Goal: Task Accomplishment & Management: Use online tool/utility

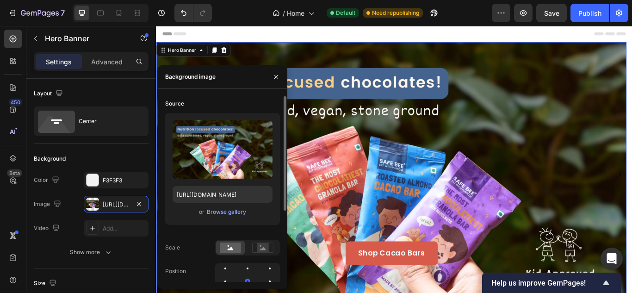
scroll to position [46, 0]
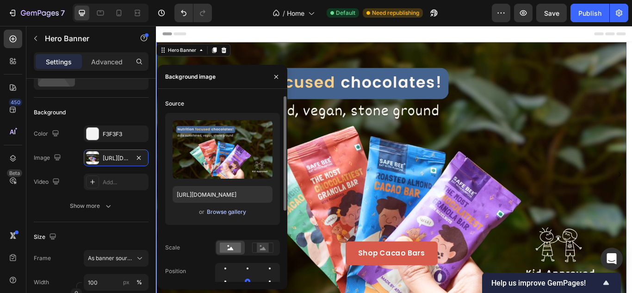
click at [218, 212] on div "Browse gallery" at bounding box center [226, 212] width 39 height 8
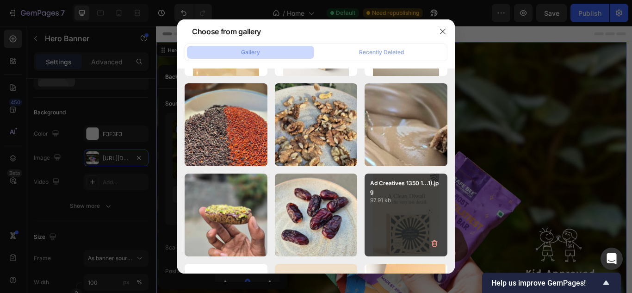
scroll to position [793, 0]
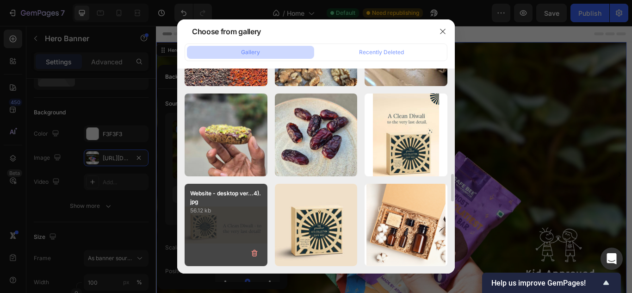
click at [254, 208] on p "56.12 kb" at bounding box center [226, 210] width 72 height 9
type input "https://cdn.shopify.com/s/files/1/0567/0889/0675/files/gempages_473620353990525…"
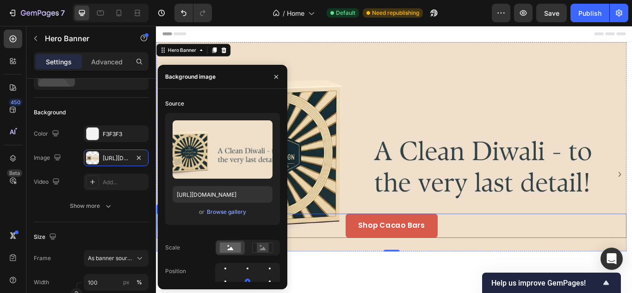
click at [506, 252] on div "Shop Cacao Bars Button" at bounding box center [430, 259] width 548 height 28
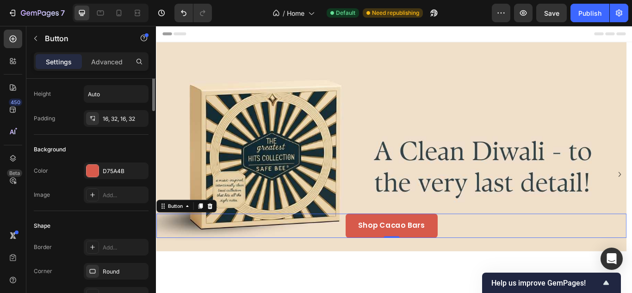
scroll to position [0, 0]
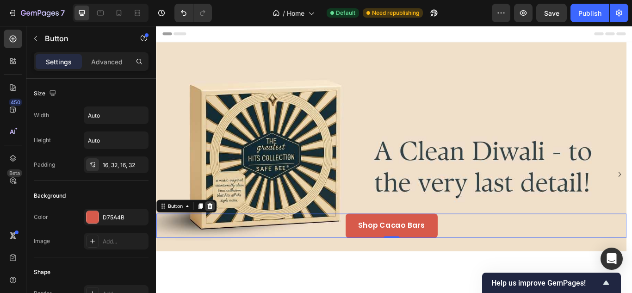
click at [217, 235] on icon at bounding box center [219, 236] width 6 height 6
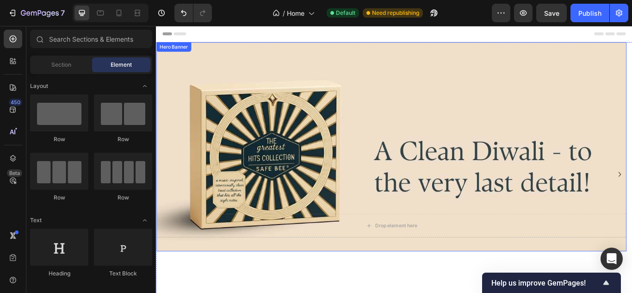
click at [507, 136] on div "Drop element here" at bounding box center [430, 167] width 548 height 242
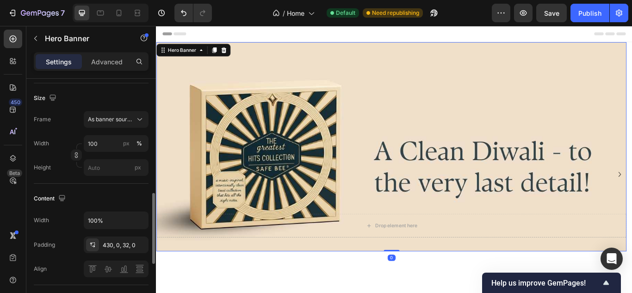
scroll to position [278, 0]
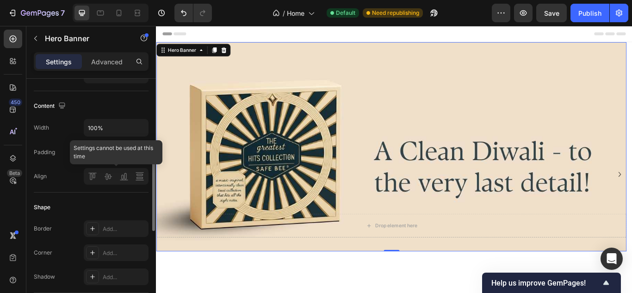
click at [113, 184] on div at bounding box center [116, 176] width 65 height 17
click at [119, 149] on div "430, 0, 32, 0" at bounding box center [116, 153] width 27 height 8
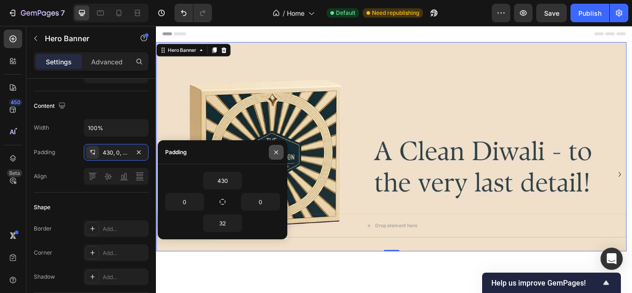
click at [279, 150] on icon "button" at bounding box center [275, 152] width 7 height 7
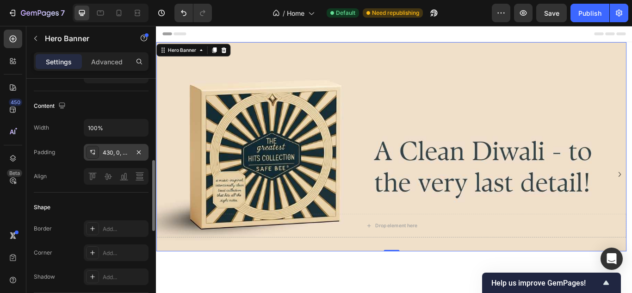
click at [118, 151] on div "430, 0, 32, 0" at bounding box center [116, 153] width 27 height 8
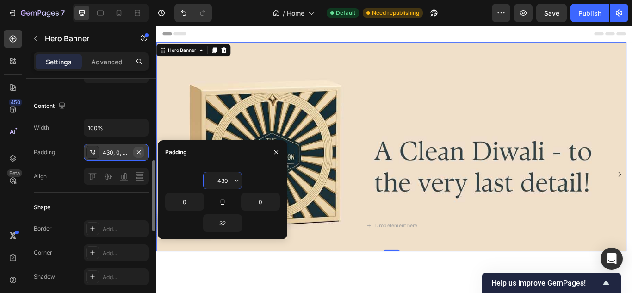
click at [135, 151] on button "button" at bounding box center [138, 152] width 11 height 11
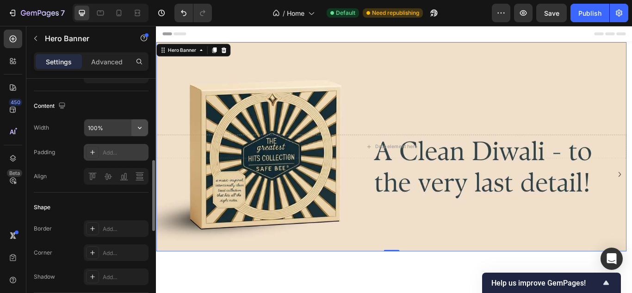
click at [131, 129] on button "button" at bounding box center [139, 127] width 17 height 17
click at [44, 138] on div "Width 100% Padding Add... Align" at bounding box center [91, 152] width 115 height 66
click at [102, 150] on div "Add..." at bounding box center [116, 152] width 65 height 17
type input "4"
type input "16"
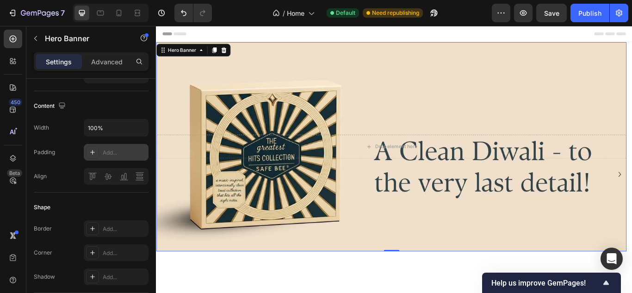
type input "16"
type input "4"
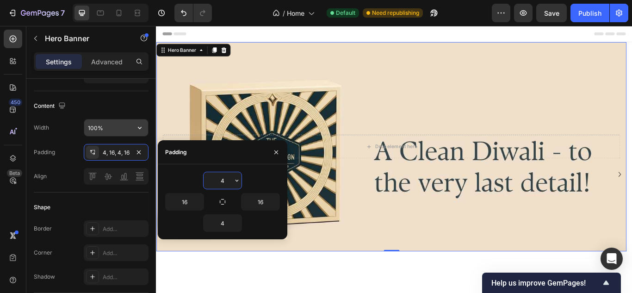
click at [111, 126] on input "100%" at bounding box center [116, 127] width 64 height 17
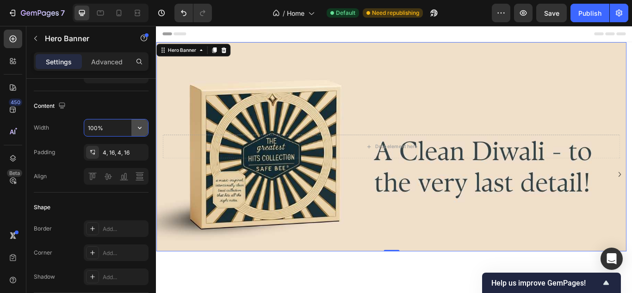
click at [142, 127] on icon "button" at bounding box center [139, 127] width 9 height 9
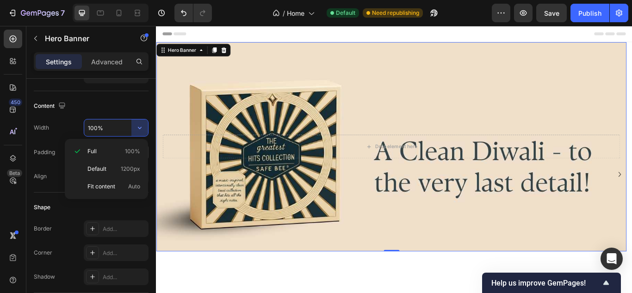
click at [105, 147] on p "Full 100%" at bounding box center [113, 151] width 53 height 8
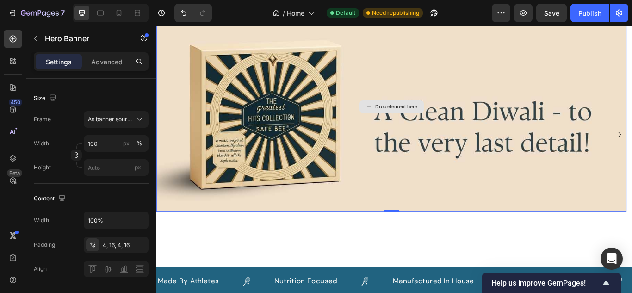
scroll to position [93, 0]
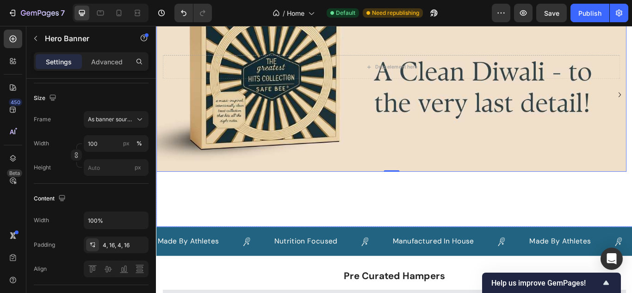
click at [417, 221] on div "Drop element here Hero Banner 0" at bounding box center [430, 106] width 548 height 308
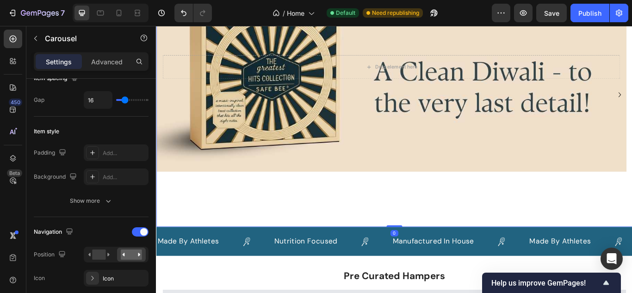
scroll to position [0, 0]
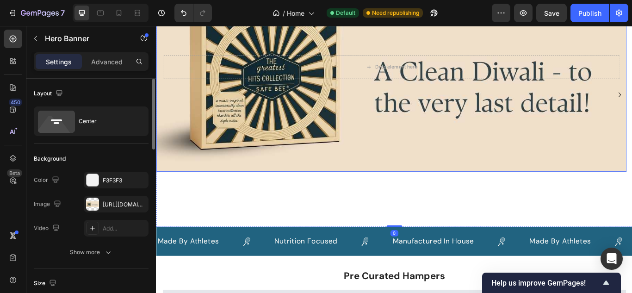
click at [320, 186] on div "Background Image" at bounding box center [430, 74] width 548 height 244
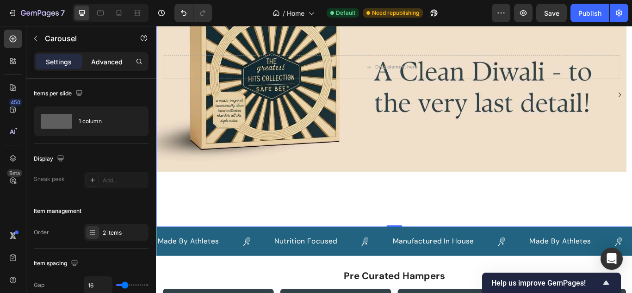
click at [102, 60] on p "Advanced" at bounding box center [106, 62] width 31 height 10
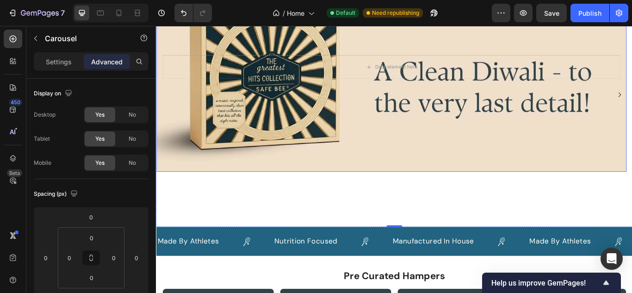
click at [233, 189] on div "Background Image" at bounding box center [430, 74] width 548 height 244
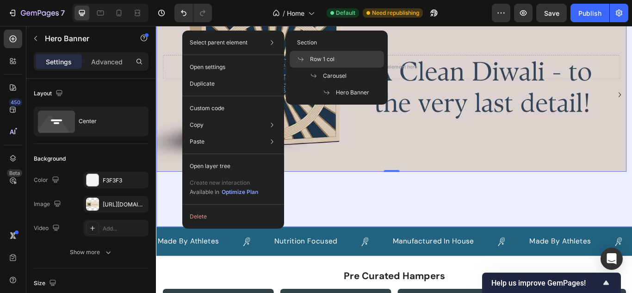
click at [325, 64] on div "Row 1 col" at bounding box center [337, 59] width 94 height 17
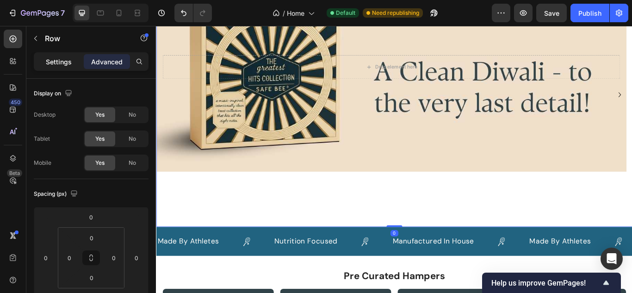
click at [62, 65] on p "Settings" at bounding box center [59, 62] width 26 height 10
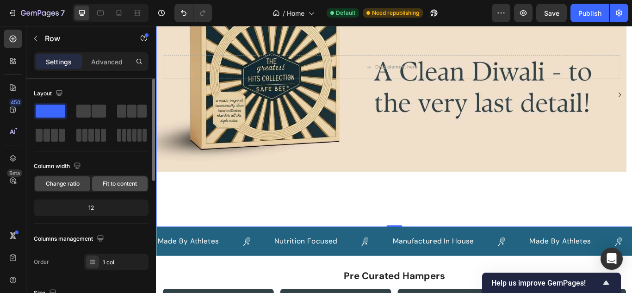
click at [120, 188] on div "Fit to content" at bounding box center [120, 183] width 56 height 15
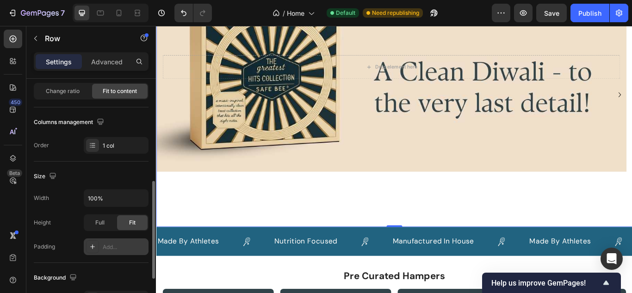
scroll to position [185, 0]
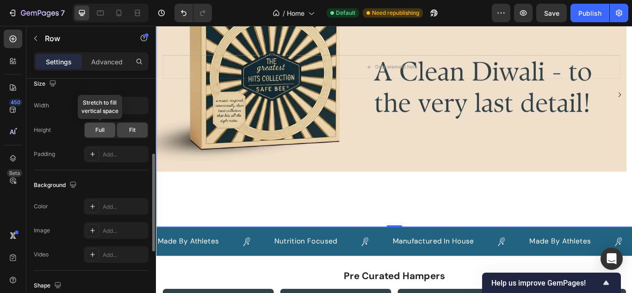
click at [98, 130] on span "Full" at bounding box center [99, 130] width 9 height 8
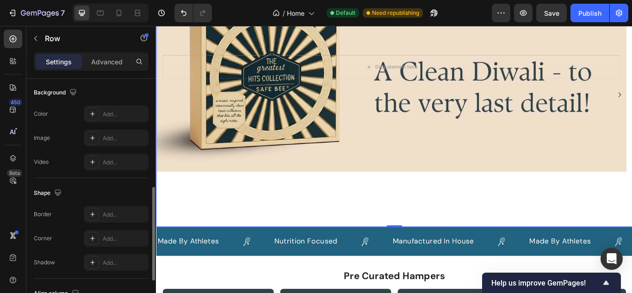
click at [215, 258] on div "Drop element here Hero Banner" at bounding box center [430, 106] width 548 height 308
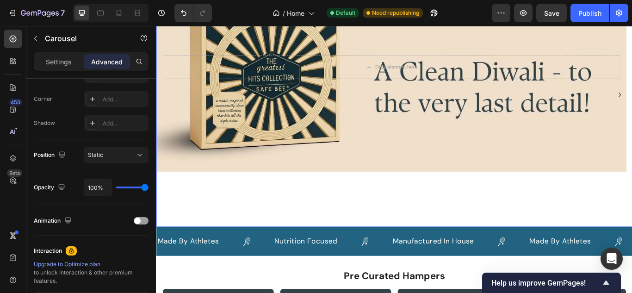
scroll to position [0, 0]
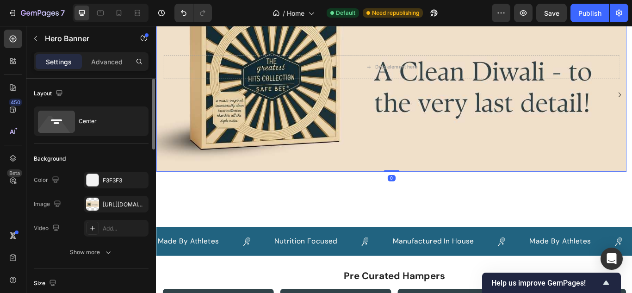
click at [283, 195] on div "Background Image" at bounding box center [430, 74] width 548 height 244
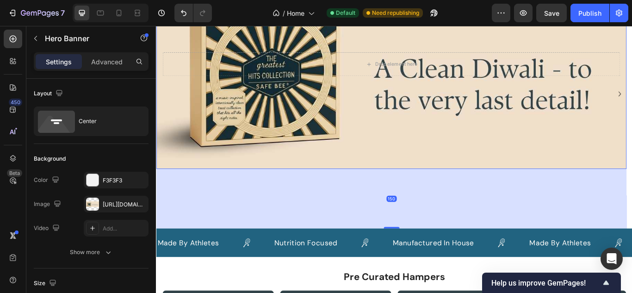
scroll to position [93, 0]
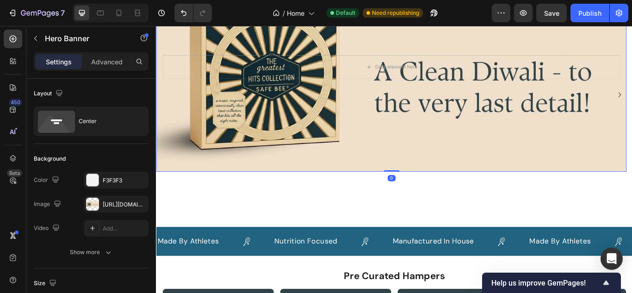
drag, startPoint x: 431, startPoint y: 195, endPoint x: 418, endPoint y: 150, distance: 46.6
click at [418, 150] on div "Drop element here Hero Banner 0" at bounding box center [430, 74] width 548 height 244
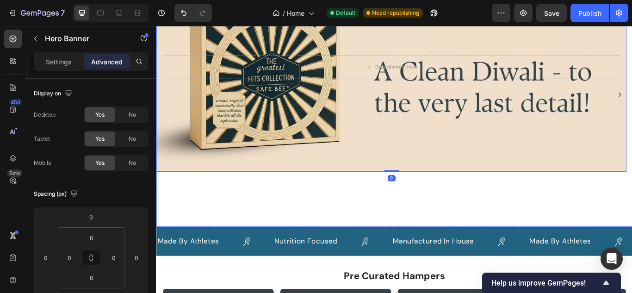
click at [273, 205] on div "Drop element here Hero Banner 0" at bounding box center [430, 106] width 548 height 308
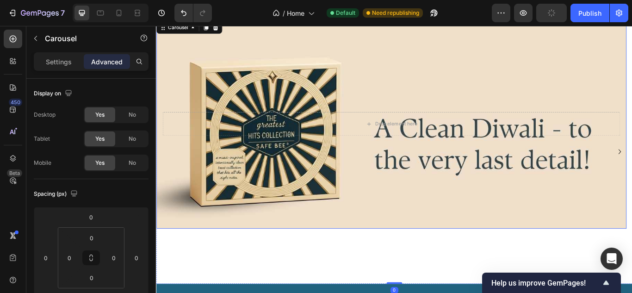
scroll to position [0, 0]
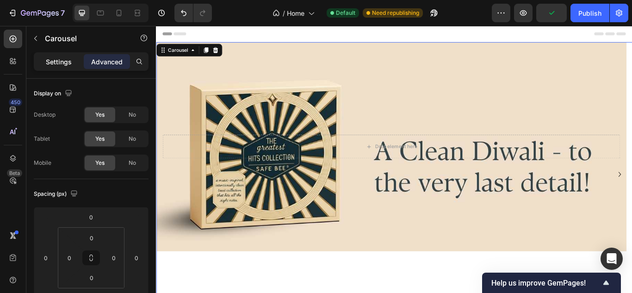
click at [56, 60] on p "Settings" at bounding box center [59, 62] width 26 height 10
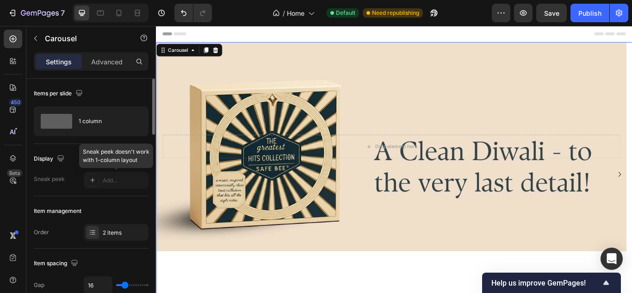
scroll to position [93, 0]
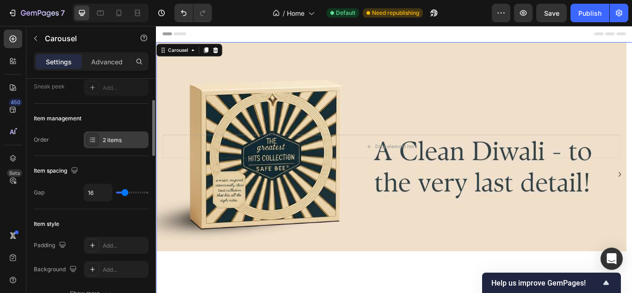
click at [122, 140] on div "2 items" at bounding box center [124, 140] width 43 height 8
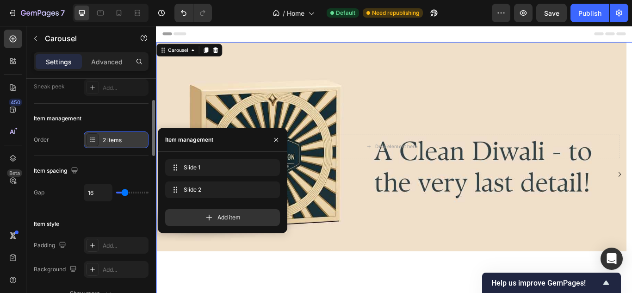
click at [122, 140] on div "2 items" at bounding box center [124, 140] width 43 height 8
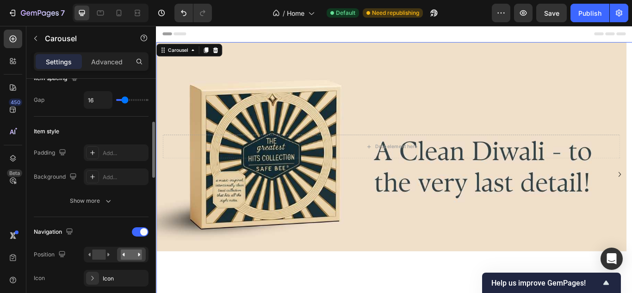
scroll to position [46, 0]
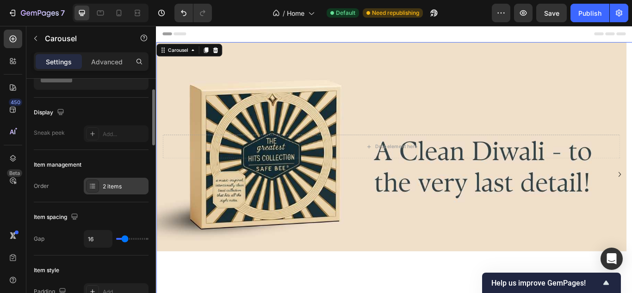
click at [121, 180] on div "2 items" at bounding box center [116, 186] width 65 height 17
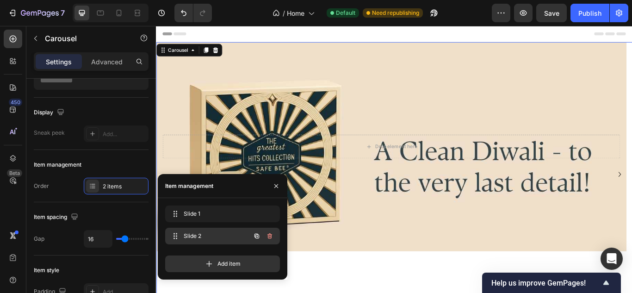
click at [201, 233] on span "Slide 2" at bounding box center [210, 236] width 52 height 8
click at [204, 234] on span "Slide 2" at bounding box center [216, 236] width 68 height 8
click at [205, 234] on span "Slide 2" at bounding box center [216, 236] width 68 height 8
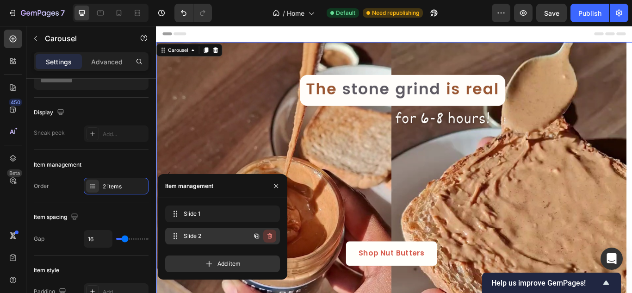
click at [269, 235] on icon "button" at bounding box center [269, 235] width 7 height 7
click at [269, 235] on div "Delete" at bounding box center [263, 236] width 17 height 8
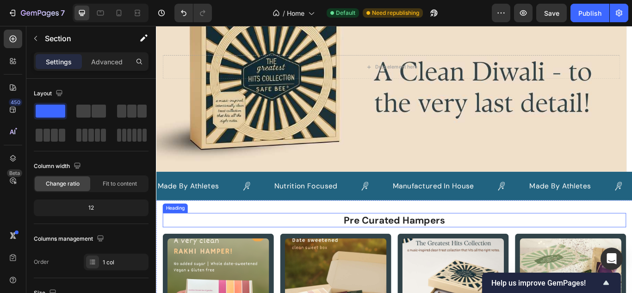
scroll to position [93, 0]
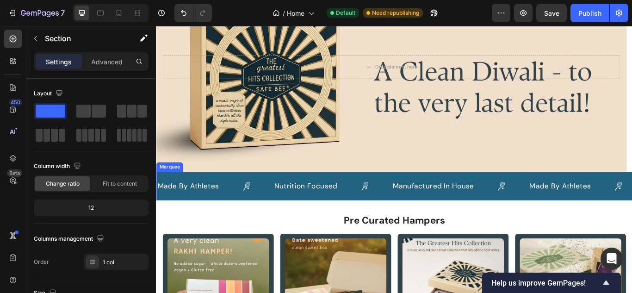
click at [281, 196] on div "Made By Athletes Text Nutrition Focused Text Manufactured In House Text Made By…" at bounding box center [433, 213] width 555 height 34
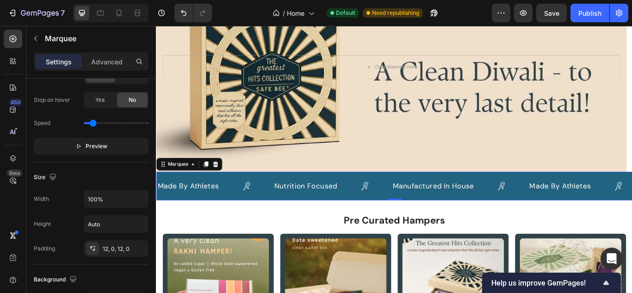
scroll to position [416, 0]
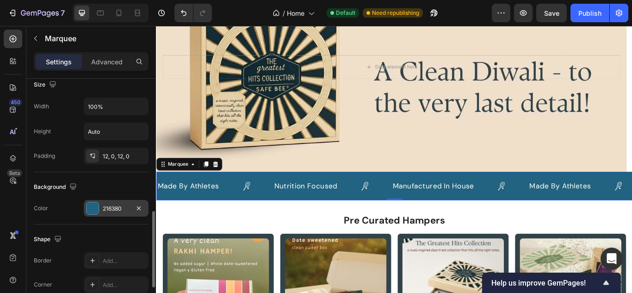
click at [88, 208] on div at bounding box center [93, 208] width 12 height 12
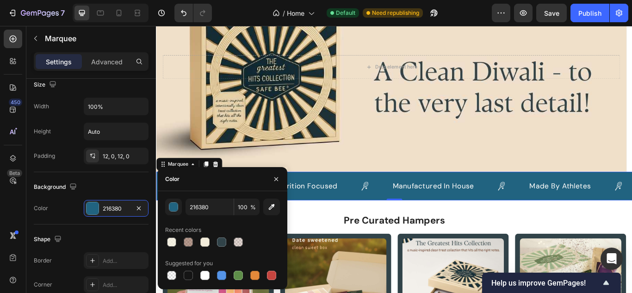
click at [224, 250] on div "216380 100 % Recent colors Suggested for you" at bounding box center [222, 239] width 115 height 83
click at [223, 245] on div at bounding box center [221, 241] width 9 height 9
type input "314349"
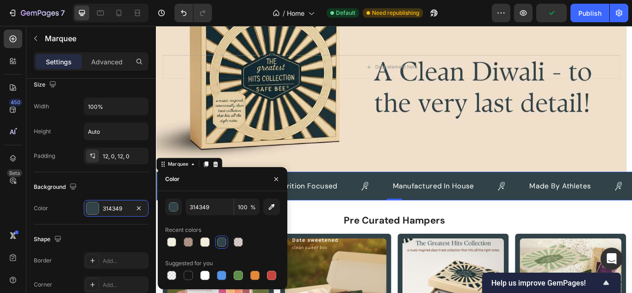
click at [381, 221] on div "Nutrition Focused Text" at bounding box center [362, 213] width 138 height 23
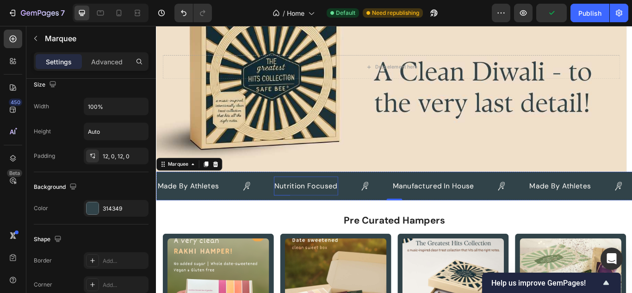
click at [340, 209] on p "Nutrition Focused" at bounding box center [330, 212] width 73 height 13
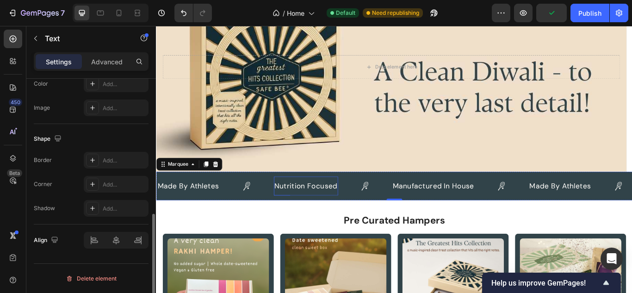
click at [340, 209] on p "Nutrition Focused" at bounding box center [330, 212] width 73 height 13
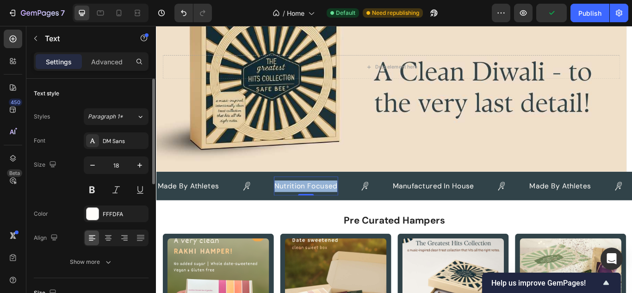
click at [340, 209] on p "Nutrition Focused" at bounding box center [330, 212] width 73 height 13
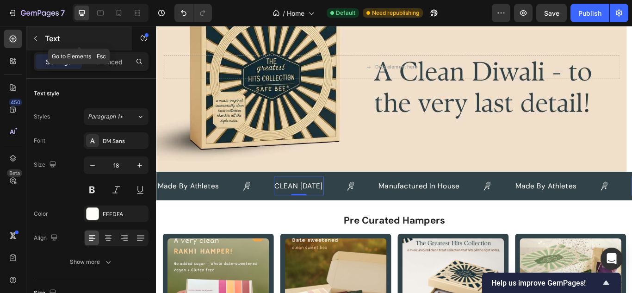
click at [38, 37] on icon "button" at bounding box center [35, 38] width 7 height 7
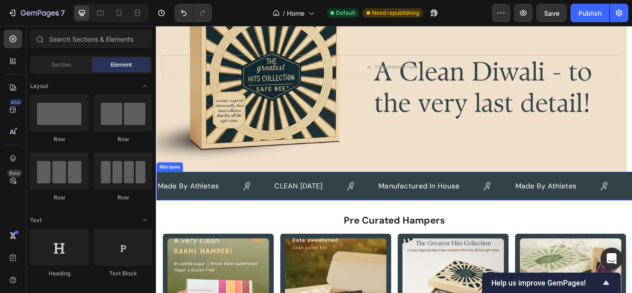
click at [279, 224] on div "Made By Athletes Text CLEAN DIWALI Text Manufactured In House Text Made By Athl…" at bounding box center [433, 213] width 555 height 34
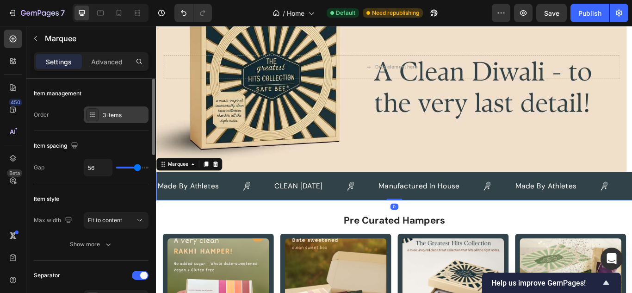
click at [112, 108] on div "3 items" at bounding box center [116, 114] width 65 height 17
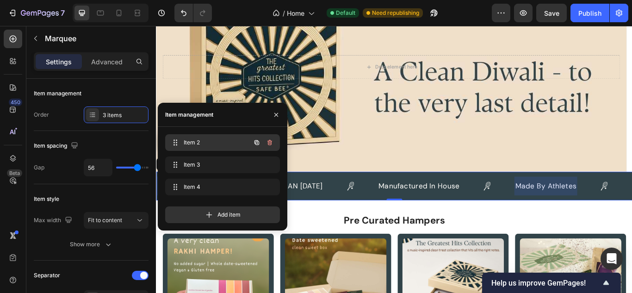
click at [219, 142] on span "Item 2" at bounding box center [210, 142] width 52 height 8
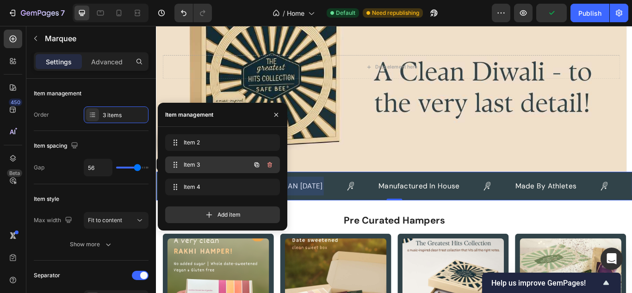
click at [215, 161] on span "Item 3" at bounding box center [210, 165] width 52 height 8
click at [211, 167] on span "Item 3" at bounding box center [210, 165] width 52 height 8
click at [216, 163] on span "Item 3" at bounding box center [216, 165] width 68 height 8
click at [342, 214] on div at bounding box center [322, 213] width 58 height 23
click at [342, 214] on p "CLEAN [DATE]" at bounding box center [322, 212] width 56 height 13
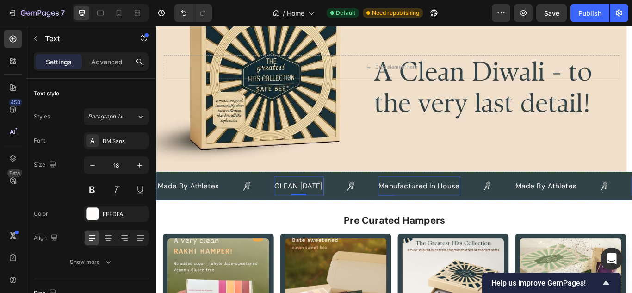
click at [439, 212] on p "Manufactured In House" at bounding box center [462, 212] width 95 height 13
click at [608, 213] on p "Made By Athletes" at bounding box center [621, 212] width 72 height 13
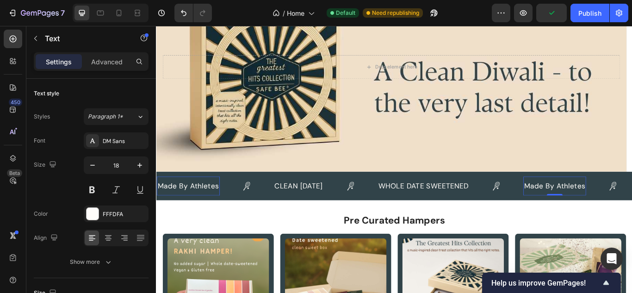
click at [632, 214] on p "Made By Athletes" at bounding box center [621, 212] width 72 height 13
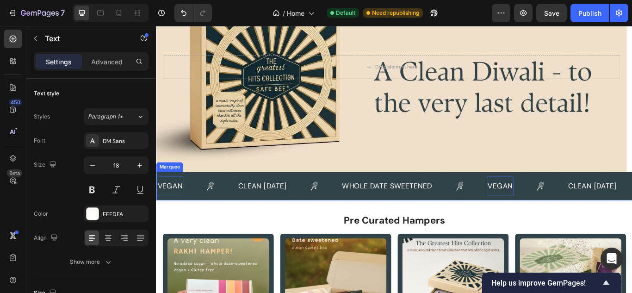
click at [345, 215] on icon at bounding box center [339, 212] width 11 height 11
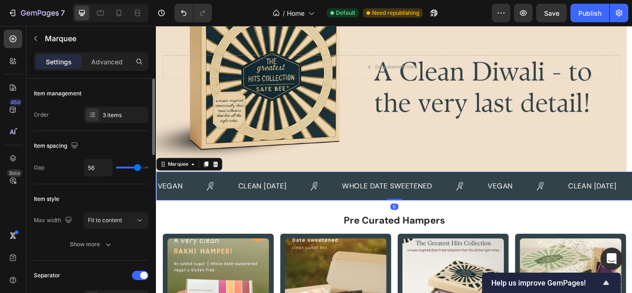
scroll to position [93, 0]
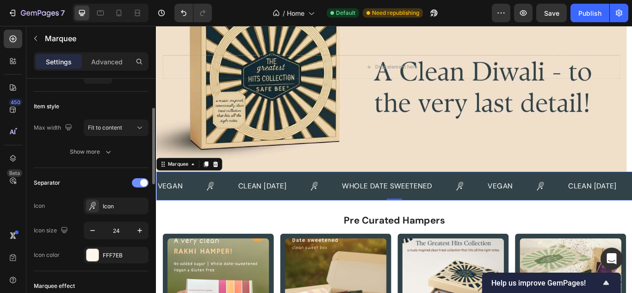
click at [134, 184] on div at bounding box center [140, 182] width 17 height 9
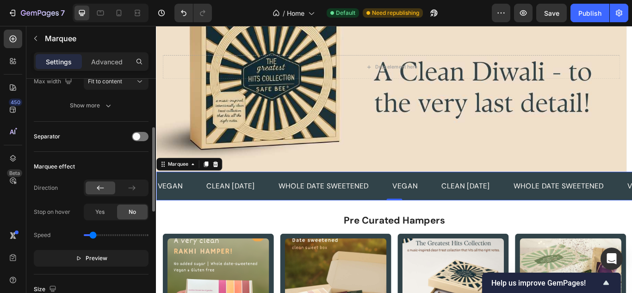
scroll to position [231, 0]
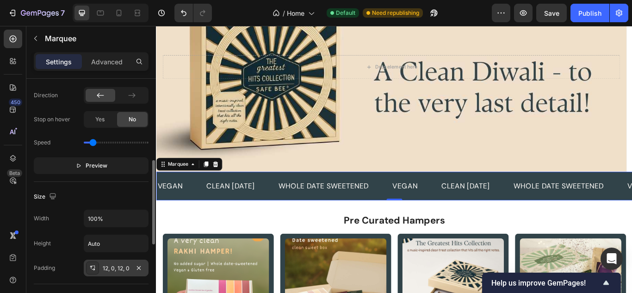
drag, startPoint x: 118, startPoint y: 267, endPoint x: 123, endPoint y: 266, distance: 4.7
click at [118, 267] on div "12, 0, 12, 0" at bounding box center [116, 268] width 27 height 8
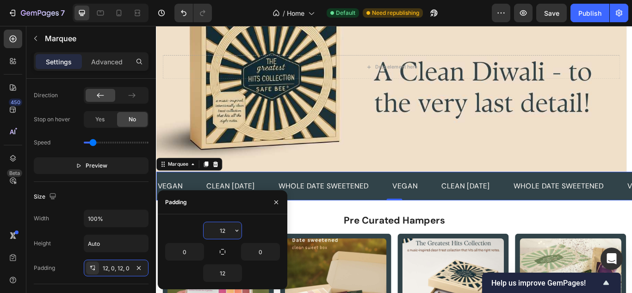
click at [223, 231] on input "12" at bounding box center [223, 230] width 38 height 17
type input "8"
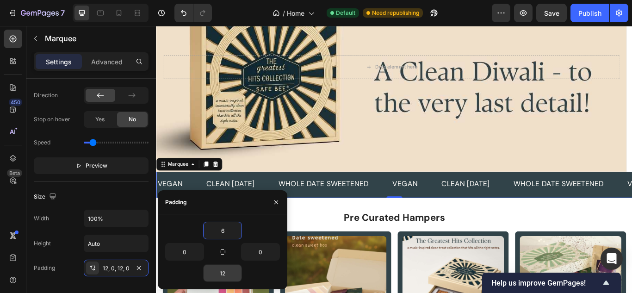
type input "6"
click at [226, 271] on input "12" at bounding box center [223, 273] width 38 height 17
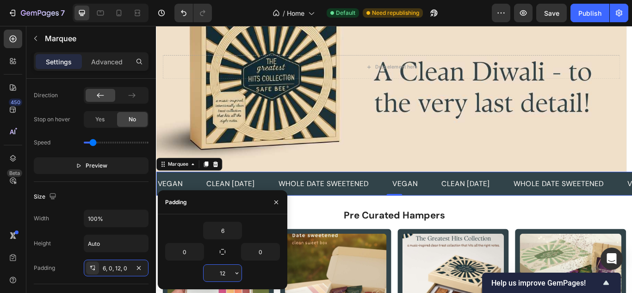
type input "6"
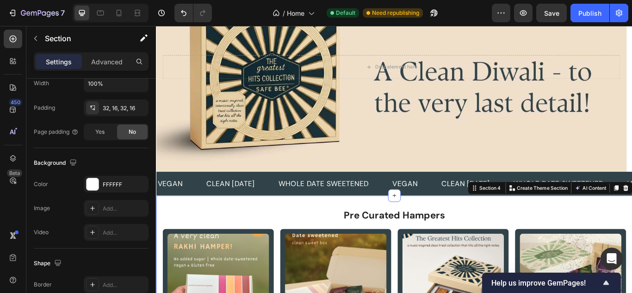
scroll to position [0, 0]
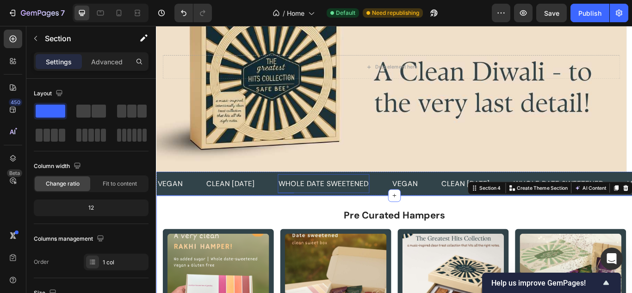
click at [372, 212] on p "WHOLE DATE SWEETENED" at bounding box center [350, 210] width 105 height 13
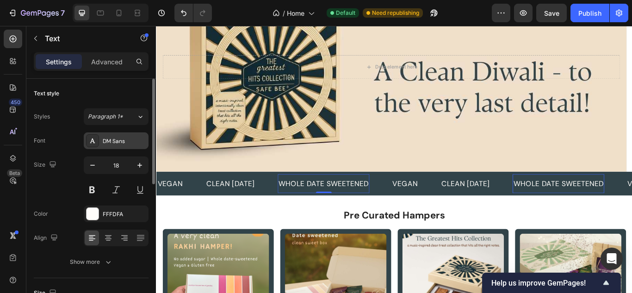
click at [115, 135] on div "DM Sans" at bounding box center [116, 140] width 65 height 17
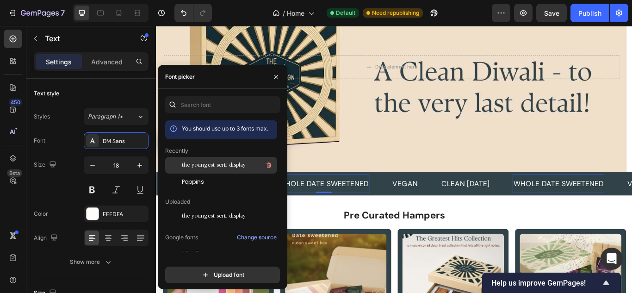
click at [209, 165] on span "the-youngest-serif-display" at bounding box center [214, 165] width 64 height 8
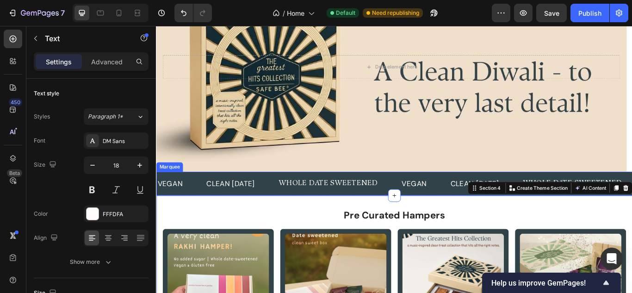
click at [458, 209] on p "VEGAN" at bounding box center [456, 210] width 29 height 13
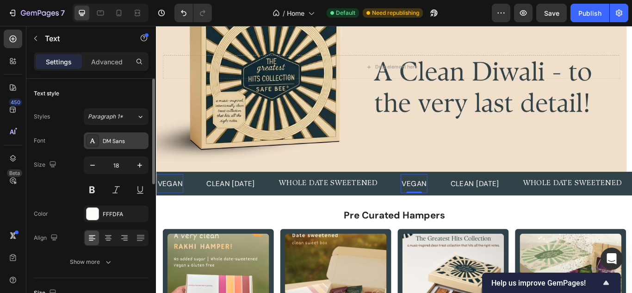
click at [125, 142] on div "DM Sans" at bounding box center [124, 141] width 43 height 8
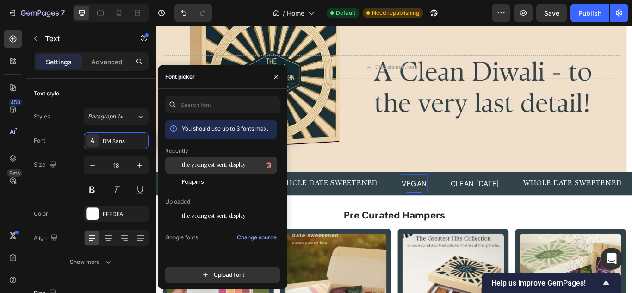
click at [210, 166] on span "the-youngest-serif-display" at bounding box center [214, 165] width 64 height 8
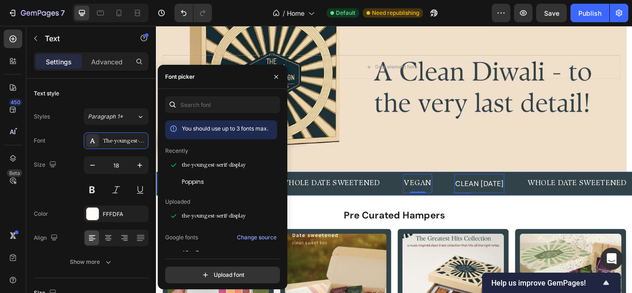
click at [540, 210] on p "CLEAN [DATE]" at bounding box center [532, 210] width 56 height 13
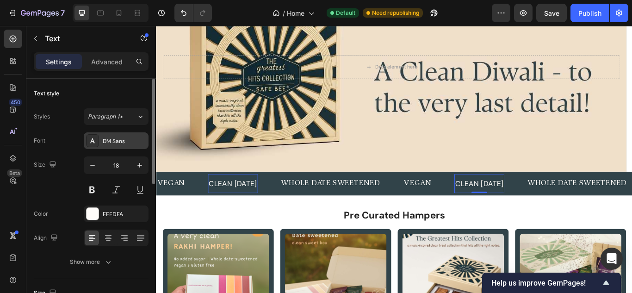
click at [113, 147] on div "DM Sans" at bounding box center [116, 140] width 65 height 17
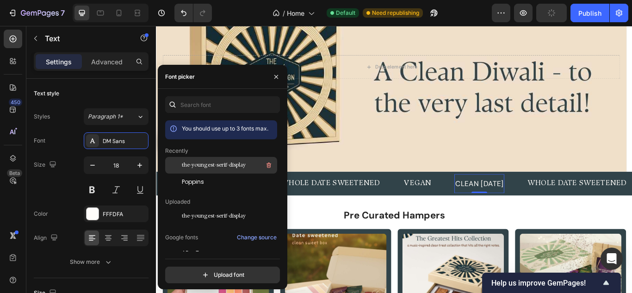
click at [221, 164] on span "the-youngest-serif-display" at bounding box center [214, 165] width 64 height 8
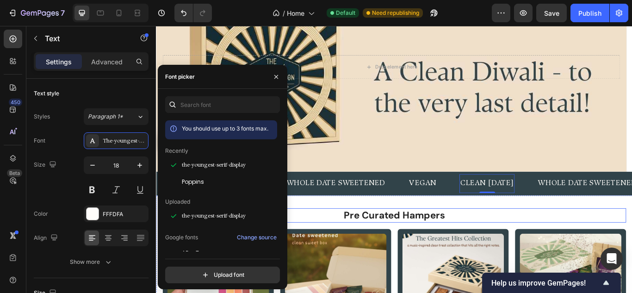
click at [595, 245] on h2 "pre curated hampers" at bounding box center [433, 247] width 540 height 16
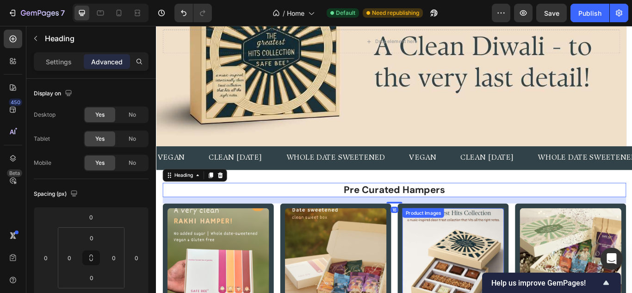
scroll to position [139, 0]
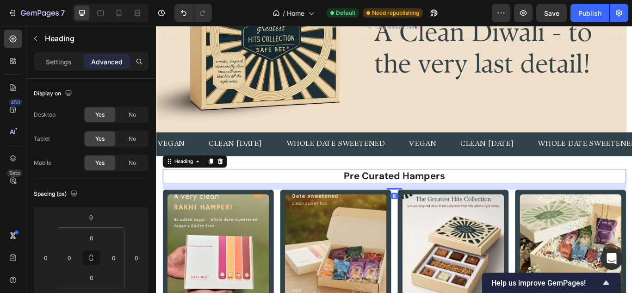
click at [477, 198] on h2 "pre curated hampers" at bounding box center [433, 200] width 540 height 16
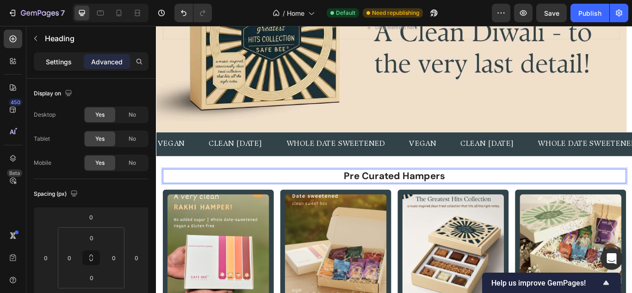
click at [55, 61] on p "Settings" at bounding box center [59, 62] width 26 height 10
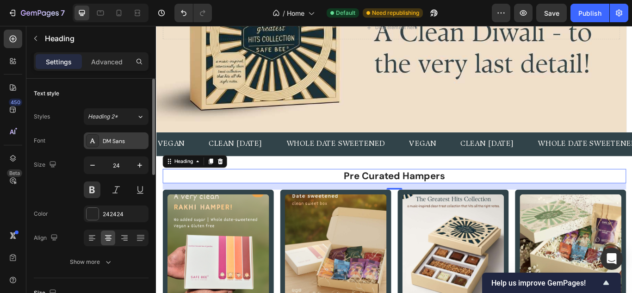
click at [103, 134] on div "DM Sans" at bounding box center [116, 140] width 65 height 17
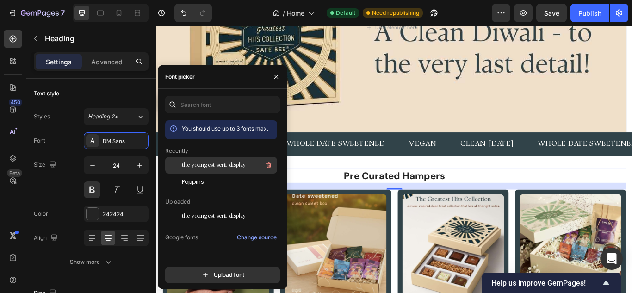
click at [232, 161] on span "the-youngest-serif-display" at bounding box center [214, 165] width 64 height 8
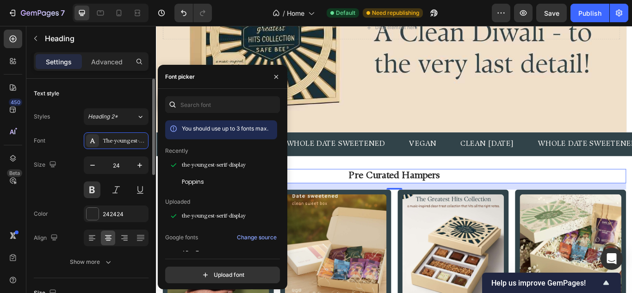
click at [76, 149] on div "Font The-youngest-serif-display Size 24 Color 242424 Align Show more" at bounding box center [91, 201] width 115 height 138
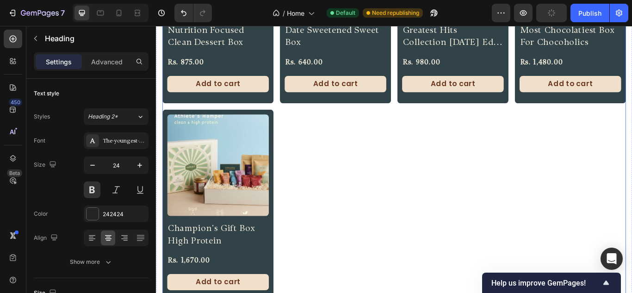
scroll to position [324, 0]
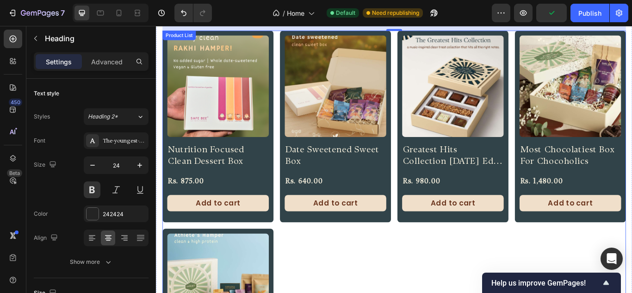
click at [431, 192] on div "Product Images Nutrition Focused Clean Dessert Box Product Title Rs. 875.00 Pro…" at bounding box center [433, 258] width 540 height 454
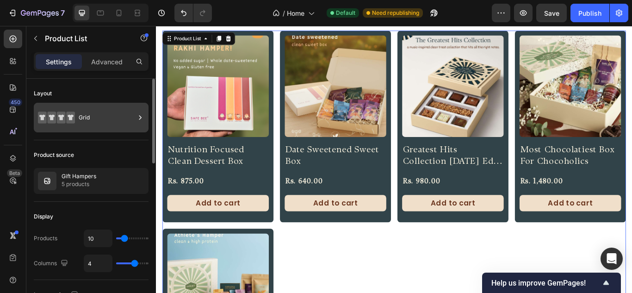
click at [110, 118] on div "Grid" at bounding box center [107, 117] width 56 height 21
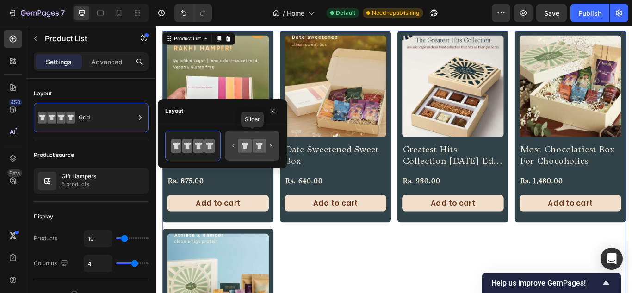
click at [253, 147] on icon at bounding box center [259, 145] width 13 height 13
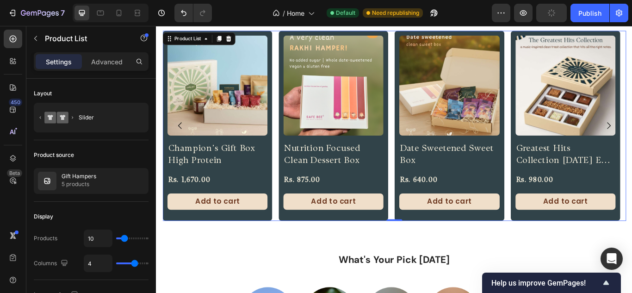
scroll to position [231, 0]
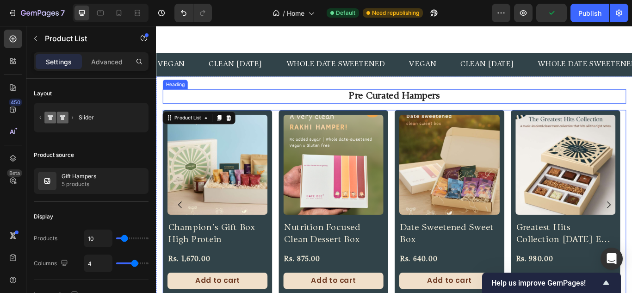
click at [508, 105] on p "pre curated hampers" at bounding box center [433, 108] width 539 height 14
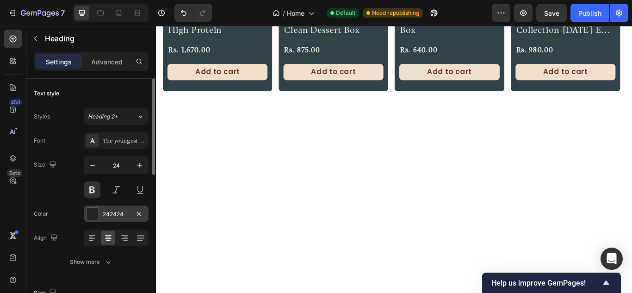
click at [88, 214] on div at bounding box center [93, 214] width 12 height 12
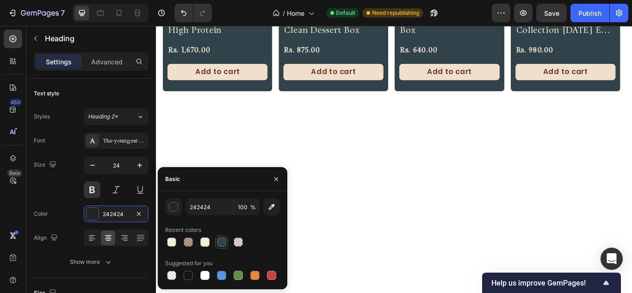
click at [220, 241] on div at bounding box center [221, 241] width 9 height 9
type input "314349"
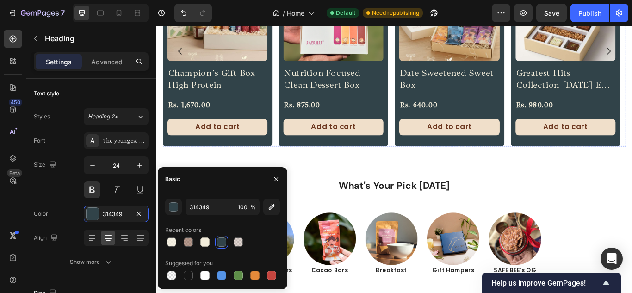
scroll to position [185, 0]
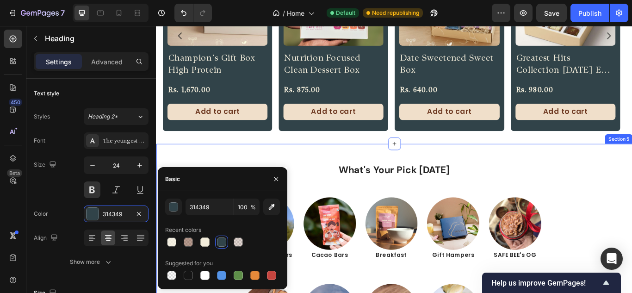
click at [453, 193] on h2 "what's your pick [DATE]" at bounding box center [433, 194] width 541 height 16
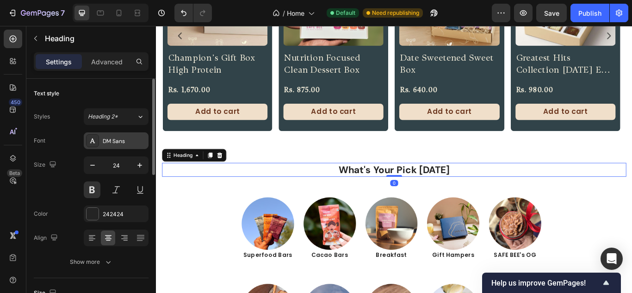
click at [103, 135] on div "DM Sans" at bounding box center [116, 140] width 65 height 17
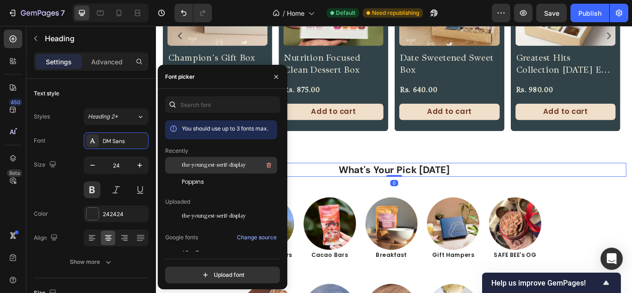
click at [226, 161] on span "the-youngest-serif-display" at bounding box center [214, 165] width 64 height 8
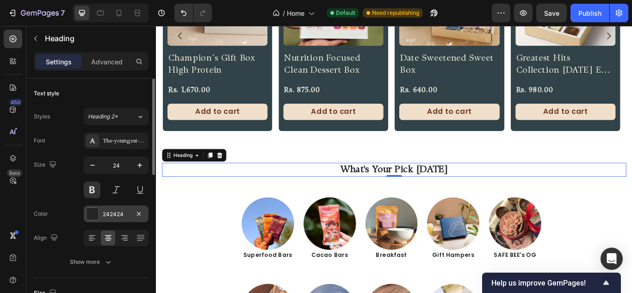
click at [92, 207] on div "242424" at bounding box center [116, 213] width 65 height 17
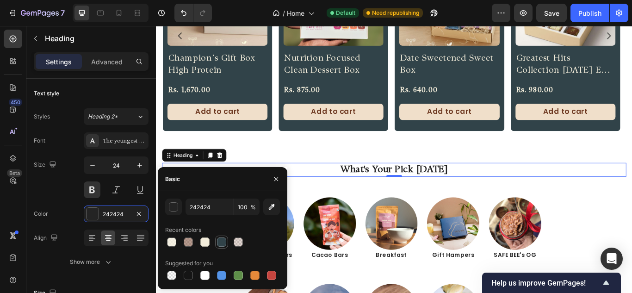
click at [219, 241] on div at bounding box center [221, 241] width 9 height 9
type input "314349"
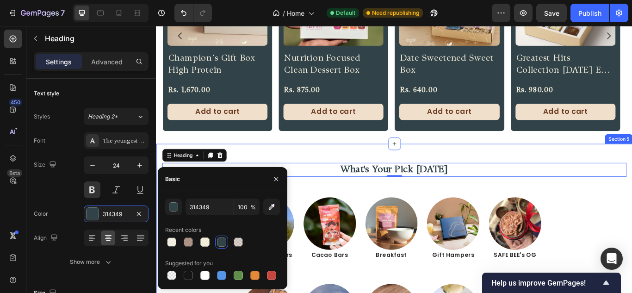
click at [457, 167] on div "what's your pick today Heading 0 Row Image Superfood Bars Text Block Image Nut …" at bounding box center [433, 292] width 555 height 259
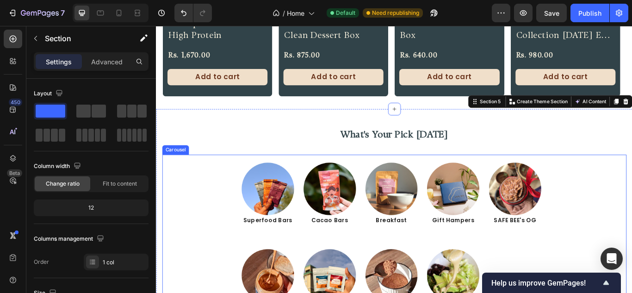
scroll to position [278, 0]
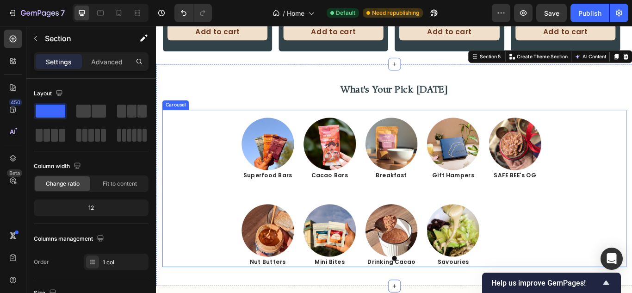
click at [501, 177] on img at bounding box center [501, 163] width 61 height 61
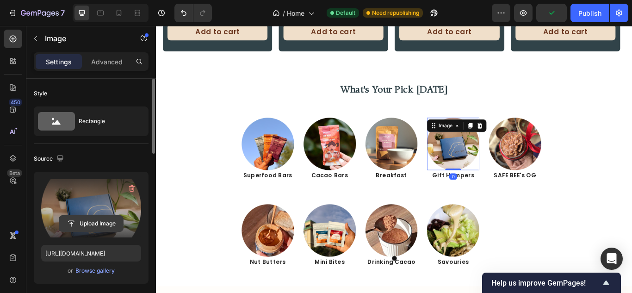
click at [89, 223] on input "file" at bounding box center [91, 224] width 64 height 16
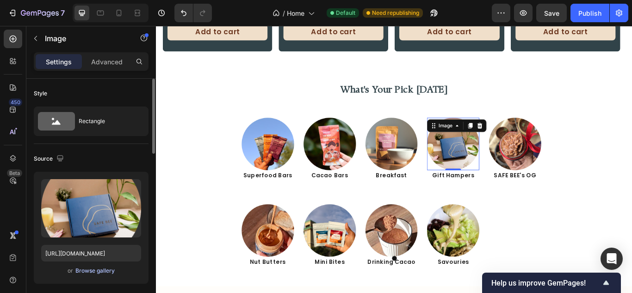
click at [107, 273] on div "Browse gallery" at bounding box center [94, 270] width 39 height 8
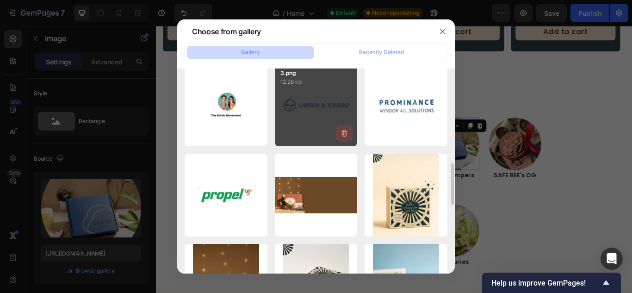
scroll to position [555, 0]
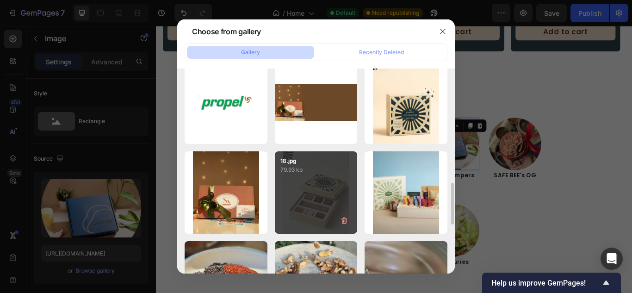
click at [318, 192] on div "18.jpg 79.93 kb" at bounding box center [316, 192] width 83 height 83
type input "https://cdn.shopify.com/s/files/1/0567/0889/0675/files/gempages_473620353990525…"
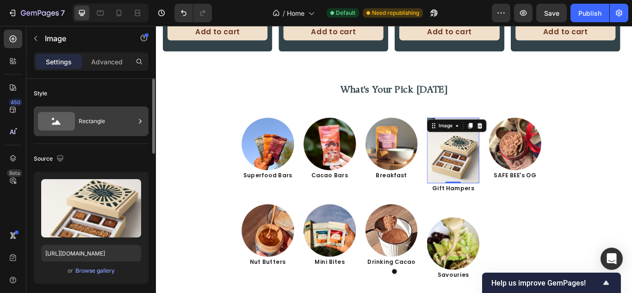
click at [85, 126] on div "Rectangle" at bounding box center [107, 121] width 56 height 21
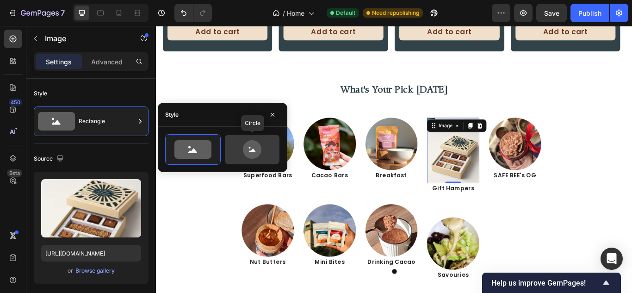
click at [238, 142] on icon at bounding box center [251, 149] width 43 height 19
type input "80"
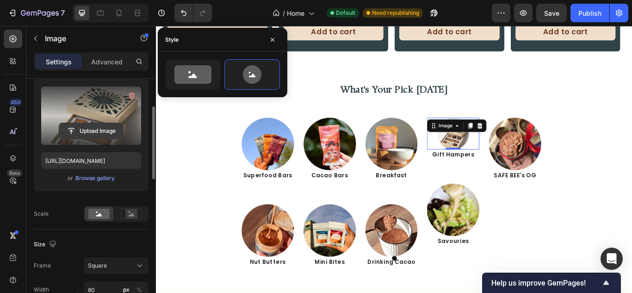
scroll to position [139, 0]
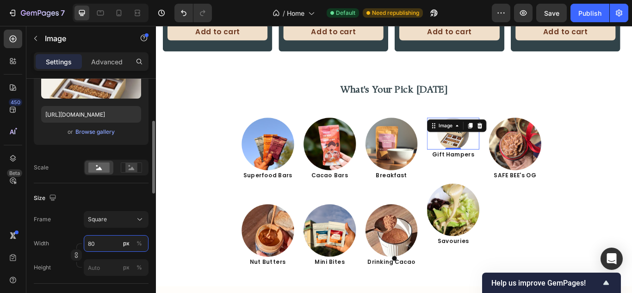
click at [106, 246] on input "80" at bounding box center [116, 243] width 65 height 17
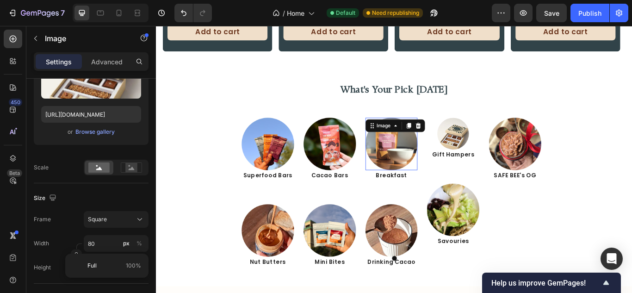
click at [436, 172] on img at bounding box center [430, 163] width 61 height 61
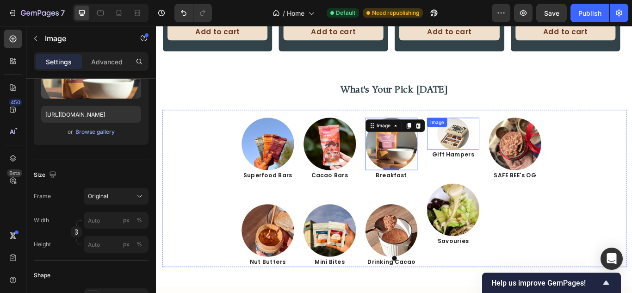
click at [499, 148] on div "Image" at bounding box center [501, 151] width 61 height 37
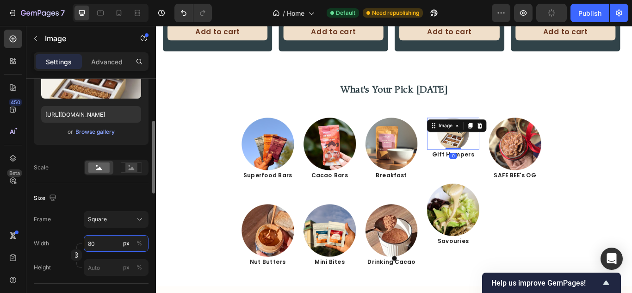
click at [100, 248] on input "80" at bounding box center [116, 243] width 65 height 17
type input "2"
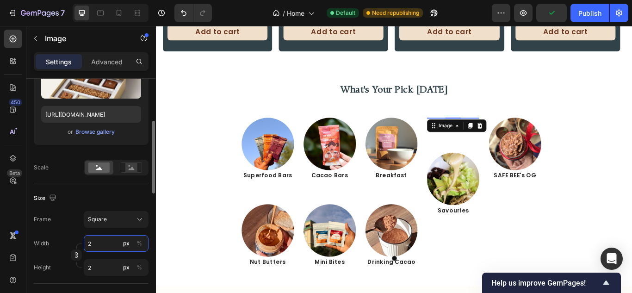
type input "20"
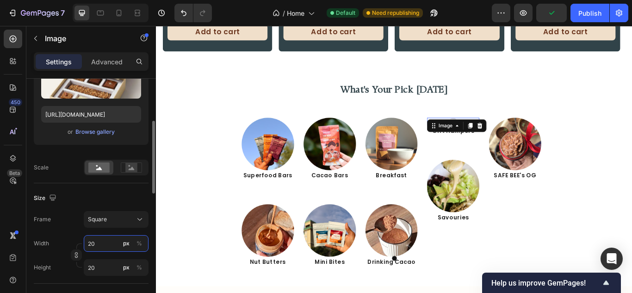
type input "200"
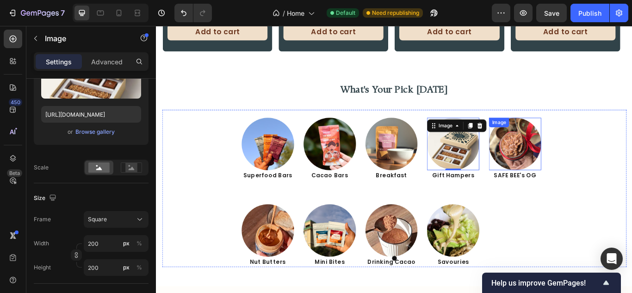
click at [567, 167] on img at bounding box center [574, 163] width 61 height 61
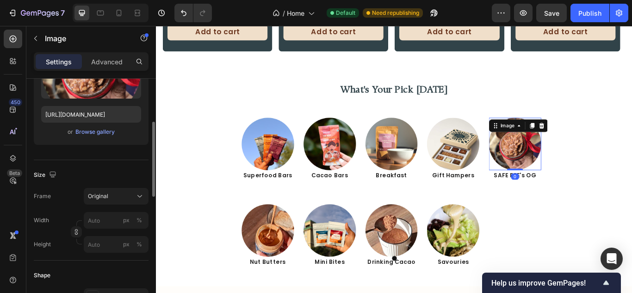
scroll to position [0, 0]
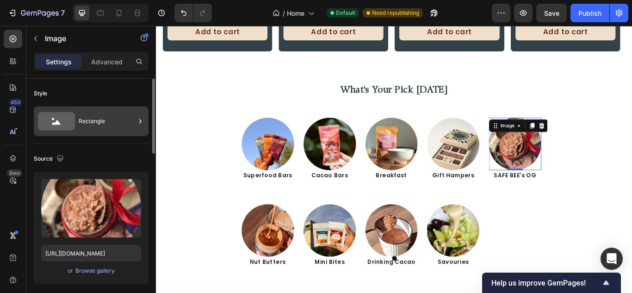
click at [93, 117] on div "Rectangle" at bounding box center [107, 121] width 56 height 21
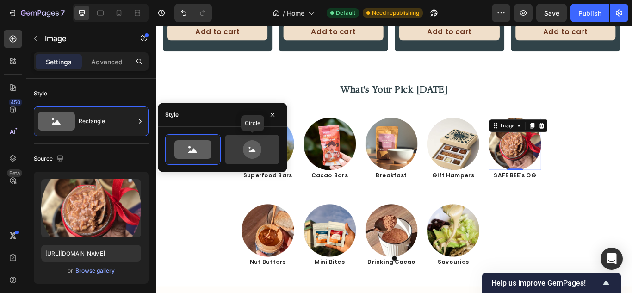
click at [252, 147] on icon at bounding box center [252, 149] width 19 height 19
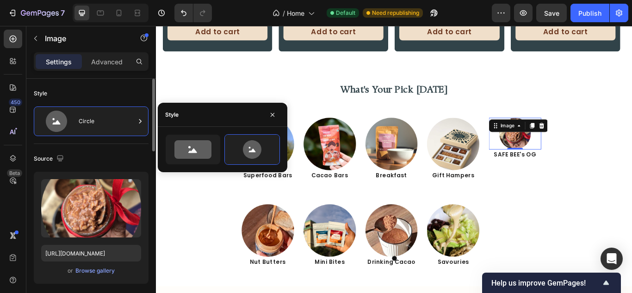
scroll to position [185, 0]
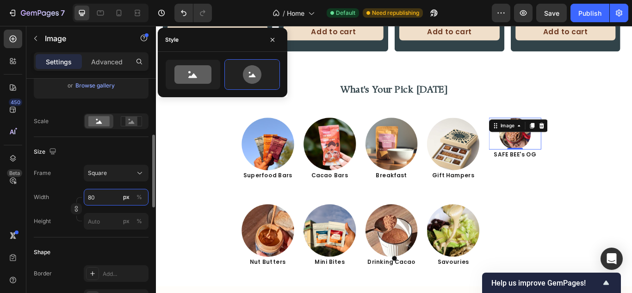
click at [107, 201] on input "80" at bounding box center [116, 197] width 65 height 17
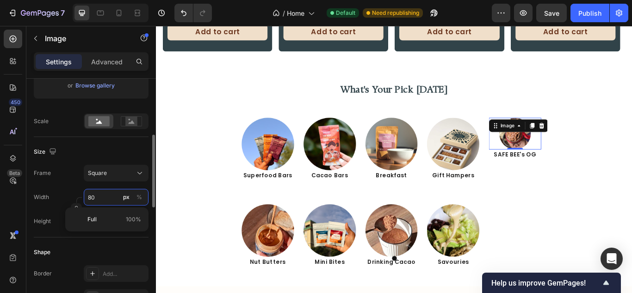
type input "2"
type input "20"
type input "200"
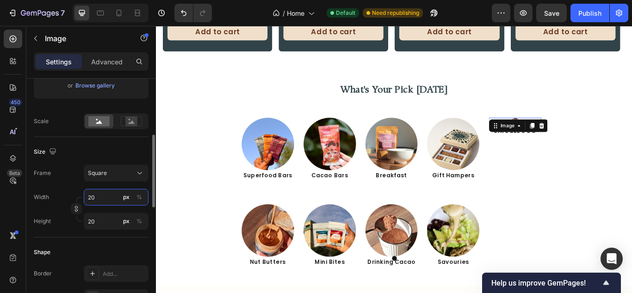
type input "200"
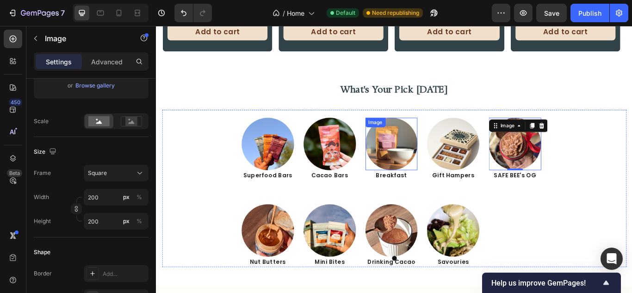
click at [447, 165] on img at bounding box center [430, 163] width 61 height 61
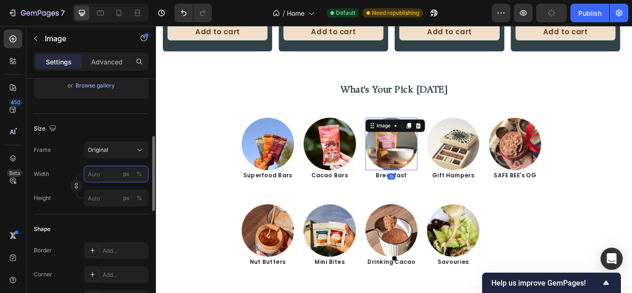
click at [98, 171] on input "px %" at bounding box center [116, 174] width 65 height 17
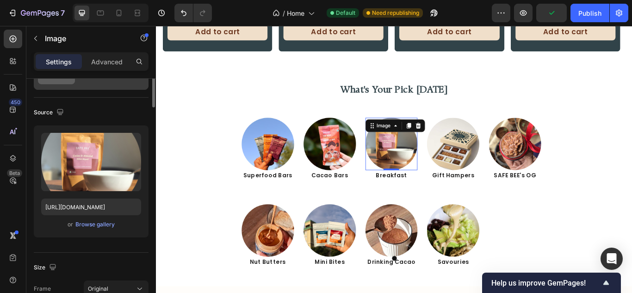
scroll to position [0, 0]
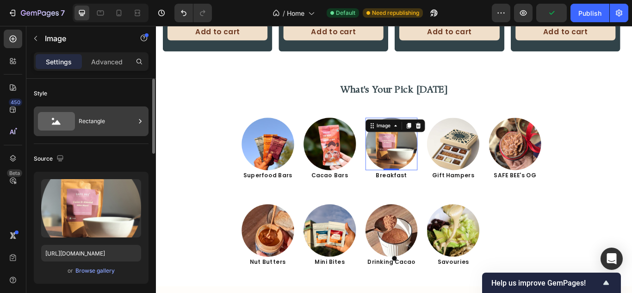
click at [84, 113] on div "Rectangle" at bounding box center [107, 121] width 56 height 21
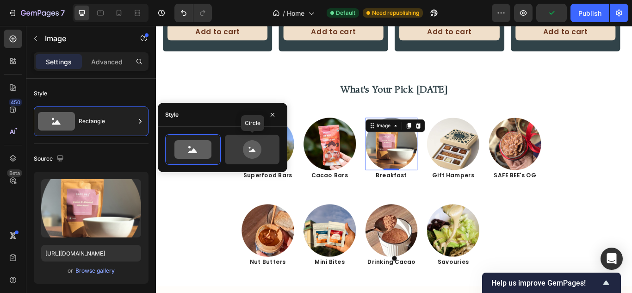
click at [255, 148] on icon at bounding box center [252, 149] width 19 height 19
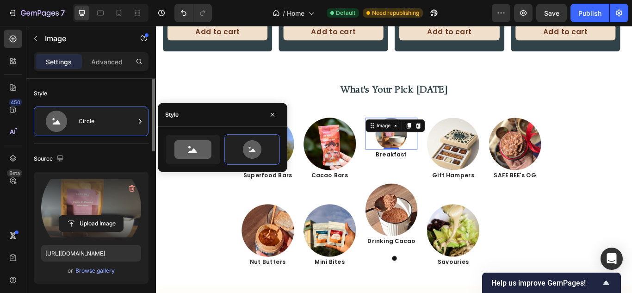
scroll to position [185, 0]
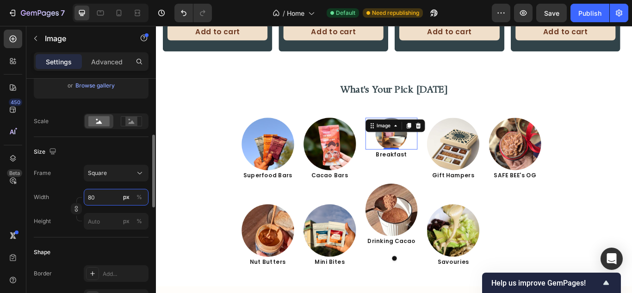
click at [103, 197] on input "80" at bounding box center [116, 197] width 65 height 17
type input "2"
type input "20"
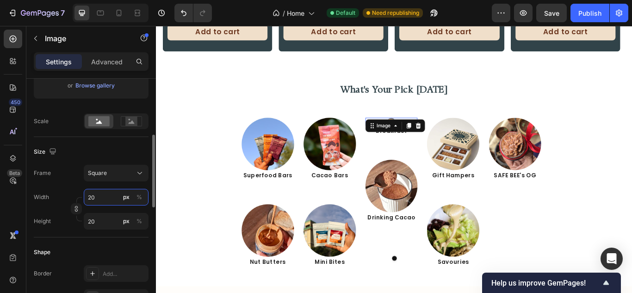
type input "200"
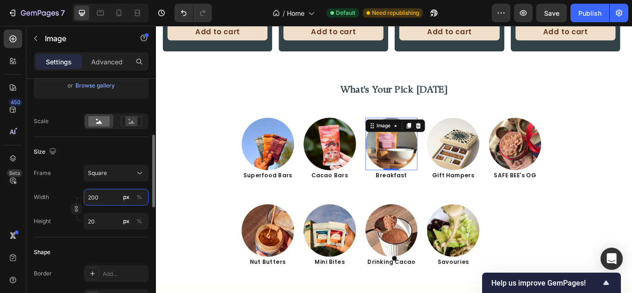
type input "200"
click at [344, 168] on img at bounding box center [358, 163] width 61 height 61
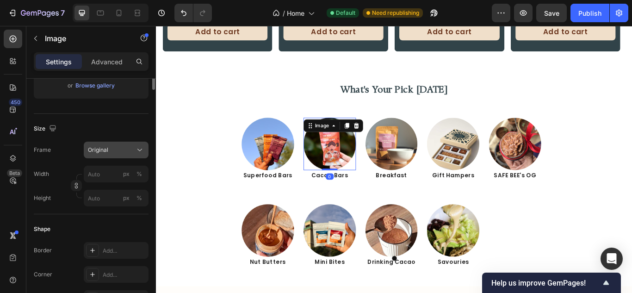
scroll to position [0, 0]
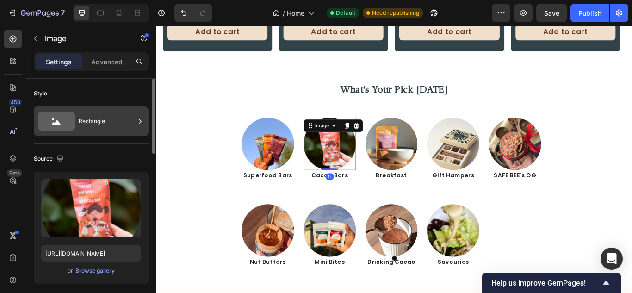
click at [106, 126] on div "Rectangle" at bounding box center [107, 121] width 56 height 21
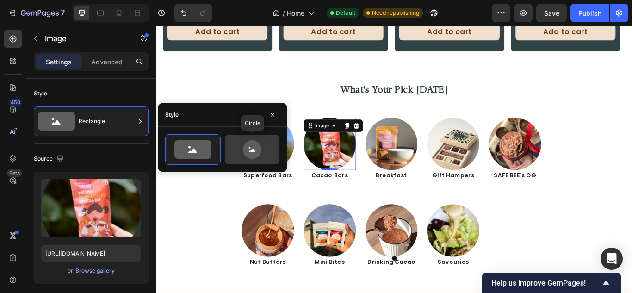
click at [269, 149] on icon at bounding box center [251, 149] width 43 height 19
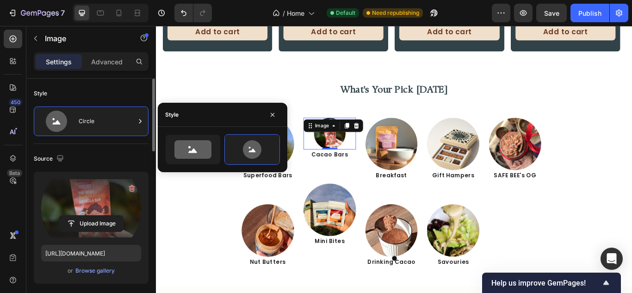
scroll to position [185, 0]
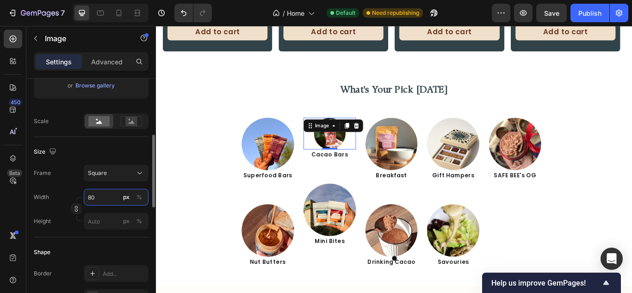
click at [105, 201] on input "80" at bounding box center [116, 197] width 65 height 17
type input "2"
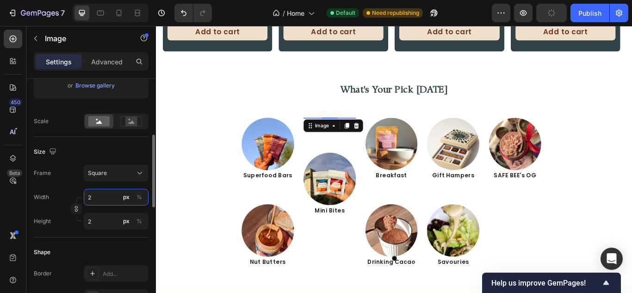
type input "20"
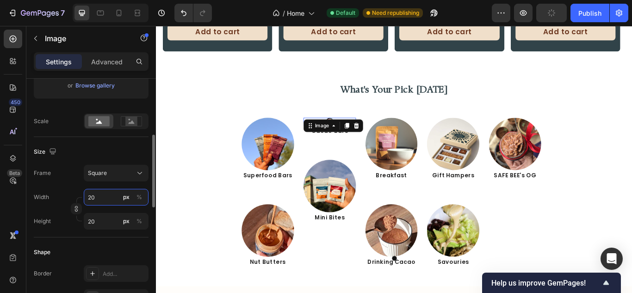
type input "200"
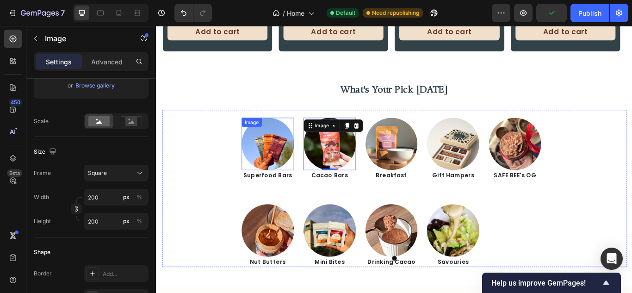
click at [267, 164] on img at bounding box center [285, 163] width 61 height 61
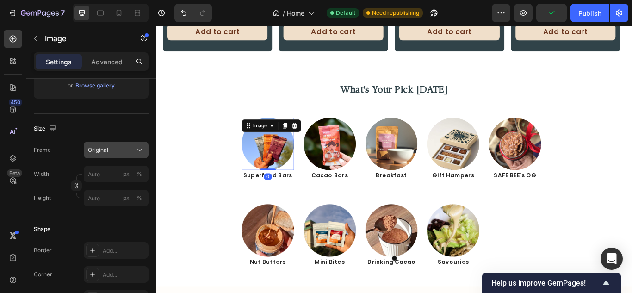
scroll to position [0, 0]
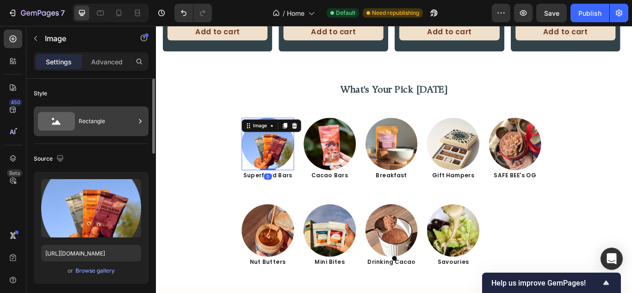
click at [104, 129] on div "Rectangle" at bounding box center [107, 121] width 56 height 21
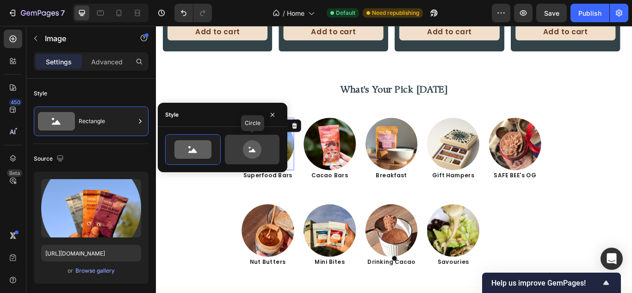
click at [251, 147] on icon at bounding box center [252, 149] width 19 height 19
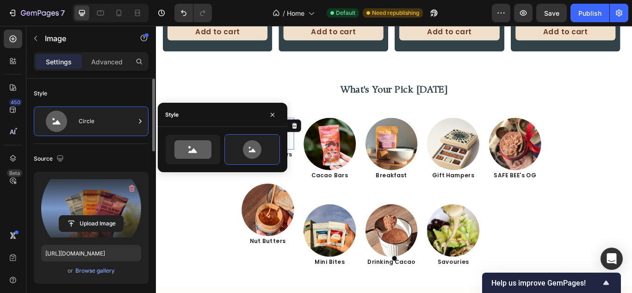
scroll to position [185, 0]
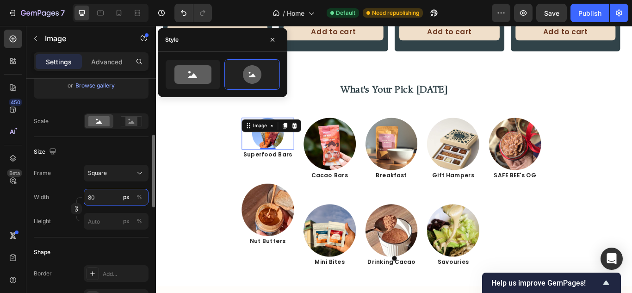
click at [91, 195] on input "80" at bounding box center [116, 197] width 65 height 17
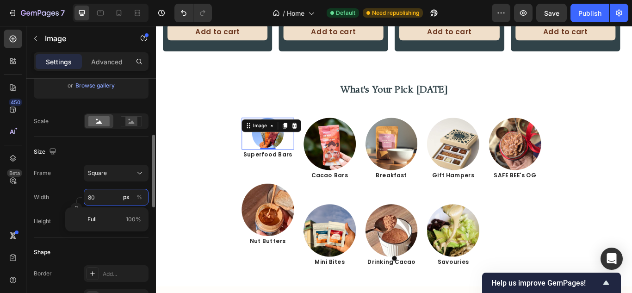
type input "2"
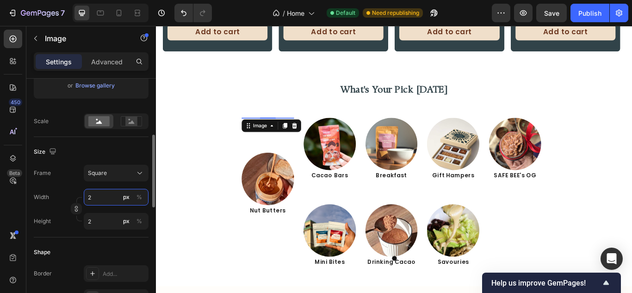
type input "20"
type input "200"
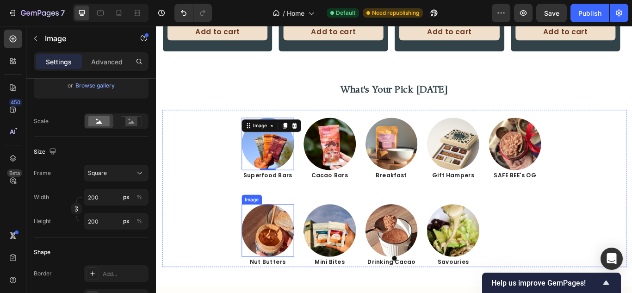
click at [299, 278] on img at bounding box center [285, 264] width 61 height 61
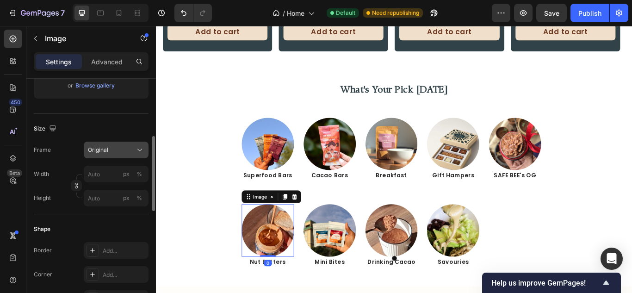
scroll to position [0, 0]
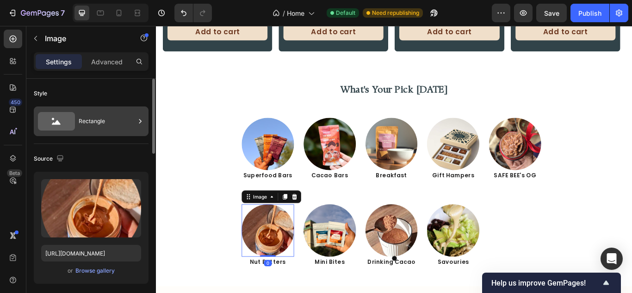
click at [105, 122] on div "Rectangle" at bounding box center [107, 121] width 56 height 21
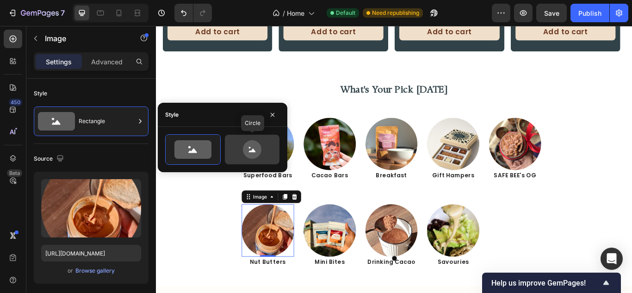
click at [252, 150] on icon at bounding box center [252, 151] width 7 height 4
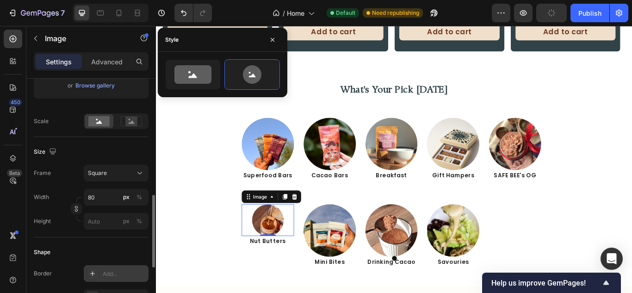
scroll to position [231, 0]
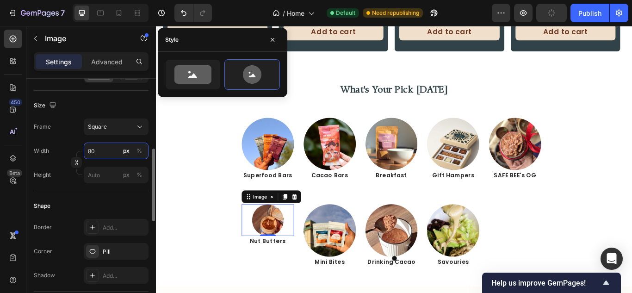
click at [114, 145] on input "80" at bounding box center [116, 150] width 65 height 17
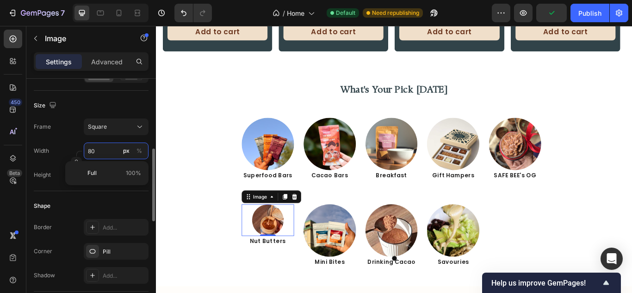
type input "2"
type input "20"
type input "200"
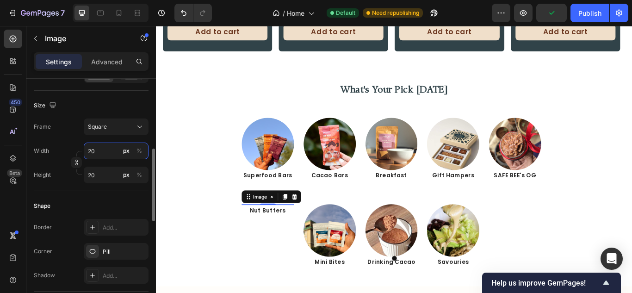
type input "200"
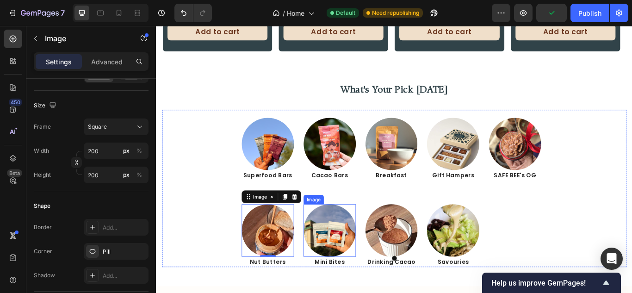
click at [357, 248] on img at bounding box center [358, 264] width 61 height 61
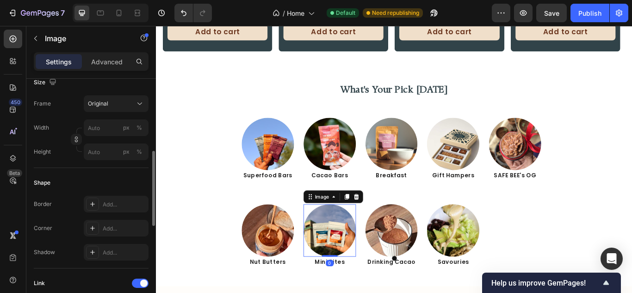
scroll to position [0, 0]
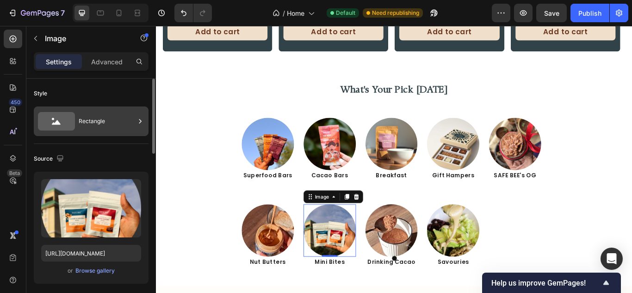
click at [120, 112] on div "Rectangle" at bounding box center [107, 121] width 56 height 21
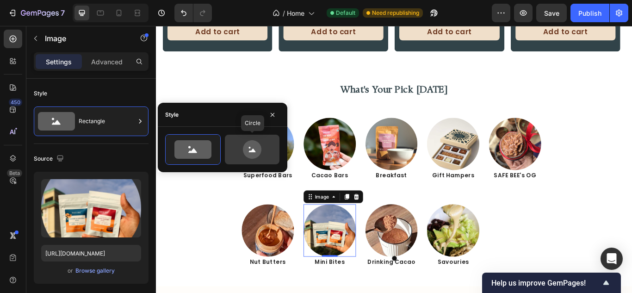
drag, startPoint x: 247, startPoint y: 151, endPoint x: 156, endPoint y: 168, distance: 92.7
click at [247, 151] on icon at bounding box center [252, 149] width 19 height 19
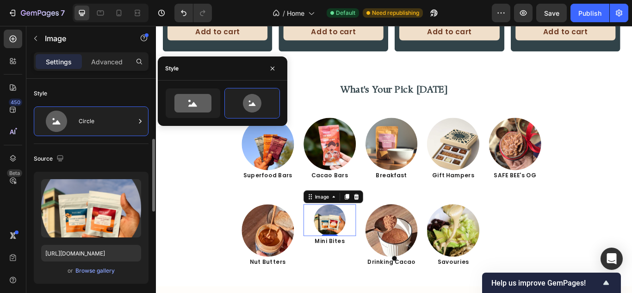
scroll to position [231, 0]
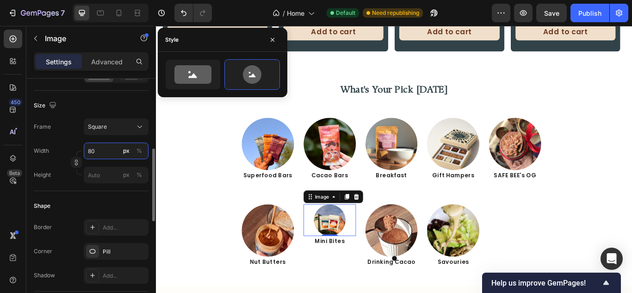
click at [103, 155] on input "80" at bounding box center [116, 150] width 65 height 17
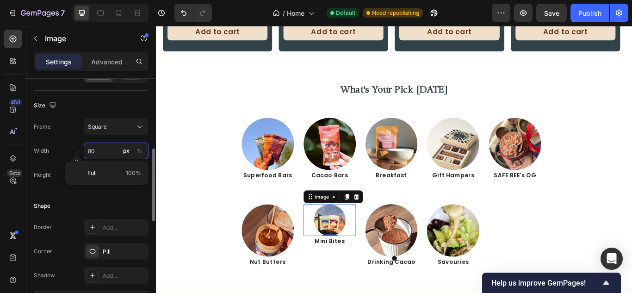
type input "2"
type input "20"
type input "200"
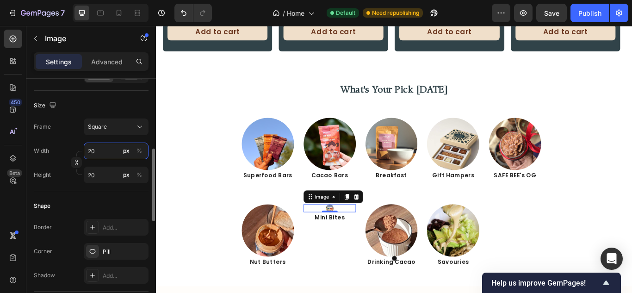
type input "200"
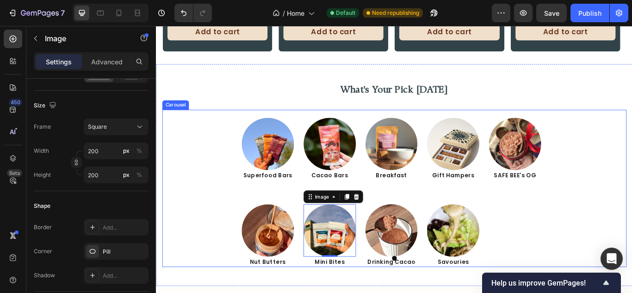
click at [403, 255] on img at bounding box center [430, 264] width 61 height 61
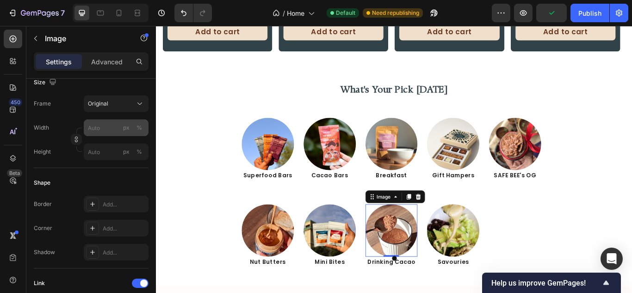
scroll to position [0, 0]
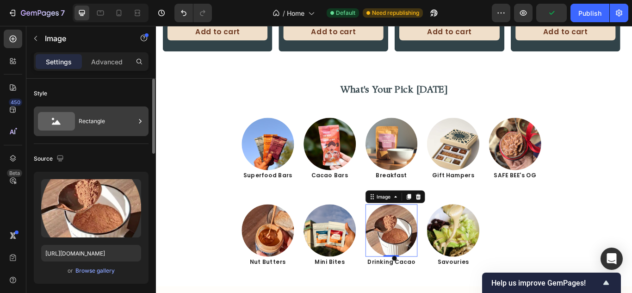
click at [117, 118] on div "Rectangle" at bounding box center [107, 121] width 56 height 21
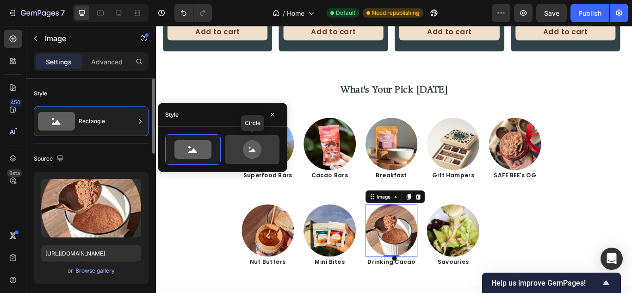
click at [248, 156] on icon at bounding box center [252, 149] width 19 height 19
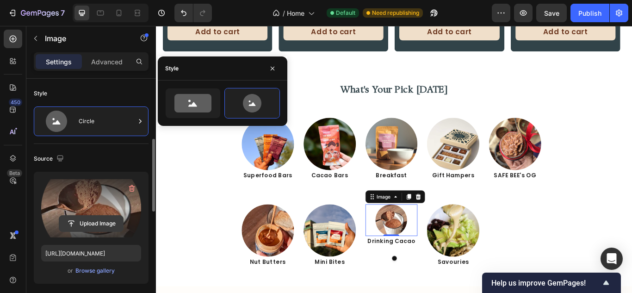
scroll to position [185, 0]
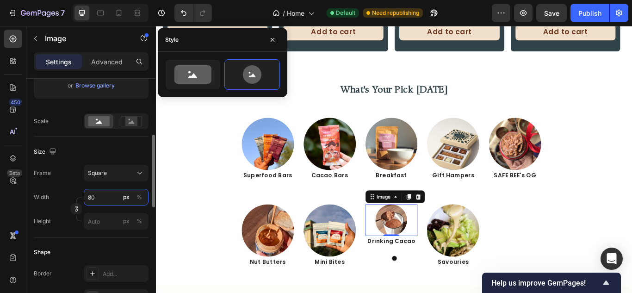
click at [99, 198] on input "80" at bounding box center [116, 197] width 65 height 17
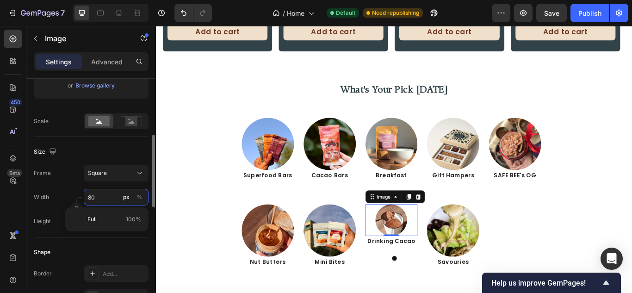
type input "2"
type input "20"
type input "200"
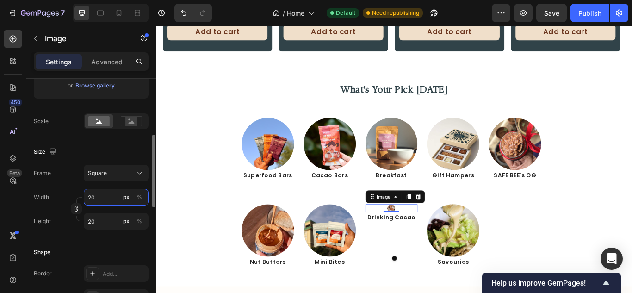
type input "200"
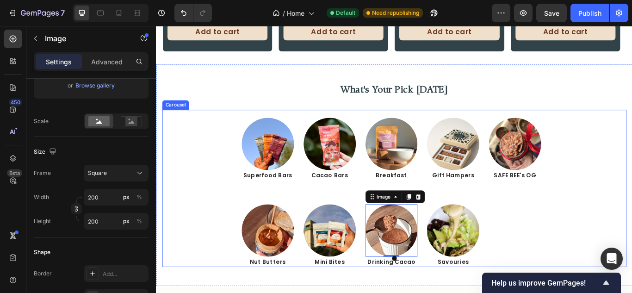
click at [521, 258] on img at bounding box center [501, 264] width 61 height 61
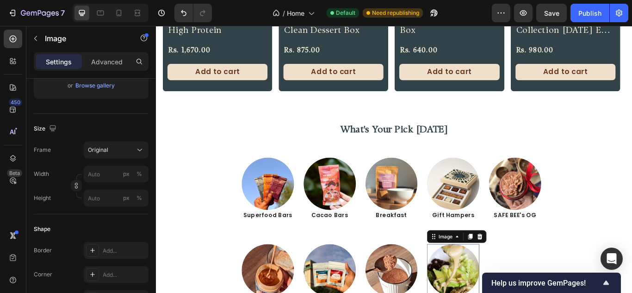
scroll to position [0, 0]
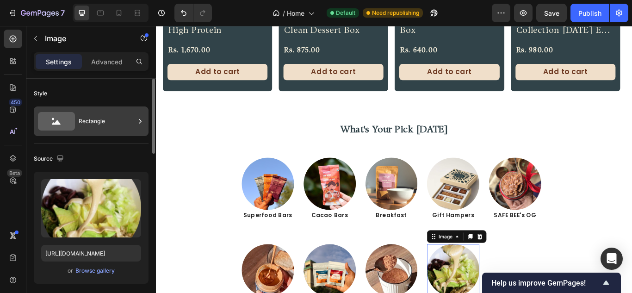
click at [100, 124] on div "Rectangle" at bounding box center [107, 121] width 56 height 21
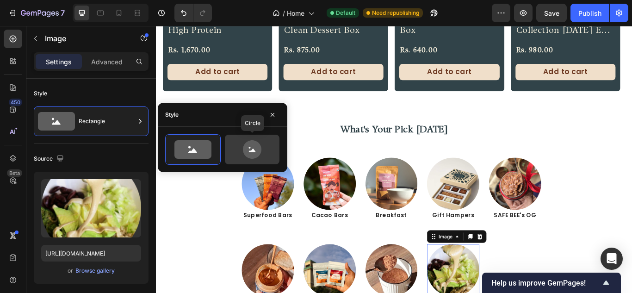
click at [261, 142] on icon at bounding box center [251, 149] width 43 height 19
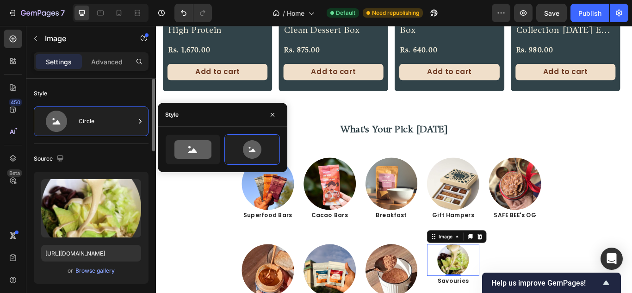
scroll to position [231, 0]
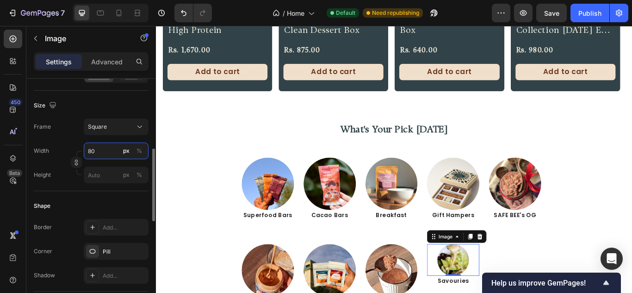
click at [102, 151] on input "80" at bounding box center [116, 150] width 65 height 17
type input "2"
type input "20"
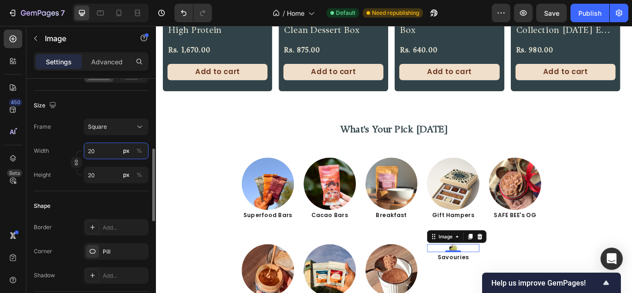
type input "200"
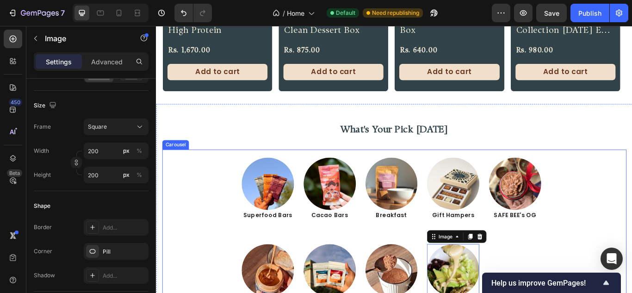
click at [632, 266] on div "Image Superfood Bars Text Block Image Nut Butters Text Block Image Cacao Bars T…" at bounding box center [433, 261] width 541 height 183
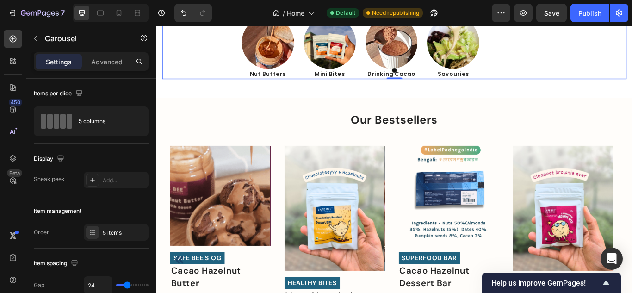
scroll to position [509, 0]
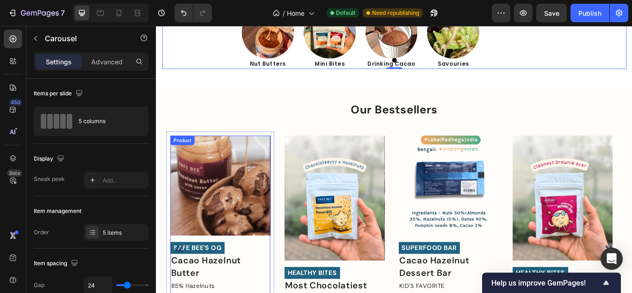
click at [268, 275] on div "Product Images" at bounding box center [230, 216] width 117 height 124
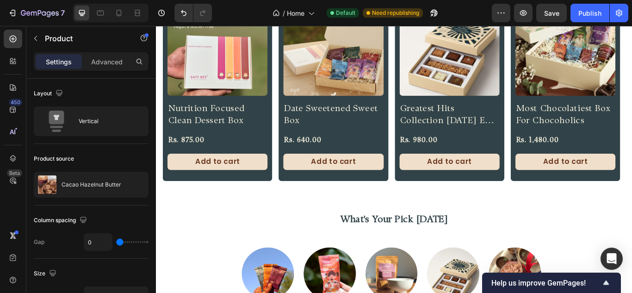
scroll to position [278, 0]
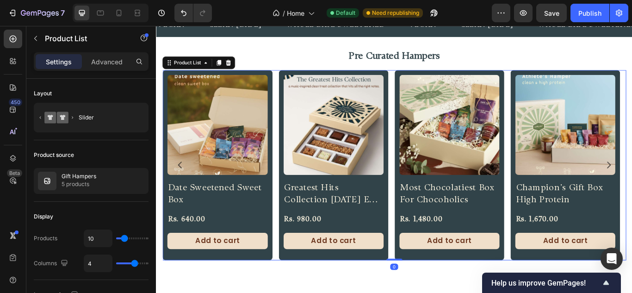
click at [564, 190] on div "Product Images Nutrition Focused Clean Dessert Box Product Title Rs. 875.00 Pro…" at bounding box center [433, 189] width 540 height 222
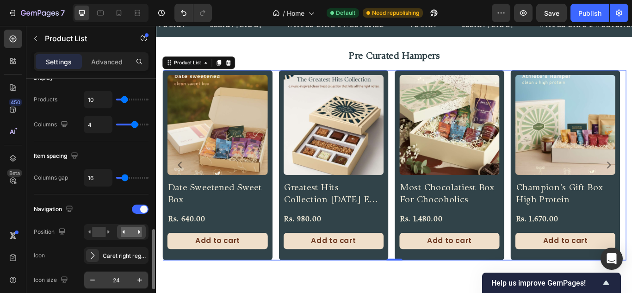
scroll to position [231, 0]
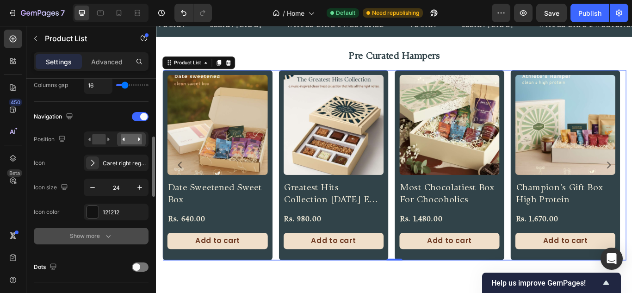
click at [94, 231] on div "Show more" at bounding box center [91, 235] width 43 height 9
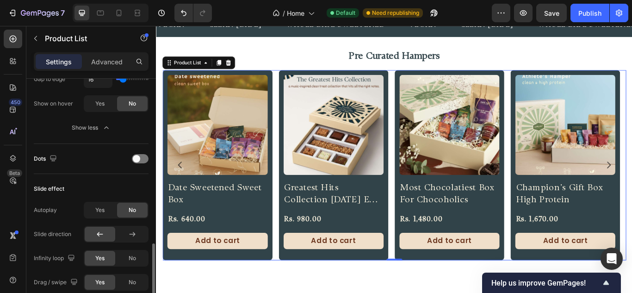
scroll to position [555, 0]
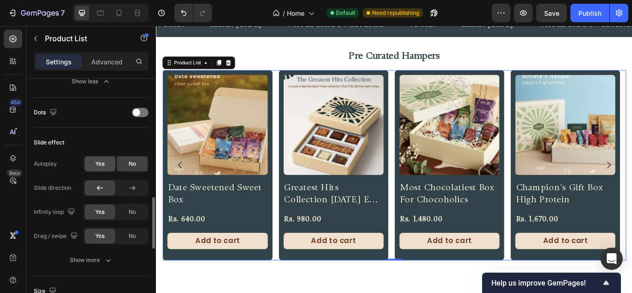
click at [100, 166] on span "Yes" at bounding box center [99, 164] width 9 height 8
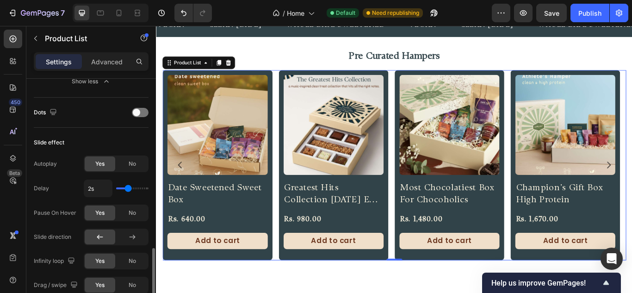
scroll to position [601, 0]
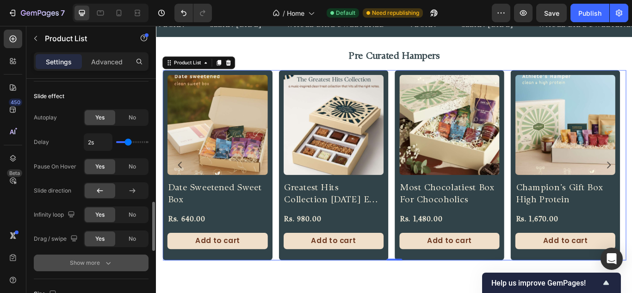
click at [105, 266] on icon "button" at bounding box center [108, 262] width 9 height 9
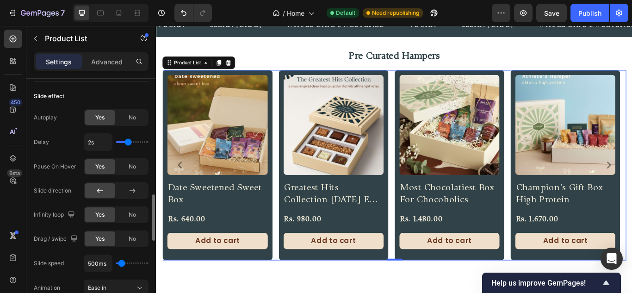
scroll to position [694, 0]
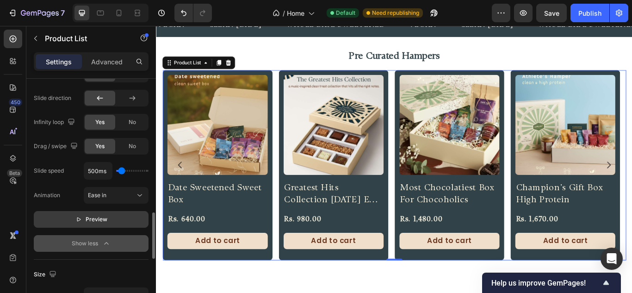
click at [112, 225] on button "Preview" at bounding box center [91, 219] width 115 height 17
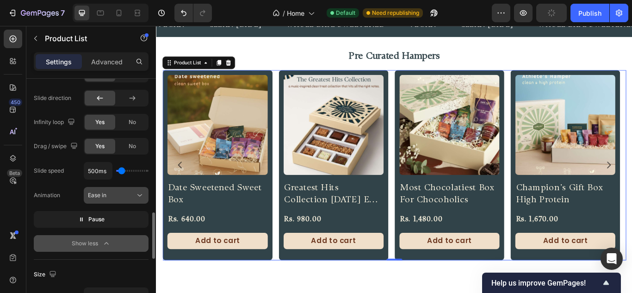
click at [119, 201] on button "Ease in" at bounding box center [116, 195] width 65 height 17
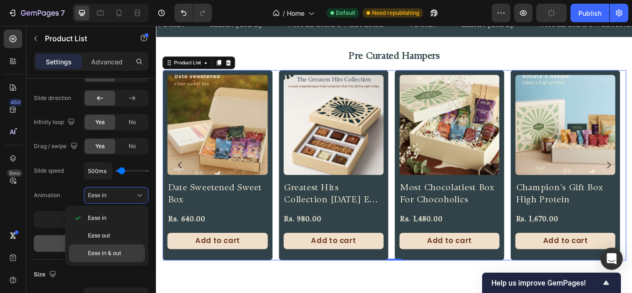
click at [118, 250] on span "Ease in & out" at bounding box center [104, 253] width 33 height 8
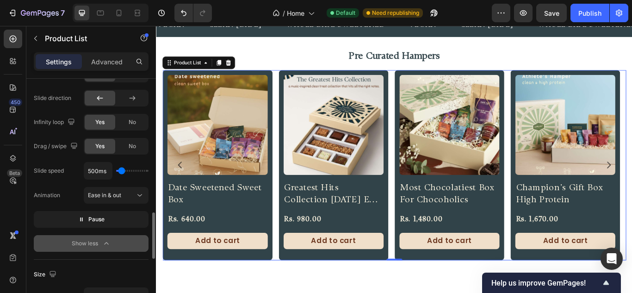
scroll to position [601, 0]
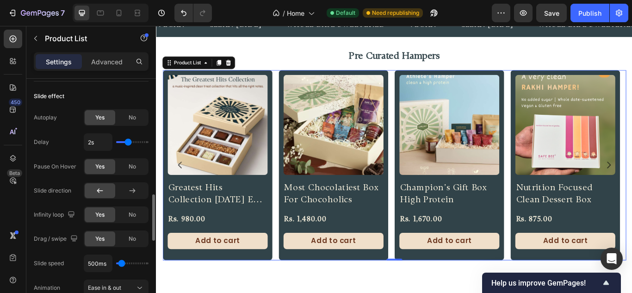
type input "1.6s"
type input "1.6"
type input "1.9s"
type input "1.9"
type input "2.1s"
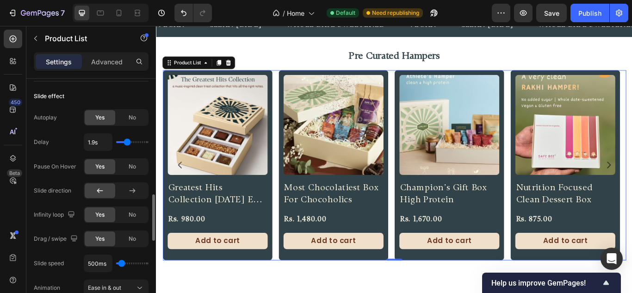
type input "2.1"
type input "1.5s"
type input "1.5"
type input "1.6s"
type input "1.6"
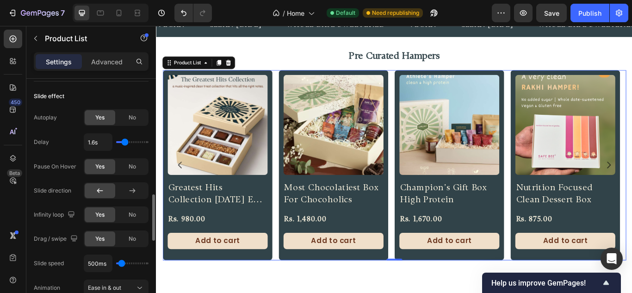
type input "1.7s"
type input "1.7"
click at [126, 142] on input "range" at bounding box center [132, 142] width 32 height 2
type input "1.4s"
type input "1.4"
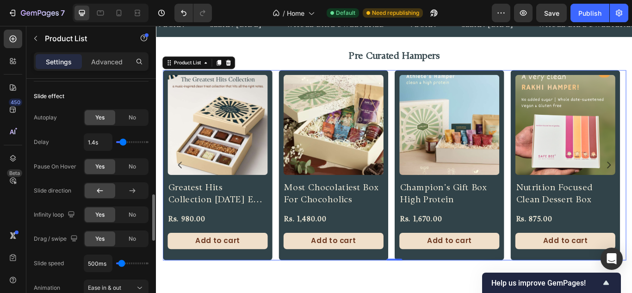
type input "1.3s"
type input "1.3"
type input "1.4s"
type input "1.4"
type input "1.5s"
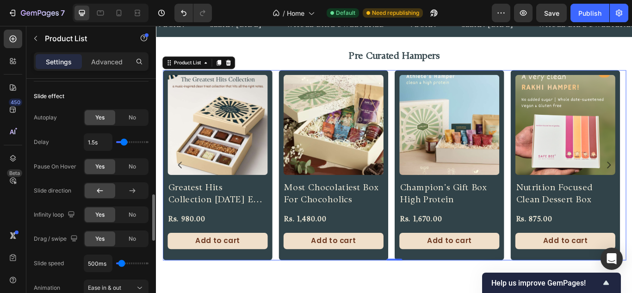
type input "1.5"
click at [124, 142] on input "range" at bounding box center [132, 142] width 32 height 2
click at [67, 147] on div "Delay 1.5s" at bounding box center [91, 142] width 115 height 18
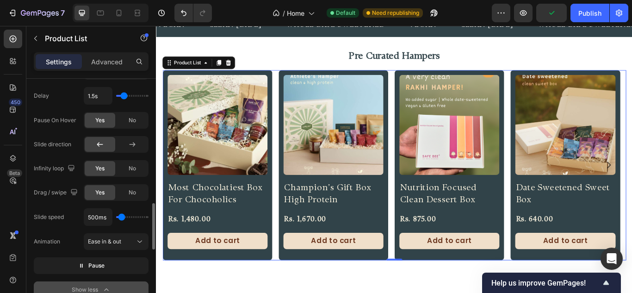
click at [70, 248] on div "Animation Ease in & out" at bounding box center [91, 241] width 115 height 17
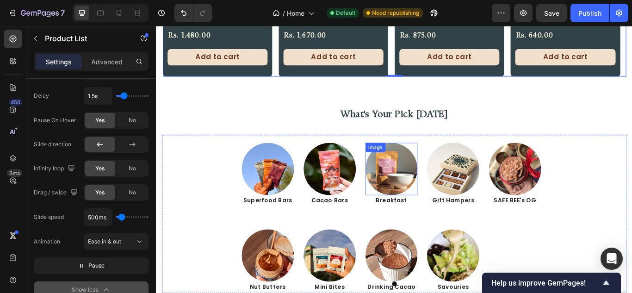
scroll to position [555, 0]
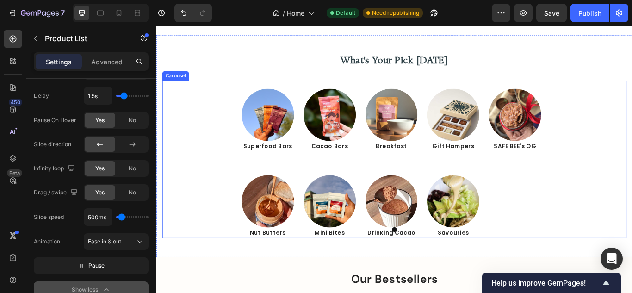
click at [468, 154] on div "Image Superfood Bars Text Block Image Nut Butters Text Block Image Cacao Bars T…" at bounding box center [433, 186] width 356 height 174
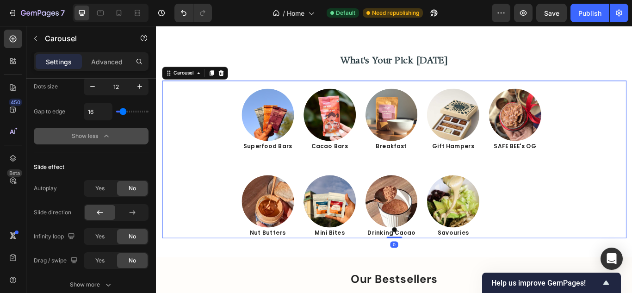
scroll to position [0, 0]
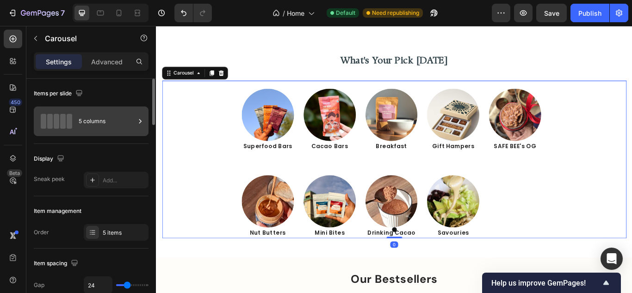
click at [79, 129] on div "5 columns" at bounding box center [107, 121] width 56 height 21
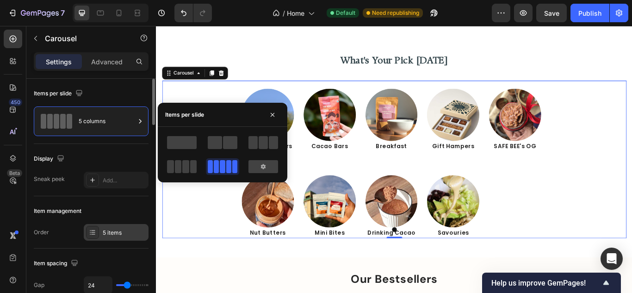
click at [115, 225] on div "5 items" at bounding box center [116, 232] width 65 height 17
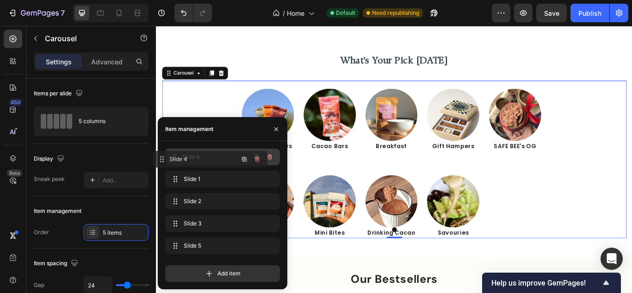
drag, startPoint x: 210, startPoint y: 223, endPoint x: 198, endPoint y: 159, distance: 65.5
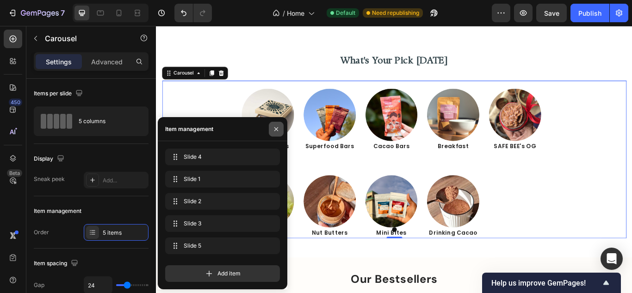
click at [275, 125] on icon "button" at bounding box center [275, 128] width 7 height 7
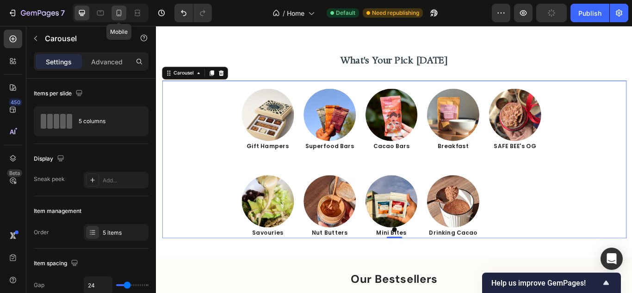
click at [126, 8] on div at bounding box center [118, 13] width 15 height 15
type input "16"
type input "100%"
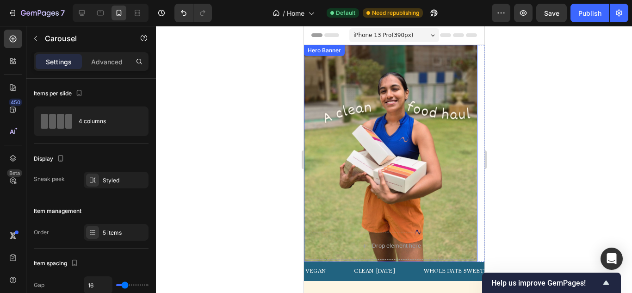
click at [416, 134] on div "Drop element here" at bounding box center [389, 153] width 173 height 213
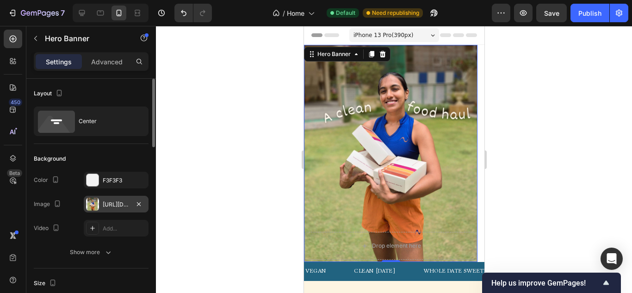
click at [120, 204] on div "https://cdn.shopify.com/s/files/1/0567/0889/0675/files/gempages_473620353990525…" at bounding box center [116, 204] width 27 height 8
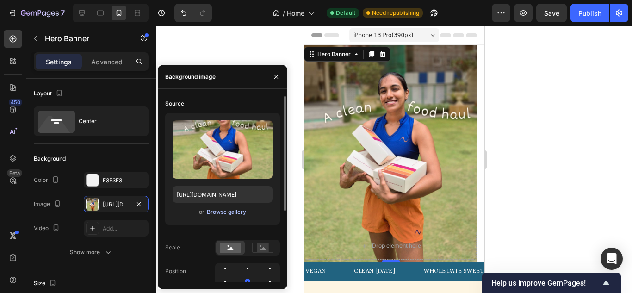
click at [213, 211] on div "Browse gallery" at bounding box center [226, 212] width 39 height 8
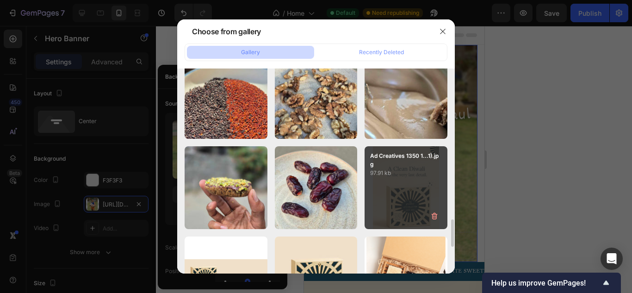
scroll to position [787, 0]
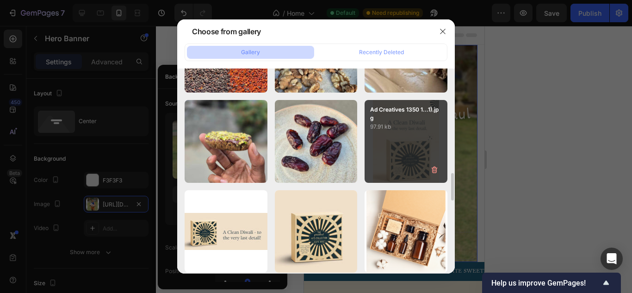
click at [417, 154] on div "Ad Creatives 1350 1...1).jpg 97.91 kb" at bounding box center [406, 141] width 83 height 83
type input "https://cdn.shopify.com/s/files/1/0567/0889/0675/files/gempages_473620353990525…"
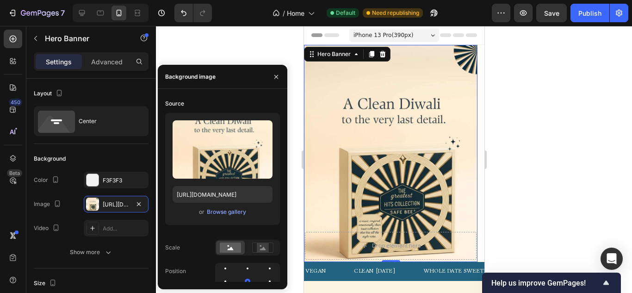
scroll to position [139, 0]
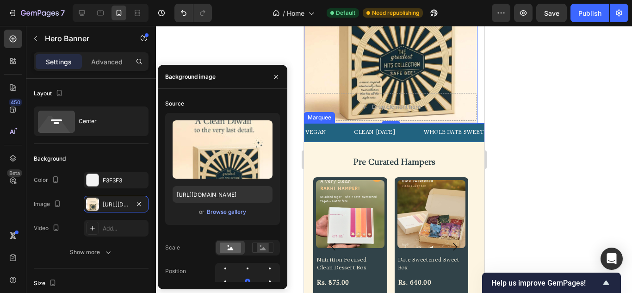
click at [420, 138] on div "CLEAN DIWALI Text" at bounding box center [387, 133] width 69 height 12
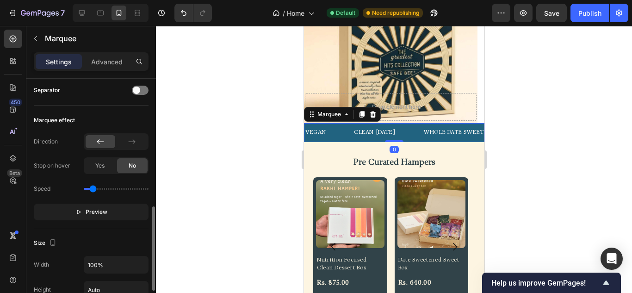
scroll to position [324, 0]
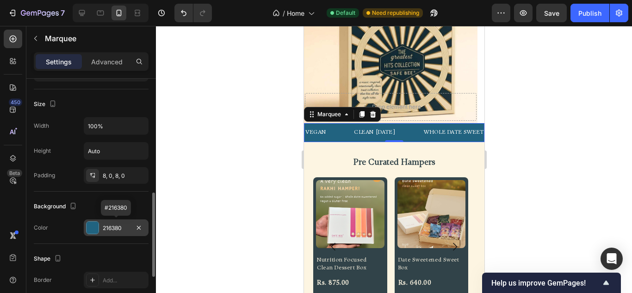
click at [94, 226] on div at bounding box center [93, 228] width 12 height 12
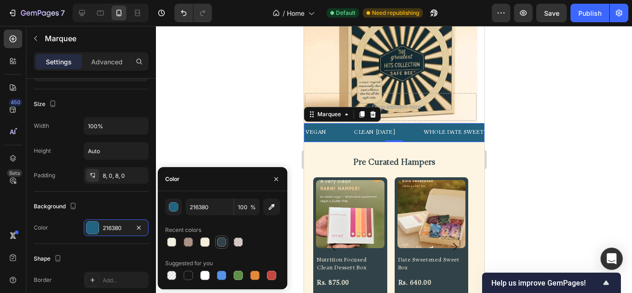
click at [218, 240] on div at bounding box center [221, 241] width 9 height 9
type input "314349"
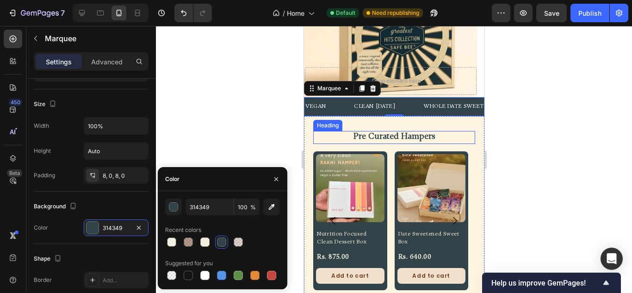
scroll to position [185, 0]
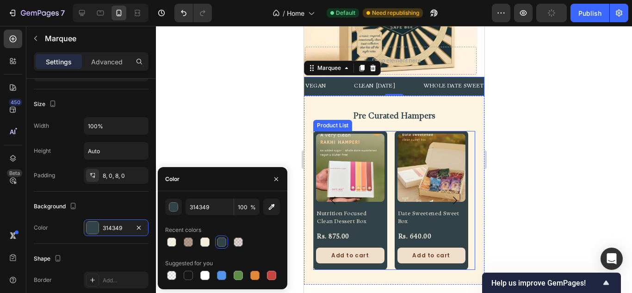
click at [388, 148] on div "Product Images Nutrition Focused Clean Dessert Box Product Title Rs. 875.00 Pro…" at bounding box center [394, 200] width 162 height 139
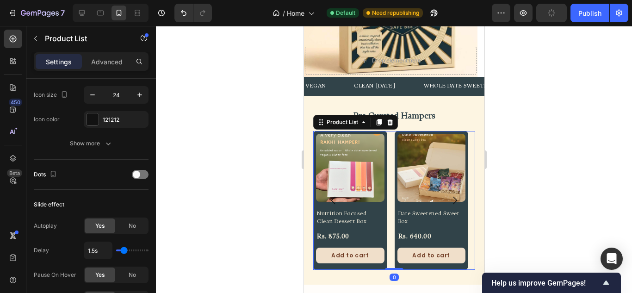
scroll to position [0, 0]
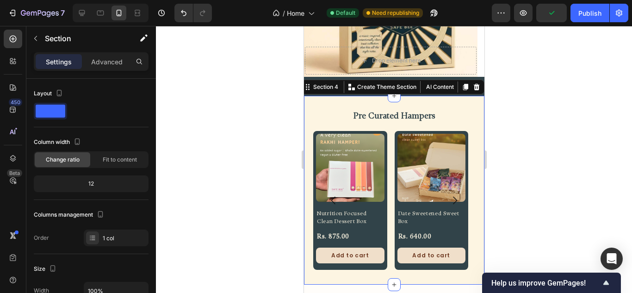
drag, startPoint x: 304, startPoint y: 130, endPoint x: 579, endPoint y: 169, distance: 277.2
click at [304, 130] on div "pre curated hampers Heading Product Images Nutrition Focused Clean Dessert Box …" at bounding box center [393, 190] width 180 height 188
click at [93, 63] on p "Advanced" at bounding box center [106, 62] width 31 height 10
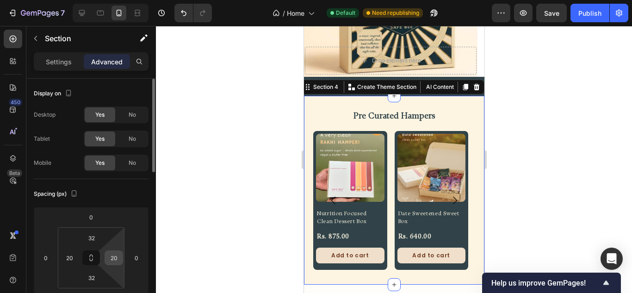
click at [109, 255] on input "20" at bounding box center [114, 258] width 14 height 14
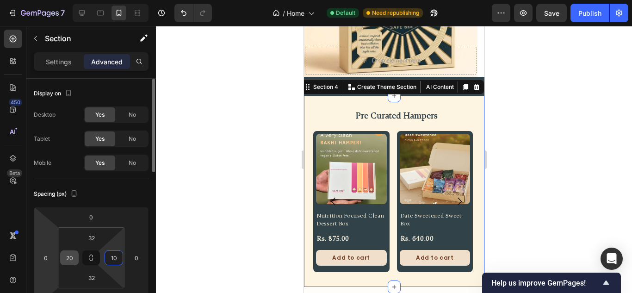
type input "10"
click at [63, 260] on input "20" at bounding box center [69, 258] width 14 height 14
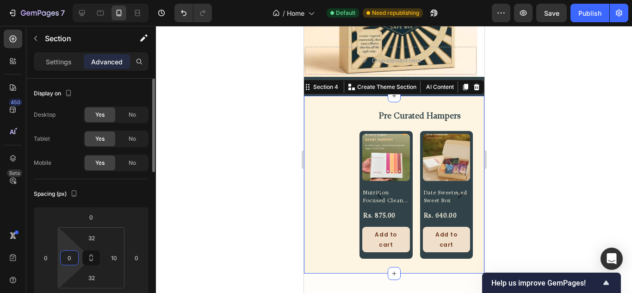
click at [67, 258] on input "0" at bounding box center [69, 258] width 14 height 14
type input "10"
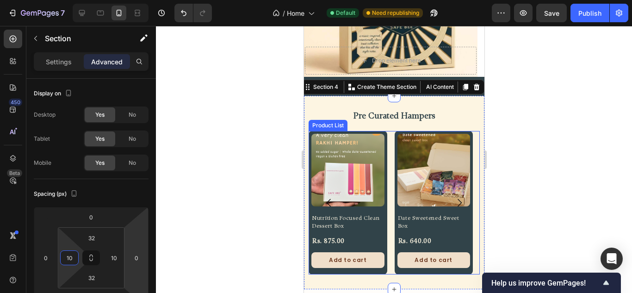
click at [388, 223] on div "Product Images Nutrition Focused Clean Dessert Box Product Title Rs. 875.00 Pro…" at bounding box center [393, 202] width 171 height 143
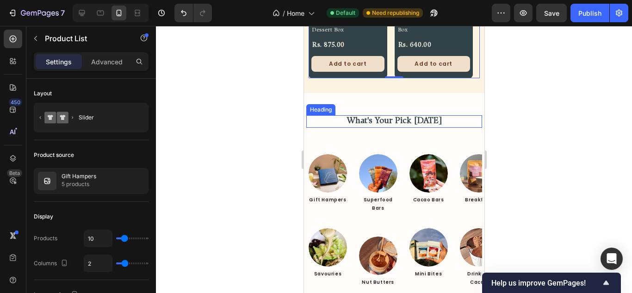
scroll to position [463, 0]
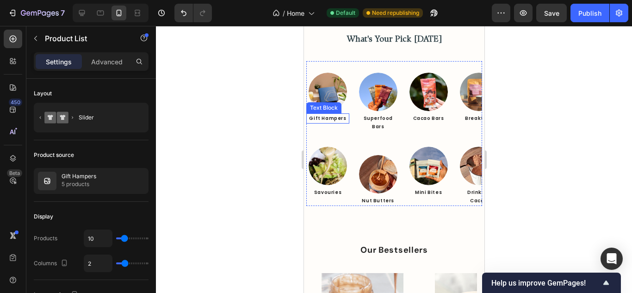
click at [328, 100] on img at bounding box center [327, 92] width 38 height 38
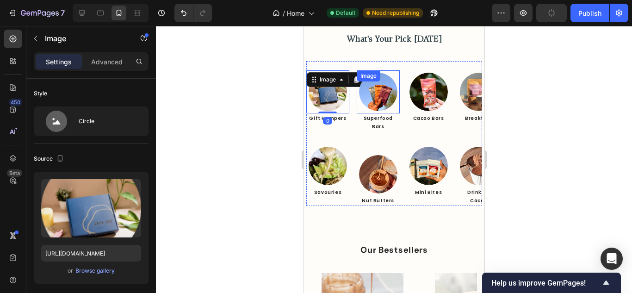
click at [380, 79] on div "Image" at bounding box center [377, 91] width 43 height 43
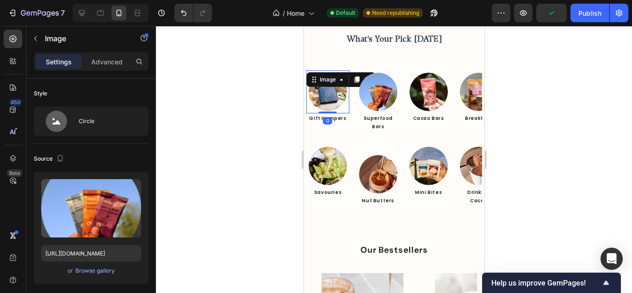
drag, startPoint x: 326, startPoint y: 94, endPoint x: 602, endPoint y: 130, distance: 278.5
click at [326, 94] on img at bounding box center [327, 92] width 38 height 38
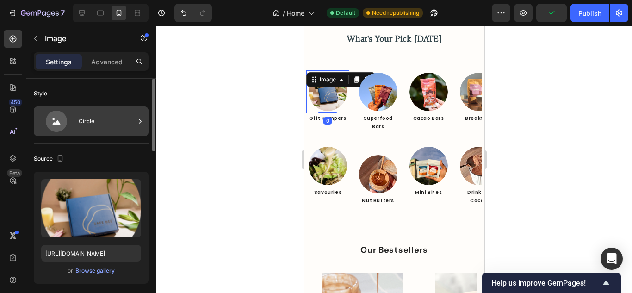
click at [53, 124] on icon at bounding box center [56, 122] width 8 height 4
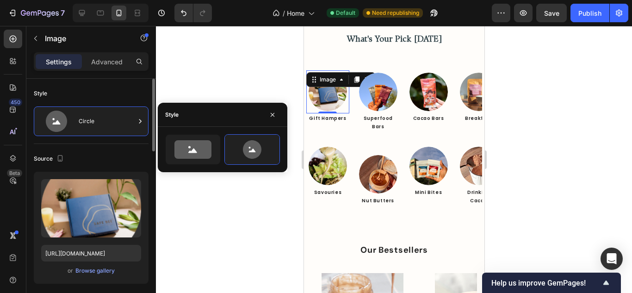
scroll to position [46, 0]
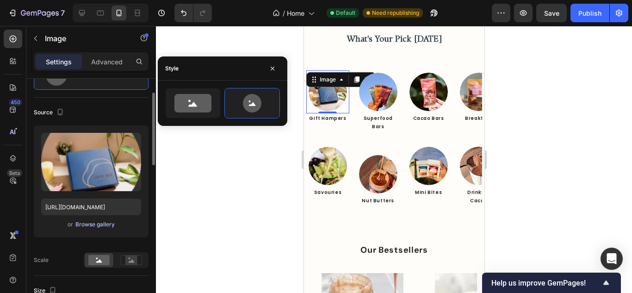
click at [94, 221] on div "Browse gallery" at bounding box center [94, 224] width 39 height 8
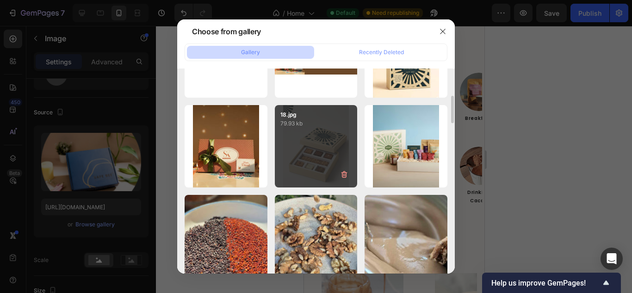
scroll to position [555, 0]
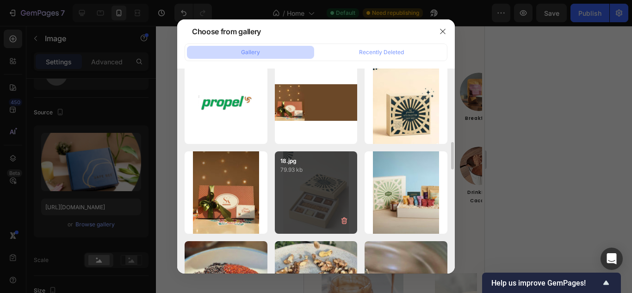
click at [301, 208] on div "18.jpg 79.93 kb" at bounding box center [316, 192] width 83 height 83
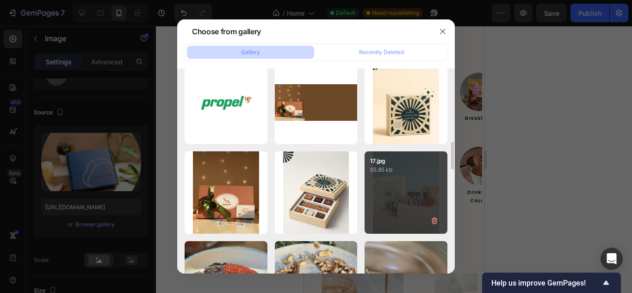
type input "https://cdn.shopify.com/s/files/1/0567/0889/0675/files/gempages_473620353990525…"
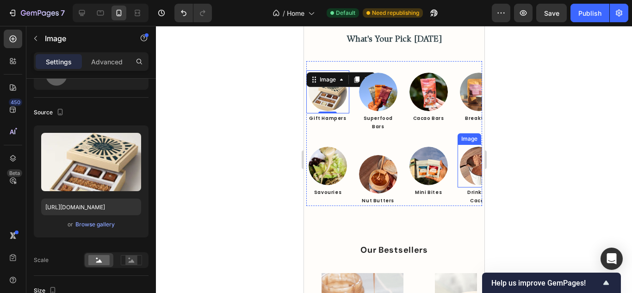
click at [531, 140] on div at bounding box center [394, 159] width 476 height 267
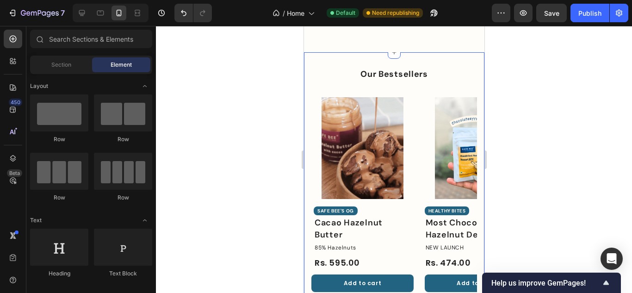
scroll to position [648, 0]
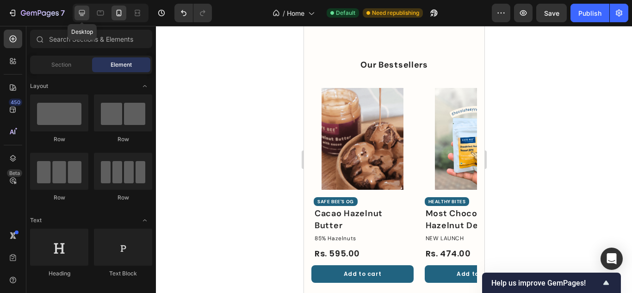
click at [81, 17] on icon at bounding box center [81, 12] width 9 height 9
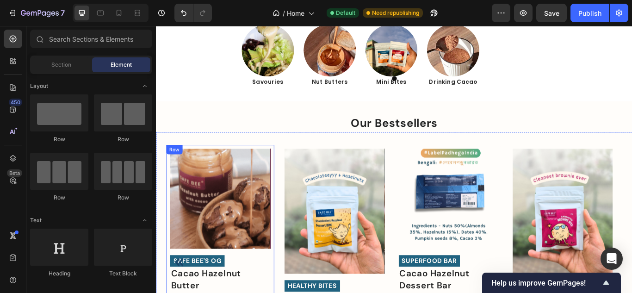
scroll to position [616, 0]
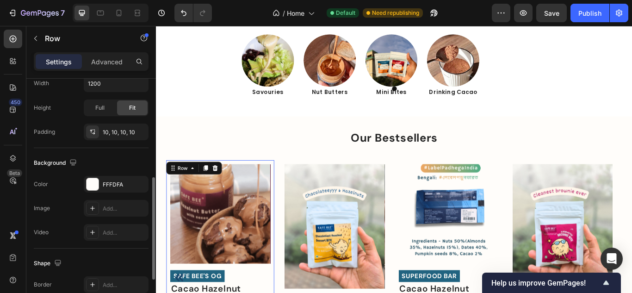
scroll to position [278, 0]
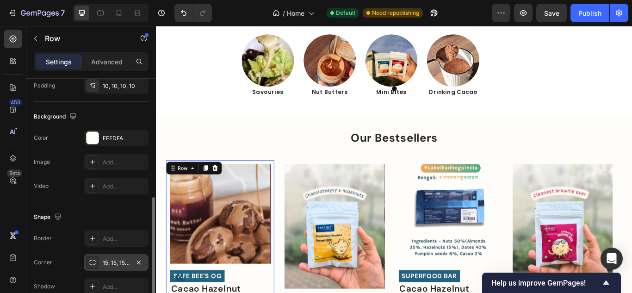
click at [116, 262] on div "15, 15, 15, 15" at bounding box center [116, 263] width 27 height 8
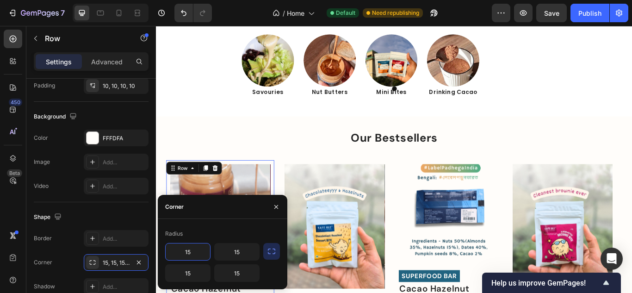
click at [203, 249] on input "15" at bounding box center [188, 251] width 44 height 17
type input "8"
click at [270, 247] on icon "button" at bounding box center [271, 251] width 9 height 9
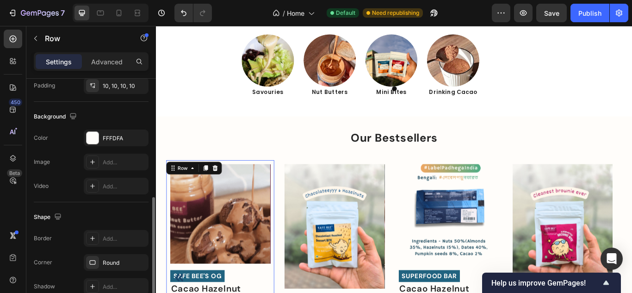
click at [86, 211] on div "Shape" at bounding box center [91, 217] width 115 height 15
click at [94, 141] on div at bounding box center [93, 138] width 12 height 12
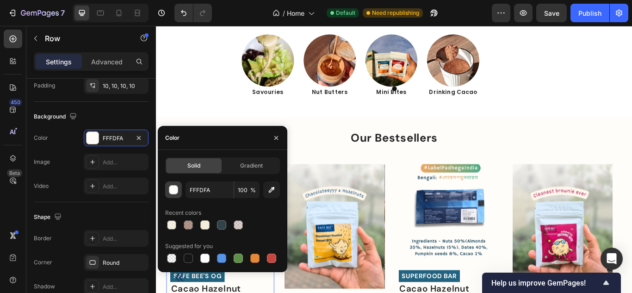
click at [174, 189] on div "button" at bounding box center [173, 190] width 9 height 9
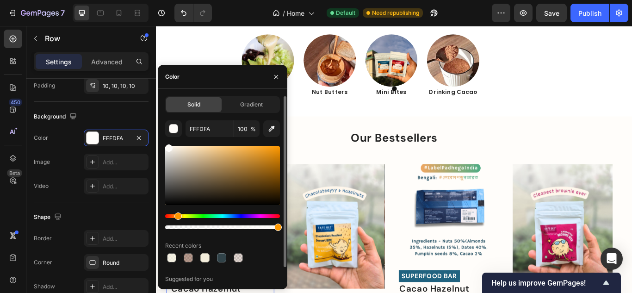
scroll to position [16, 0]
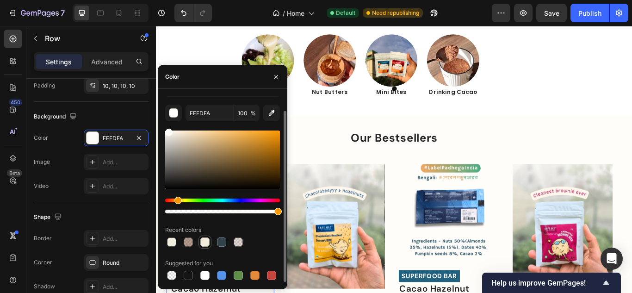
click at [207, 242] on div at bounding box center [204, 241] width 9 height 9
type input "F3EDDB"
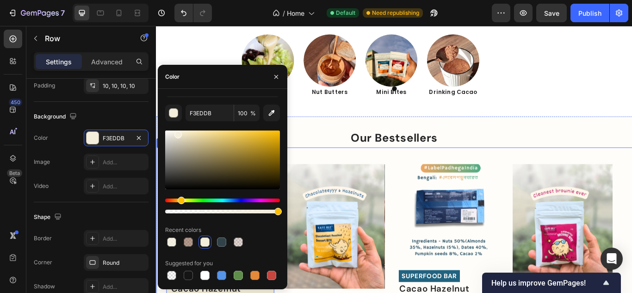
click at [359, 166] on h2 "our bestsellers" at bounding box center [433, 156] width 555 height 21
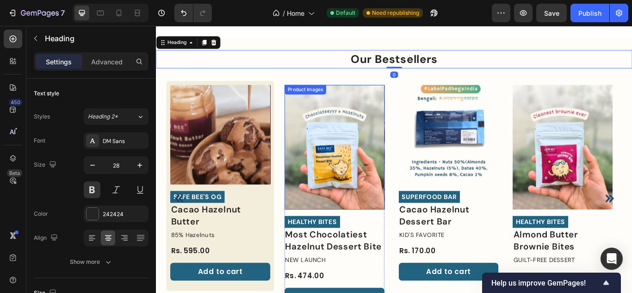
scroll to position [709, 0]
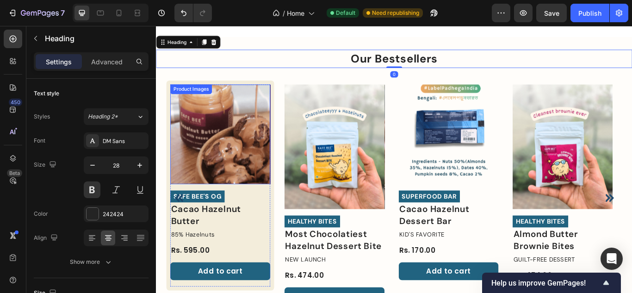
click at [248, 180] on img at bounding box center [230, 152] width 117 height 117
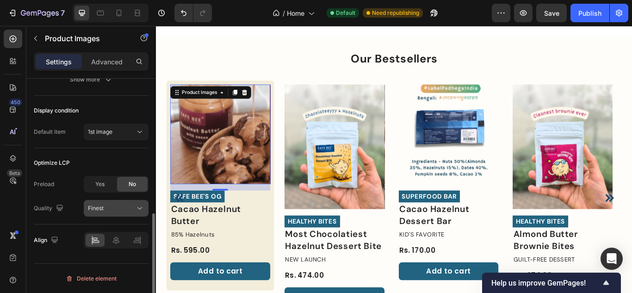
scroll to position [211, 0]
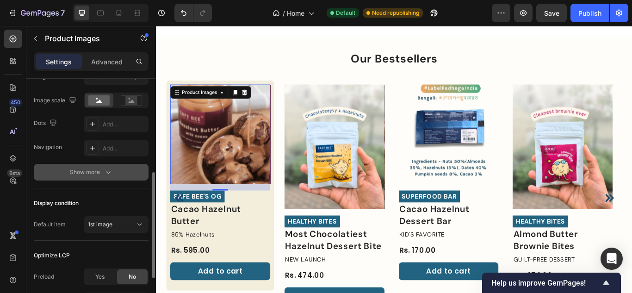
click at [101, 168] on div "Show more" at bounding box center [91, 171] width 43 height 9
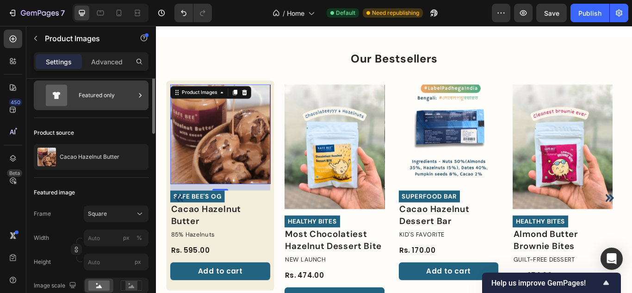
scroll to position [0, 0]
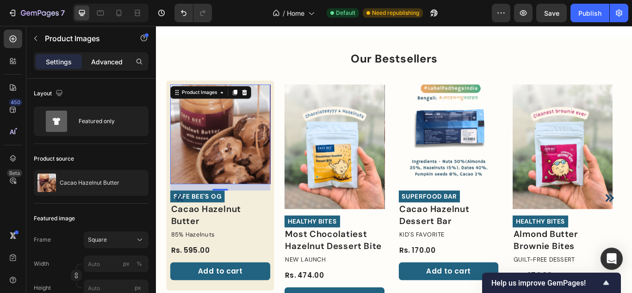
click at [105, 58] on p "Advanced" at bounding box center [106, 62] width 31 height 10
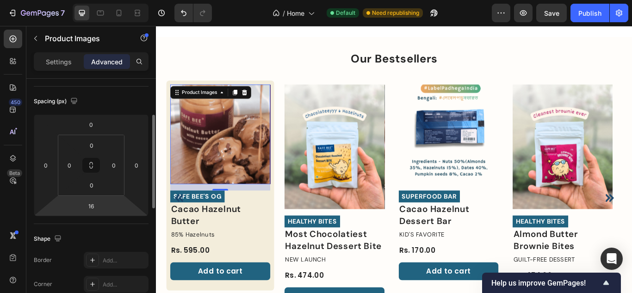
scroll to position [185, 0]
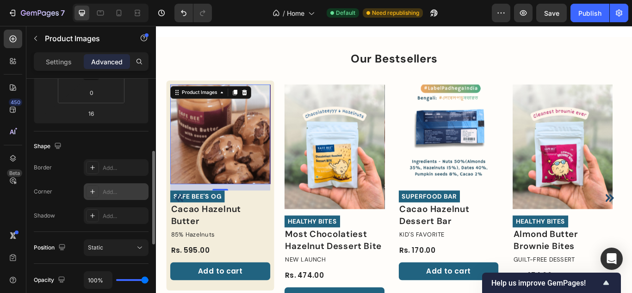
click at [110, 193] on div "Add..." at bounding box center [124, 192] width 43 height 8
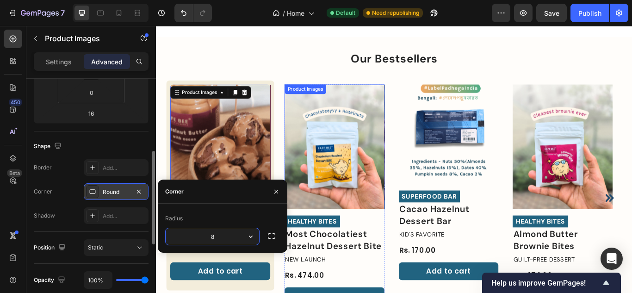
click at [340, 105] on div "Product Images" at bounding box center [363, 167] width 117 height 146
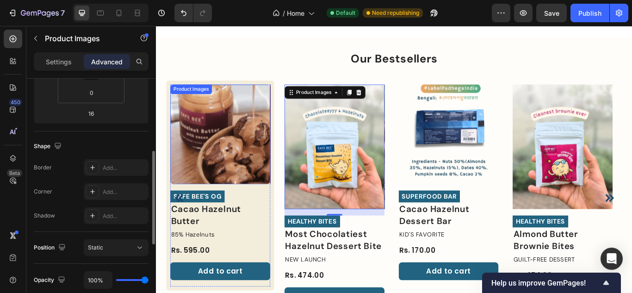
click at [267, 192] on img at bounding box center [230, 152] width 117 height 117
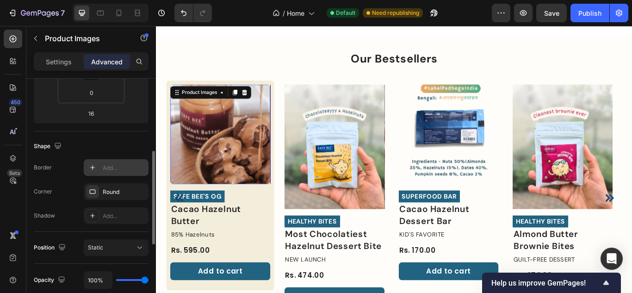
click at [117, 168] on div "Add..." at bounding box center [124, 168] width 43 height 8
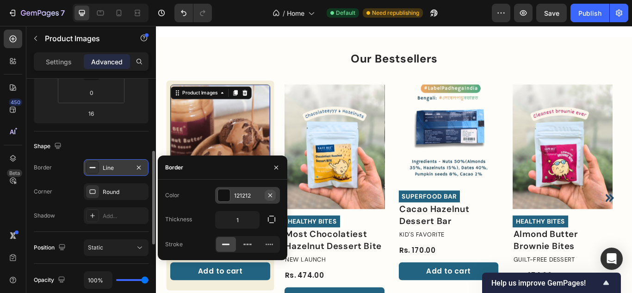
click at [271, 194] on icon "button" at bounding box center [270, 195] width 4 height 4
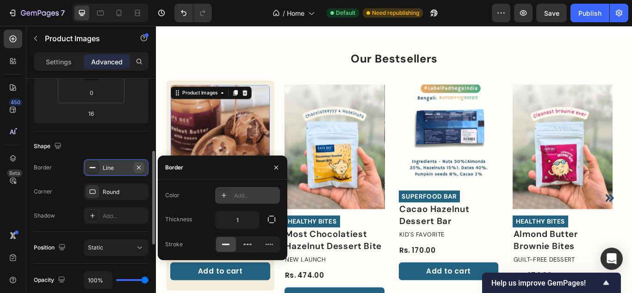
click at [142, 168] on icon "button" at bounding box center [138, 167] width 7 height 7
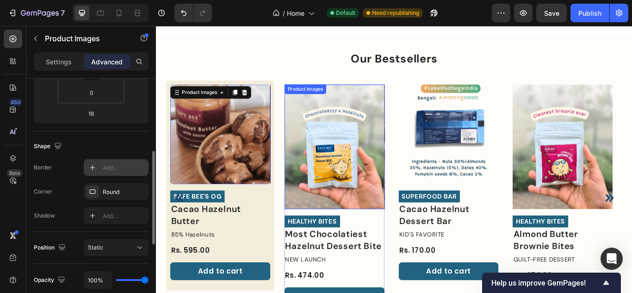
click at [342, 215] on img at bounding box center [363, 167] width 117 height 146
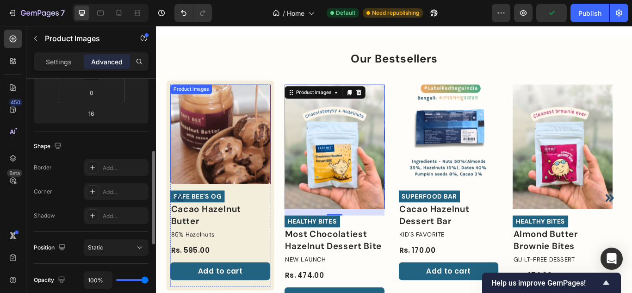
click at [270, 200] on img at bounding box center [230, 152] width 117 height 117
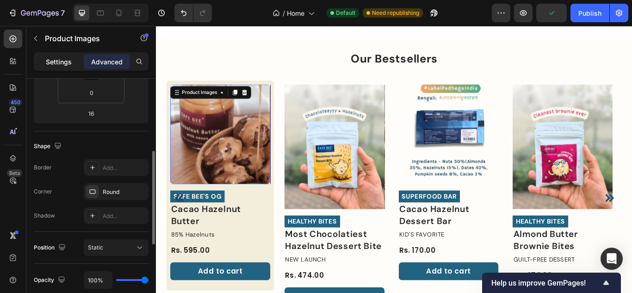
click at [66, 62] on p "Settings" at bounding box center [59, 62] width 26 height 10
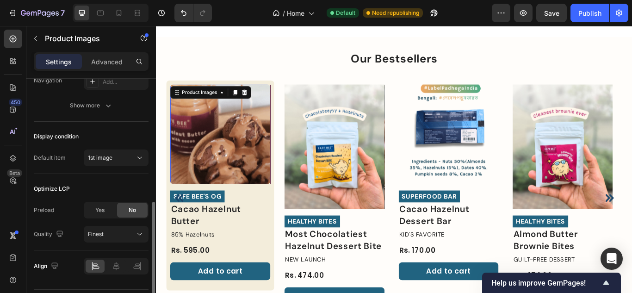
scroll to position [303, 0]
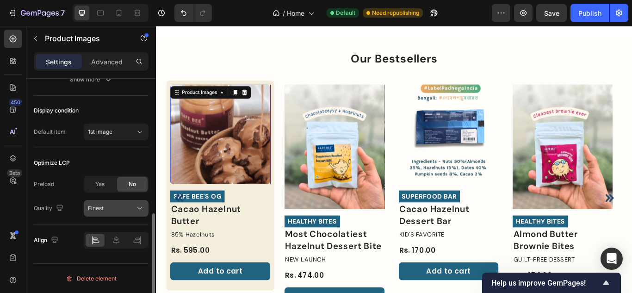
click at [130, 211] on div "Finest" at bounding box center [111, 208] width 47 height 8
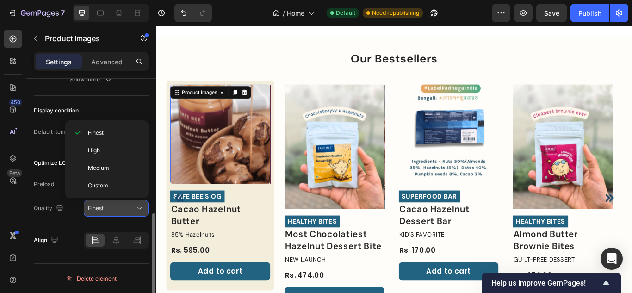
click at [130, 211] on div "Finest" at bounding box center [111, 208] width 47 height 8
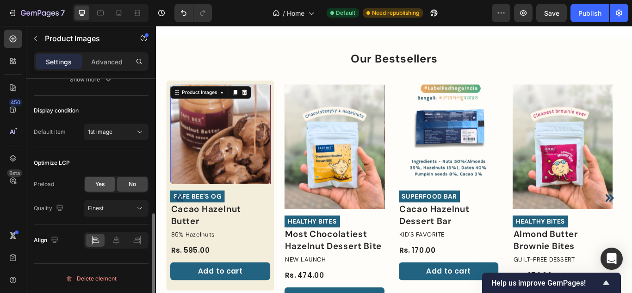
click at [96, 187] on span "Yes" at bounding box center [99, 184] width 9 height 8
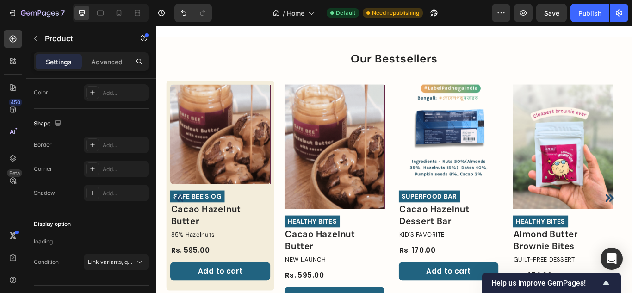
scroll to position [0, 0]
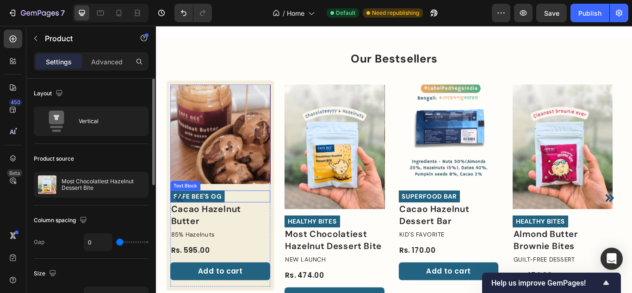
click at [242, 223] on div "SAFE BEE'S OG" at bounding box center [230, 225] width 117 height 14
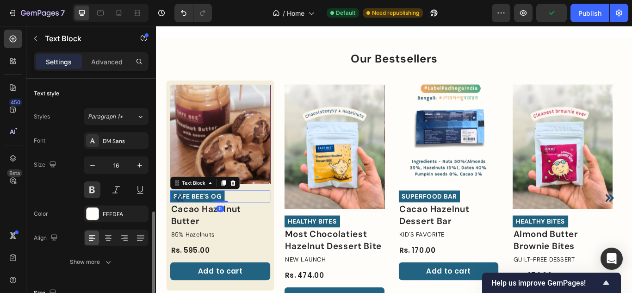
scroll to position [93, 0]
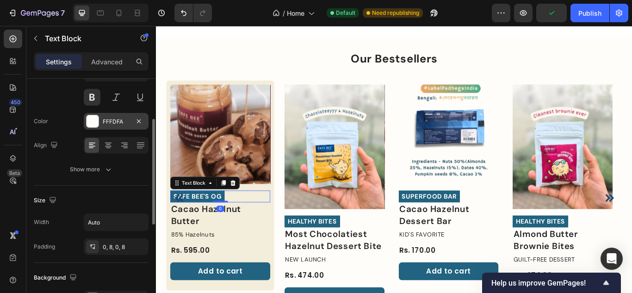
click at [96, 127] on div at bounding box center [93, 121] width 12 height 12
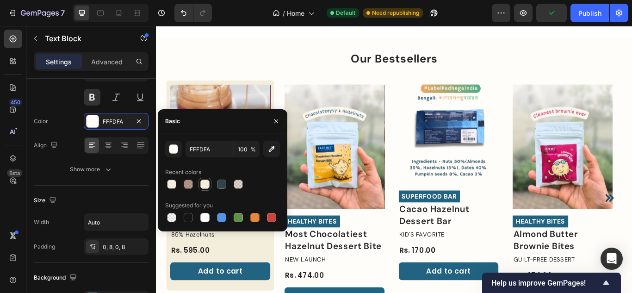
click at [201, 183] on div at bounding box center [204, 184] width 9 height 9
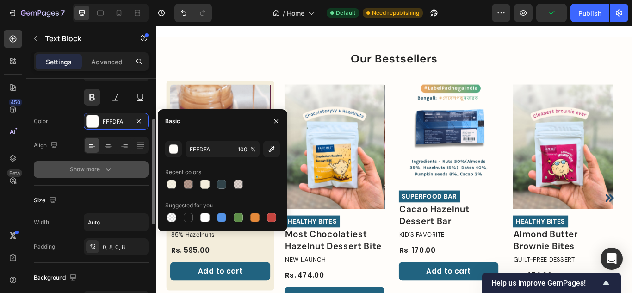
type input "F3EDDB"
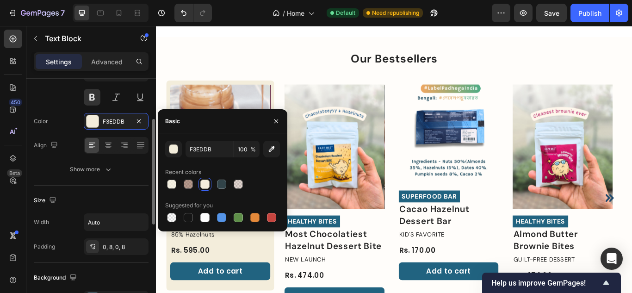
click at [66, 105] on div "Size 16" at bounding box center [91, 85] width 115 height 42
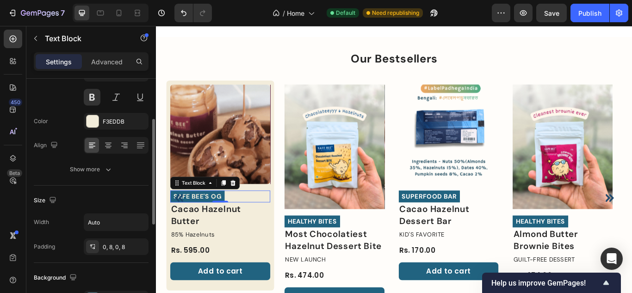
scroll to position [185, 0]
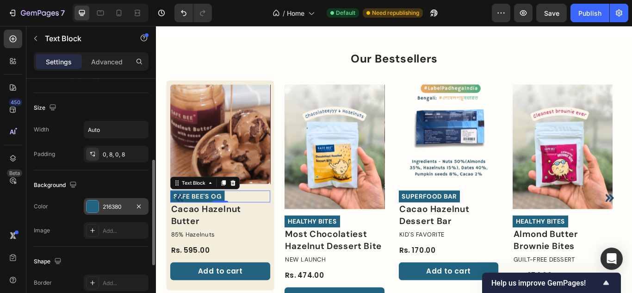
click at [93, 199] on div "216380" at bounding box center [116, 206] width 65 height 17
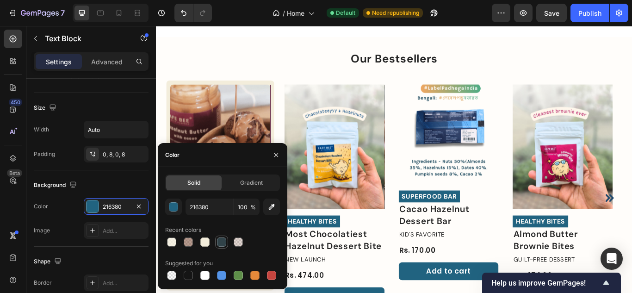
click at [222, 241] on div at bounding box center [221, 241] width 9 height 9
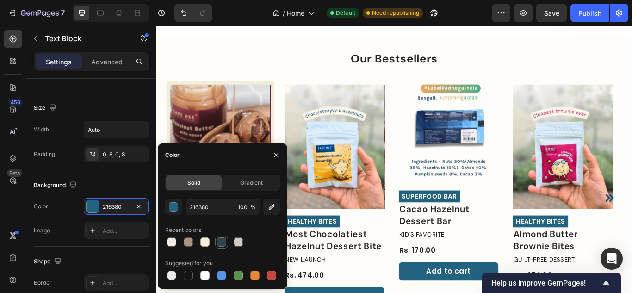
type input "314349"
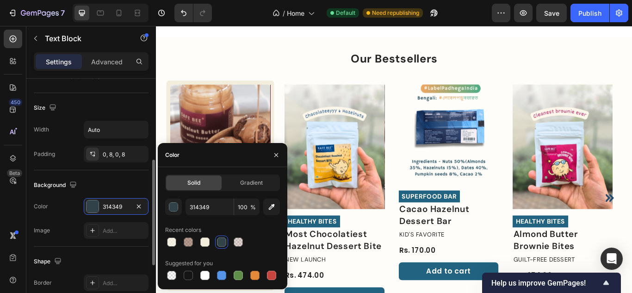
click at [110, 169] on div "Size Width Auto Padding 0, 8, 0, 8" at bounding box center [91, 131] width 115 height 77
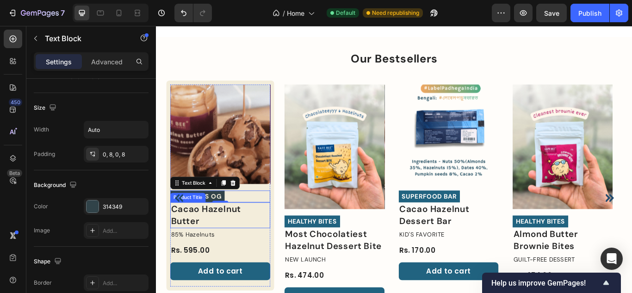
click at [235, 250] on h1 "Cacao Hazelnut Butter" at bounding box center [230, 247] width 117 height 31
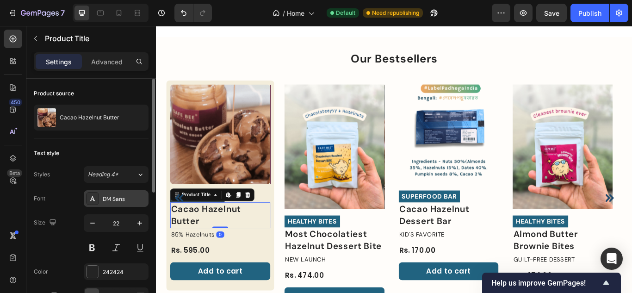
scroll to position [46, 0]
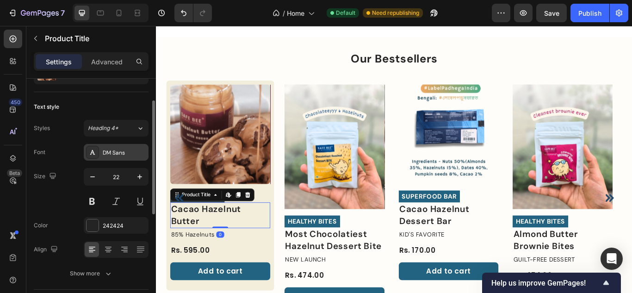
click at [111, 150] on div "DM Sans" at bounding box center [124, 153] width 43 height 8
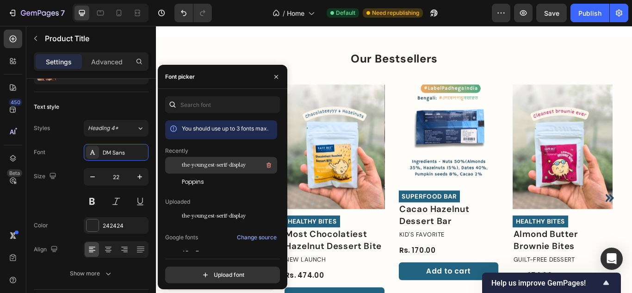
click at [234, 165] on span "the-youngest-serif-display" at bounding box center [214, 165] width 64 height 8
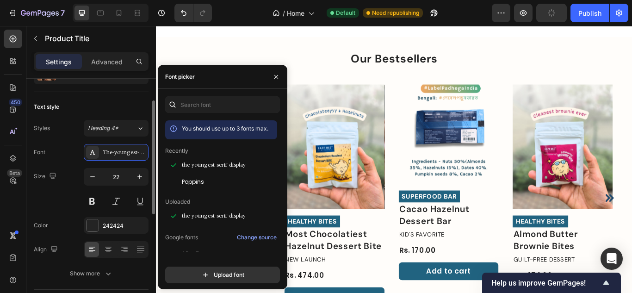
click at [68, 152] on div "Font The-youngest-serif-display" at bounding box center [91, 152] width 115 height 17
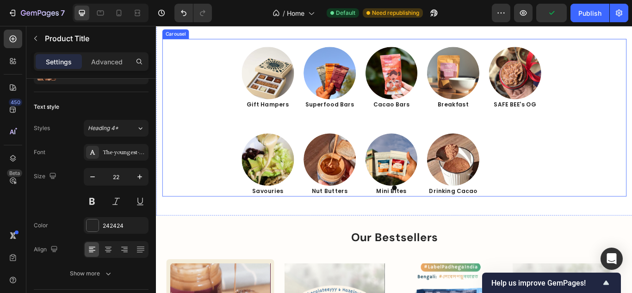
scroll to position [570, 0]
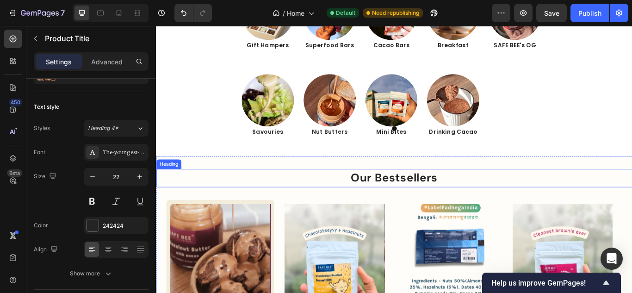
click at [426, 202] on h2 "our bestsellers" at bounding box center [433, 202] width 555 height 21
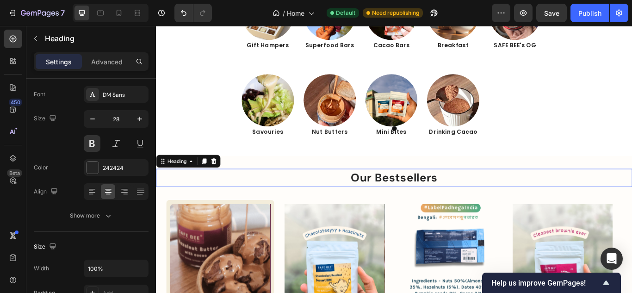
scroll to position [0, 0]
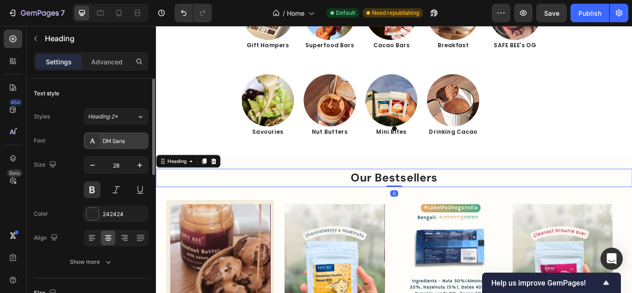
click at [115, 145] on div "DM Sans" at bounding box center [116, 140] width 65 height 17
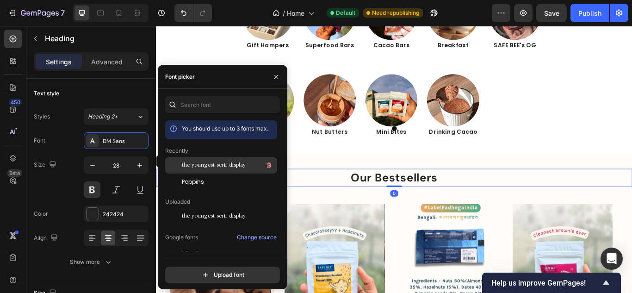
click at [204, 162] on span "the-youngest-serif-display" at bounding box center [214, 165] width 64 height 8
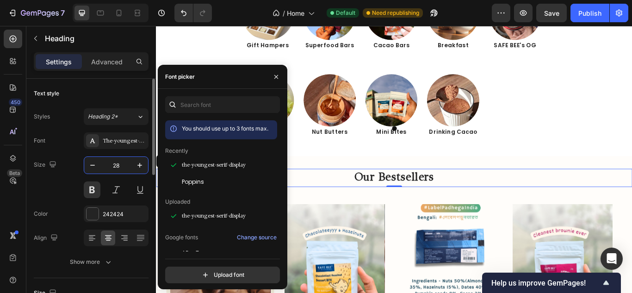
click at [126, 167] on input "28" at bounding box center [116, 165] width 31 height 17
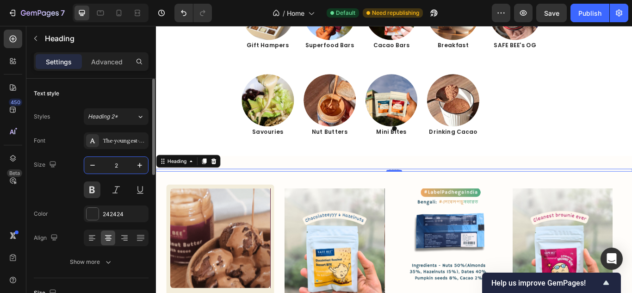
type input "24"
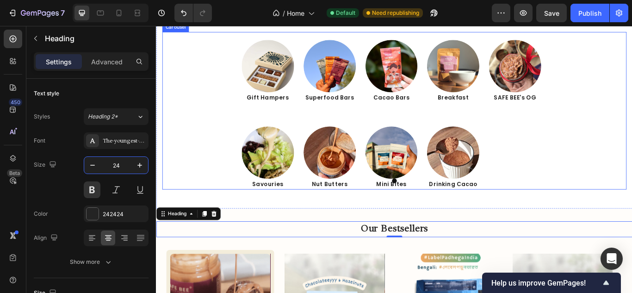
scroll to position [431, 0]
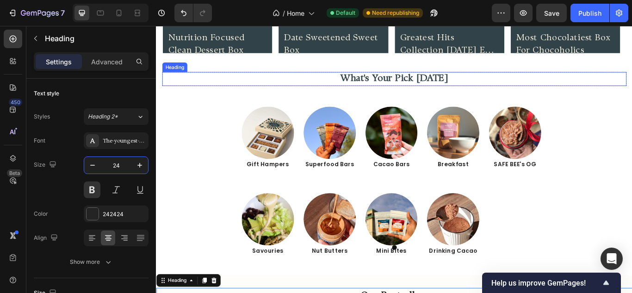
click at [437, 83] on h2 "what's your pick [DATE]" at bounding box center [433, 88] width 541 height 16
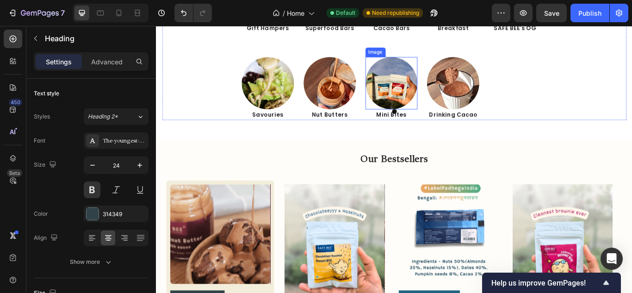
scroll to position [663, 0]
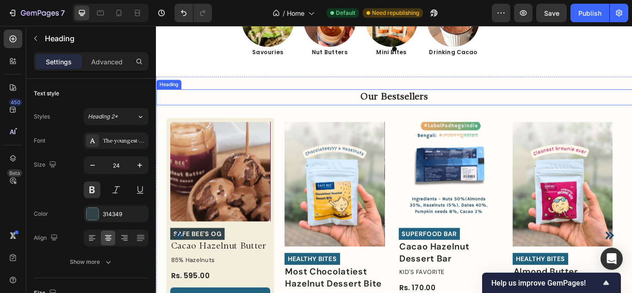
click at [415, 114] on h2 "our bestsellers" at bounding box center [433, 109] width 555 height 19
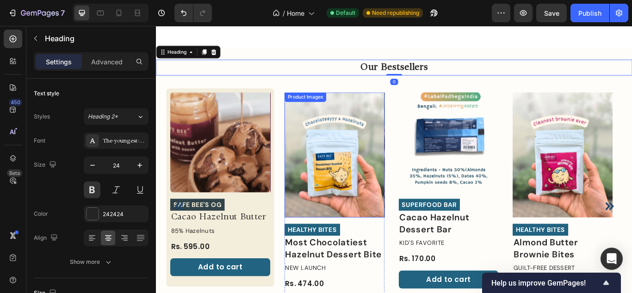
scroll to position [755, 0]
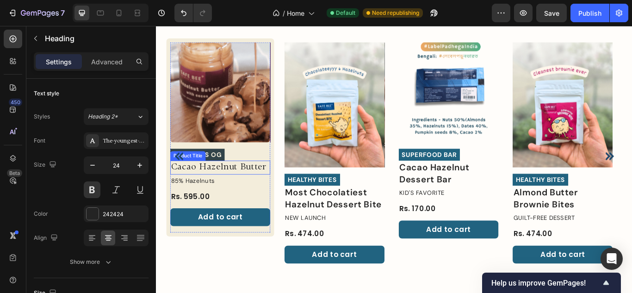
click at [259, 192] on h1 "Cacao Hazelnut Butter" at bounding box center [230, 191] width 117 height 16
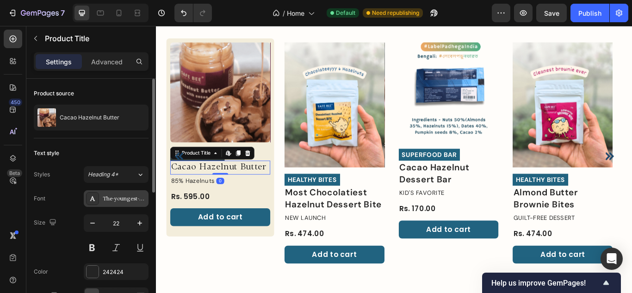
click at [118, 195] on div "The-youngest-serif-display" at bounding box center [124, 199] width 43 height 8
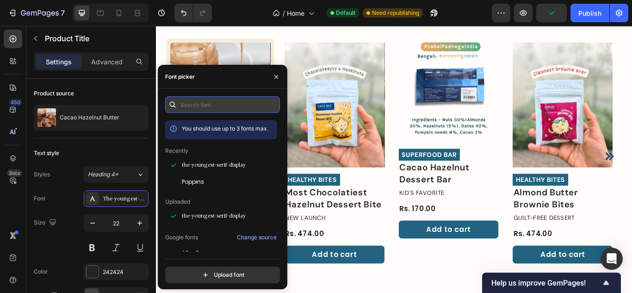
click at [195, 102] on input "text" at bounding box center [222, 104] width 115 height 17
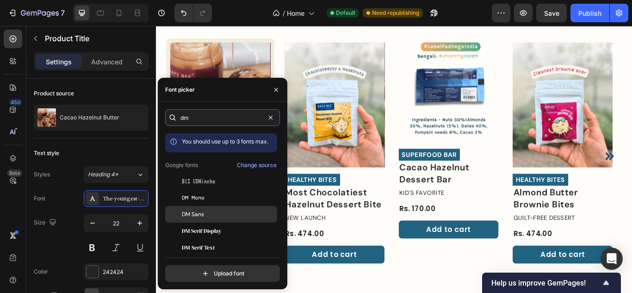
type input "dm"
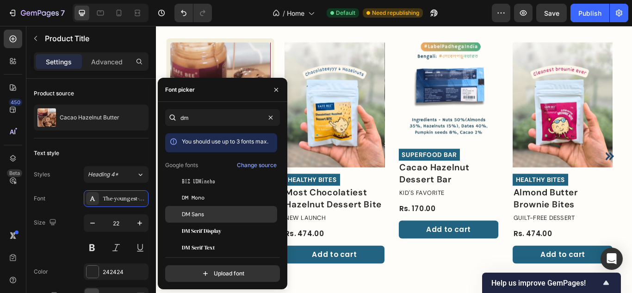
click at [201, 213] on span "DM Sans" at bounding box center [193, 214] width 22 height 8
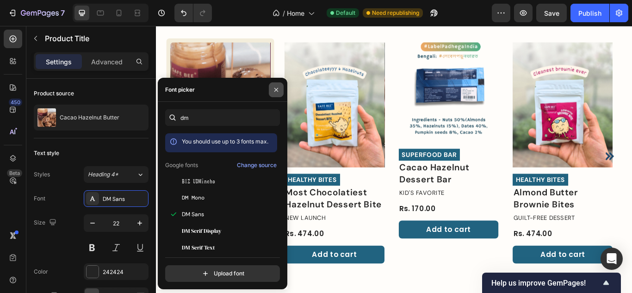
click at [277, 90] on icon "button" at bounding box center [276, 89] width 4 height 4
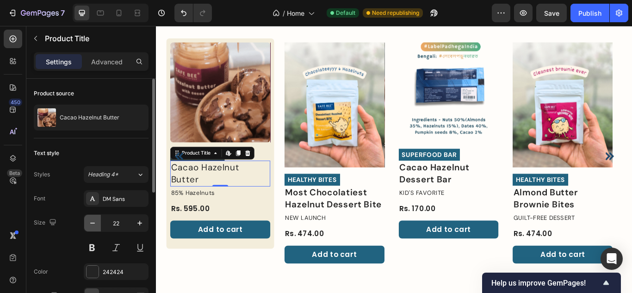
click at [93, 223] on icon "button" at bounding box center [92, 222] width 9 height 9
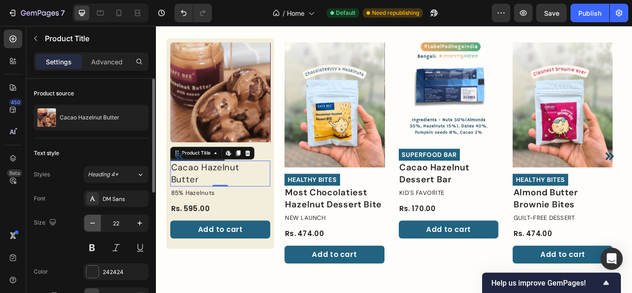
click at [93, 223] on icon "button" at bounding box center [92, 222] width 9 height 9
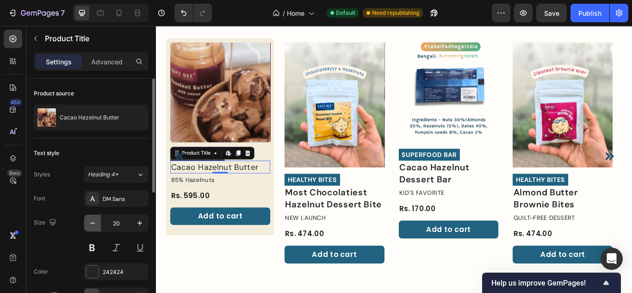
click at [93, 223] on icon "button" at bounding box center [92, 222] width 9 height 9
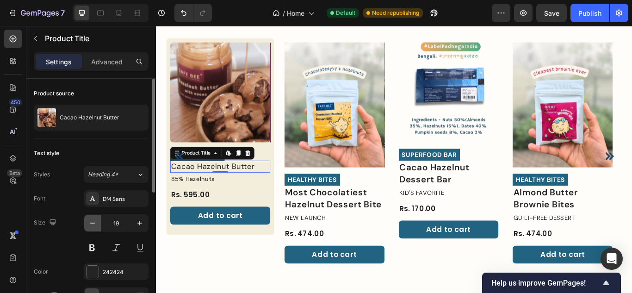
click at [91, 221] on icon "button" at bounding box center [92, 222] width 9 height 9
type input "18"
click at [93, 246] on button at bounding box center [92, 247] width 17 height 17
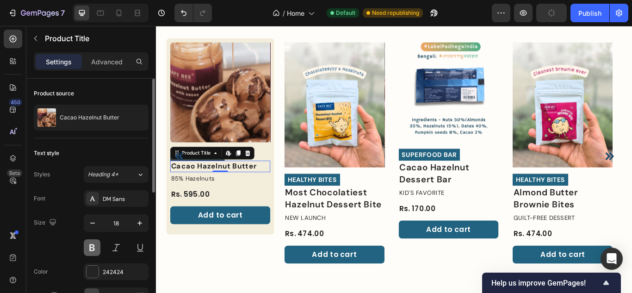
scroll to position [46, 0]
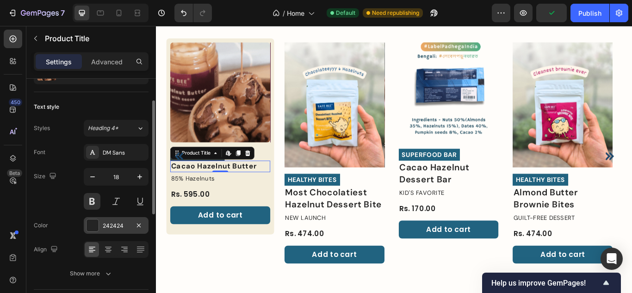
click at [95, 231] on div at bounding box center [93, 225] width 12 height 12
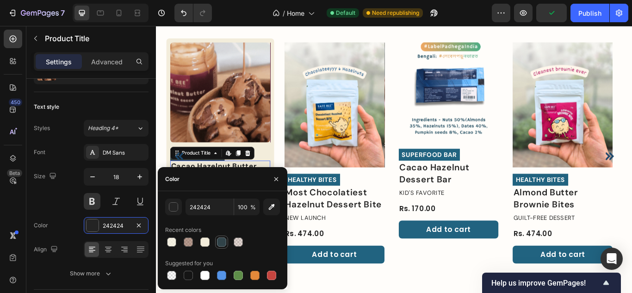
click at [221, 236] on div at bounding box center [221, 241] width 11 height 11
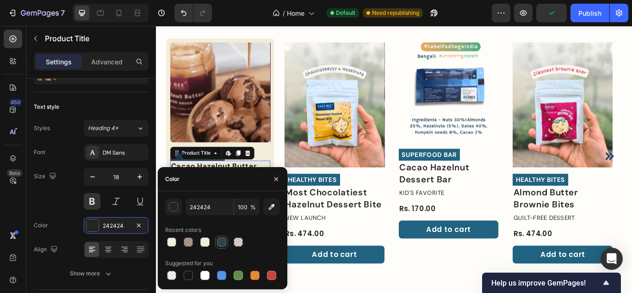
type input "314349"
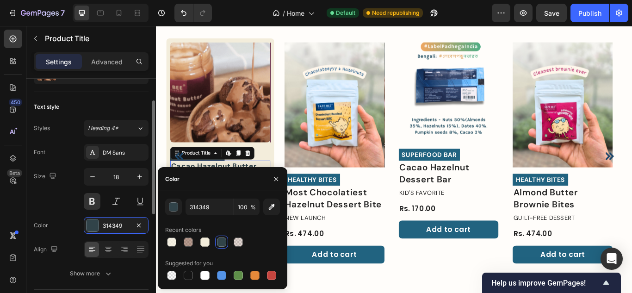
click at [77, 184] on div "Size 18" at bounding box center [91, 189] width 115 height 42
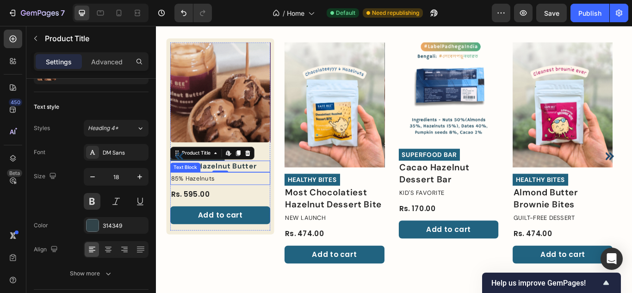
click at [237, 207] on p "85% Hazelnuts" at bounding box center [230, 203] width 115 height 11
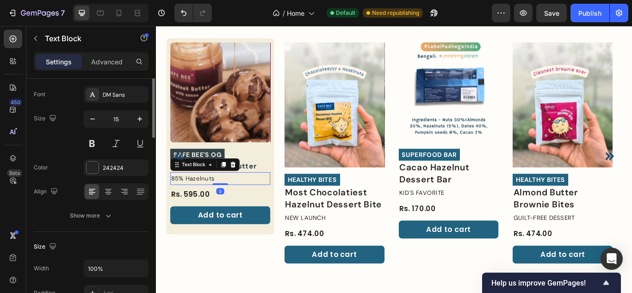
scroll to position [0, 0]
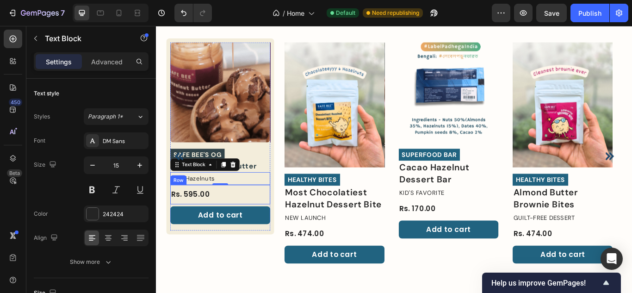
click at [243, 219] on div "Rs. 595.00 Product Price Product Price Row" at bounding box center [230, 222] width 117 height 23
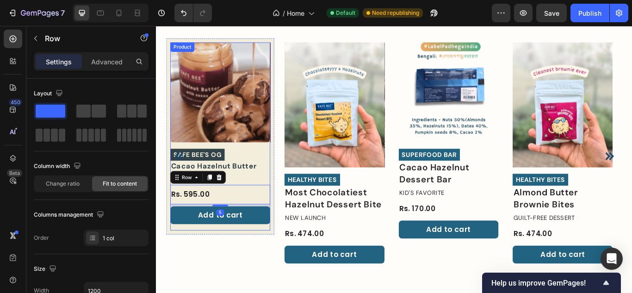
click at [254, 166] on div "Product Images" at bounding box center [230, 107] width 117 height 124
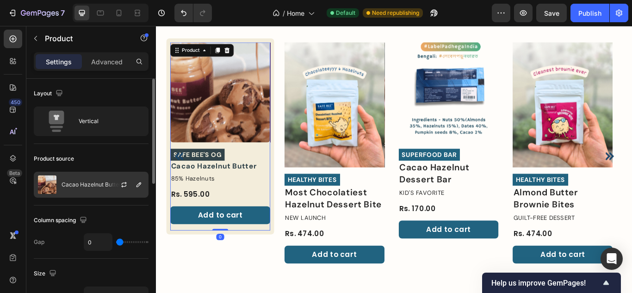
click at [88, 177] on div "Cacao Hazelnut Butter" at bounding box center [91, 185] width 115 height 26
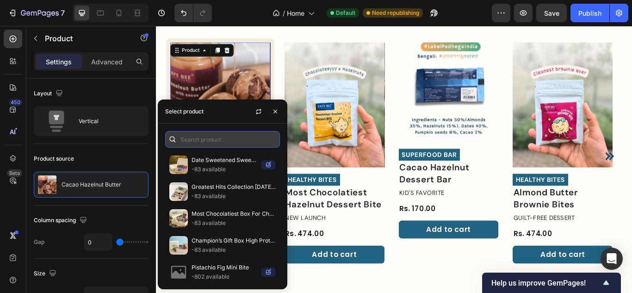
click at [239, 136] on input "text" at bounding box center [222, 139] width 115 height 17
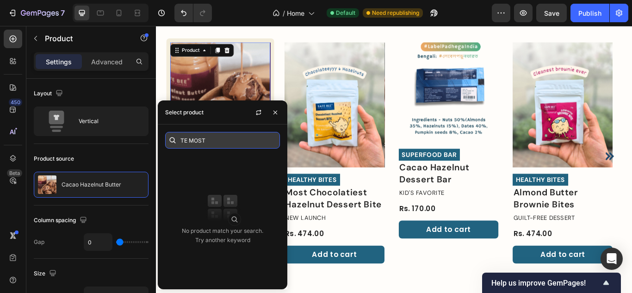
click at [186, 140] on input "TE MOST" at bounding box center [222, 140] width 115 height 17
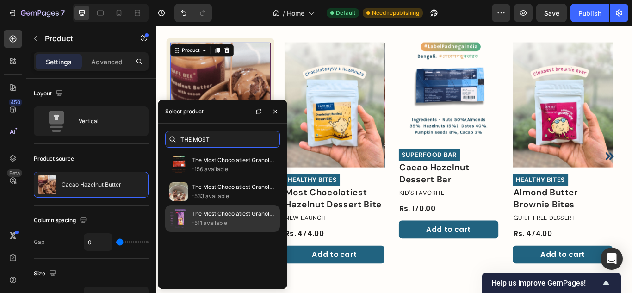
type input "THE MOST"
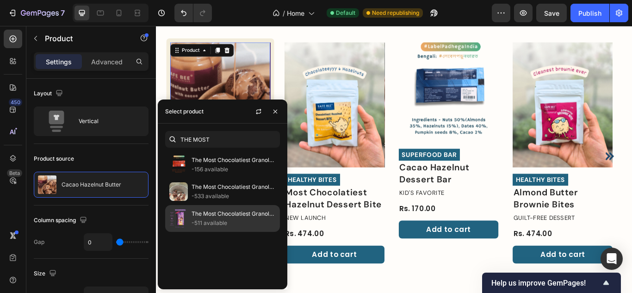
click at [229, 217] on p "The Most Chocolatiest Granola Bar With Hazelnuts" at bounding box center [234, 213] width 84 height 9
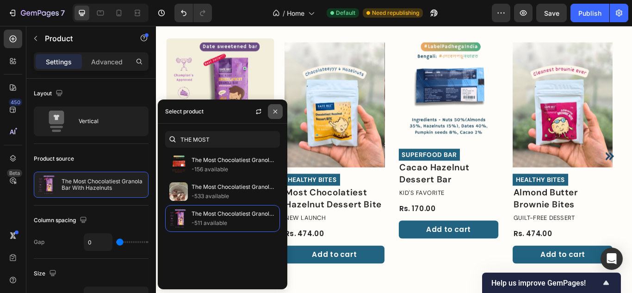
click at [276, 109] on icon "button" at bounding box center [275, 111] width 7 height 7
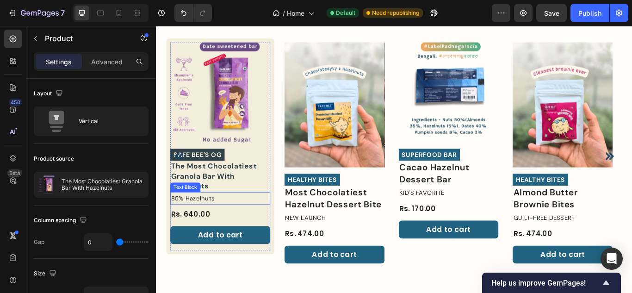
click at [222, 226] on p "85% Hazelnuts" at bounding box center [230, 226] width 115 height 11
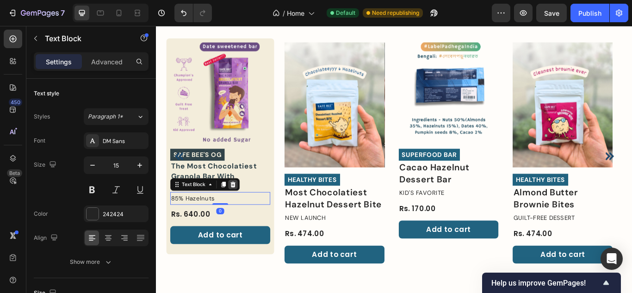
click at [246, 213] on icon at bounding box center [245, 210] width 6 height 6
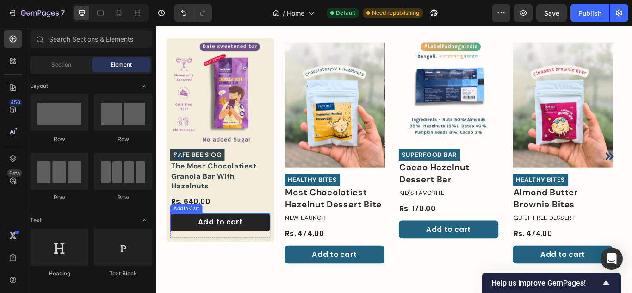
click at [279, 245] on button "Add to cart" at bounding box center [230, 254] width 117 height 21
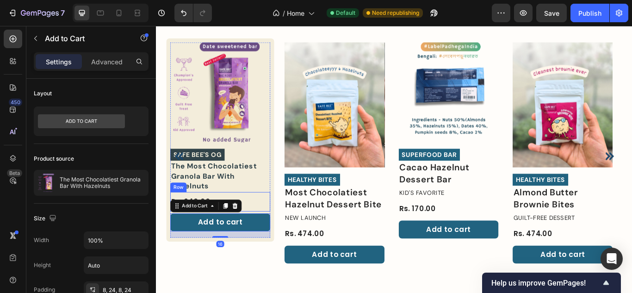
click at [268, 233] on div "Rs. 640.00 Product Price Product Price Row" at bounding box center [230, 230] width 117 height 23
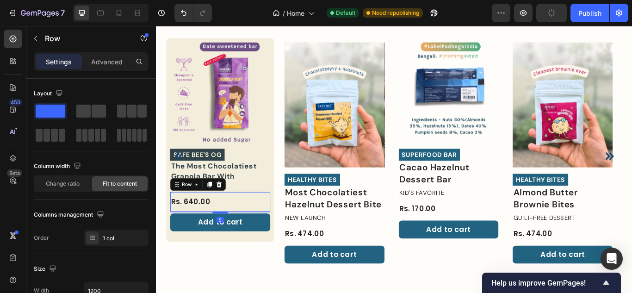
scroll to position [185, 0]
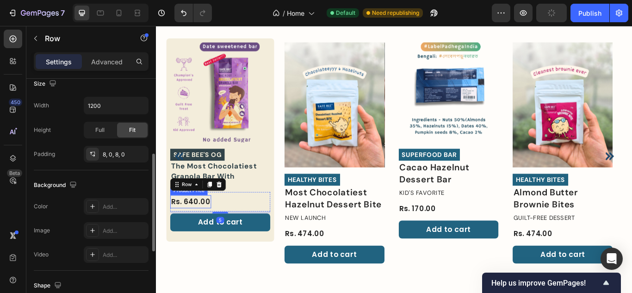
click at [186, 228] on div "Rs. 640.00" at bounding box center [196, 230] width 48 height 15
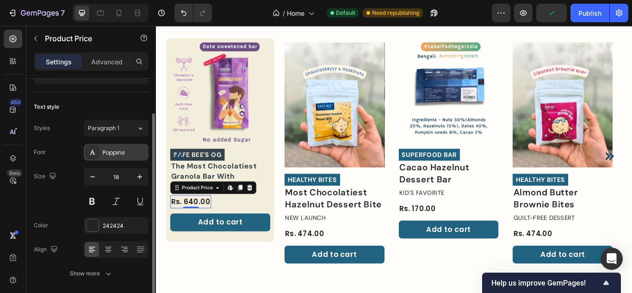
scroll to position [80, 0]
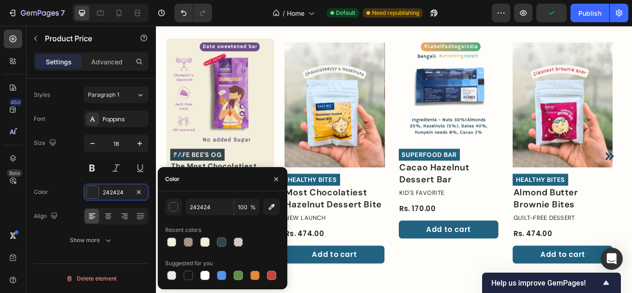
click at [220, 240] on div at bounding box center [221, 241] width 9 height 9
type input "314349"
click at [357, 199] on p "HEALTHY BITES" at bounding box center [337, 205] width 57 height 12
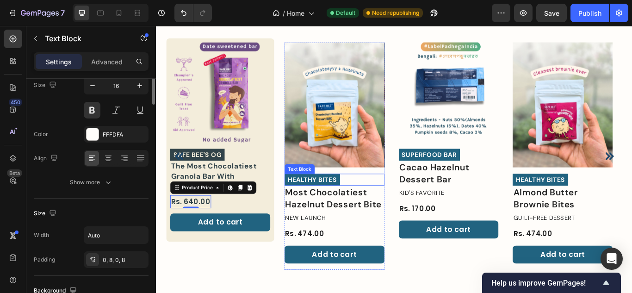
scroll to position [0, 0]
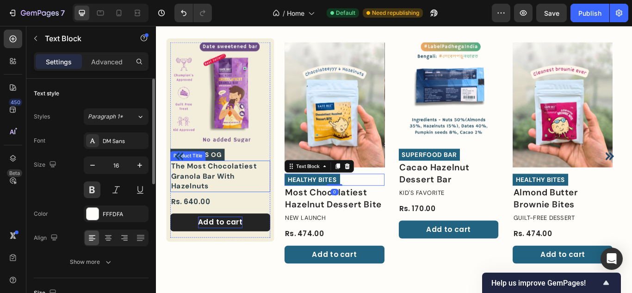
click at [238, 249] on div "Add to cart" at bounding box center [230, 254] width 52 height 13
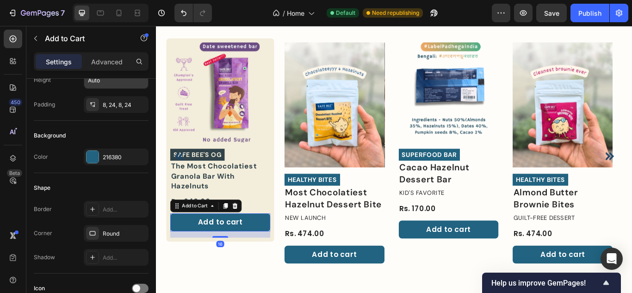
scroll to position [231, 0]
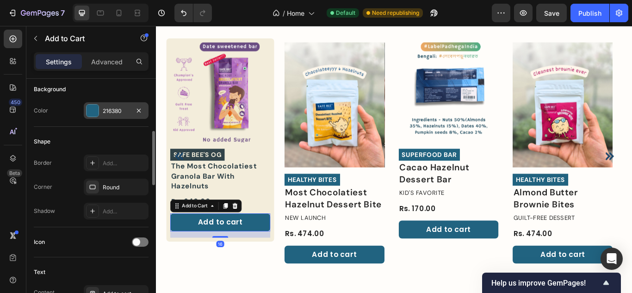
click at [92, 107] on div at bounding box center [93, 111] width 12 height 12
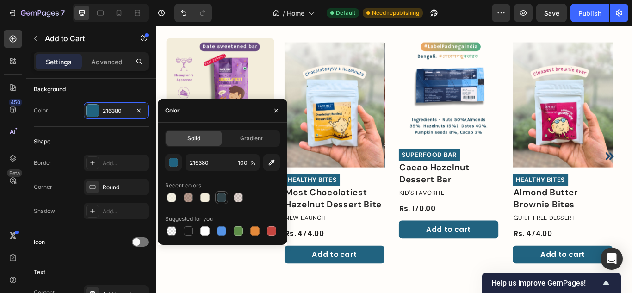
click at [226, 197] on div at bounding box center [221, 197] width 11 height 11
type input "314349"
click at [333, 245] on p "NEW LAUNCH" at bounding box center [363, 249] width 115 height 11
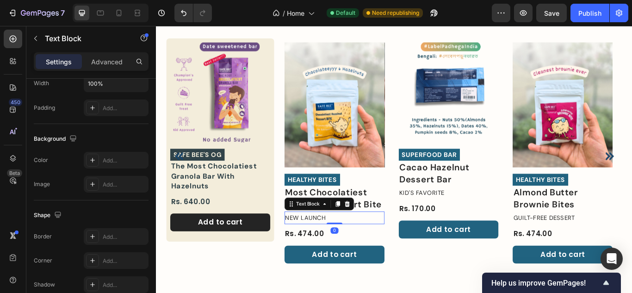
scroll to position [0, 0]
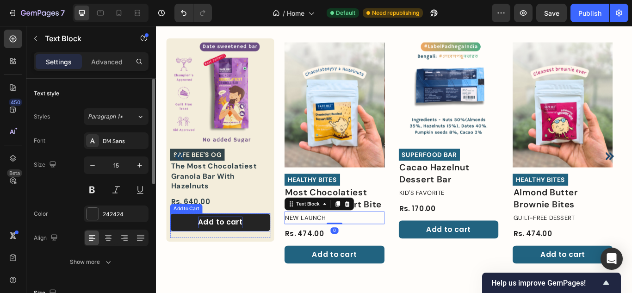
click at [241, 254] on div "Add to cart" at bounding box center [230, 254] width 52 height 13
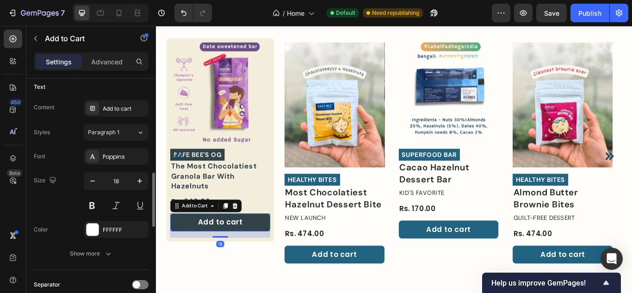
scroll to position [509, 0]
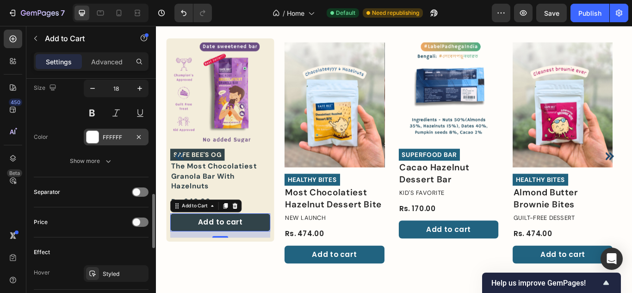
click at [94, 135] on div at bounding box center [93, 137] width 12 height 12
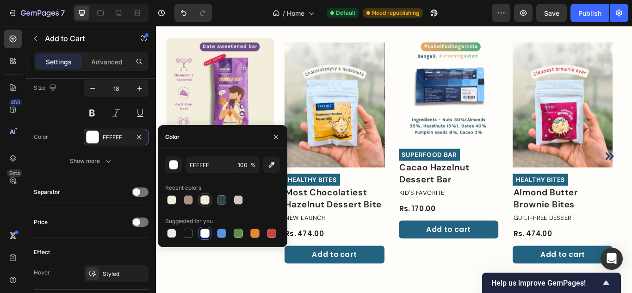
click at [202, 202] on div at bounding box center [204, 199] width 9 height 9
type input "F3EDDB"
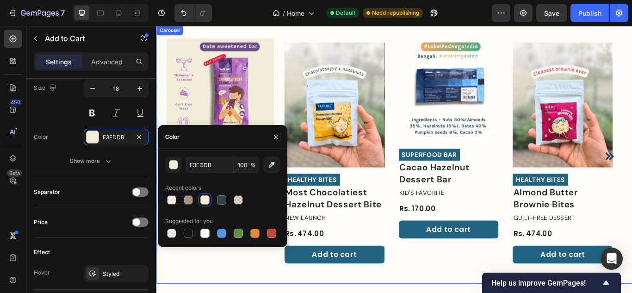
click at [265, 292] on div "Product Images SAFE BEE'S OG Text Block The Most Chocolatiest Granola Bar With …" at bounding box center [230, 177] width 126 height 274
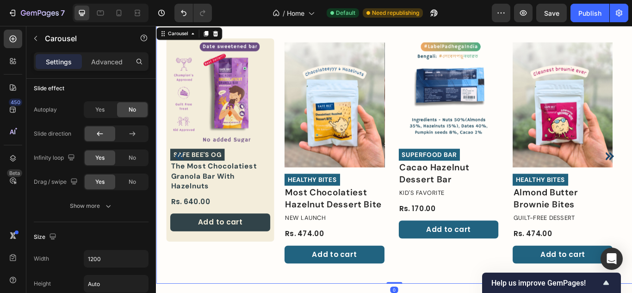
scroll to position [0, 0]
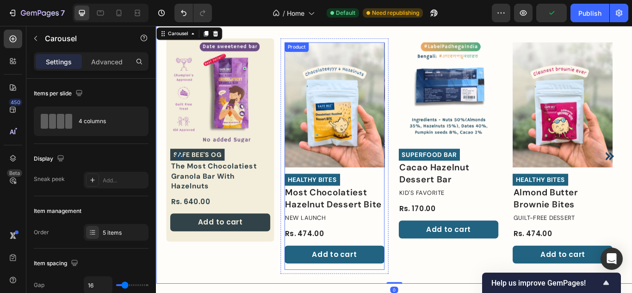
click at [382, 195] on div "Product Images" at bounding box center [363, 121] width 117 height 153
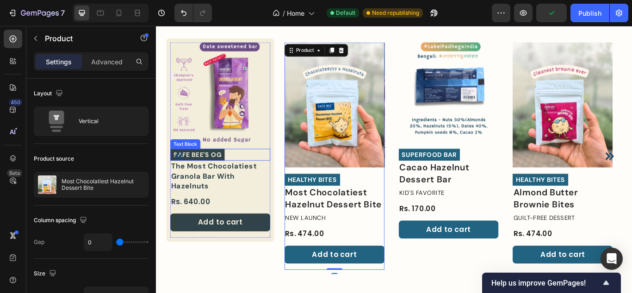
click at [235, 173] on div "SAFE BEE'S OG" at bounding box center [203, 176] width 63 height 14
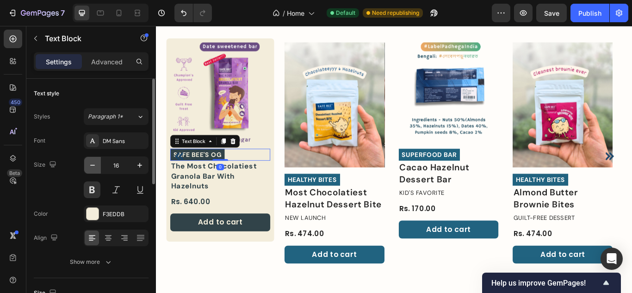
click at [94, 167] on icon "button" at bounding box center [92, 165] width 9 height 9
type input "14"
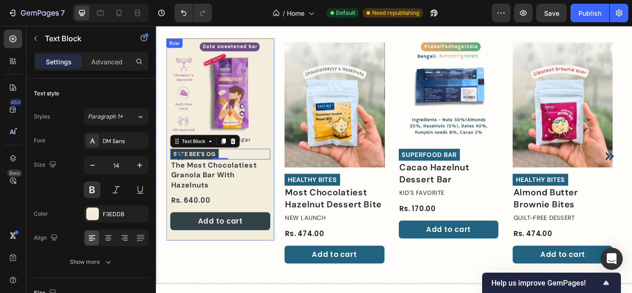
click at [289, 127] on div "Product Images SAFE BEE'S OG Text Block 0 The Most Chocolatiest Granola Bar Wit…" at bounding box center [230, 157] width 126 height 235
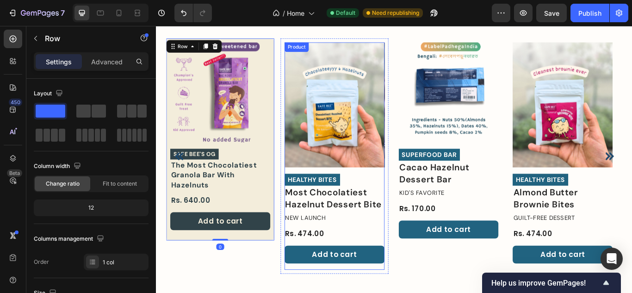
click at [343, 192] on div "Product Images" at bounding box center [363, 121] width 117 height 153
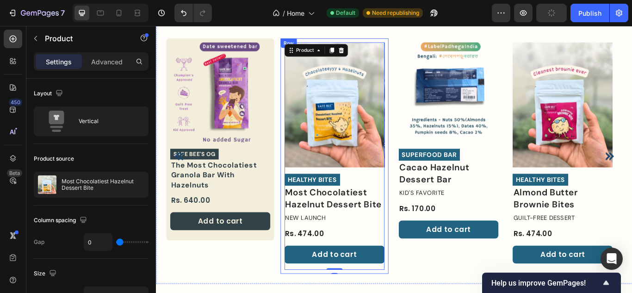
click at [296, 97] on div "Product Images SAFE BEE'S OG Text Block The Most Chocolatiest Granola Bar With …" at bounding box center [433, 177] width 532 height 274
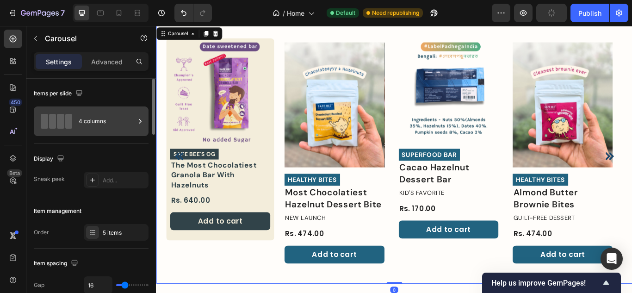
click at [98, 119] on div "4 columns" at bounding box center [107, 121] width 56 height 21
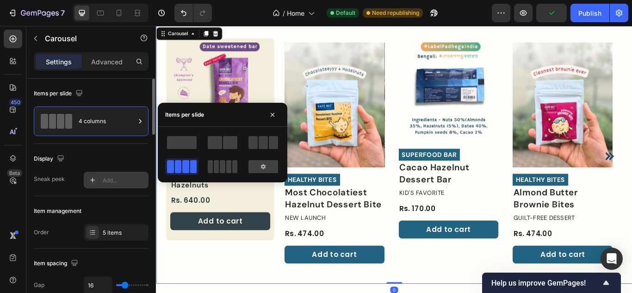
click at [142, 180] on div "Add..." at bounding box center [124, 180] width 43 height 8
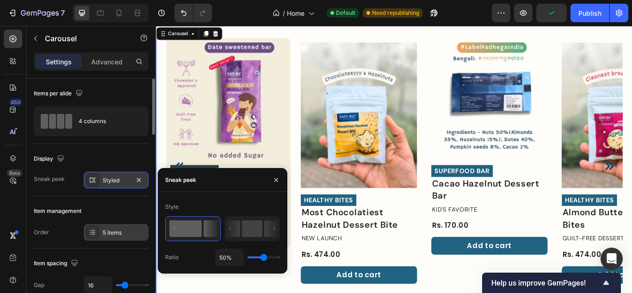
click at [113, 228] on div "5 items" at bounding box center [116, 232] width 65 height 17
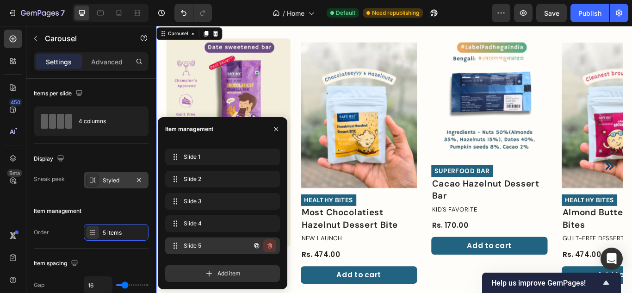
click at [269, 244] on icon "button" at bounding box center [269, 246] width 5 height 6
click at [269, 244] on div "Delete" at bounding box center [263, 246] width 17 height 8
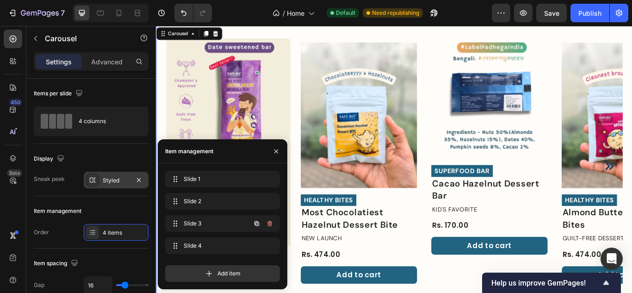
click at [268, 225] on icon "button" at bounding box center [269, 224] width 5 height 6
click at [268, 225] on div "Delete" at bounding box center [263, 223] width 17 height 8
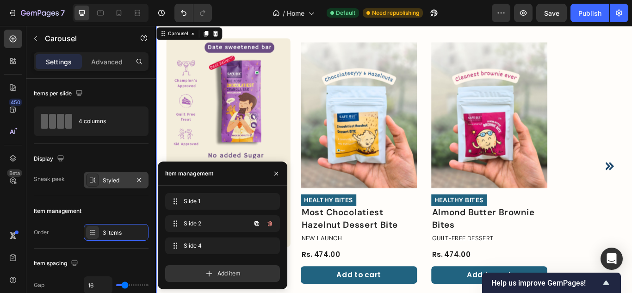
click at [267, 224] on icon "button" at bounding box center [269, 223] width 7 height 7
click at [267, 224] on div "Delete" at bounding box center [263, 223] width 17 height 8
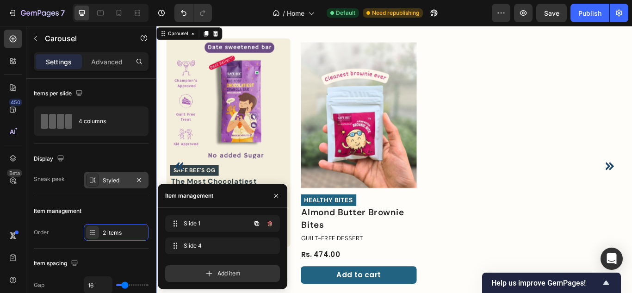
click at [267, 224] on icon "button" at bounding box center [269, 223] width 7 height 7
click at [267, 224] on div "Delete" at bounding box center [263, 223] width 17 height 8
click at [266, 223] on icon "button" at bounding box center [269, 223] width 7 height 7
click at [266, 223] on div "Delete" at bounding box center [263, 223] width 17 height 8
click at [272, 249] on button "button" at bounding box center [269, 245] width 13 height 13
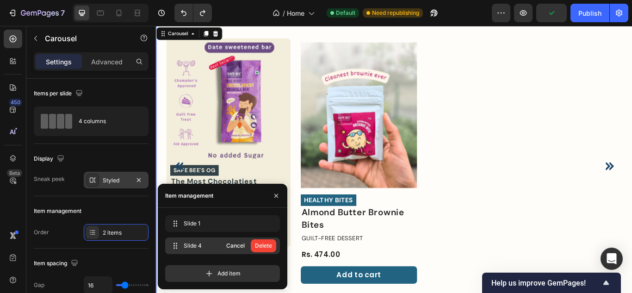
click at [272, 248] on div "Delete" at bounding box center [263, 246] width 17 height 8
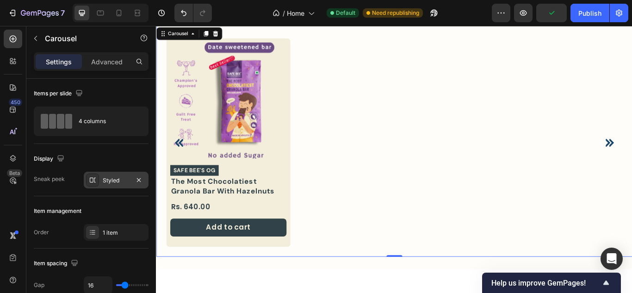
click at [417, 182] on div "Product Images SAFE BEE'S OG Text Block The Most Chocolatiest Granola Bar With …" at bounding box center [433, 161] width 532 height 242
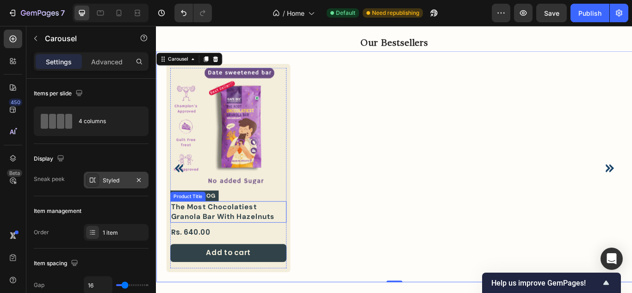
scroll to position [755, 0]
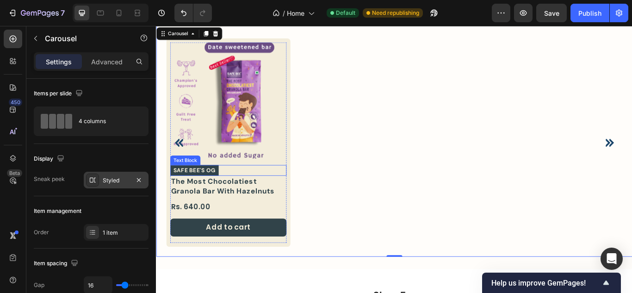
click at [239, 198] on div "SAFE BEE'S OG Text Block" at bounding box center [240, 194] width 136 height 12
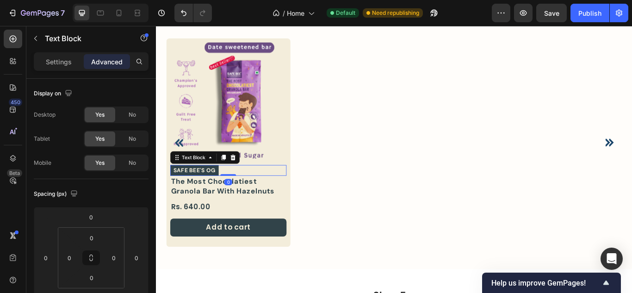
click at [251, 146] on img at bounding box center [240, 113] width 136 height 136
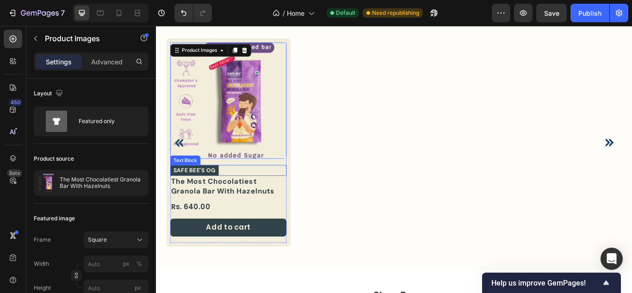
click at [242, 192] on div "SAFE BEE'S OG" at bounding box center [240, 194] width 136 height 12
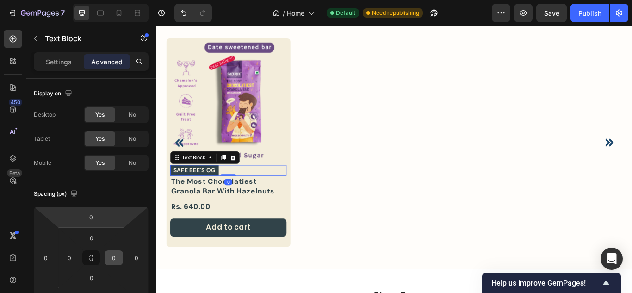
scroll to position [46, 0]
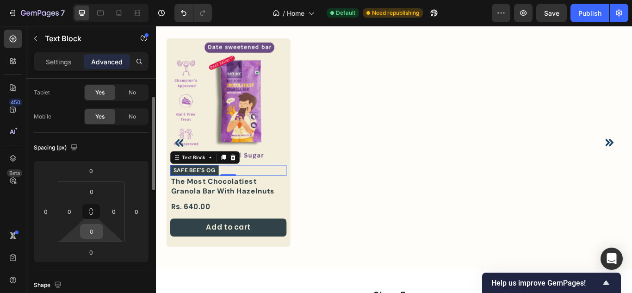
click at [93, 234] on input "0" at bounding box center [91, 231] width 19 height 14
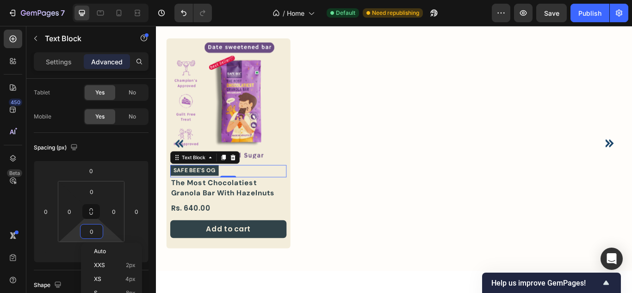
type input "4"
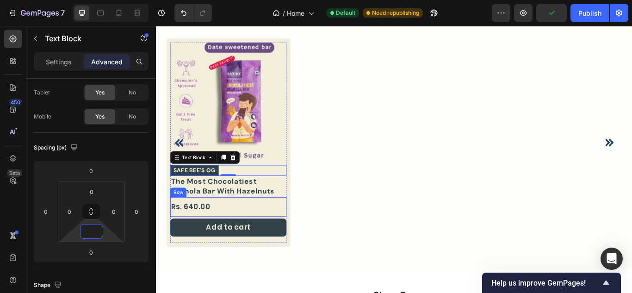
type input "8"
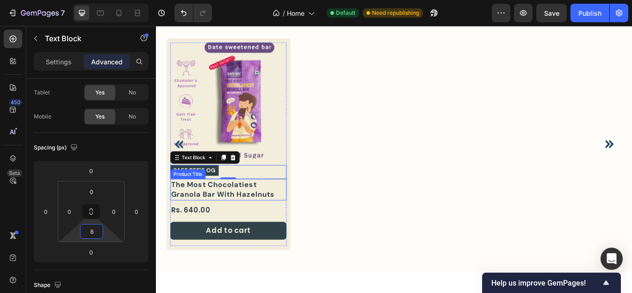
click at [351, 205] on div "Product Images SAFE BEE'S OG Text Block 0 The Most Chocolatiest Granola Bar Wit…" at bounding box center [433, 163] width 532 height 246
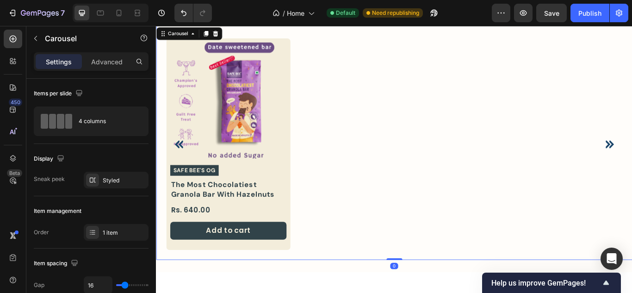
scroll to position [709, 0]
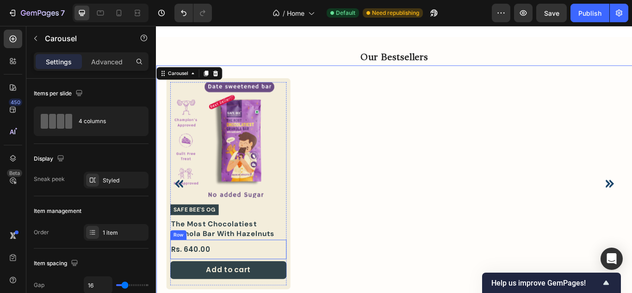
click at [245, 278] on div "Rs. 640.00 Product Price Product Price Row" at bounding box center [240, 286] width 136 height 23
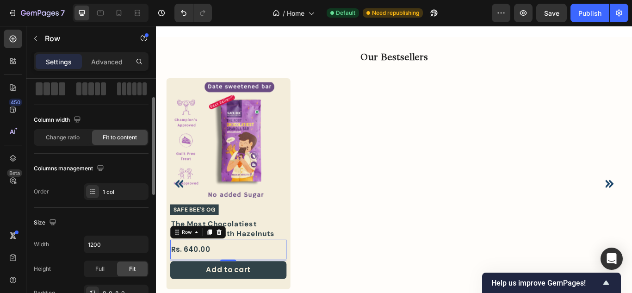
scroll to position [0, 0]
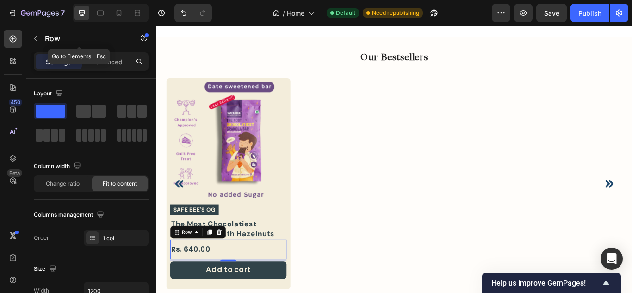
click at [41, 41] on button "button" at bounding box center [35, 38] width 15 height 15
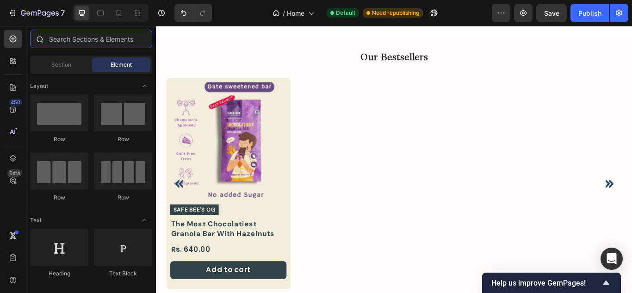
click at [68, 43] on input "text" at bounding box center [91, 39] width 122 height 19
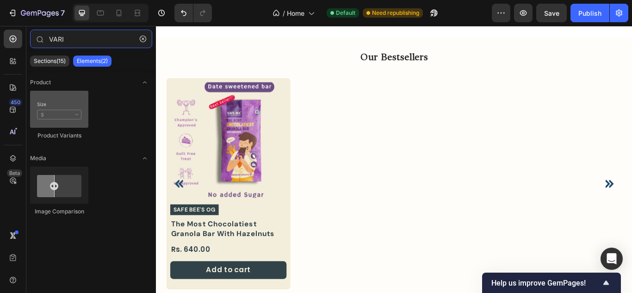
type input "VARI"
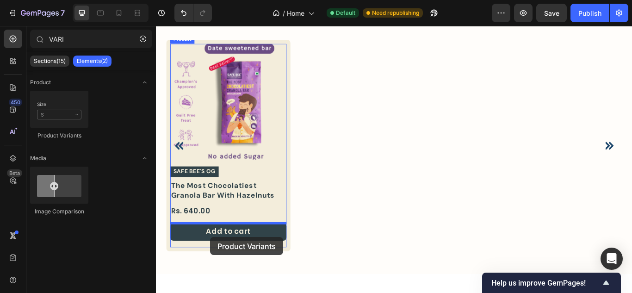
scroll to position [774, 0]
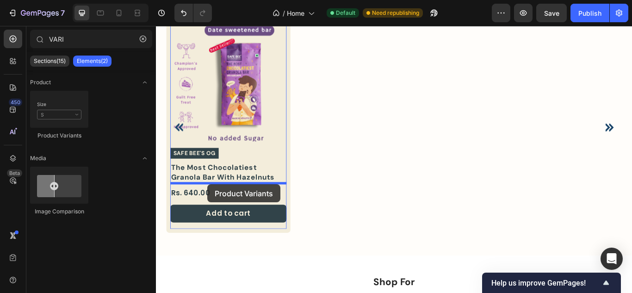
drag, startPoint x: 216, startPoint y: 143, endPoint x: 216, endPoint y: 211, distance: 67.5
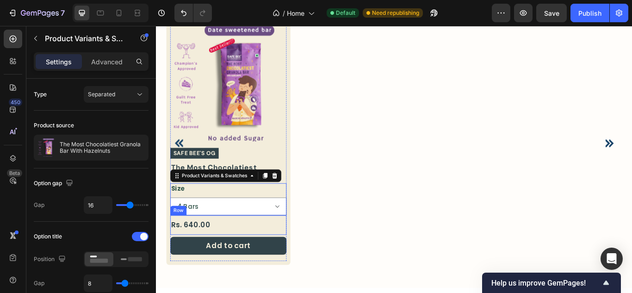
scroll to position [793, 0]
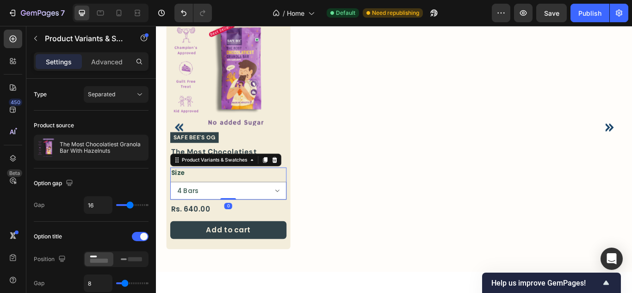
click at [232, 201] on div "Size 4 Bars 10 Bars" at bounding box center [240, 209] width 136 height 37
click at [121, 99] on button "Separated" at bounding box center [116, 94] width 65 height 17
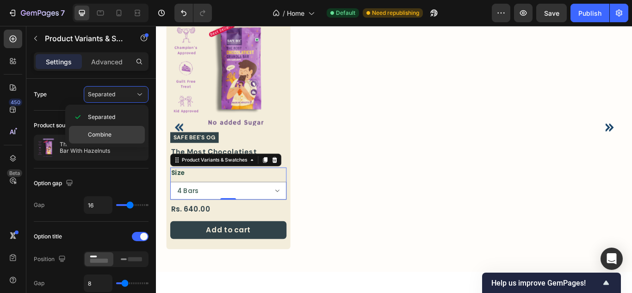
click at [113, 126] on div "Combine" at bounding box center [107, 135] width 76 height 18
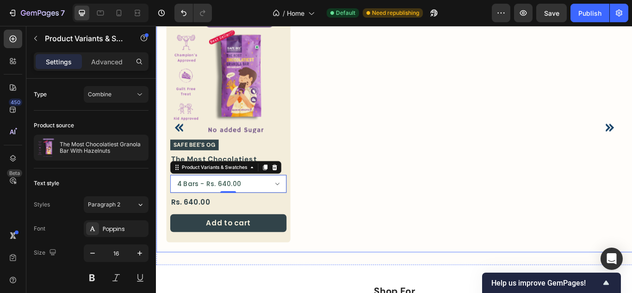
click at [453, 221] on div "Product Images SAFE BEE'S OG Text Block The Most Chocolatiest Granola Bar With …" at bounding box center [433, 144] width 532 height 267
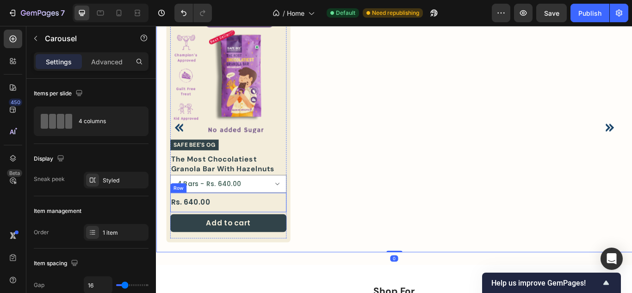
click at [254, 229] on div "Rs. 640.00 Product Price Product Price Row" at bounding box center [240, 231] width 136 height 23
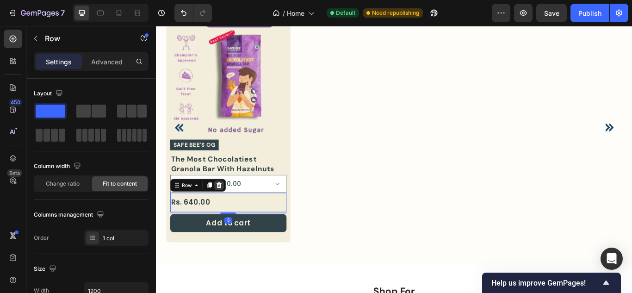
click at [228, 211] on icon at bounding box center [228, 211] width 7 height 7
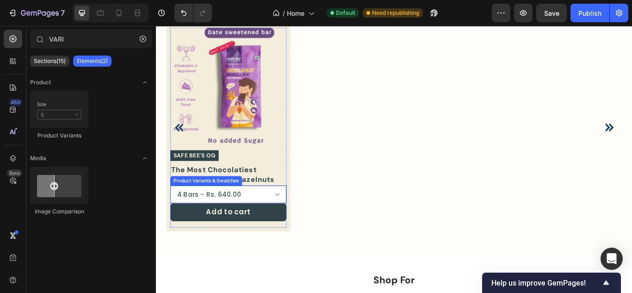
click at [280, 218] on select "4 Bars - Rs. 640.00 10 Bars - Rs. 1,540.00" at bounding box center [240, 222] width 136 height 21
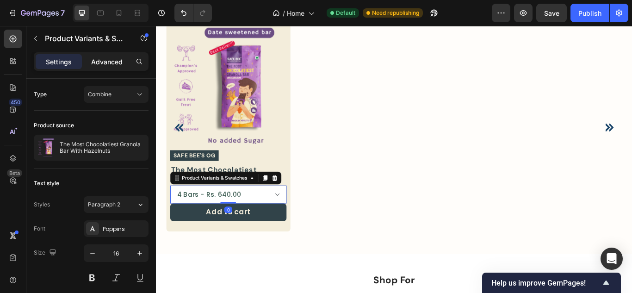
click at [109, 58] on p "Advanced" at bounding box center [106, 62] width 31 height 10
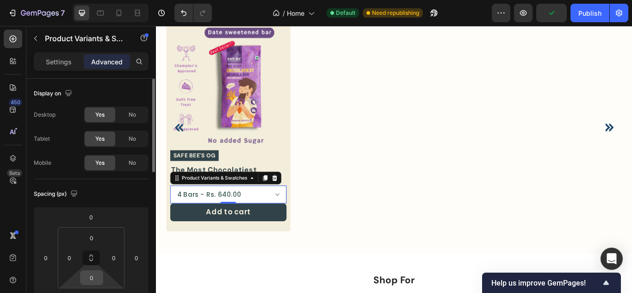
click at [95, 275] on input "0" at bounding box center [91, 278] width 19 height 14
type input "8"
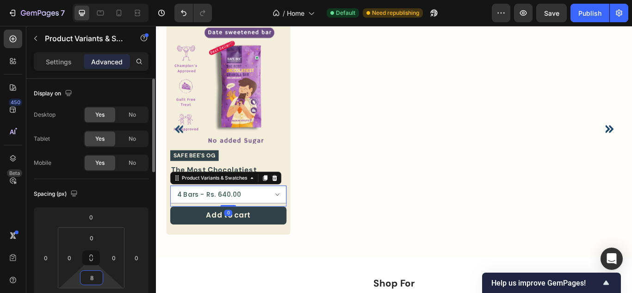
scroll to position [774, 0]
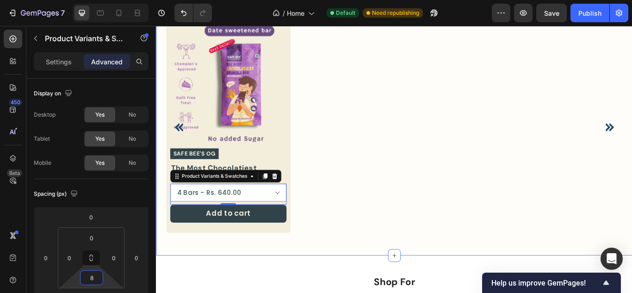
click at [355, 260] on div "Product Images SAFE BEE'S OG Text Block The Most Chocolatiest Granola Bar With …" at bounding box center [433, 144] width 532 height 246
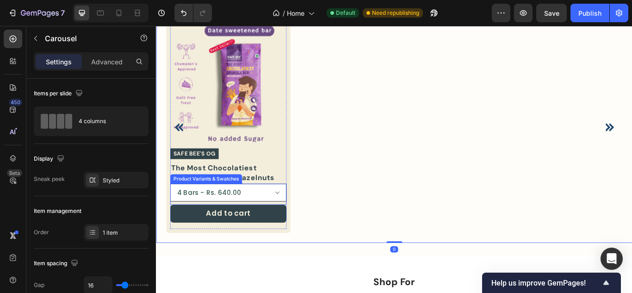
click at [275, 221] on select "4 Bars - Rs. 640.00 10 Bars - Rs. 1,540.00" at bounding box center [240, 220] width 136 height 21
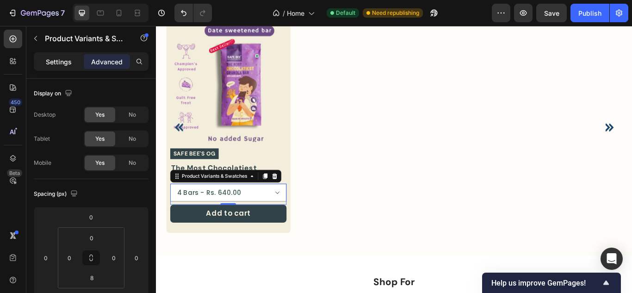
click at [46, 62] on p "Settings" at bounding box center [59, 62] width 26 height 10
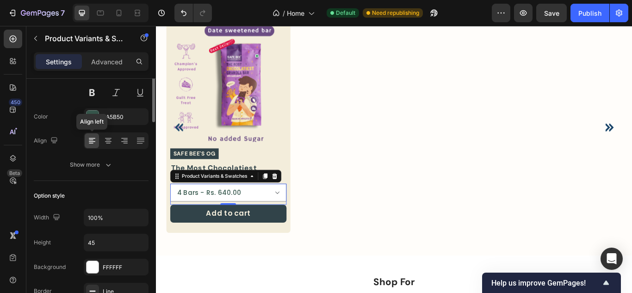
scroll to position [139, 0]
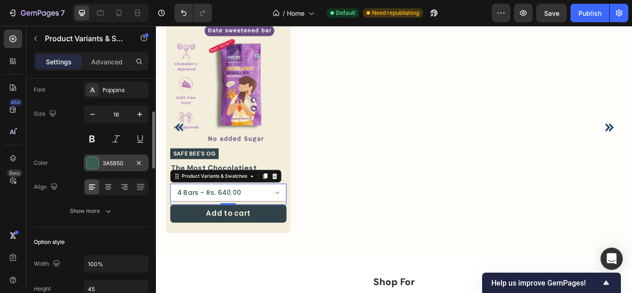
click at [98, 161] on div at bounding box center [93, 163] width 12 height 12
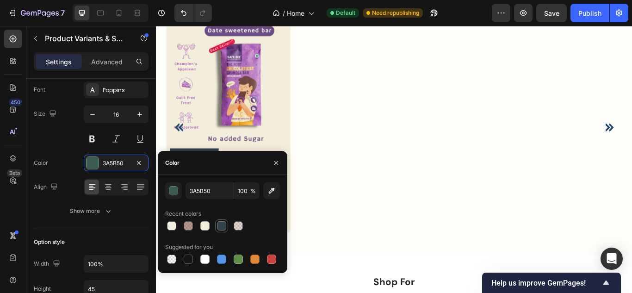
click at [221, 225] on div at bounding box center [221, 225] width 9 height 9
type input "314349"
click at [62, 144] on div "Size 16" at bounding box center [91, 126] width 115 height 42
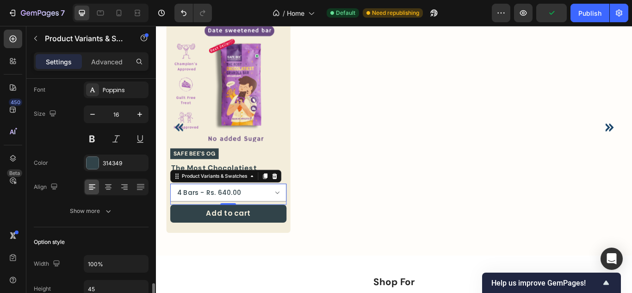
scroll to position [278, 0]
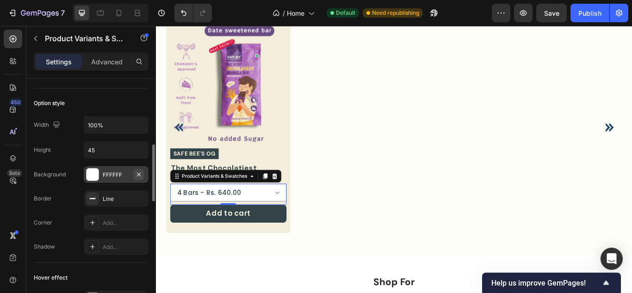
click at [138, 174] on icon "button" at bounding box center [139, 174] width 4 height 4
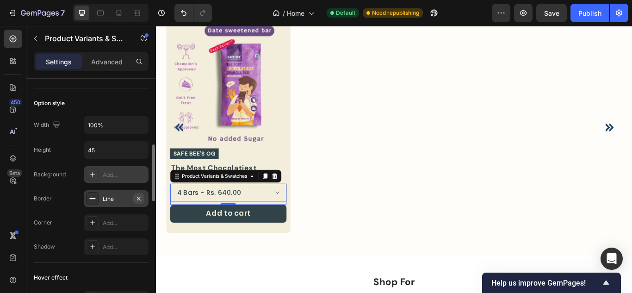
click at [142, 198] on icon "button" at bounding box center [138, 198] width 7 height 7
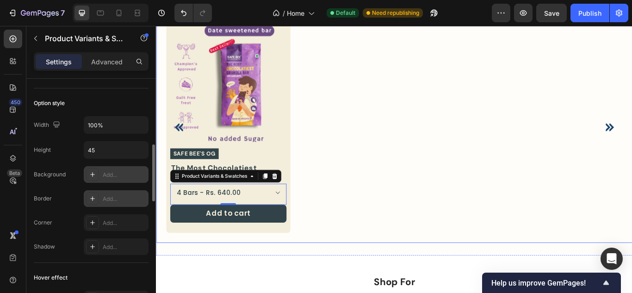
click at [353, 262] on div "Product Images SAFE BEE'S OG Text Block The Most Chocolatiest Granola Bar With …" at bounding box center [433, 144] width 532 height 246
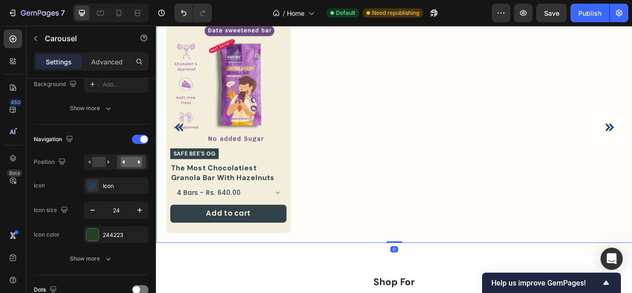
scroll to position [0, 0]
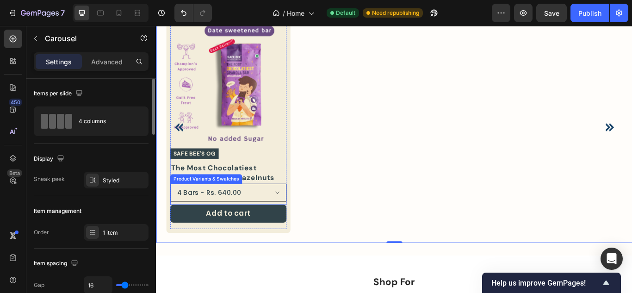
click at [295, 219] on select "4 Bars - Rs. 640.00 10 Bars - Rs. 1,540.00" at bounding box center [240, 220] width 136 height 21
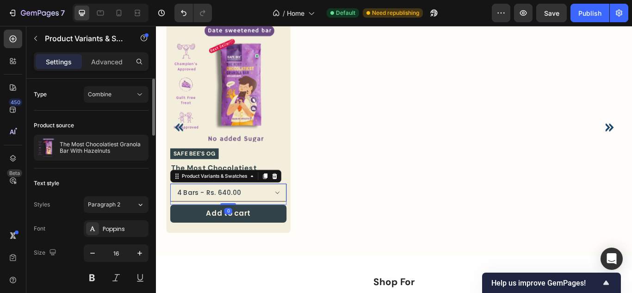
click at [295, 220] on select "4 Bars - Rs. 640.00 10 Bars - Rs. 1,540.00" at bounding box center [240, 220] width 136 height 21
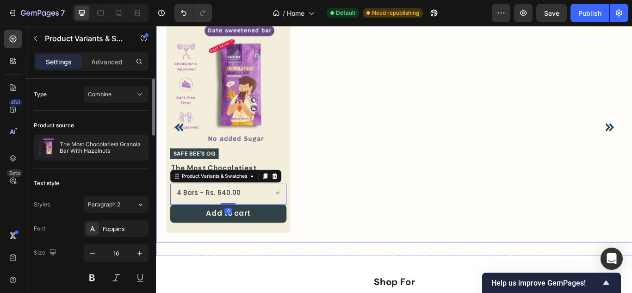
click at [355, 114] on div "Product Images SAFE BEE'S OG Text Block The Most Chocolatiest Granola Bar With …" at bounding box center [433, 144] width 532 height 246
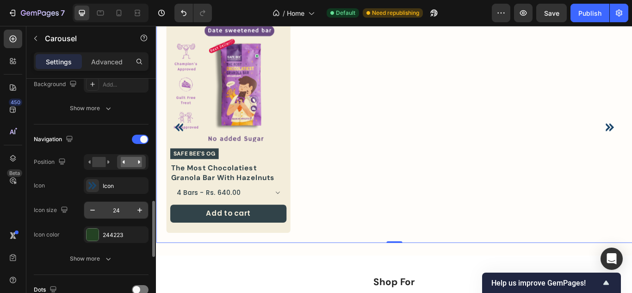
scroll to position [370, 0]
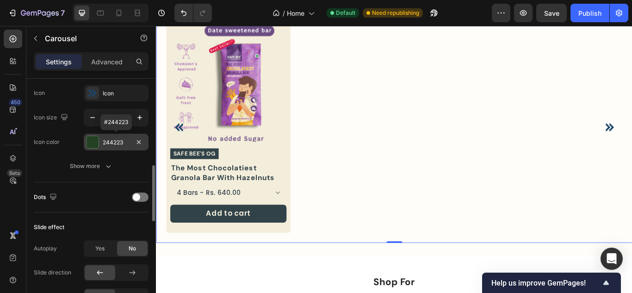
click at [91, 140] on div at bounding box center [93, 142] width 12 height 12
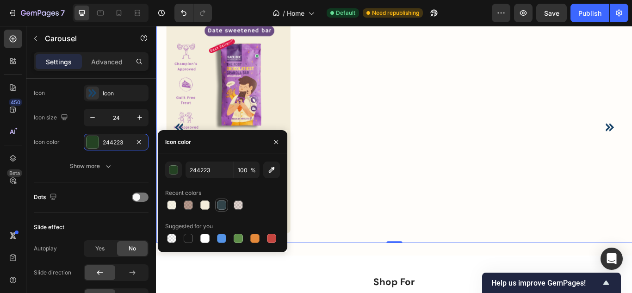
click at [216, 200] on div at bounding box center [221, 204] width 11 height 11
type input "314349"
click at [56, 180] on div "Navigation Position Icon Icon Icon size 24 Icon color 314349 Show more" at bounding box center [91, 107] width 115 height 150
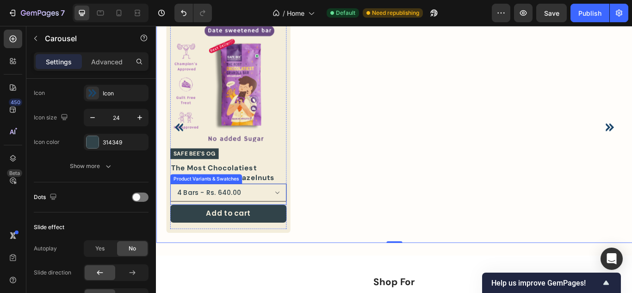
click at [263, 216] on select "4 Bars - Rs. 640.00 10 Bars - Rs. 1,540.00" at bounding box center [240, 220] width 136 height 21
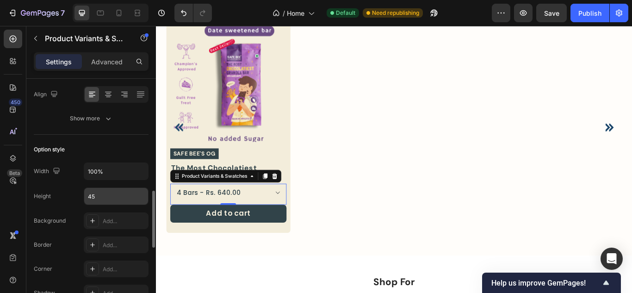
scroll to position [278, 0]
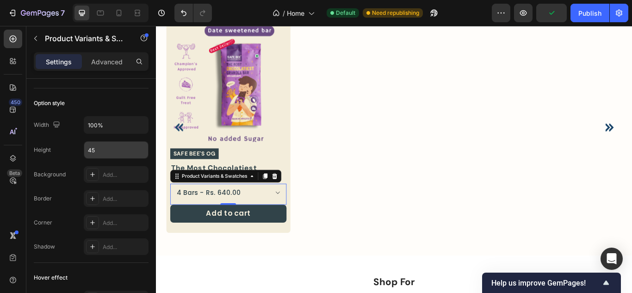
click at [103, 152] on input "45" at bounding box center [116, 150] width 64 height 17
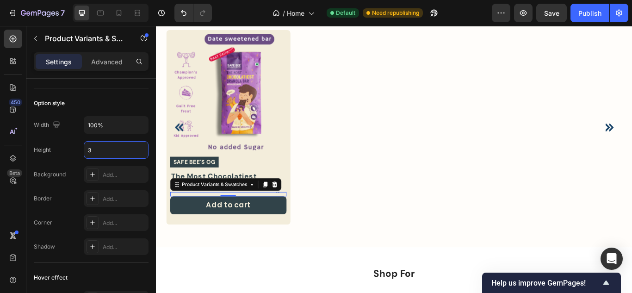
type input "30"
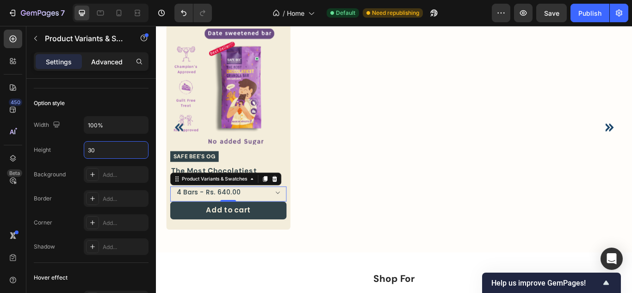
click at [102, 65] on p "Advanced" at bounding box center [106, 62] width 31 height 10
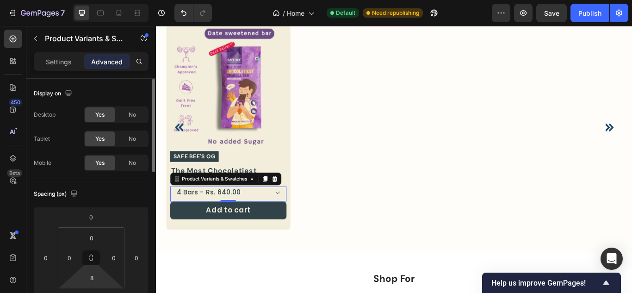
scroll to position [93, 0]
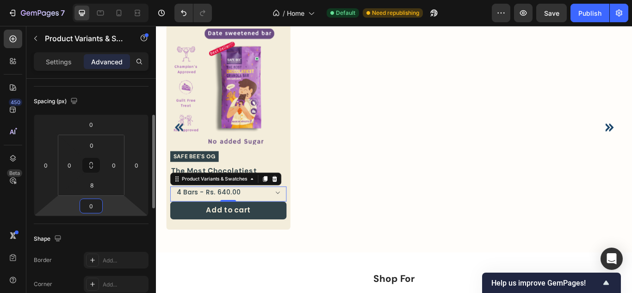
click at [92, 206] on input "0" at bounding box center [91, 206] width 19 height 14
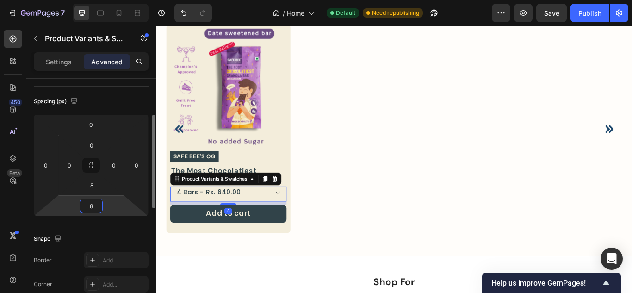
scroll to position [773, 0]
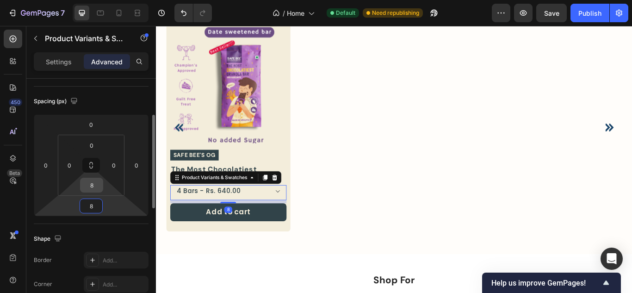
type input "8"
click at [95, 186] on input "8" at bounding box center [91, 185] width 19 height 14
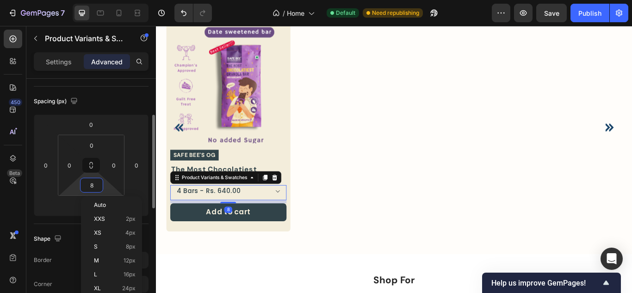
type input "0"
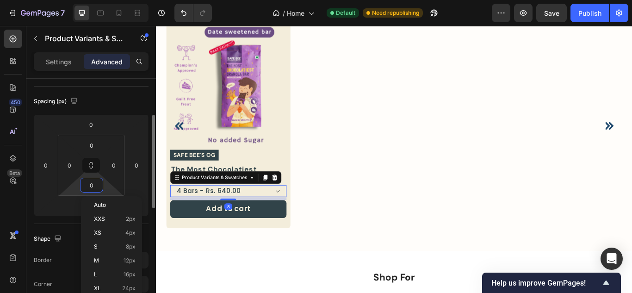
scroll to position [771, 0]
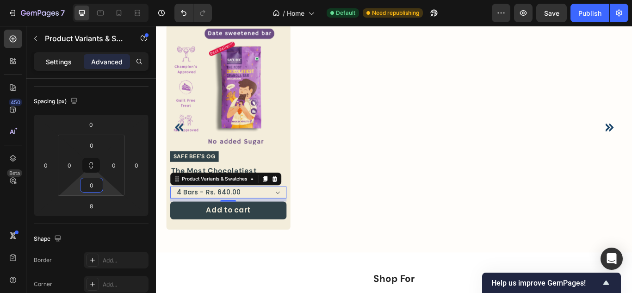
click at [45, 62] on div "Settings" at bounding box center [59, 61] width 46 height 15
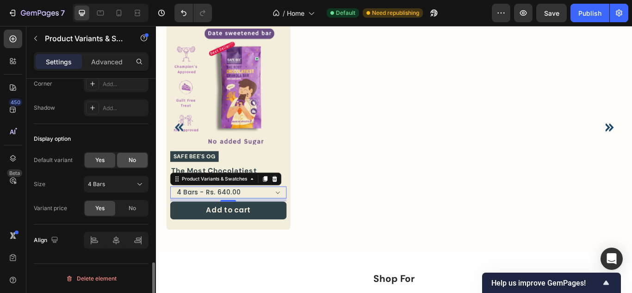
click at [129, 165] on div "No" at bounding box center [132, 160] width 31 height 15
click at [94, 162] on div "Yes" at bounding box center [100, 160] width 31 height 15
click at [296, 220] on select "4 Bars - Rs. 640.00 10 Bars - Rs. 1,540.00" at bounding box center [240, 220] width 136 height 14
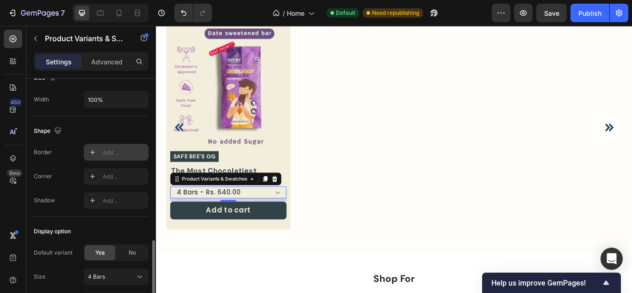
click at [118, 151] on div "Add..." at bounding box center [124, 153] width 43 height 8
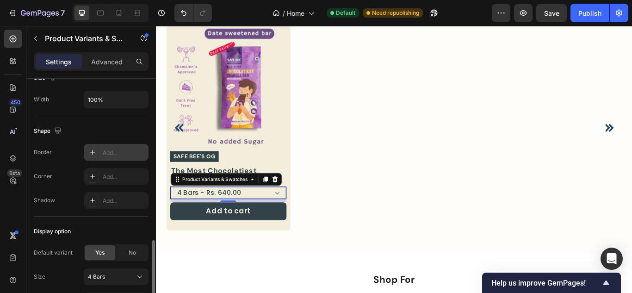
scroll to position [771, 0]
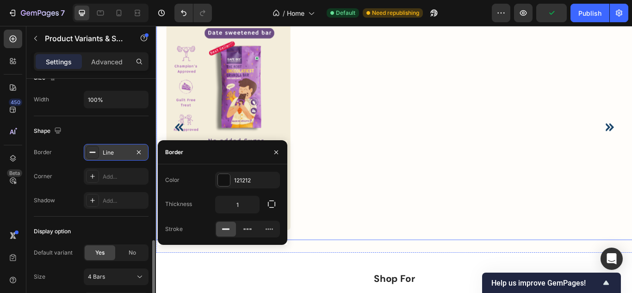
click at [359, 270] on div "Product Images SAFE BEE'S OG Text Block The Most Chocolatiest Granola Bar With …" at bounding box center [433, 142] width 555 height 266
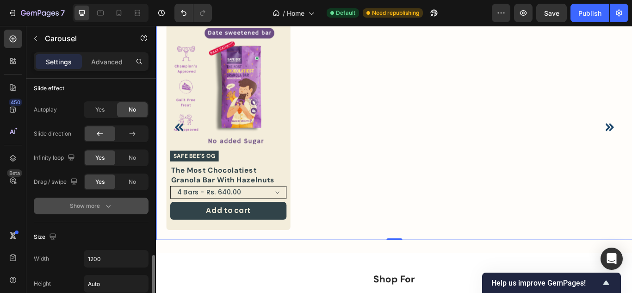
scroll to position [601, 0]
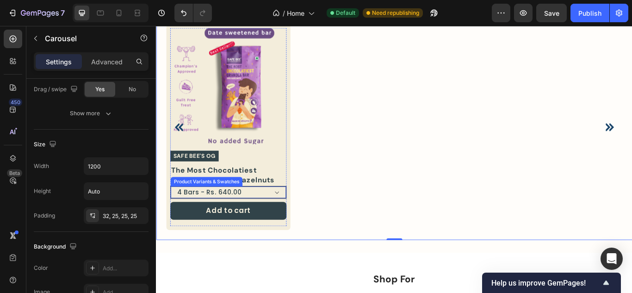
click at [274, 218] on select "4 Bars - Rs. 640.00 10 Bars - Rs. 1,540.00" at bounding box center [240, 220] width 135 height 14
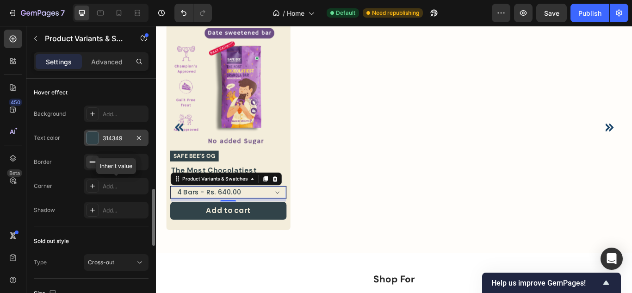
scroll to position [370, 0]
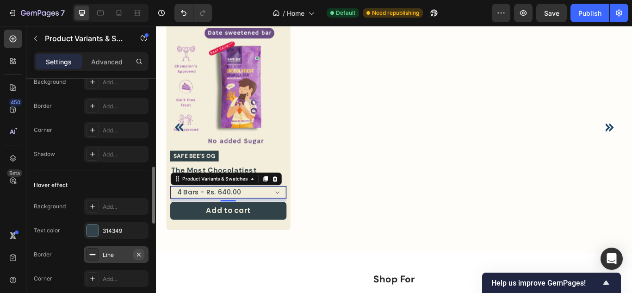
click at [140, 252] on icon "button" at bounding box center [138, 254] width 7 height 7
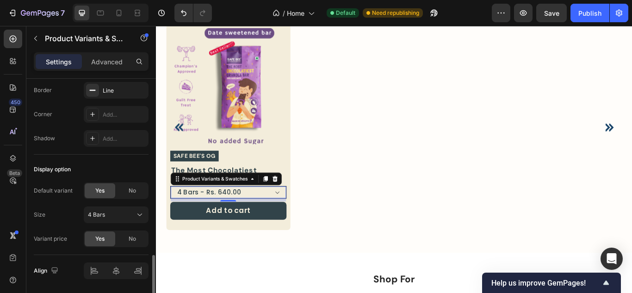
scroll to position [694, 0]
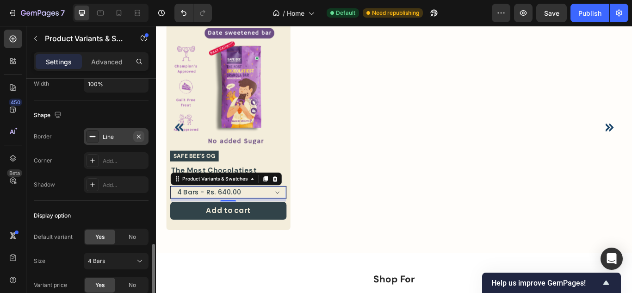
click at [138, 139] on icon "button" at bounding box center [138, 136] width 7 height 7
click at [275, 218] on select "4 Bars - Rs. 640.00 10 Bars - Rs. 1,540.00" at bounding box center [240, 220] width 136 height 14
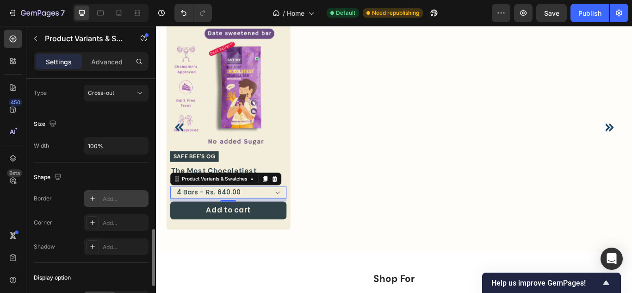
scroll to position [539, 0]
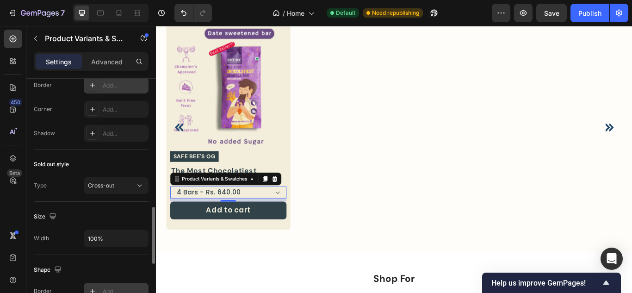
click at [103, 203] on div "Size Width 100%" at bounding box center [91, 228] width 115 height 53
drag, startPoint x: 259, startPoint y: 220, endPoint x: 259, endPoint y: 225, distance: 5.1
click at [259, 220] on select "4 Bars - Rs. 640.00 10 Bars - Rs. 1,540.00" at bounding box center [240, 220] width 136 height 14
select select "552029470169695286"
click at [172, 214] on select "4 Bars - Rs. 640.00 10 Bars - Rs. 1,540.00" at bounding box center [240, 220] width 136 height 14
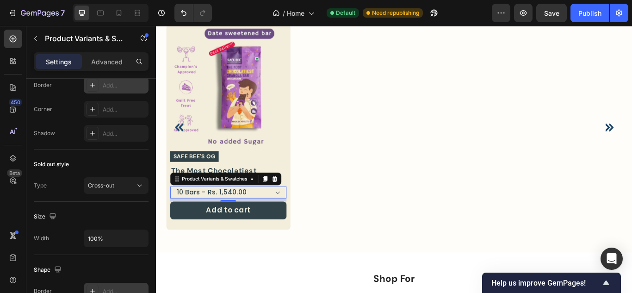
click at [246, 212] on h1 "The Most Chocolatiest Granola Bar With Hazelnuts" at bounding box center [240, 200] width 136 height 25
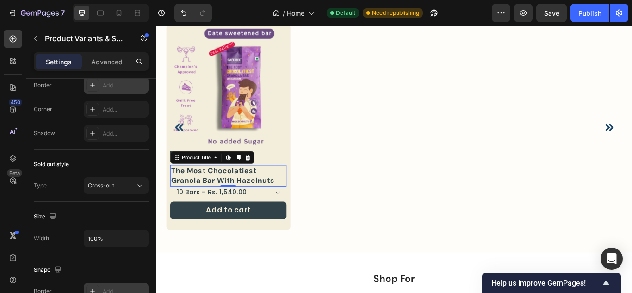
scroll to position [0, 0]
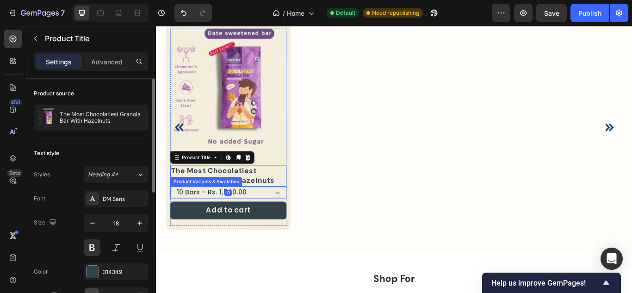
click at [246, 215] on select "4 Bars - Rs. 640.00 10 Bars - Rs. 1,540.00" at bounding box center [240, 220] width 136 height 14
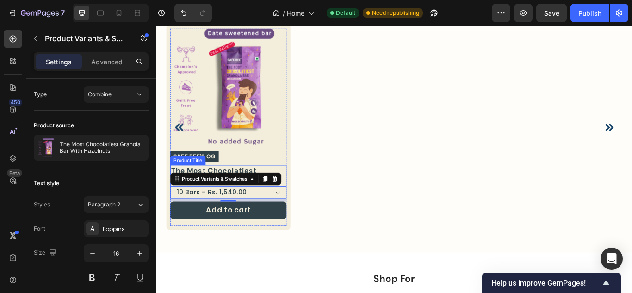
click at [233, 195] on h1 "The Most Chocolatiest Granola Bar With Hazelnuts" at bounding box center [240, 200] width 136 height 25
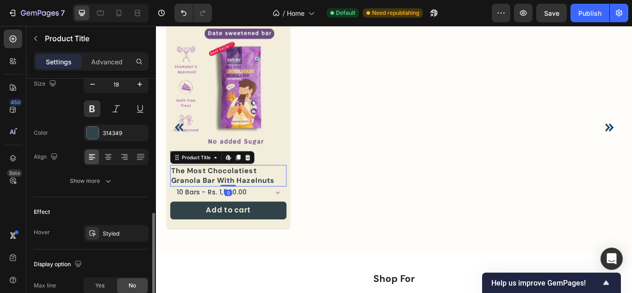
scroll to position [231, 0]
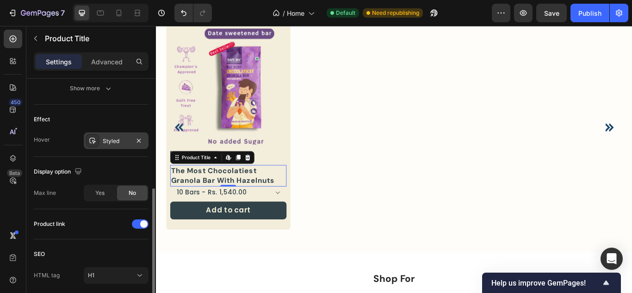
click at [118, 142] on div "Styled" at bounding box center [116, 141] width 27 height 8
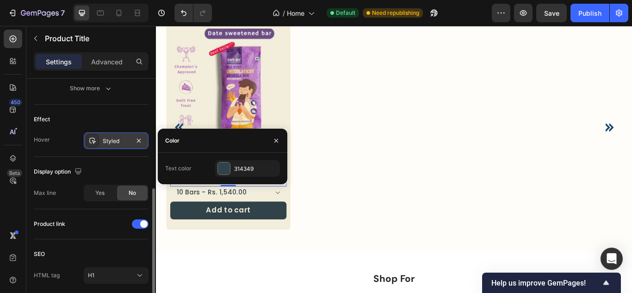
click at [118, 142] on div "Styled" at bounding box center [116, 141] width 27 height 8
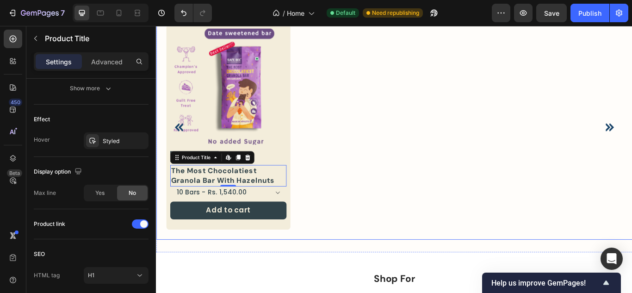
click at [369, 200] on div "Product Images SAFE BEE'S OG Text Block The Most Chocolatiest Granola Bar With …" at bounding box center [433, 144] width 532 height 239
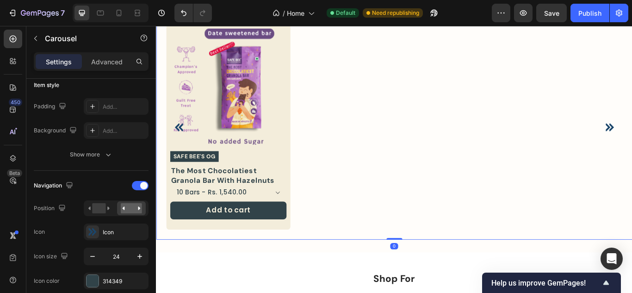
scroll to position [0, 0]
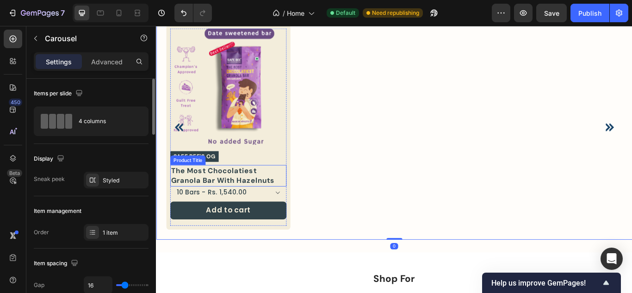
click at [265, 196] on h1 "The Most Chocolatiest Granola Bar With Hazelnuts" at bounding box center [240, 200] width 136 height 25
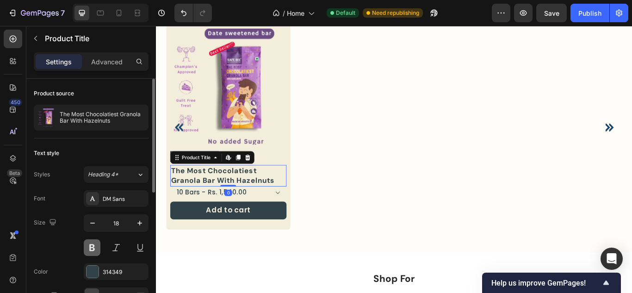
click at [97, 242] on button at bounding box center [92, 247] width 17 height 17
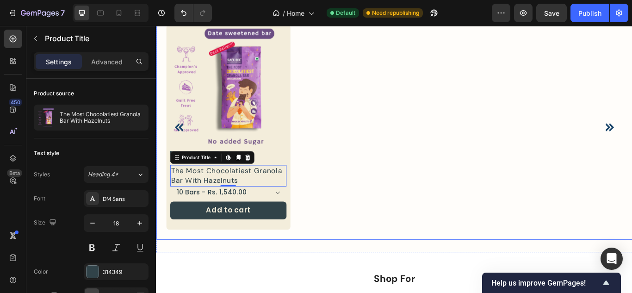
click at [382, 213] on div "Product Images SAFE BEE'S OG Text Block The Most Chocolatiest Granola Bar With …" at bounding box center [433, 144] width 532 height 239
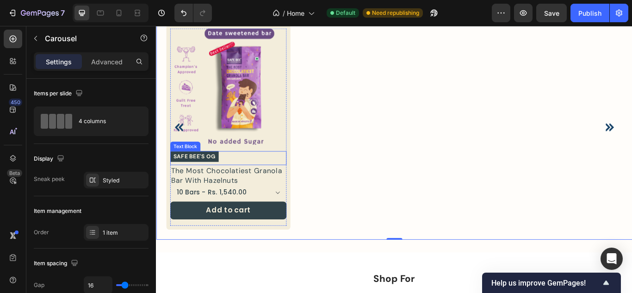
click at [230, 174] on div "SAFE BEE'S OG" at bounding box center [240, 178] width 136 height 12
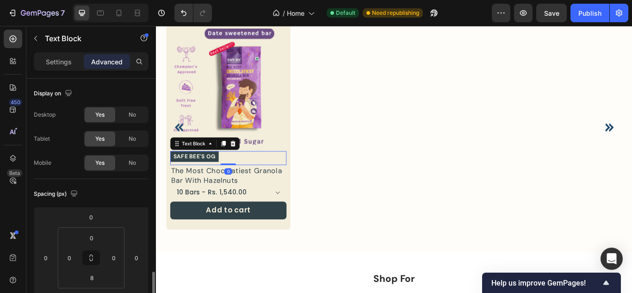
scroll to position [139, 0]
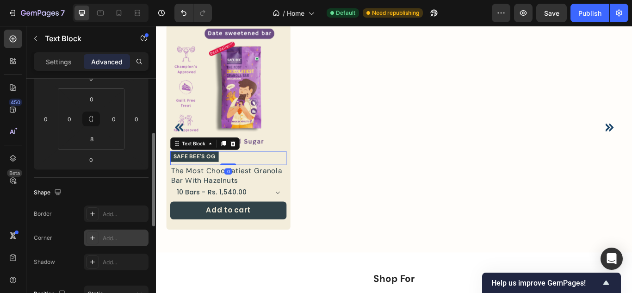
click at [106, 232] on div "Add..." at bounding box center [116, 237] width 65 height 17
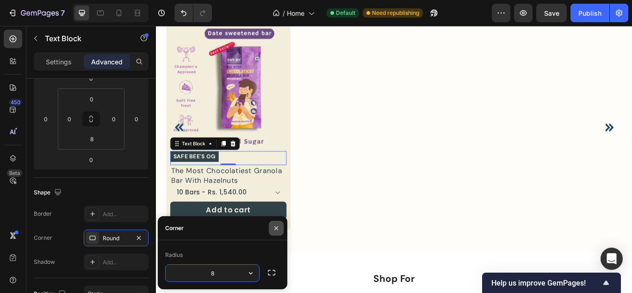
click at [283, 228] on button "button" at bounding box center [276, 228] width 15 height 15
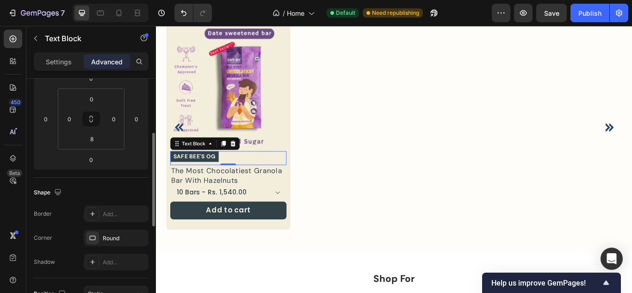
scroll to position [0, 0]
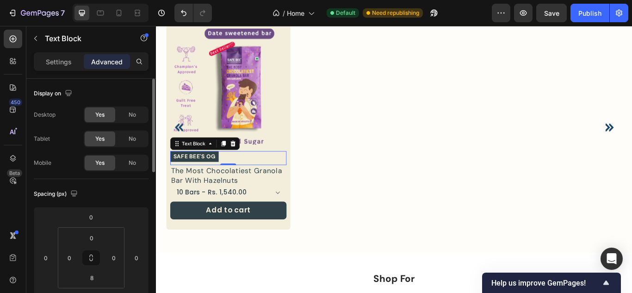
click at [52, 73] on div "Settings Advanced" at bounding box center [91, 65] width 130 height 26
click at [55, 61] on p "Settings" at bounding box center [59, 62] width 26 height 10
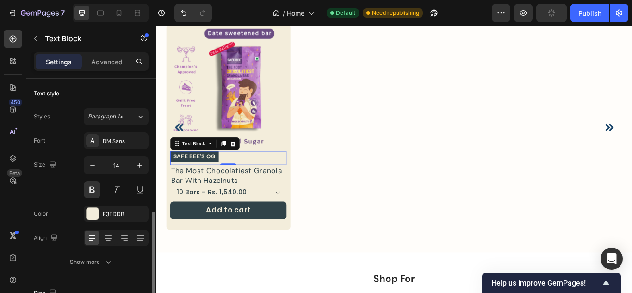
scroll to position [139, 0]
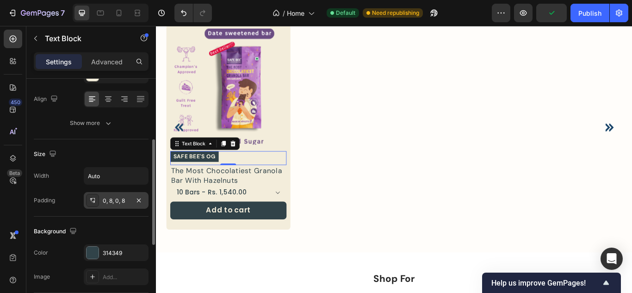
click at [120, 201] on div "0, 8, 0, 8" at bounding box center [116, 201] width 27 height 8
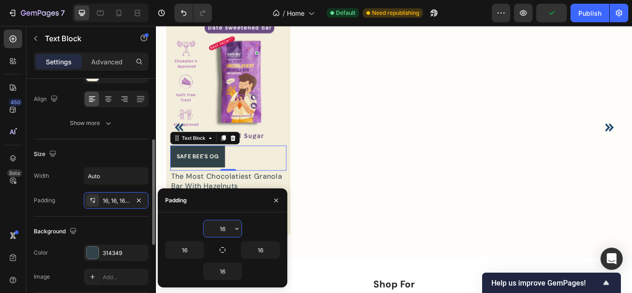
click at [56, 204] on div "Padding 16, 16, 16, 16" at bounding box center [91, 200] width 115 height 17
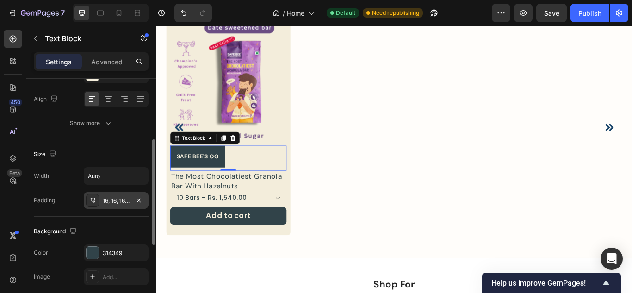
click at [115, 202] on div "16, 16, 16, 16" at bounding box center [116, 201] width 27 height 8
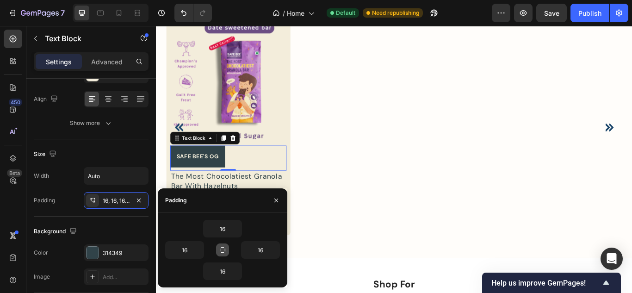
click at [219, 243] on button "button" at bounding box center [222, 249] width 13 height 13
click at [226, 229] on input "16" at bounding box center [223, 228] width 38 height 17
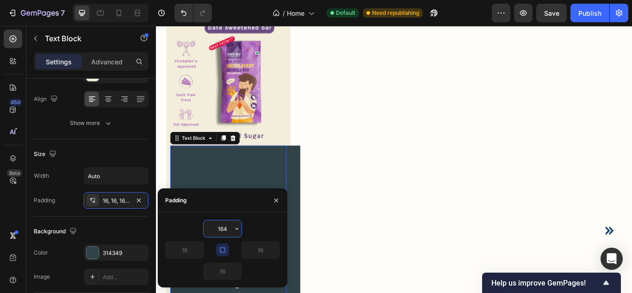
scroll to position [898, 0]
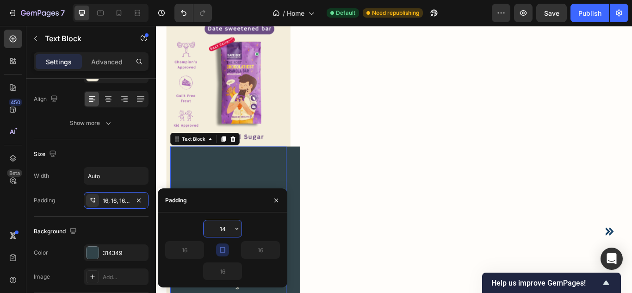
type input "4"
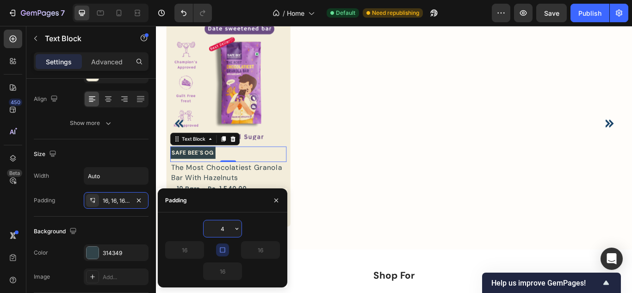
scroll to position [772, 0]
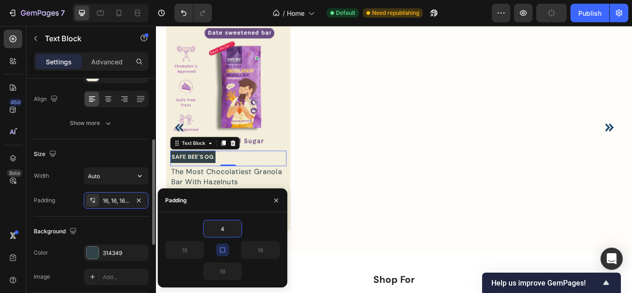
click at [124, 152] on div "Size" at bounding box center [91, 154] width 115 height 15
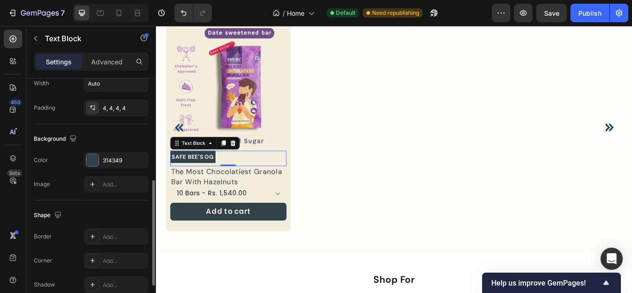
scroll to position [308, 0]
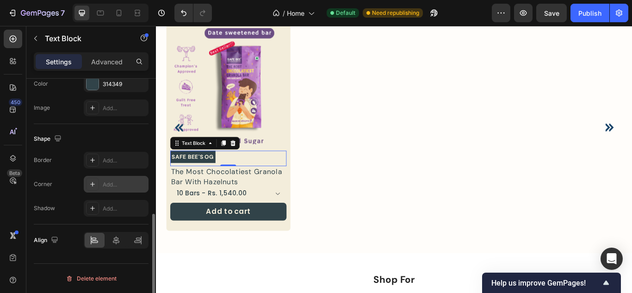
click at [107, 191] on div "Add..." at bounding box center [116, 184] width 65 height 17
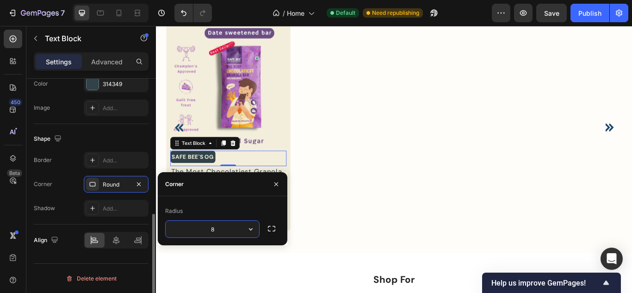
scroll to position [215, 0]
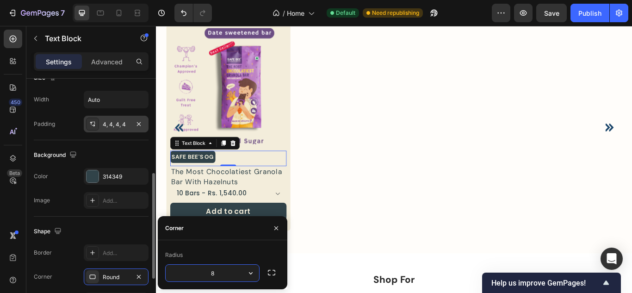
click at [111, 124] on div "4, 4, 4, 4" at bounding box center [116, 124] width 27 height 8
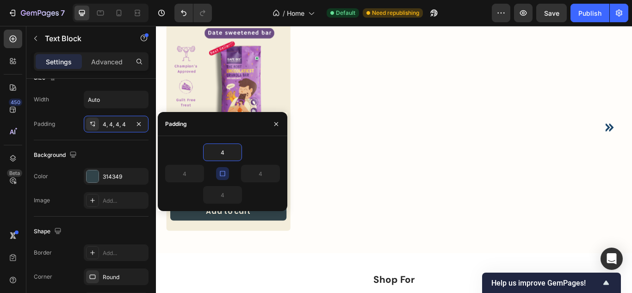
click at [220, 168] on button "button" at bounding box center [222, 173] width 13 height 13
click at [254, 173] on input "4" at bounding box center [261, 173] width 38 height 17
click at [259, 175] on input "4" at bounding box center [261, 173] width 38 height 17
type input "14"
click at [183, 177] on input "4" at bounding box center [185, 173] width 38 height 17
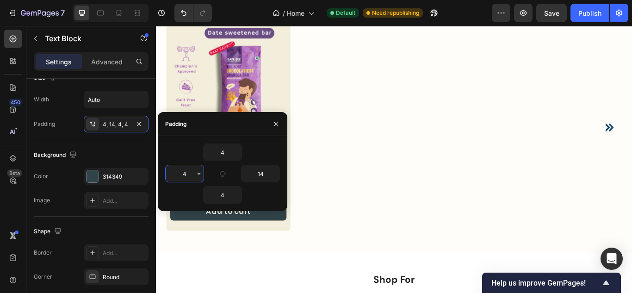
click at [181, 172] on input "4" at bounding box center [185, 173] width 38 height 17
type input "14"
click at [371, 161] on div "Product Images SAFE BEE'S OG Text Block 0 The Most Chocolatiest Granola Bar Wit…" at bounding box center [433, 144] width 532 height 241
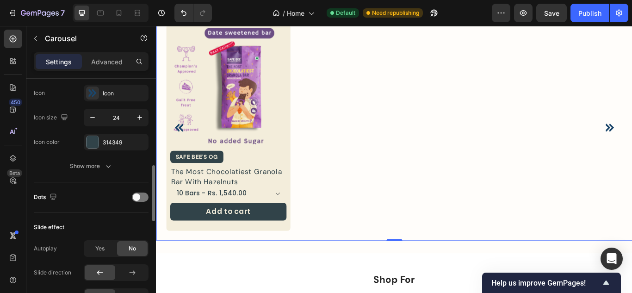
scroll to position [509, 0]
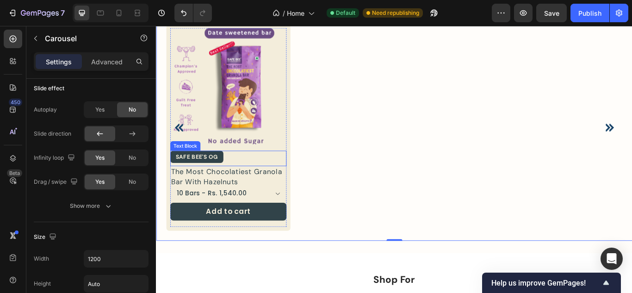
click at [231, 176] on div "SAFE BEE'S OG" at bounding box center [203, 178] width 62 height 14
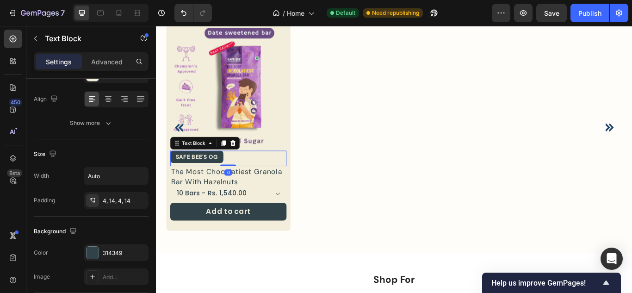
scroll to position [278, 0]
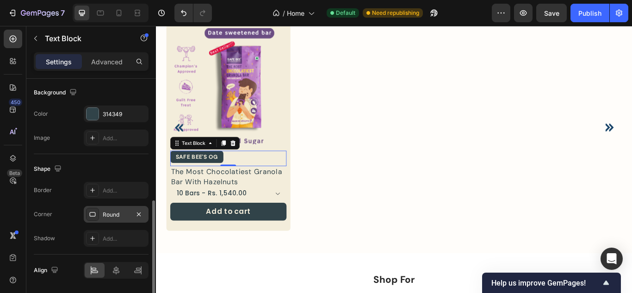
click at [124, 213] on div "Round" at bounding box center [116, 215] width 27 height 8
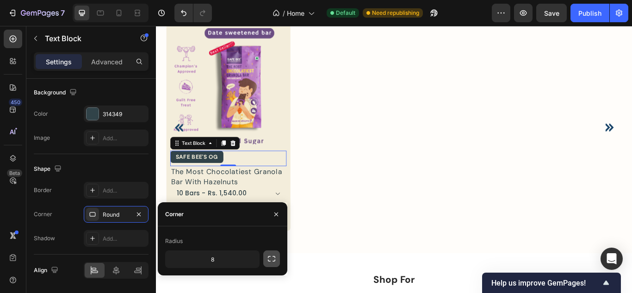
click at [267, 260] on icon "button" at bounding box center [271, 258] width 9 height 9
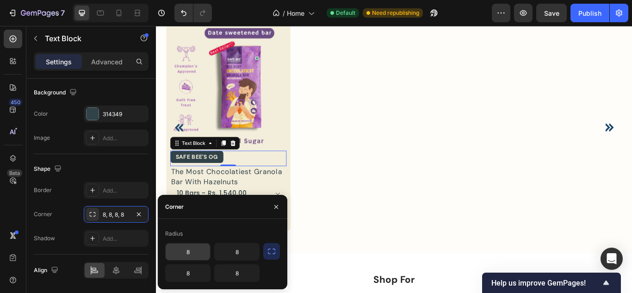
click at [195, 255] on input "8" at bounding box center [188, 251] width 44 height 17
type input "0"
click at [189, 273] on input "8" at bounding box center [188, 273] width 44 height 17
type input "0"
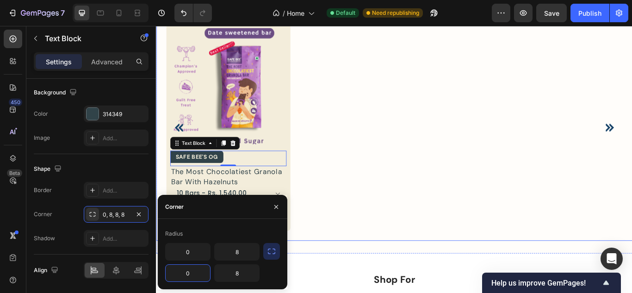
click at [379, 205] on div "Product Images SAFE BEE'S OG Text Block 0 The Most Chocolatiest Granola Bar Wit…" at bounding box center [433, 144] width 532 height 241
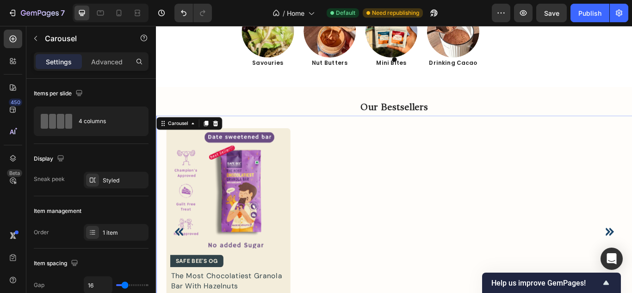
scroll to position [679, 0]
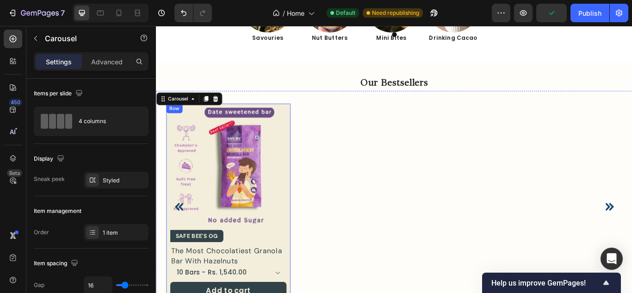
click at [304, 118] on div "Product Images SAFE BEE'S OG Text Block The Most Chocolatiest Granola Bar With …" at bounding box center [239, 237] width 145 height 241
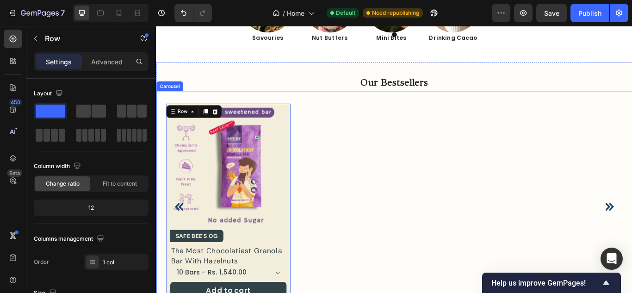
click at [323, 137] on div "Product Images SAFE BEE'S OG Text Block The Most Chocolatiest Granola Bar With …" at bounding box center [433, 237] width 532 height 241
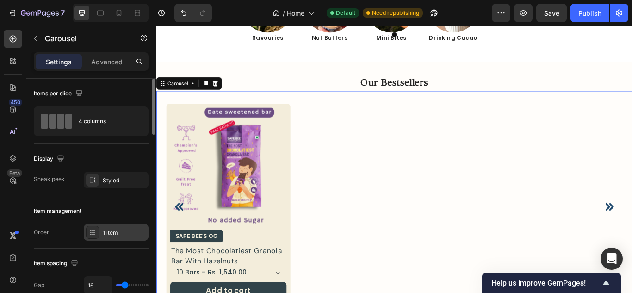
click at [115, 231] on div "1 item" at bounding box center [124, 233] width 43 height 8
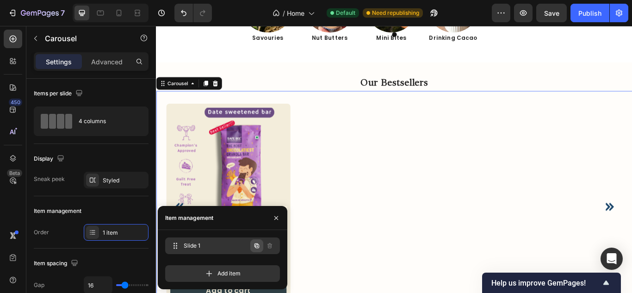
click at [254, 244] on icon "button" at bounding box center [256, 245] width 7 height 7
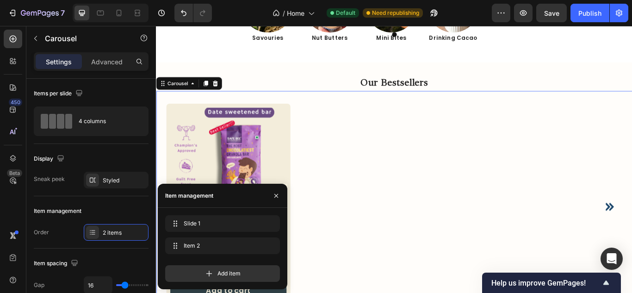
select select "552029470169695286"
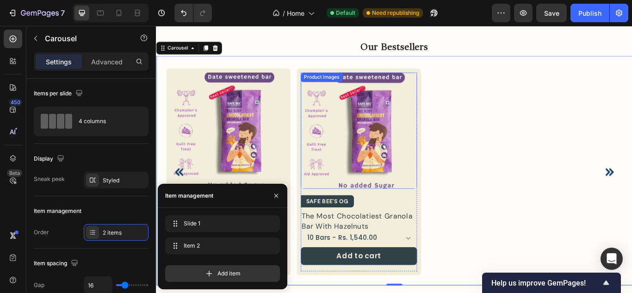
scroll to position [772, 0]
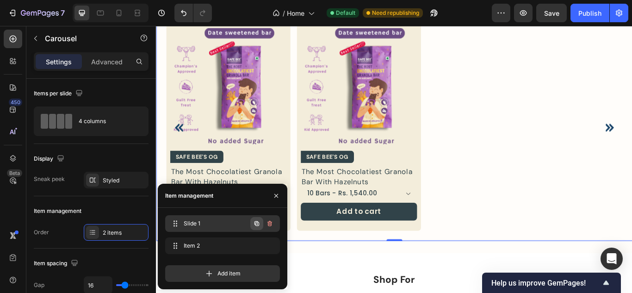
click at [259, 224] on icon "button" at bounding box center [256, 223] width 5 height 5
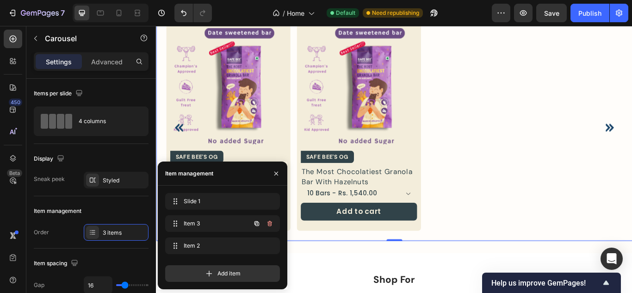
select select "552029470169695286"
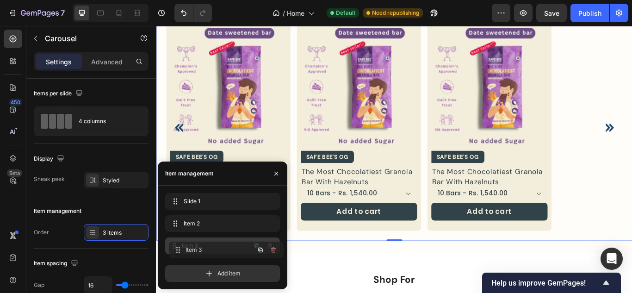
drag, startPoint x: 176, startPoint y: 223, endPoint x: 180, endPoint y: 248, distance: 26.2
select select "552029470169695286"
click at [262, 253] on div at bounding box center [263, 245] width 26 height 17
click at [256, 248] on icon "button" at bounding box center [256, 245] width 5 height 5
select select "552029470169695286"
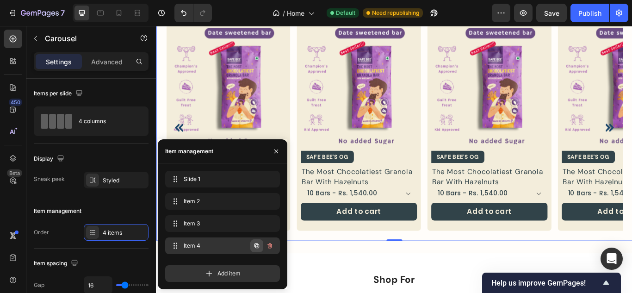
click at [257, 242] on icon "button" at bounding box center [256, 245] width 7 height 7
select select "552029470169695286"
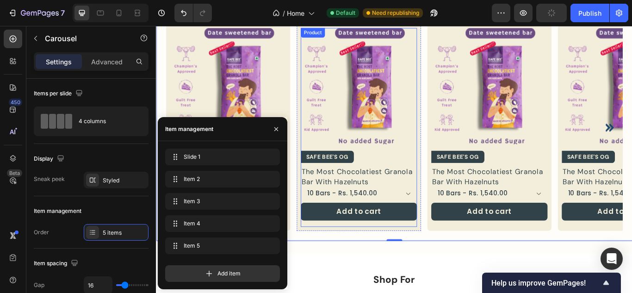
click at [392, 166] on div "Product Images" at bounding box center [392, 99] width 136 height 143
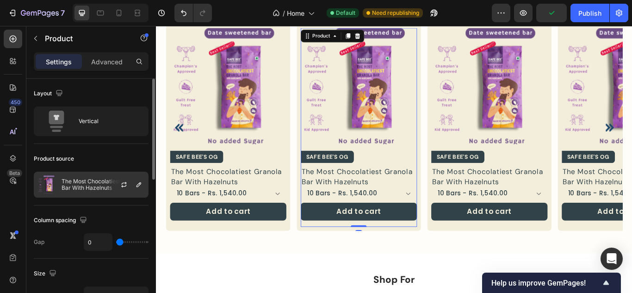
click at [102, 186] on p "The Most Chocolatiest Granola Bar With Hazelnuts" at bounding box center [103, 184] width 83 height 13
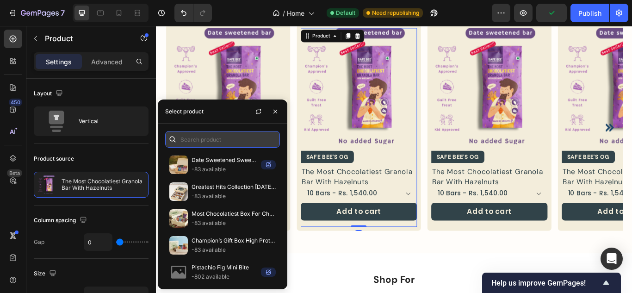
click at [193, 140] on input "text" at bounding box center [222, 139] width 115 height 17
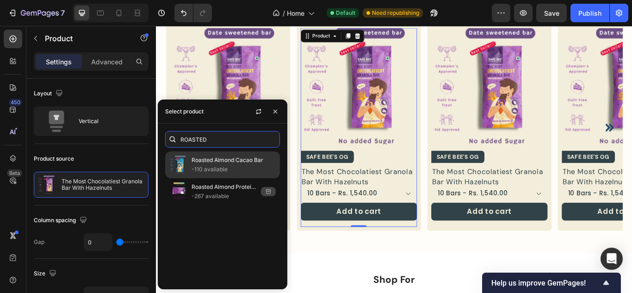
type input "ROASTED"
click at [227, 168] on p "-110 available" at bounding box center [234, 169] width 84 height 9
select select "552009339255260223"
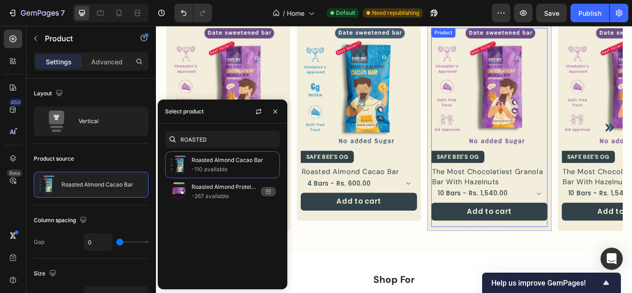
click at [561, 168] on div "Product Images" at bounding box center [545, 99] width 136 height 143
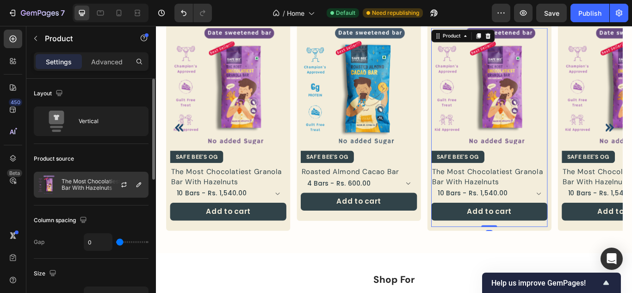
click at [71, 181] on p "The Most Chocolatiest Granola Bar With Hazelnuts" at bounding box center [103, 184] width 83 height 13
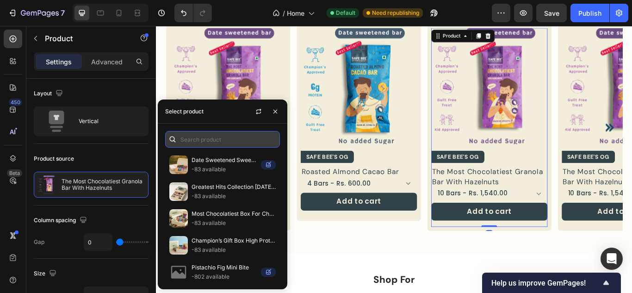
click at [232, 136] on input "text" at bounding box center [222, 139] width 115 height 17
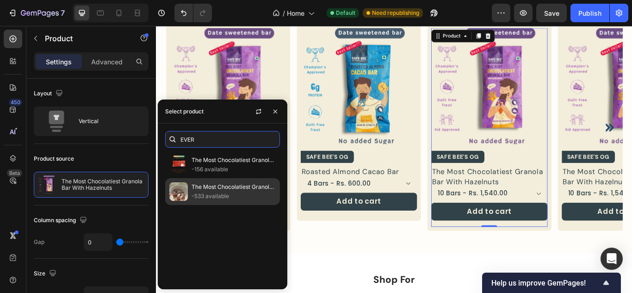
type input "EVER"
click at [224, 189] on p "The Most Chocolatiest Granola Ever" at bounding box center [234, 186] width 84 height 9
select select "552009339255260223"
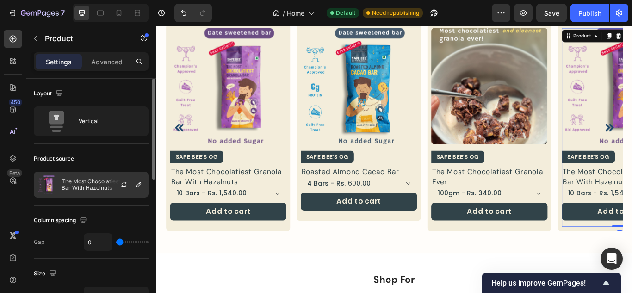
click at [73, 195] on div "The Most Chocolatiest Granola Bar With Hazelnuts" at bounding box center [91, 185] width 115 height 26
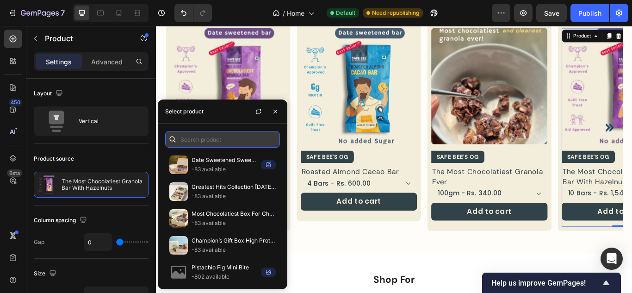
click at [224, 141] on input "text" at bounding box center [222, 139] width 115 height 17
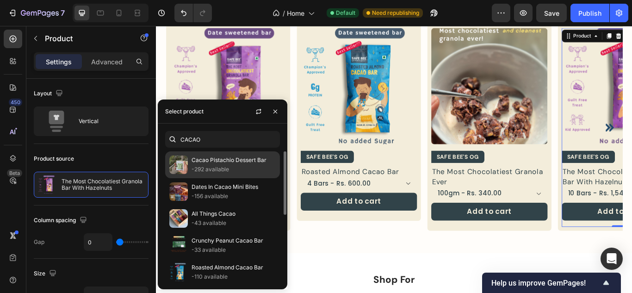
type input "CACAO"
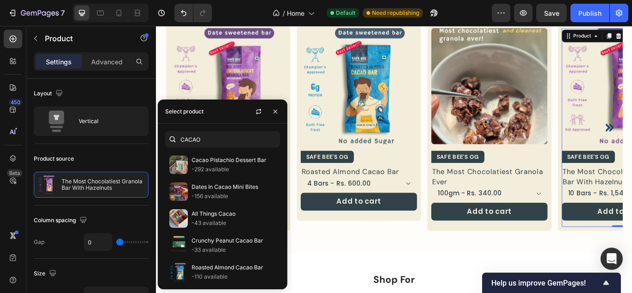
drag, startPoint x: 217, startPoint y: 170, endPoint x: 279, endPoint y: 146, distance: 66.9
click at [217, 170] on p "-292 available" at bounding box center [234, 169] width 84 height 9
select select "552009339255260223"
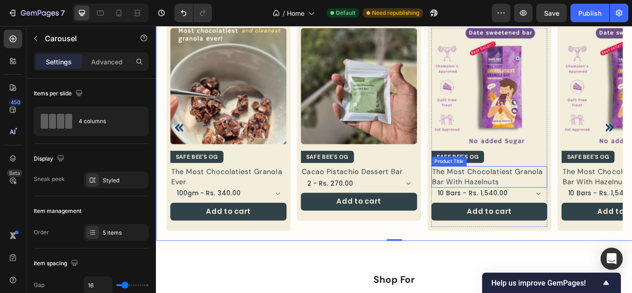
click at [572, 189] on h1 "The Most Chocolatiest Granola Bar With Hazelnuts" at bounding box center [545, 201] width 136 height 25
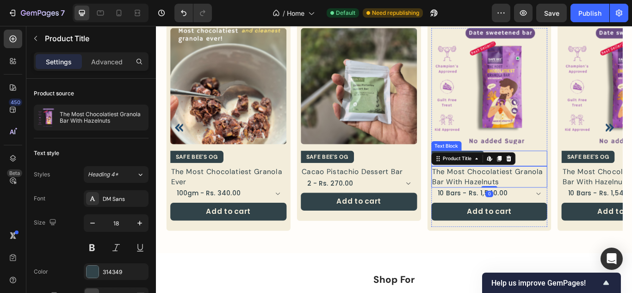
click at [573, 187] on div "SAFE BEE'S OG Text Block" at bounding box center [545, 180] width 136 height 18
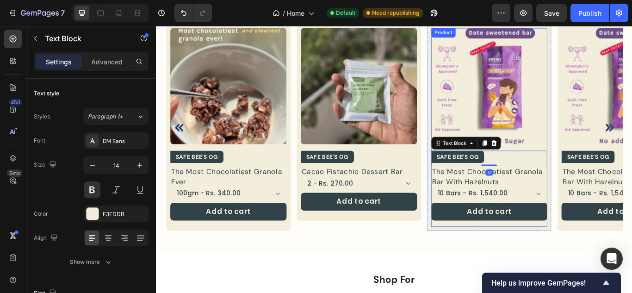
click at [579, 229] on div "SAFE BEE'S OG Text Block 0 The Most Chocolatiest Granola Bar With Hazelnuts Pro…" at bounding box center [545, 215] width 136 height 89
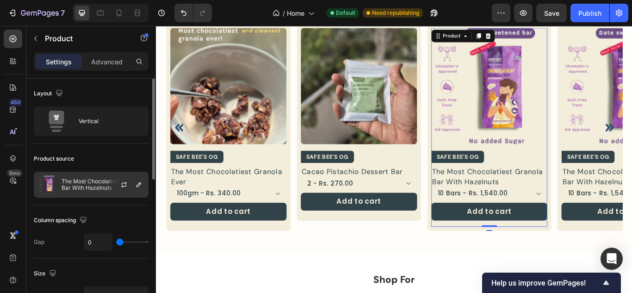
click at [49, 188] on img at bounding box center [47, 184] width 19 height 19
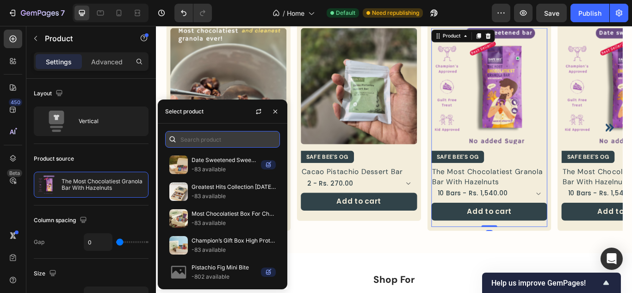
click at [213, 141] on input "text" at bounding box center [222, 139] width 115 height 17
click at [214, 141] on input "text" at bounding box center [222, 139] width 115 height 17
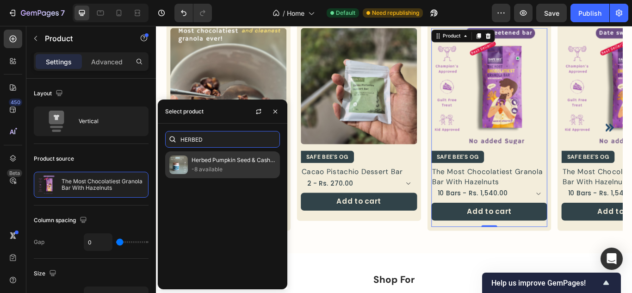
type input "HERBED"
click at [223, 168] on p "-8 available" at bounding box center [234, 169] width 84 height 9
select select "552009339255260223"
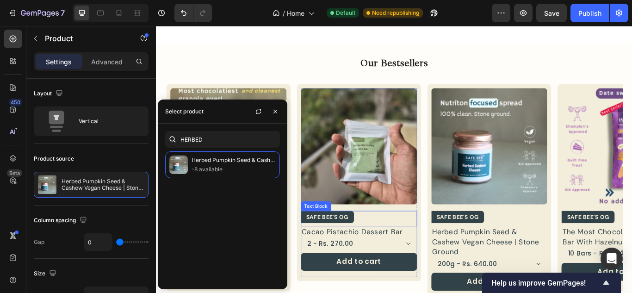
scroll to position [685, 0]
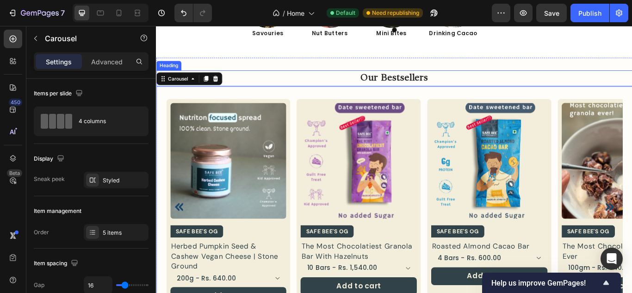
click at [471, 91] on h2 "our bestsellers" at bounding box center [433, 87] width 555 height 19
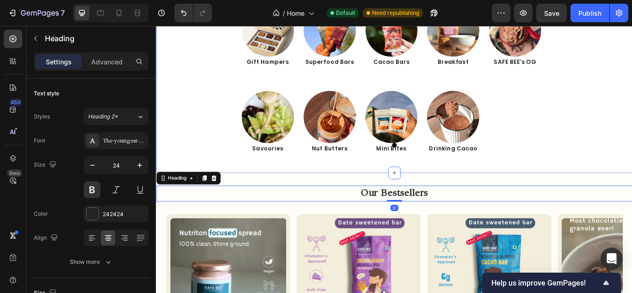
scroll to position [546, 0]
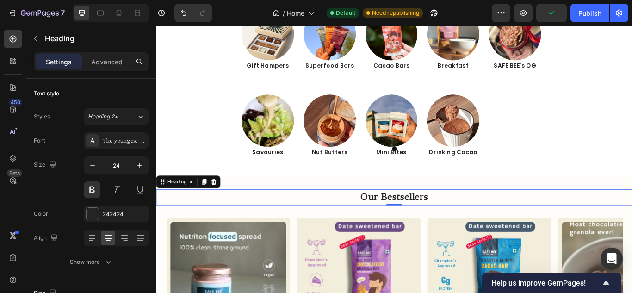
click at [467, 226] on h2 "our bestsellers" at bounding box center [433, 226] width 555 height 19
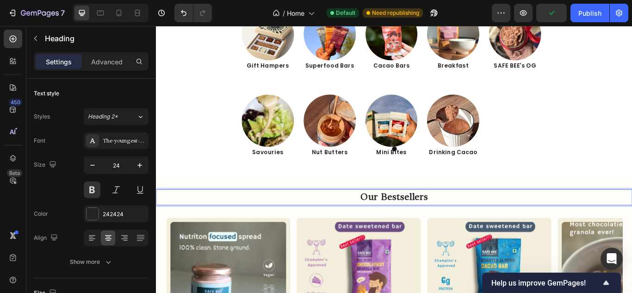
click at [415, 226] on p "our bestsellers" at bounding box center [433, 225] width 553 height 17
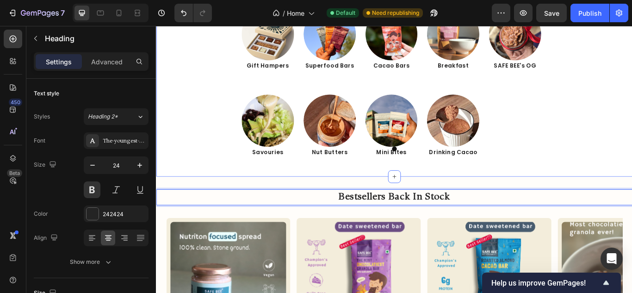
click at [510, 191] on div "what's your pick [DATE] Heading Row Image Gift Hampers Text Block Image Savouri…" at bounding box center [433, 72] width 555 height 259
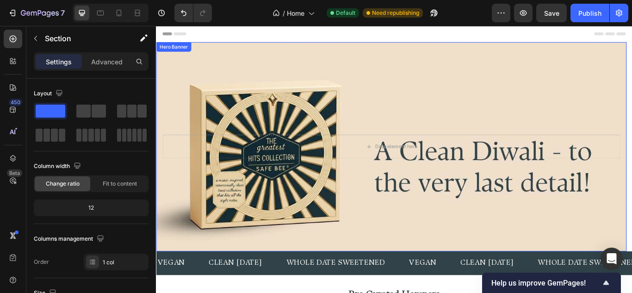
scroll to position [231, 0]
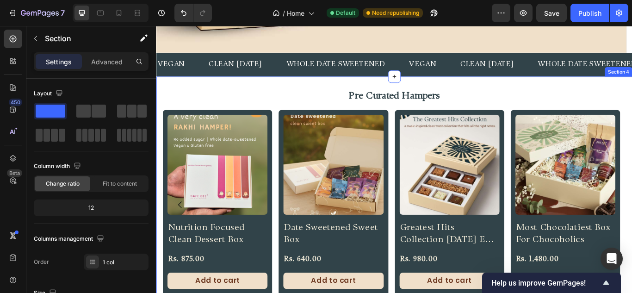
click at [544, 91] on div "pre curated hampers Heading Product Images Nutrition Focused Clean Dessert Box …" at bounding box center [433, 222] width 555 height 275
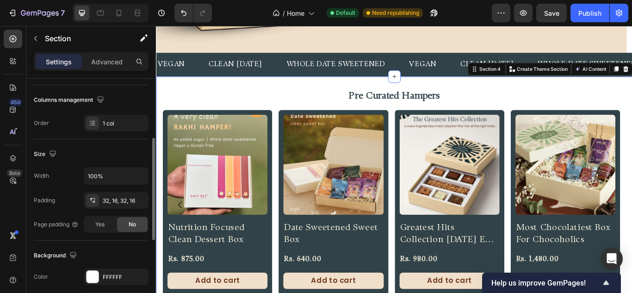
scroll to position [278, 0]
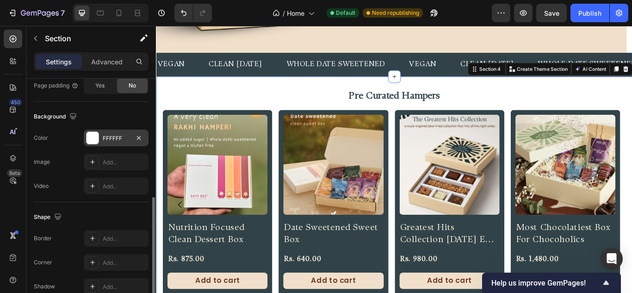
click at [94, 136] on div at bounding box center [93, 138] width 12 height 12
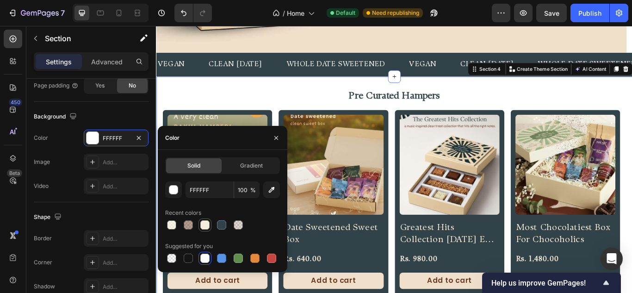
click at [206, 220] on div at bounding box center [204, 224] width 9 height 9
type input "F3EDDB"
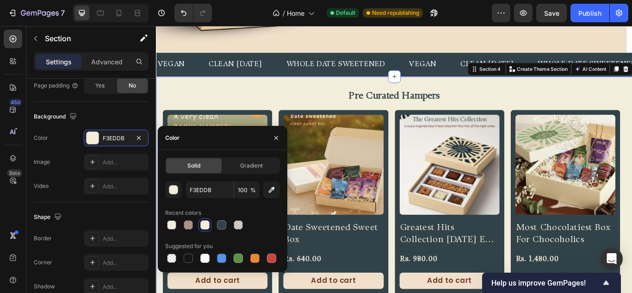
click at [341, 97] on div "pre curated hampers Heading Product Images Nutrition Focused Clean Dessert Box …" at bounding box center [433, 222] width 555 height 275
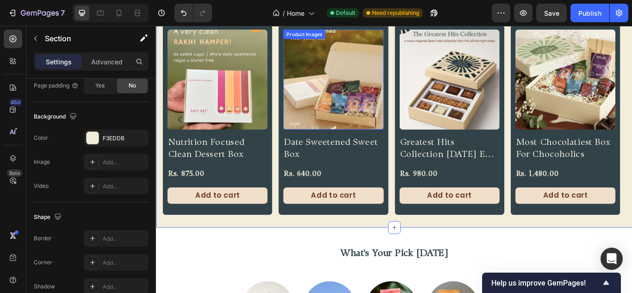
scroll to position [416, 0]
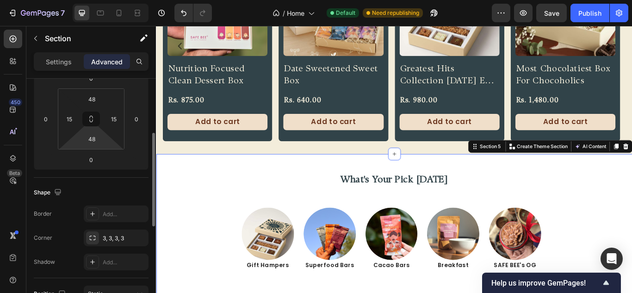
scroll to position [0, 0]
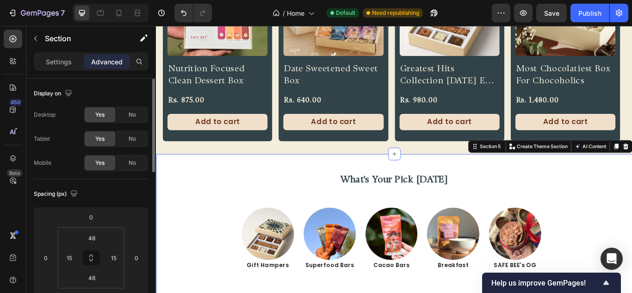
click at [62, 70] on div "Settings Advanced" at bounding box center [91, 61] width 115 height 19
click at [68, 62] on p "Settings" at bounding box center [59, 62] width 26 height 10
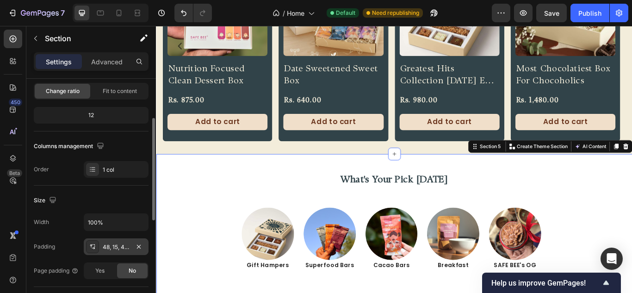
scroll to position [231, 0]
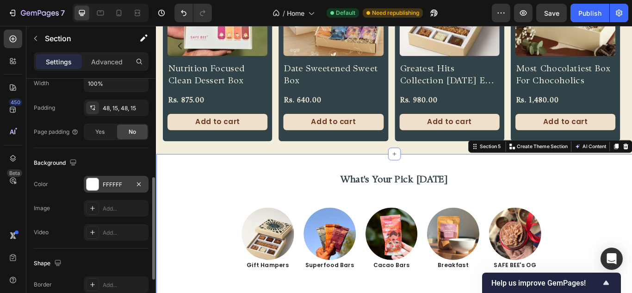
click at [91, 186] on div at bounding box center [93, 184] width 12 height 12
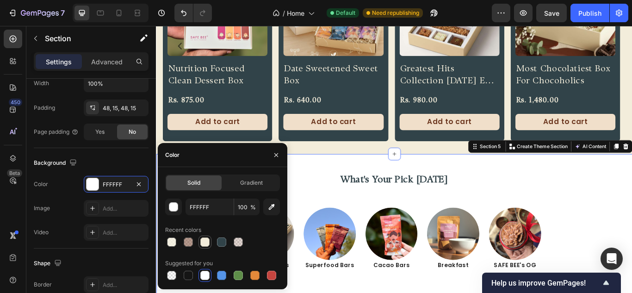
click at [206, 242] on div at bounding box center [204, 241] width 9 height 9
type input "F3EDDB"
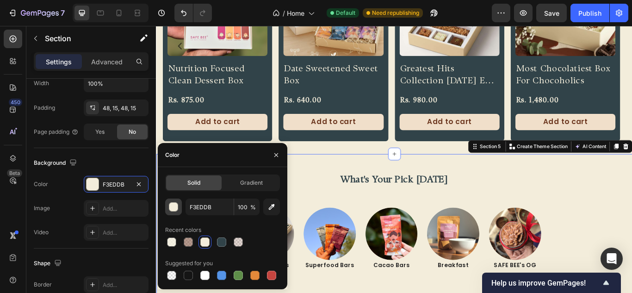
click at [172, 206] on div "button" at bounding box center [173, 207] width 9 height 9
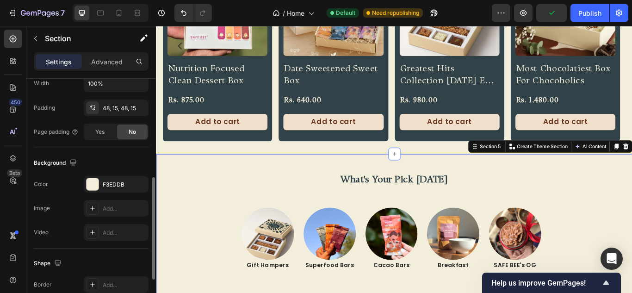
click at [138, 152] on div "Background The changes might be hidden by the video. Color F3EDDB Image Add... …" at bounding box center [91, 198] width 115 height 100
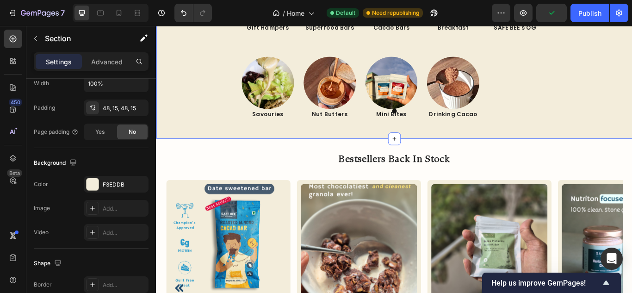
scroll to position [694, 0]
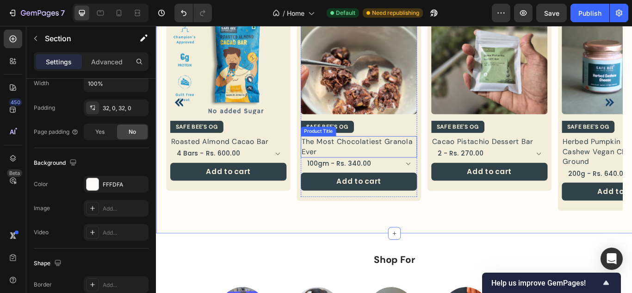
scroll to position [925, 0]
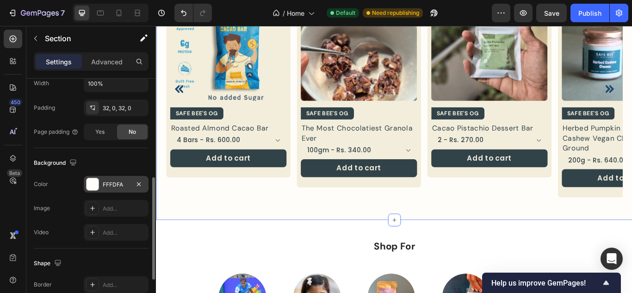
click at [90, 186] on div at bounding box center [93, 184] width 12 height 12
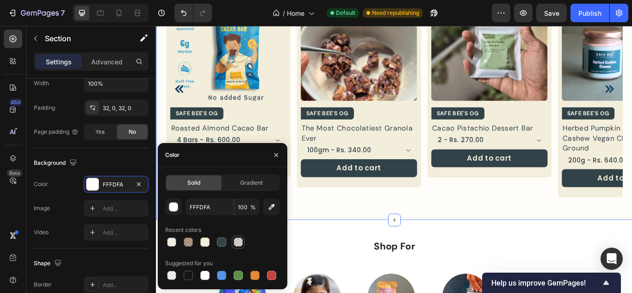
click at [223, 246] on div at bounding box center [221, 241] width 9 height 9
type input "314349"
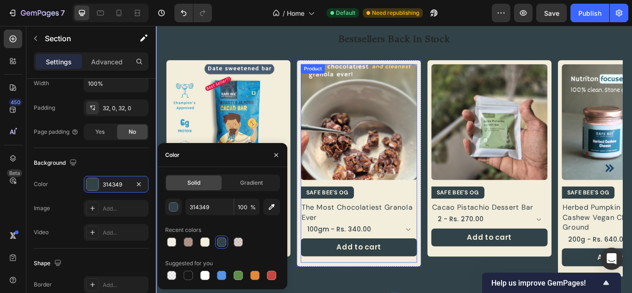
scroll to position [740, 0]
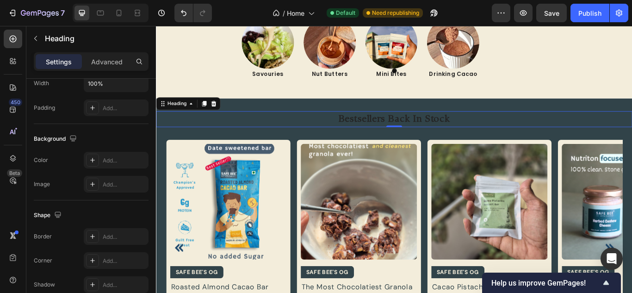
click at [403, 135] on h2 "bestsellers back in stock" at bounding box center [433, 134] width 555 height 19
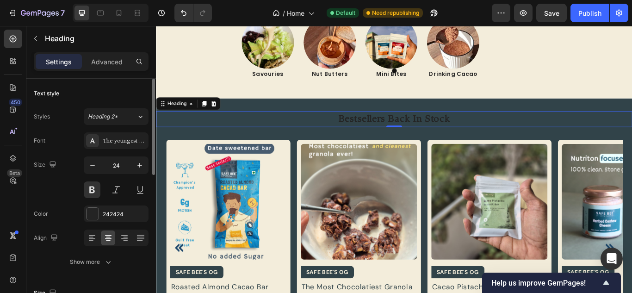
scroll to position [93, 0]
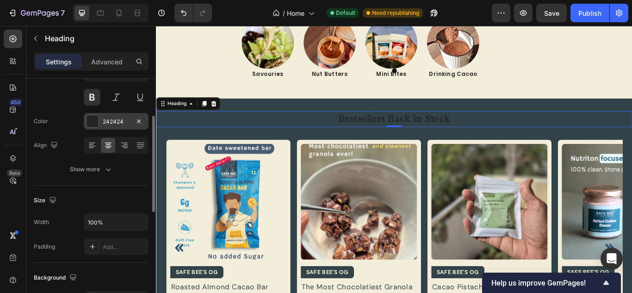
click at [90, 125] on div at bounding box center [93, 121] width 12 height 12
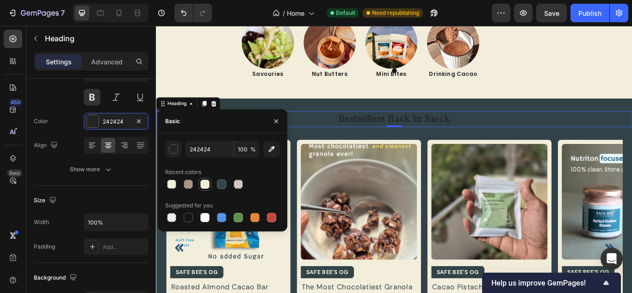
click at [203, 186] on div at bounding box center [204, 184] width 9 height 9
type input "F3EDDB"
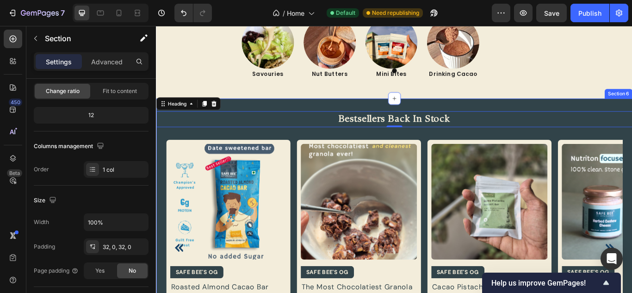
click at [561, 119] on div "bestsellers back in stock Heading 0 Product Images SAFE BEE'S OG Text Block Roa…" at bounding box center [433, 274] width 555 height 327
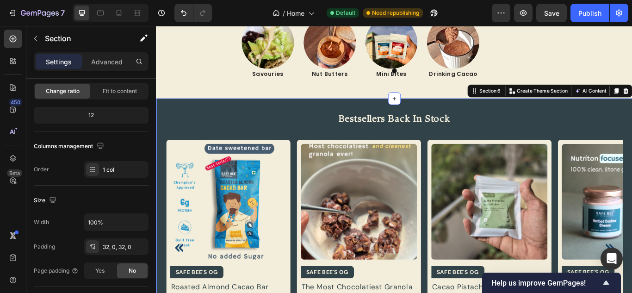
scroll to position [0, 0]
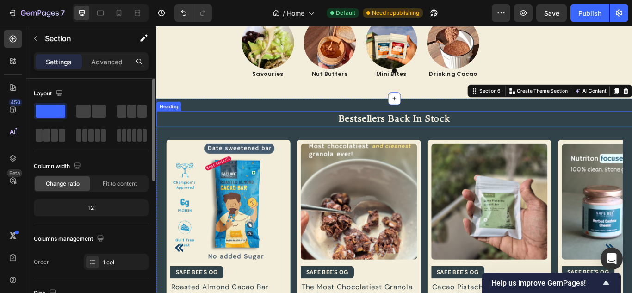
click at [481, 131] on h2 "bestsellers back in stock" at bounding box center [433, 134] width 555 height 19
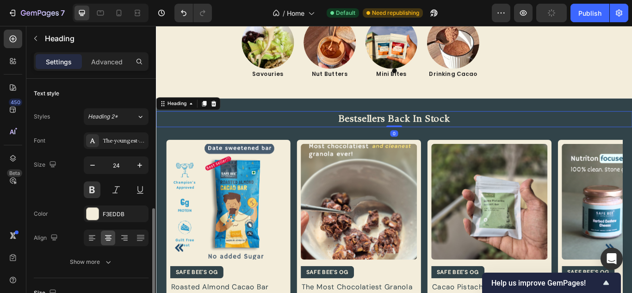
scroll to position [93, 0]
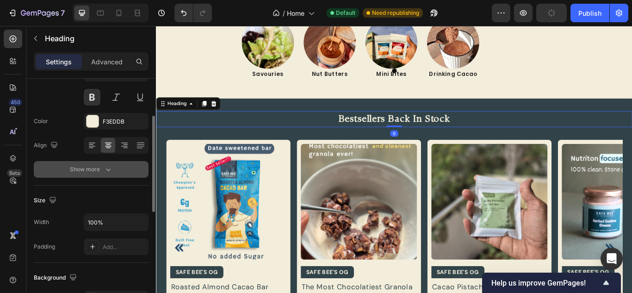
click at [101, 172] on div "Show more" at bounding box center [91, 169] width 43 height 9
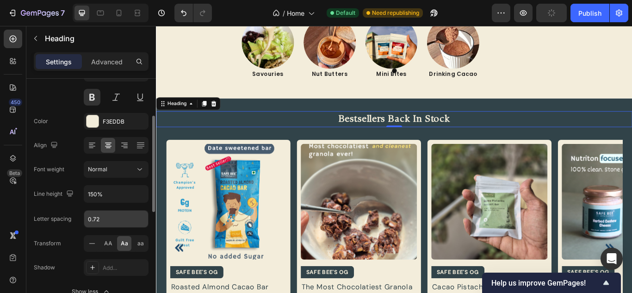
click at [110, 223] on input "0.72" at bounding box center [116, 219] width 64 height 17
type input "2"
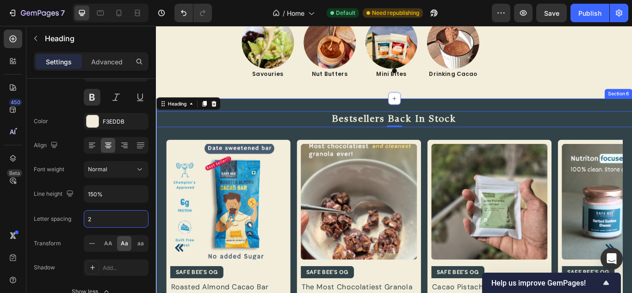
click at [550, 118] on div "bestsellers back in stock Heading 0 Product Images SAFE BEE'S OG Text Block Roa…" at bounding box center [433, 274] width 555 height 327
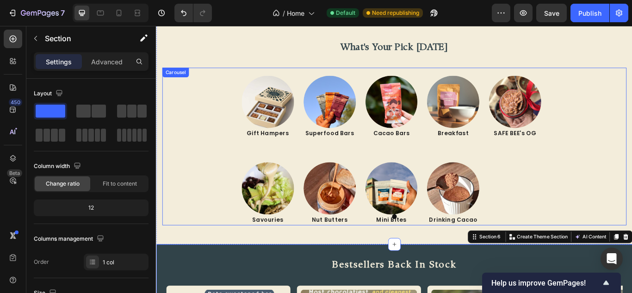
scroll to position [463, 0]
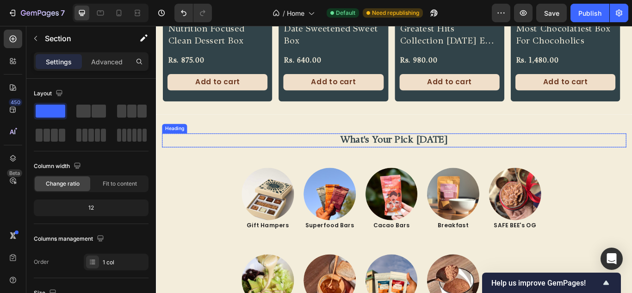
click at [437, 156] on h2 "what's your pick [DATE]" at bounding box center [433, 159] width 541 height 16
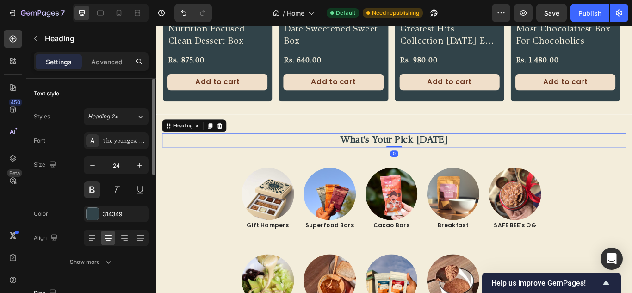
click at [81, 252] on div "Font The-youngest-serif-display Size 24 Color 314349 Align Show more" at bounding box center [91, 201] width 115 height 138
click at [82, 257] on button "Show more" at bounding box center [91, 262] width 115 height 17
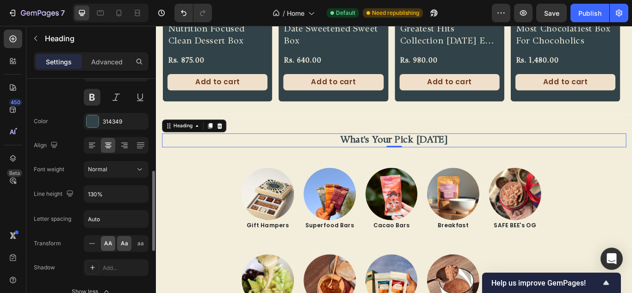
scroll to position [139, 0]
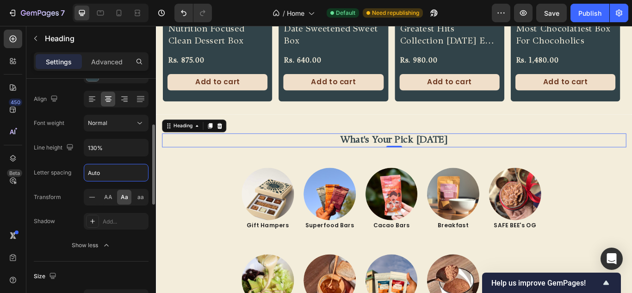
click at [98, 167] on input "Auto" at bounding box center [116, 172] width 64 height 17
type input "2"
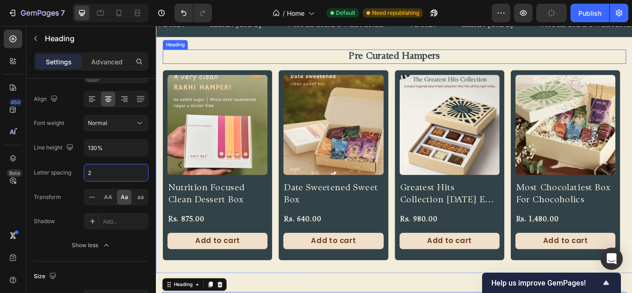
click at [444, 67] on h2 "pre curated hampers" at bounding box center [433, 62] width 540 height 16
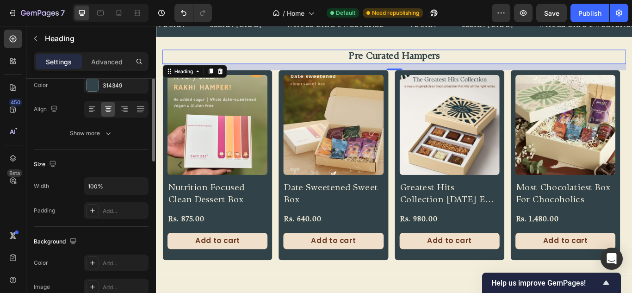
scroll to position [36, 0]
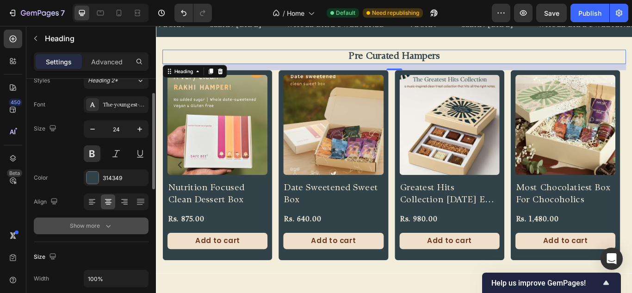
click at [117, 220] on button "Show more" at bounding box center [91, 225] width 115 height 17
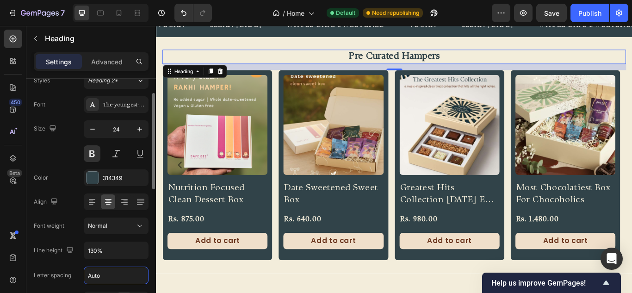
click at [106, 273] on input "Auto" at bounding box center [116, 275] width 64 height 17
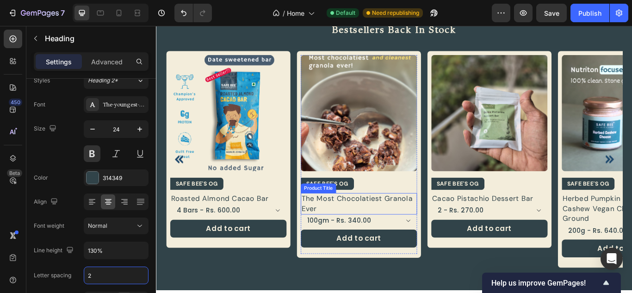
scroll to position [463, 0]
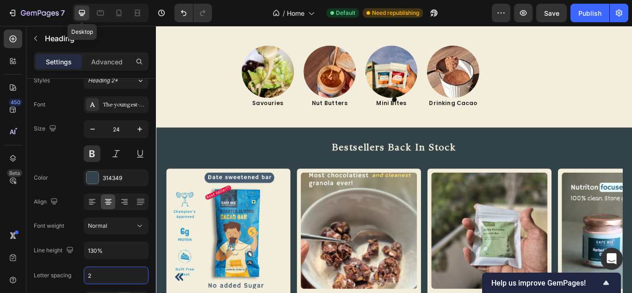
type input "2"
click at [89, 11] on div at bounding box center [81, 13] width 15 height 15
click at [99, 10] on icon at bounding box center [100, 12] width 9 height 9
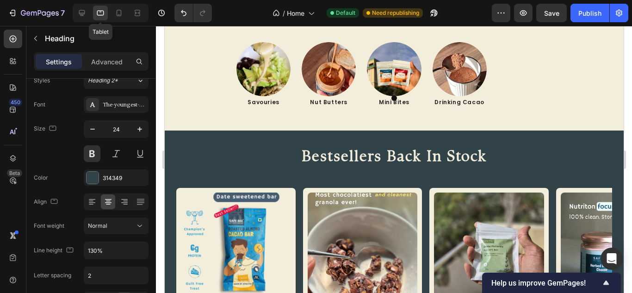
scroll to position [460, 0]
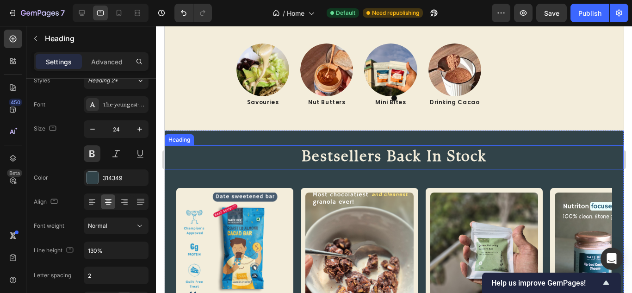
click at [384, 154] on h2 "bestsellers back in stock" at bounding box center [393, 157] width 459 height 24
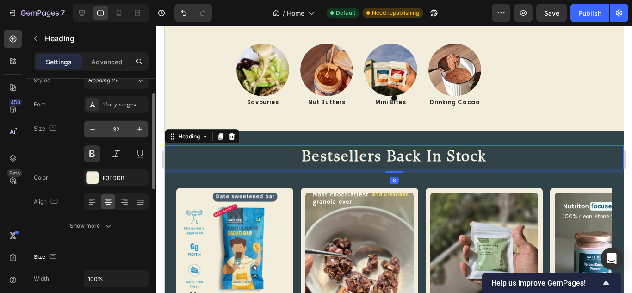
click at [118, 137] on input "32" at bounding box center [116, 129] width 31 height 17
type input "24"
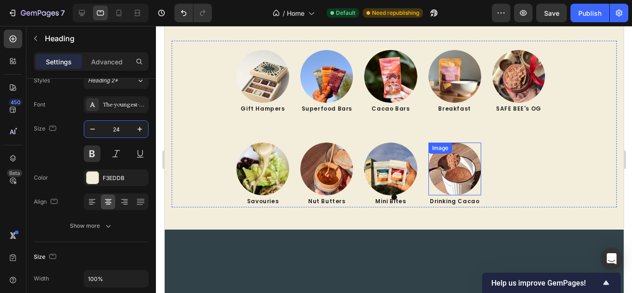
scroll to position [229, 0]
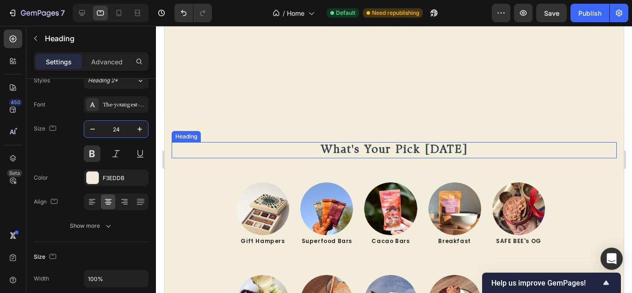
click at [431, 145] on h2 "what's your pick [DATE]" at bounding box center [393, 150] width 445 height 16
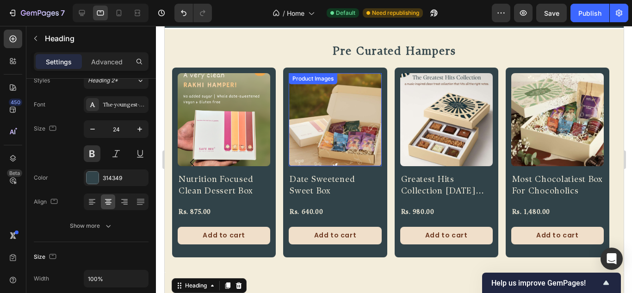
scroll to position [43, 0]
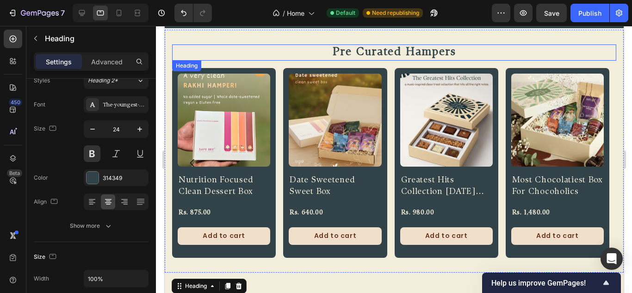
click at [378, 53] on h2 "pre curated hampers" at bounding box center [394, 52] width 444 height 16
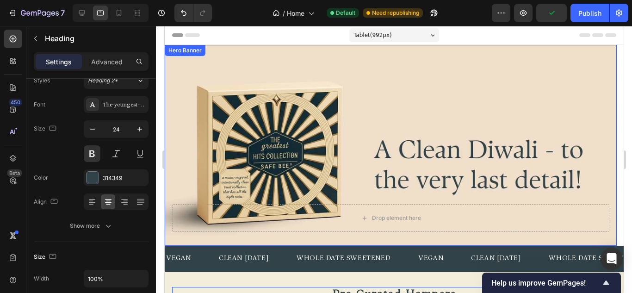
scroll to position [93, 0]
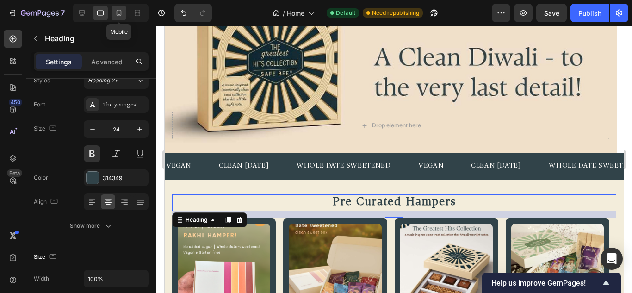
click at [118, 12] on icon at bounding box center [118, 12] width 9 height 9
type input "18"
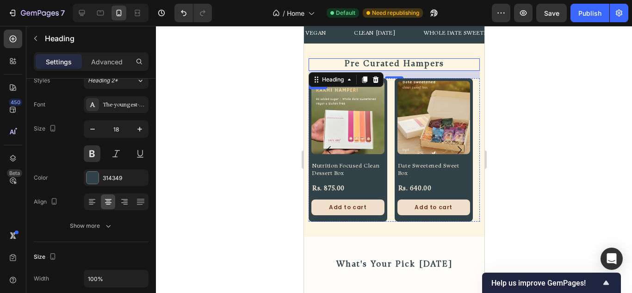
scroll to position [345, 0]
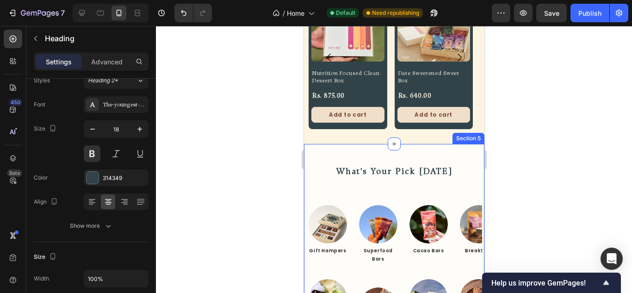
click at [382, 153] on div "what's your pick [DATE] Heading Row Image Gift Hampers Text Block Image Savouri…" at bounding box center [393, 252] width 180 height 217
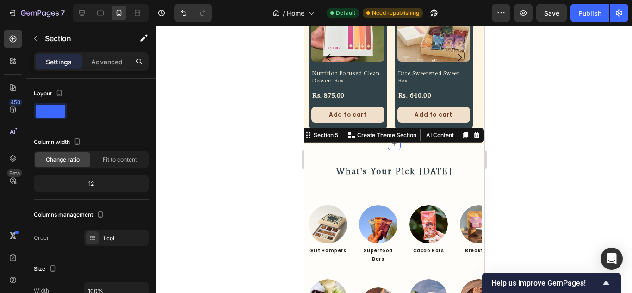
scroll to position [185, 0]
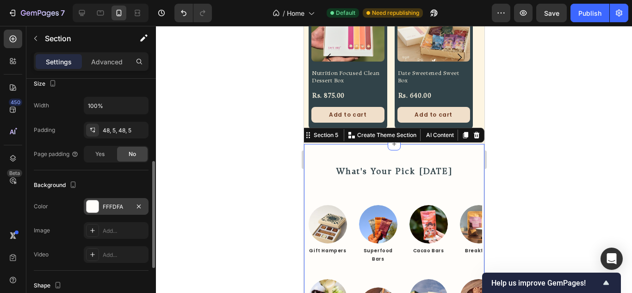
drag, startPoint x: 83, startPoint y: 201, endPoint x: 87, endPoint y: 202, distance: 4.7
click at [84, 201] on div "Color FFFDFA" at bounding box center [91, 206] width 115 height 17
click at [89, 203] on div at bounding box center [93, 206] width 12 height 12
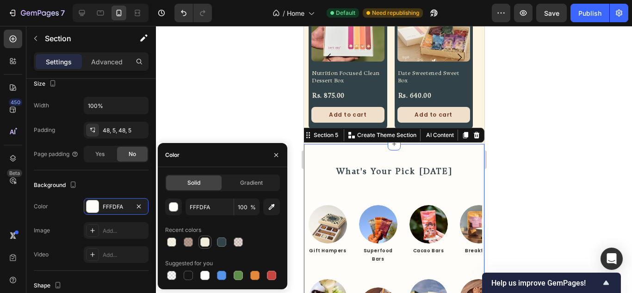
click at [206, 241] on div at bounding box center [204, 241] width 9 height 9
type input "F3EDDB"
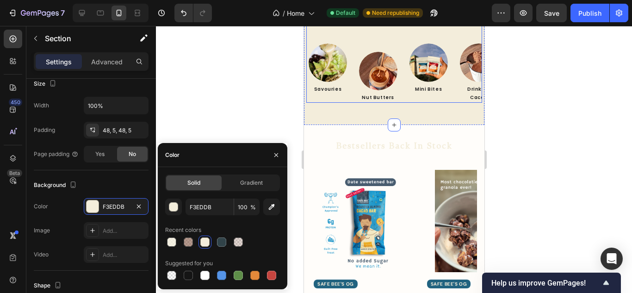
scroll to position [622, 0]
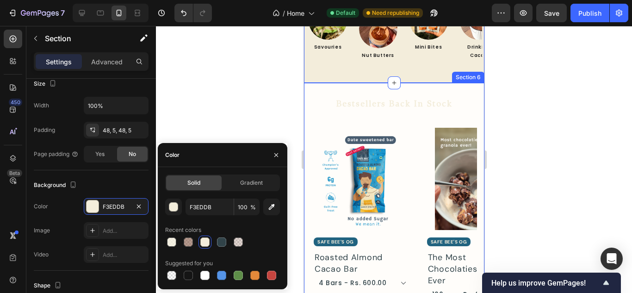
click at [421, 87] on div "bestsellers back in stock Heading Product Images SAFE BEE'S OG Text Block Roast…" at bounding box center [393, 223] width 180 height 281
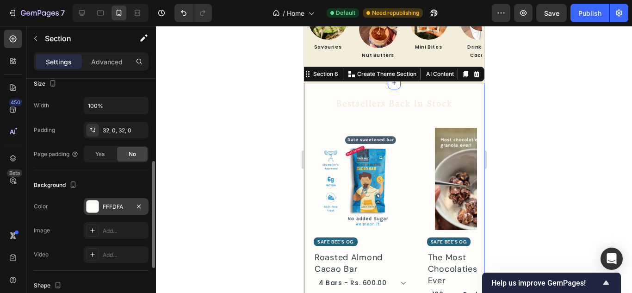
click at [89, 207] on div at bounding box center [93, 206] width 12 height 12
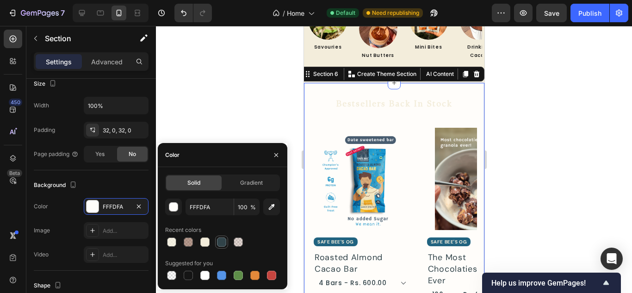
click at [223, 238] on div at bounding box center [221, 241] width 9 height 9
type input "314349"
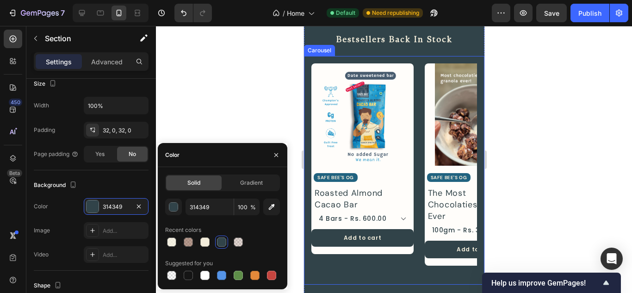
scroll to position [715, 0]
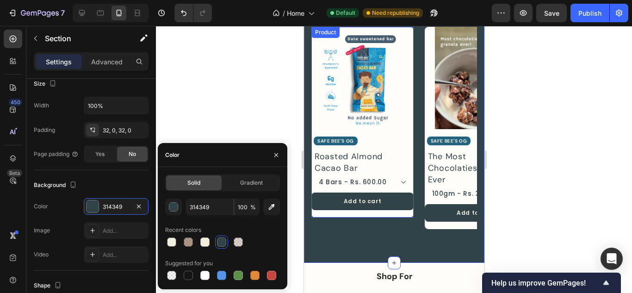
click at [317, 131] on div "Product Images" at bounding box center [362, 82] width 102 height 110
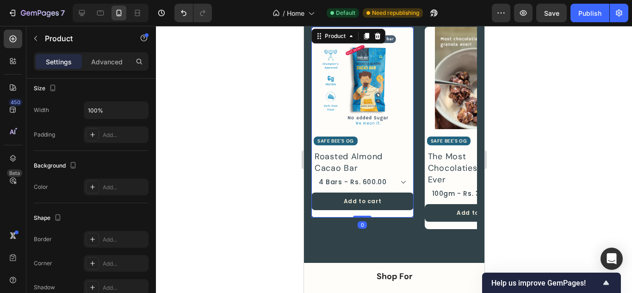
scroll to position [0, 0]
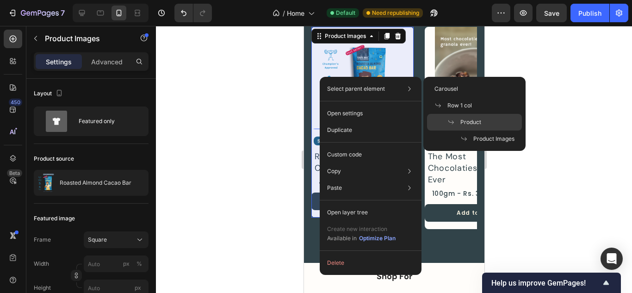
click at [456, 118] on div "Product" at bounding box center [474, 122] width 95 height 17
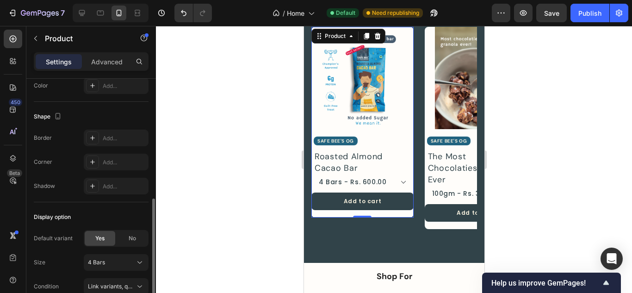
scroll to position [240, 0]
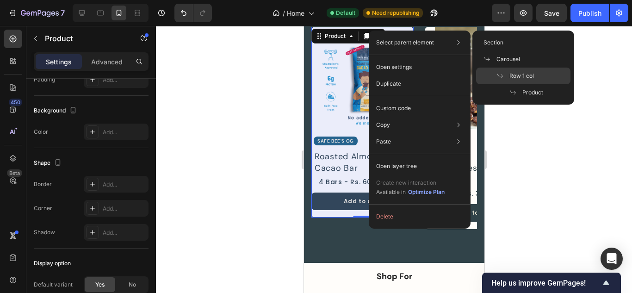
click at [511, 69] on div "Row 1 col" at bounding box center [523, 76] width 94 height 17
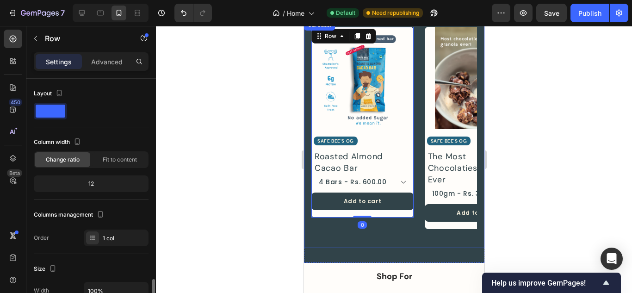
scroll to position [231, 0]
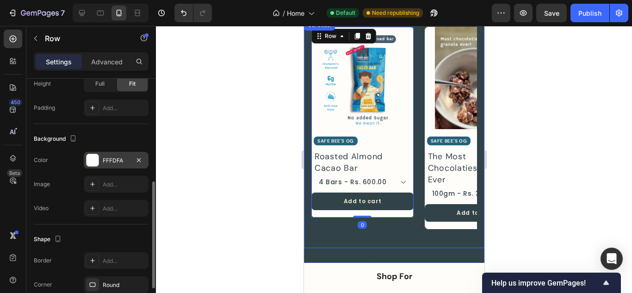
click at [94, 159] on div at bounding box center [93, 160] width 12 height 12
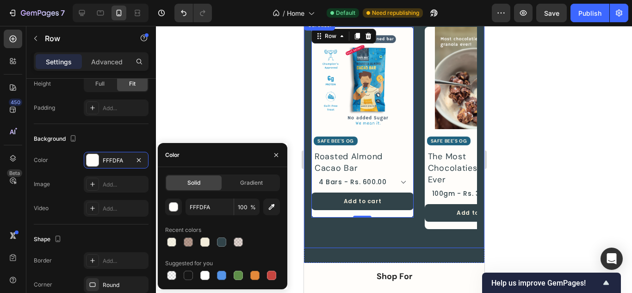
click at [202, 234] on div "Recent colors" at bounding box center [222, 230] width 115 height 15
click at [203, 239] on div at bounding box center [204, 241] width 9 height 9
type input "F3EDDB"
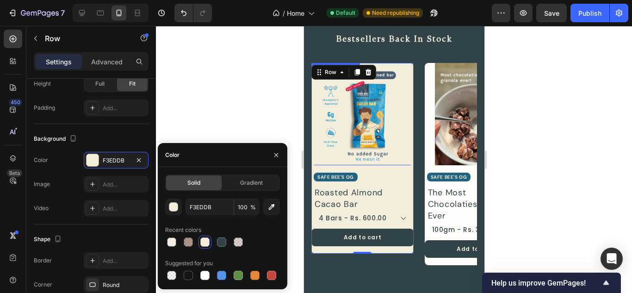
scroll to position [669, 0]
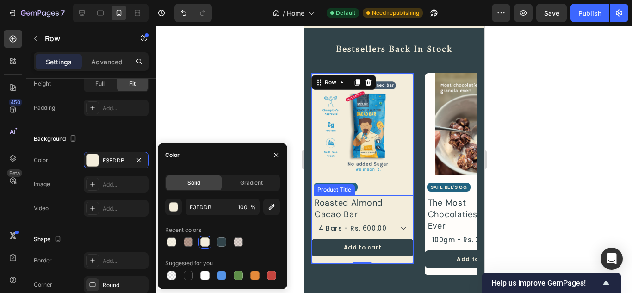
click at [378, 208] on h1 "Roasted Almond Cacao Bar" at bounding box center [358, 208] width 91 height 25
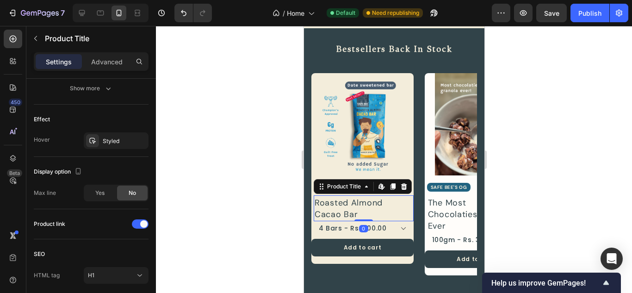
scroll to position [0, 0]
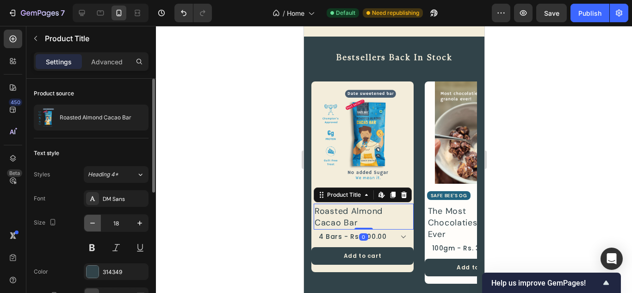
click at [91, 226] on icon "button" at bounding box center [92, 222] width 9 height 9
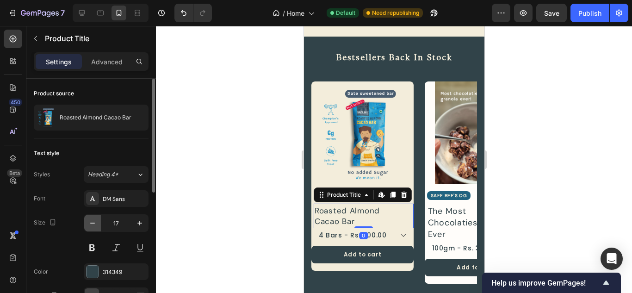
click at [91, 226] on icon "button" at bounding box center [92, 222] width 9 height 9
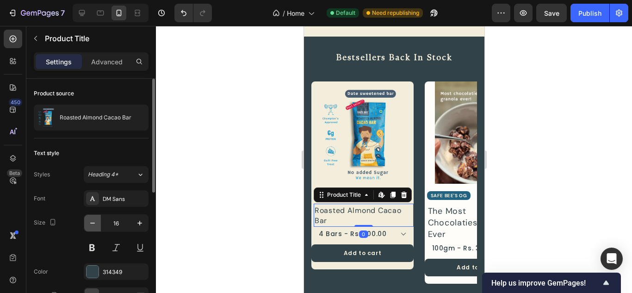
click at [91, 226] on icon "button" at bounding box center [92, 222] width 9 height 9
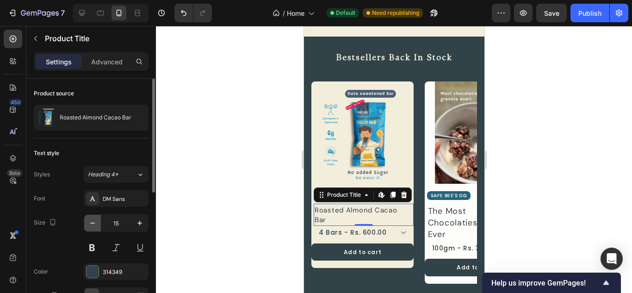
click at [91, 226] on icon "button" at bounding box center [92, 222] width 9 height 9
type input "14"
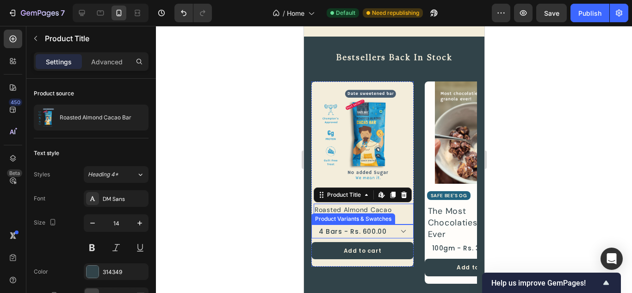
click at [348, 225] on select "4 Bars - Rs. 600.00 10 Bars - Rs. 1,440.00" at bounding box center [362, 231] width 102 height 14
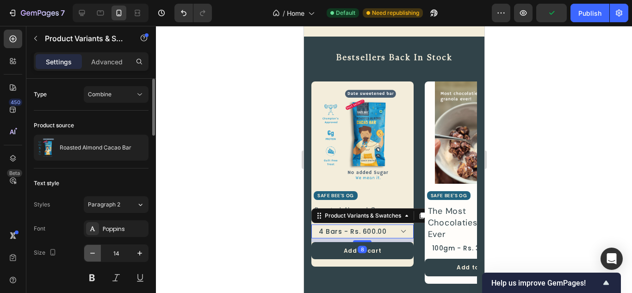
click at [90, 253] on icon "button" at bounding box center [92, 252] width 9 height 9
type input "12"
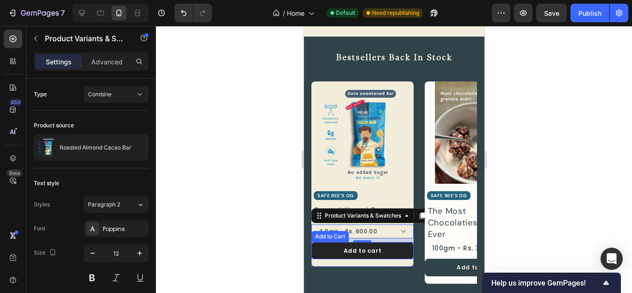
click at [395, 242] on button "Add to cart" at bounding box center [362, 251] width 102 height 18
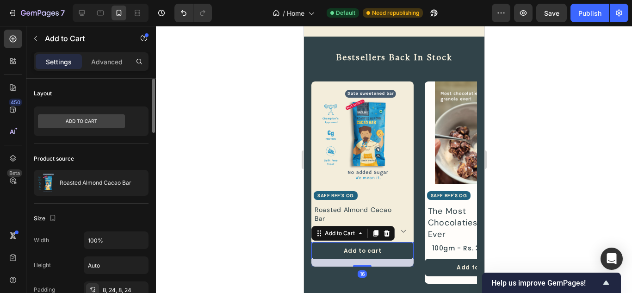
scroll to position [46, 0]
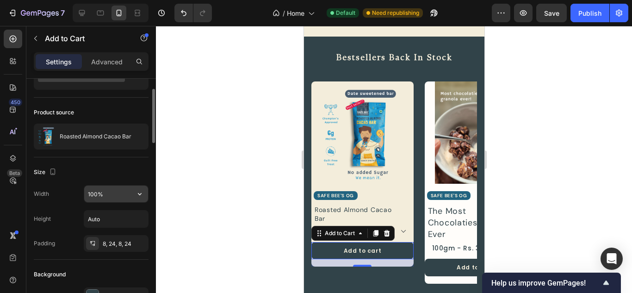
click at [101, 194] on input "100%" at bounding box center [116, 194] width 64 height 17
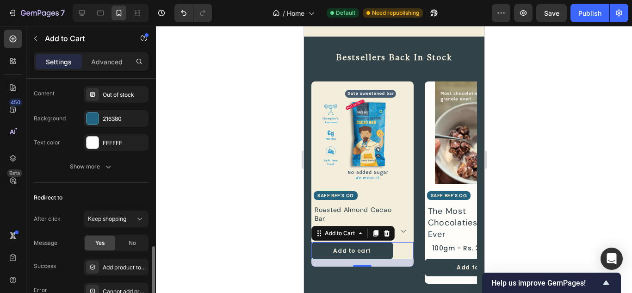
scroll to position [823, 0]
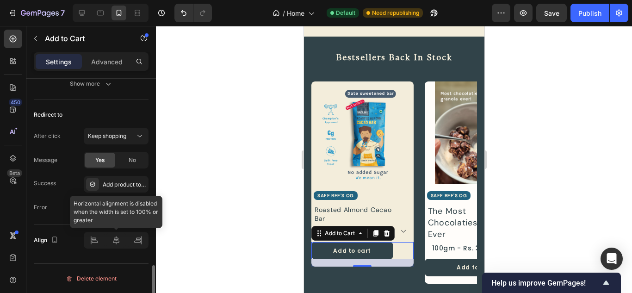
type input "80%"
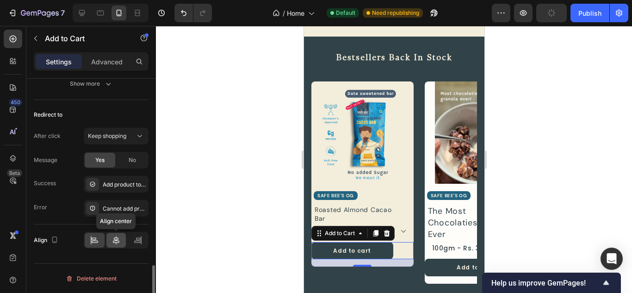
click at [116, 243] on icon at bounding box center [116, 240] width 6 height 8
click at [317, 259] on div "16" at bounding box center [362, 262] width 102 height 7
click at [96, 239] on icon at bounding box center [94, 238] width 5 height 2
click at [107, 63] on p "Advanced" at bounding box center [106, 62] width 31 height 10
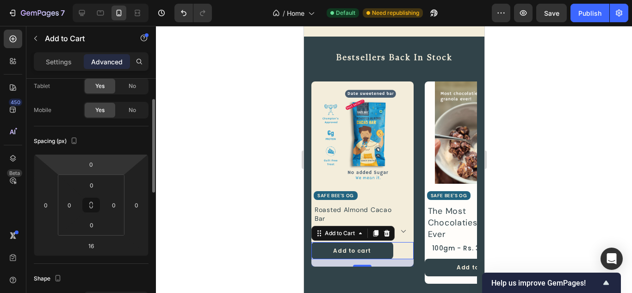
scroll to position [0, 0]
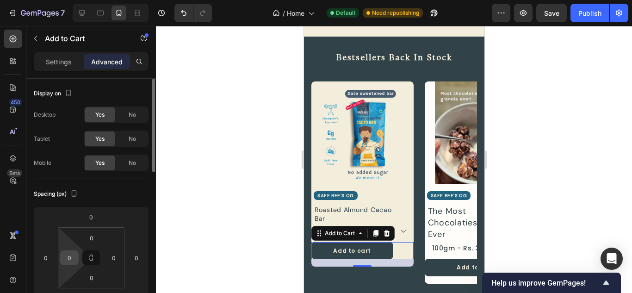
click at [71, 253] on input "0" at bounding box center [69, 258] width 14 height 14
type input "8"
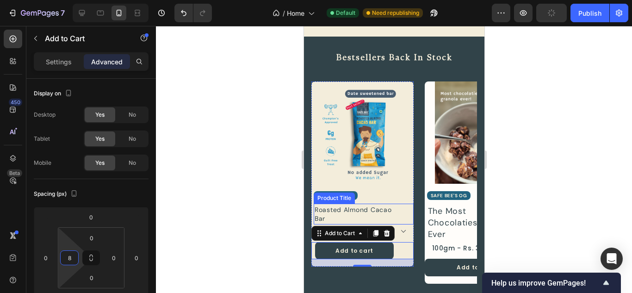
click at [375, 204] on h1 "Roasted Almond Cacao Bar" at bounding box center [358, 214] width 91 height 20
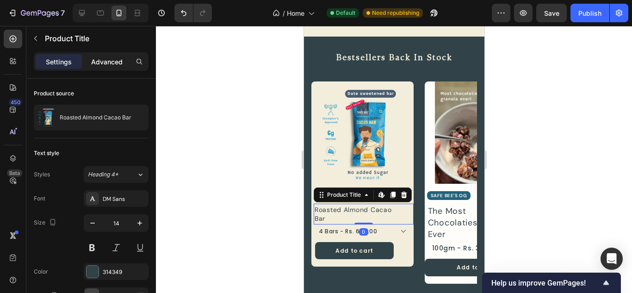
click at [120, 55] on div "Advanced" at bounding box center [107, 61] width 46 height 15
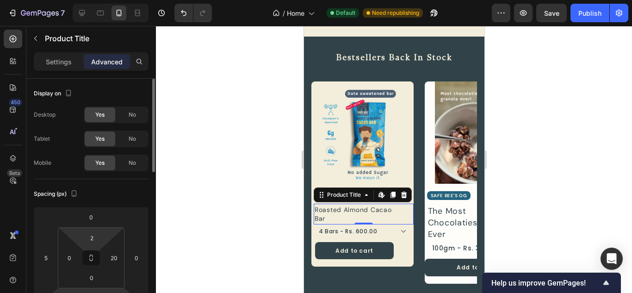
scroll to position [46, 0]
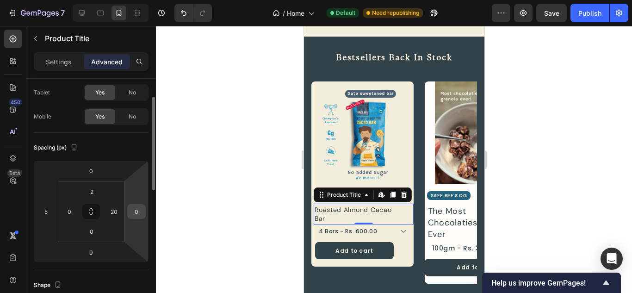
click at [137, 211] on input "0" at bounding box center [137, 211] width 14 height 14
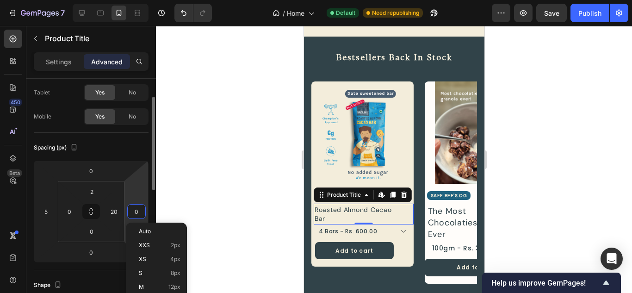
type input "5"
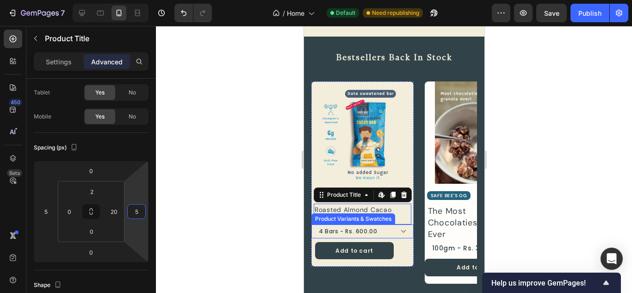
click at [354, 227] on select "4 Bars - Rs. 600.00 10 Bars - Rs. 1,440.00" at bounding box center [362, 231] width 102 height 14
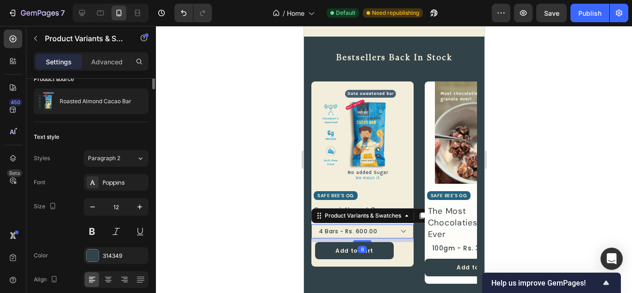
scroll to position [0, 0]
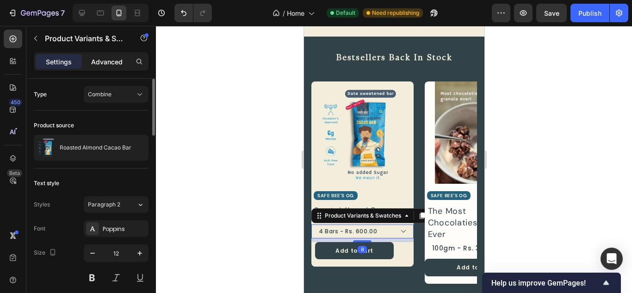
click at [113, 63] on p "Advanced" at bounding box center [106, 62] width 31 height 10
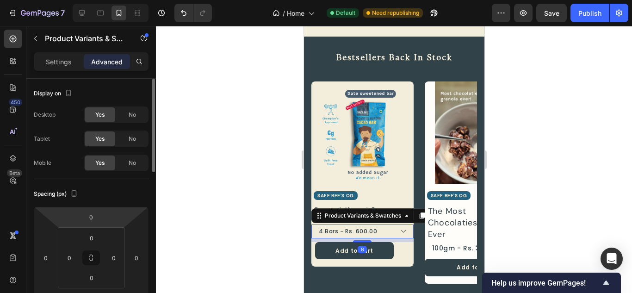
scroll to position [93, 0]
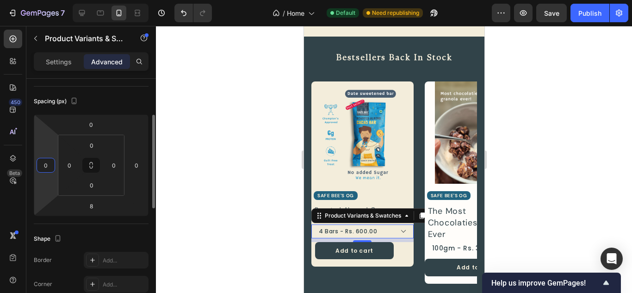
click at [47, 165] on input "0" at bounding box center [46, 165] width 14 height 14
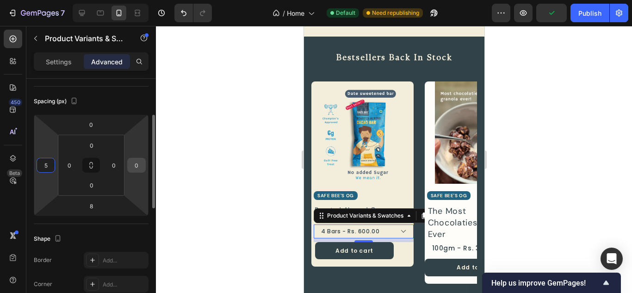
type input "5"
click at [138, 165] on input "0" at bounding box center [137, 165] width 14 height 14
type input "05"
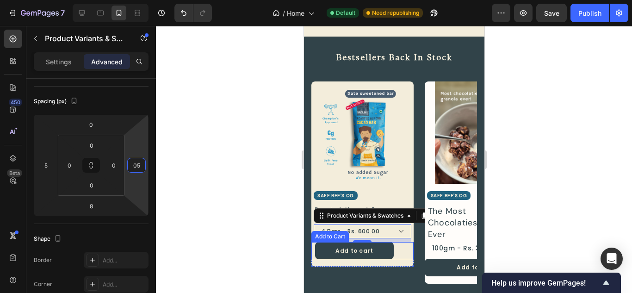
drag, startPoint x: 419, startPoint y: 240, endPoint x: 400, endPoint y: 241, distance: 19.5
click at [419, 240] on div "Product Images SAFE BEE'S OG Text Block Roasted Almond Cacao Bar Product Title …" at bounding box center [394, 188] width 166 height 214
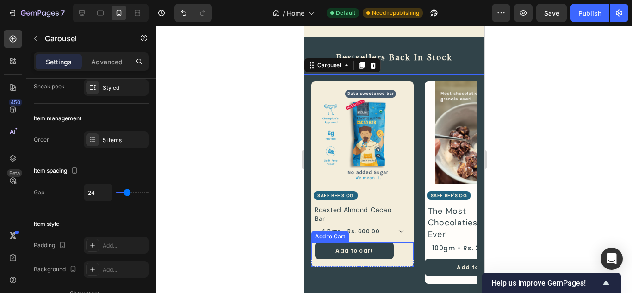
scroll to position [0, 0]
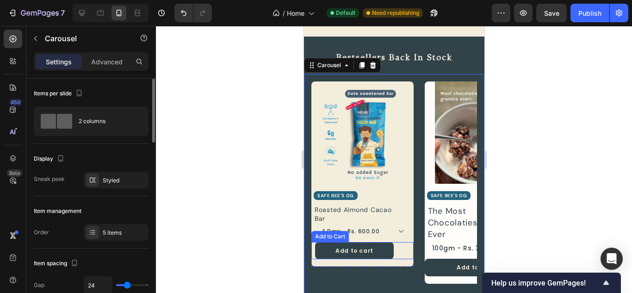
click at [399, 242] on div "Add to cart Add to Cart" at bounding box center [362, 251] width 102 height 18
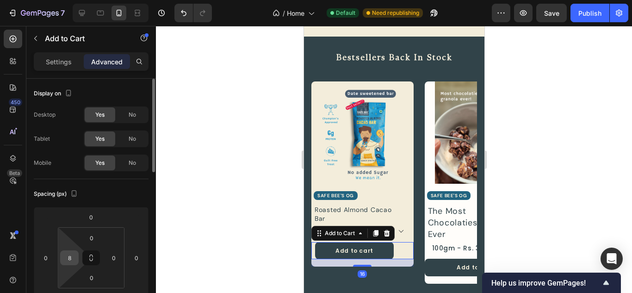
click at [77, 260] on div "8" at bounding box center [69, 257] width 19 height 15
click at [71, 257] on input "8" at bounding box center [69, 258] width 14 height 14
type input "0"
click at [41, 254] on input "0" at bounding box center [46, 258] width 14 height 14
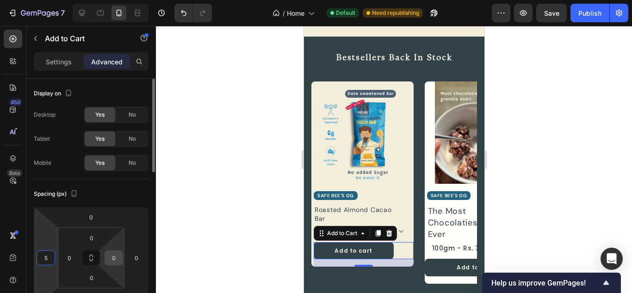
type input "5"
click at [109, 259] on input "0" at bounding box center [114, 258] width 14 height 14
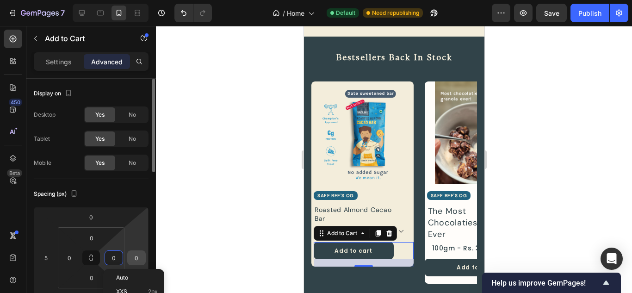
click at [140, 258] on input "0" at bounding box center [137, 258] width 14 height 14
type input "5"
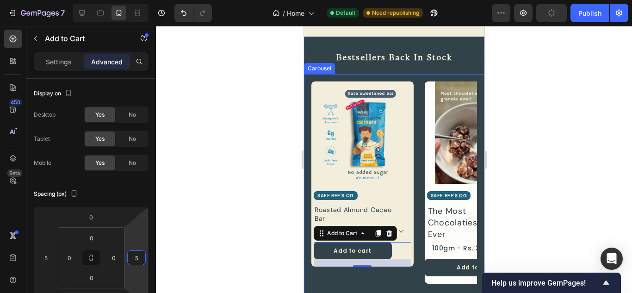
click at [358, 275] on div "Product Images SAFE BEE'S OG Text Block Roasted Almond Cacao Bar Product Title …" at bounding box center [362, 188] width 102 height 214
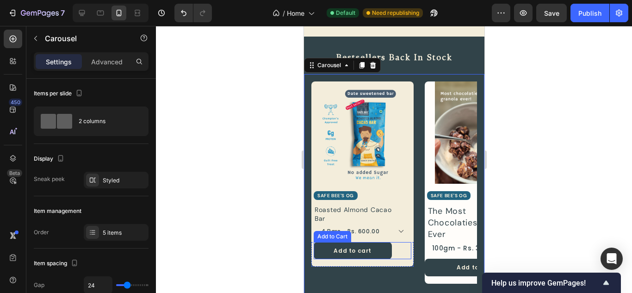
click at [394, 242] on div "Add to cart Add to Cart" at bounding box center [362, 251] width 98 height 18
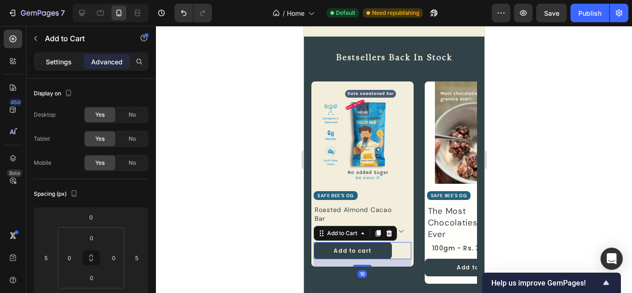
drag, startPoint x: 56, startPoint y: 56, endPoint x: 52, endPoint y: 64, distance: 9.1
click at [56, 57] on div "Settings" at bounding box center [59, 61] width 46 height 15
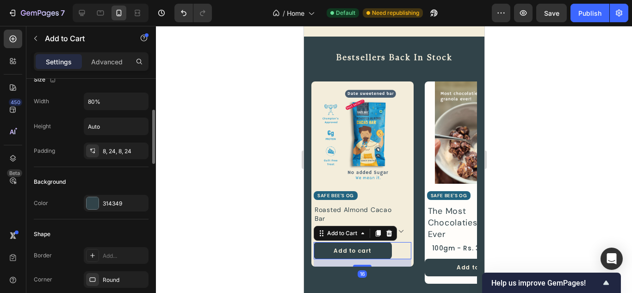
scroll to position [46, 0]
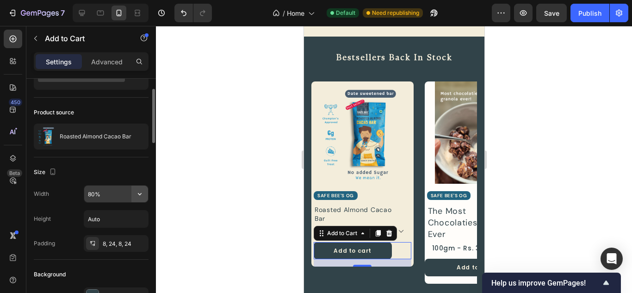
click at [143, 193] on icon "button" at bounding box center [139, 193] width 9 height 9
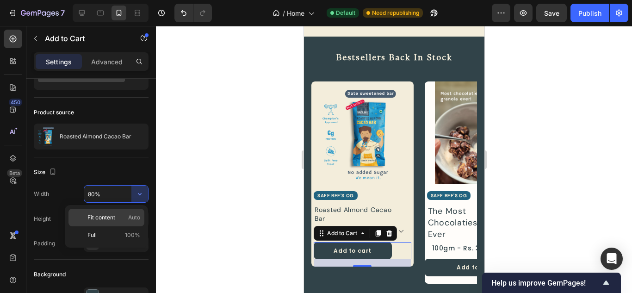
click at [106, 215] on span "Fit content" at bounding box center [101, 217] width 28 height 8
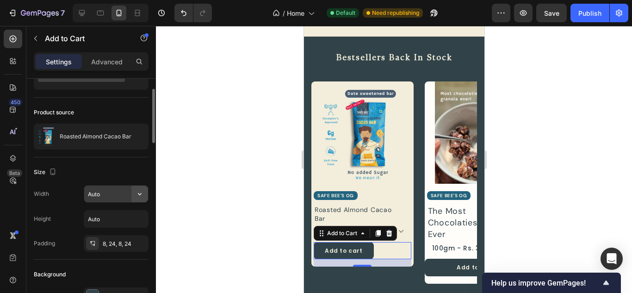
click at [142, 195] on icon "button" at bounding box center [139, 193] width 9 height 9
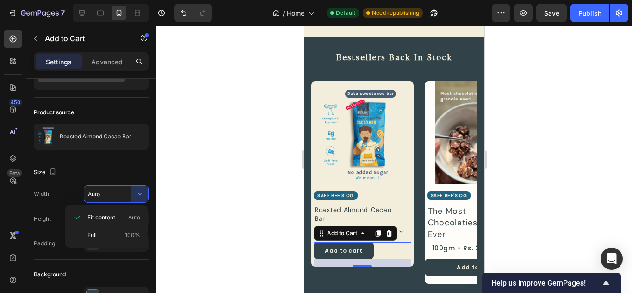
click at [96, 244] on div "Fit content Auto Full 100%" at bounding box center [106, 226] width 83 height 43
click at [96, 238] on span "Full" at bounding box center [91, 235] width 9 height 8
type input "100%"
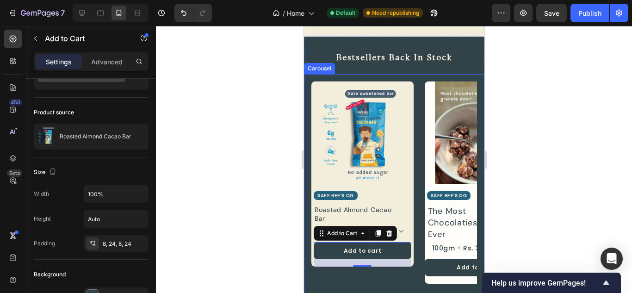
click at [397, 273] on div "Product Images SAFE BEE'S OG Text Block Roasted Almond Cacao Bar Product Title …" at bounding box center [362, 188] width 102 height 214
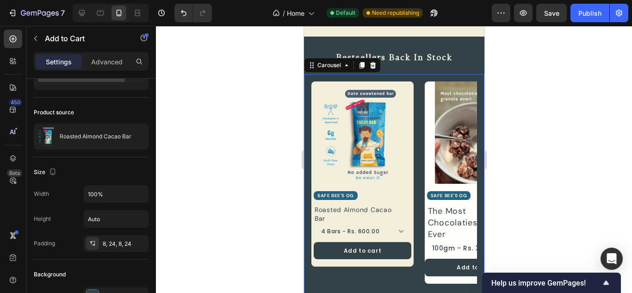
scroll to position [0, 0]
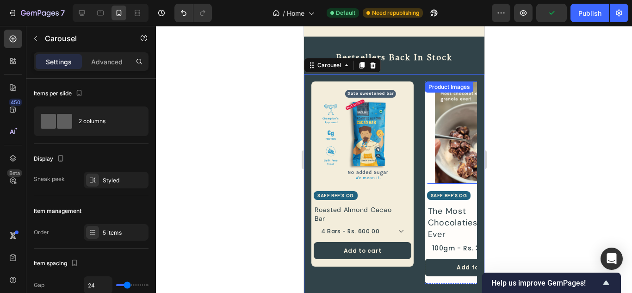
click at [427, 160] on img at bounding box center [475, 132] width 102 height 102
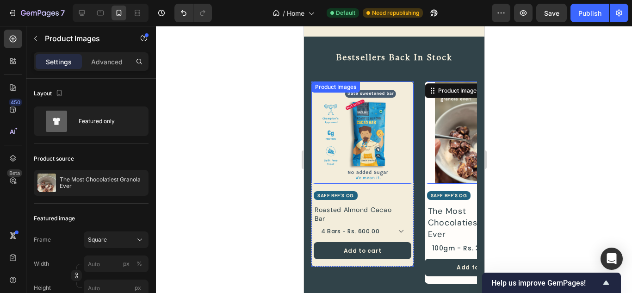
click at [371, 141] on img at bounding box center [362, 132] width 102 height 102
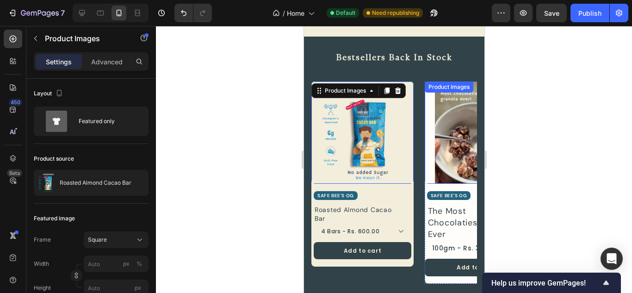
click at [450, 126] on img at bounding box center [475, 132] width 102 height 102
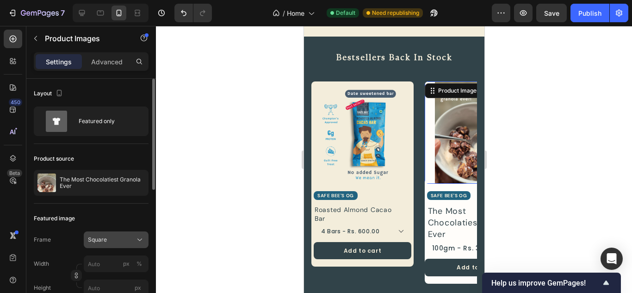
scroll to position [93, 0]
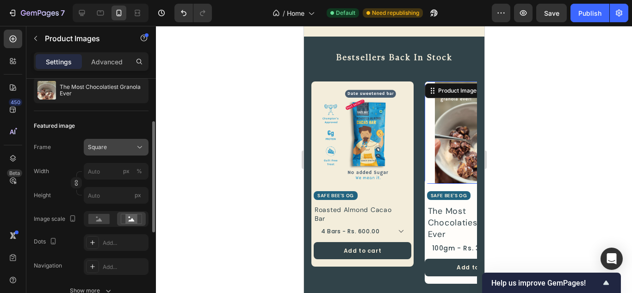
click at [117, 148] on div "Square" at bounding box center [110, 147] width 45 height 8
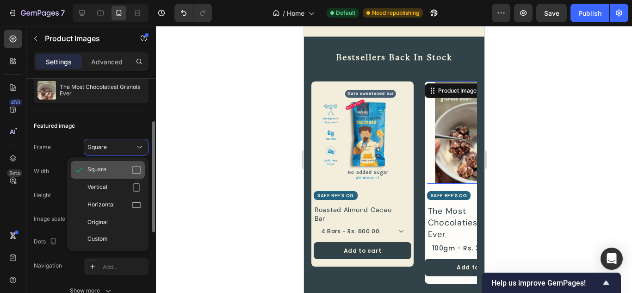
click at [119, 173] on div "Square" at bounding box center [114, 169] width 54 height 9
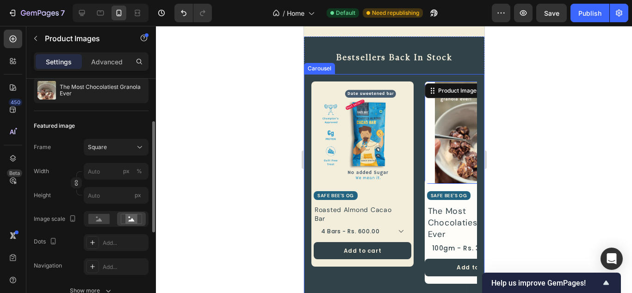
click at [420, 218] on div "Product Images SAFE BEE'S OG Text Block Roasted Almond Cacao Bar Product Title …" at bounding box center [394, 188] width 166 height 214
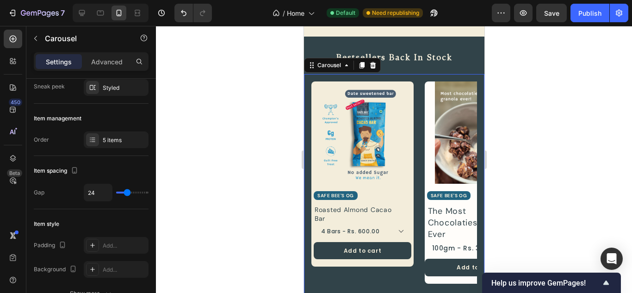
scroll to position [0, 0]
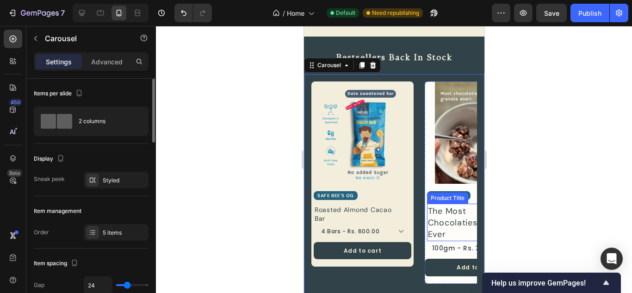
click at [439, 217] on h1 "The Most Chocolatiest Granola Ever" at bounding box center [472, 222] width 91 height 37
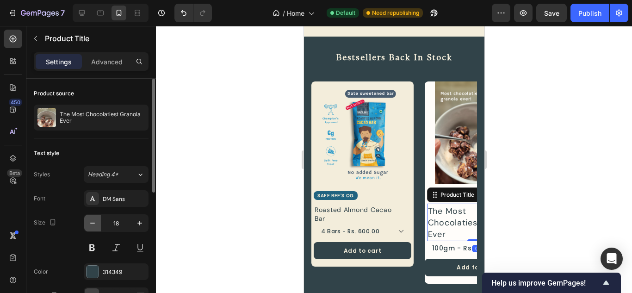
click at [87, 221] on button "button" at bounding box center [92, 223] width 17 height 17
click at [88, 220] on icon "button" at bounding box center [92, 222] width 9 height 9
click at [88, 221] on icon "button" at bounding box center [92, 222] width 9 height 9
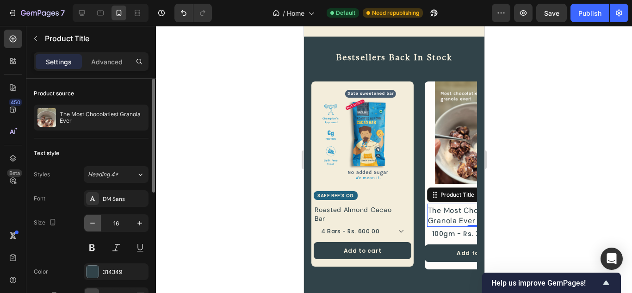
click at [89, 222] on icon "button" at bounding box center [92, 222] width 9 height 9
type input "14"
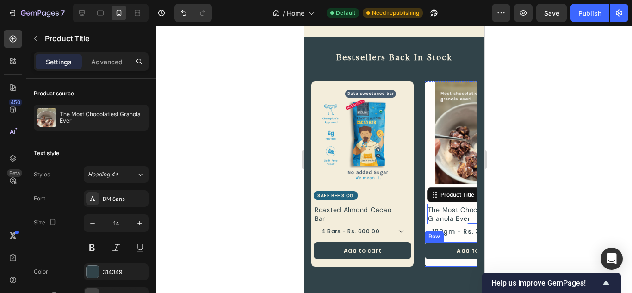
click at [426, 254] on div "Add to cart Add to Cart" at bounding box center [475, 254] width 102 height 25
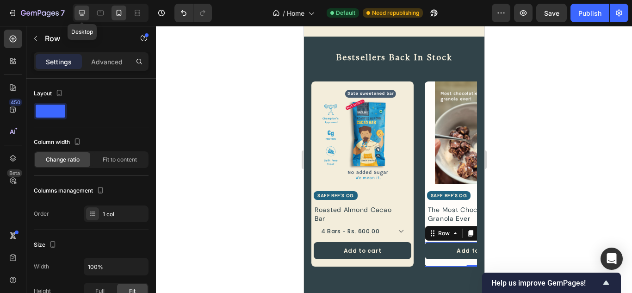
click at [79, 9] on icon at bounding box center [81, 12] width 9 height 9
type input "1200"
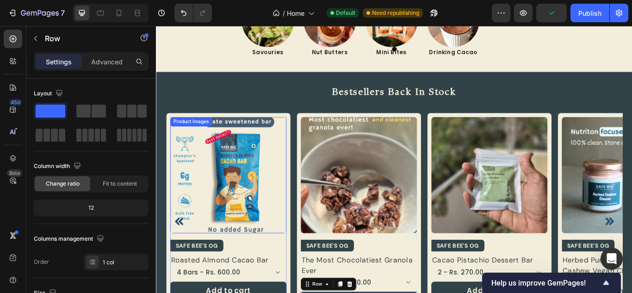
scroll to position [734, 0]
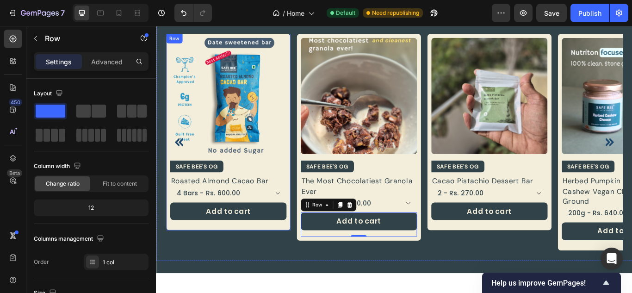
click at [308, 176] on div "Product Images SAFE BEE'S OG Text Block Roasted Almond Cacao Bar Product Title …" at bounding box center [239, 149] width 145 height 229
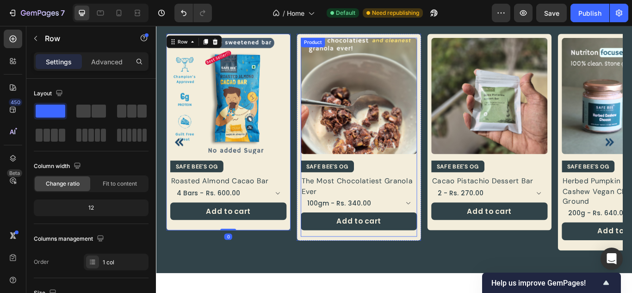
click at [429, 180] on div "Product Images" at bounding box center [392, 111] width 136 height 143
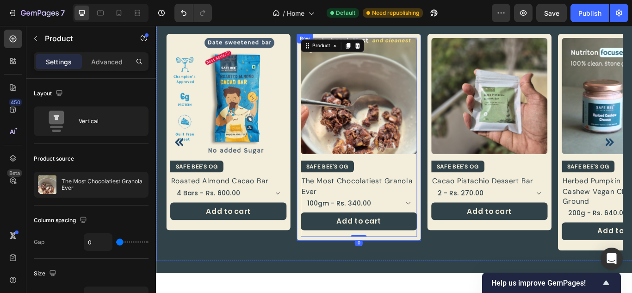
click at [322, 60] on div "Product Images SAFE BEE'S OG Text Block The Most Chocolatiest Granola Ever Prod…" at bounding box center [392, 155] width 145 height 241
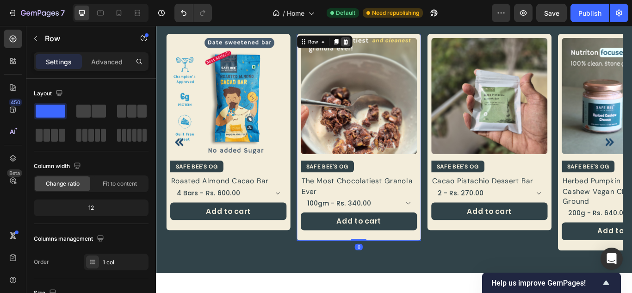
click at [378, 39] on div at bounding box center [376, 44] width 11 height 11
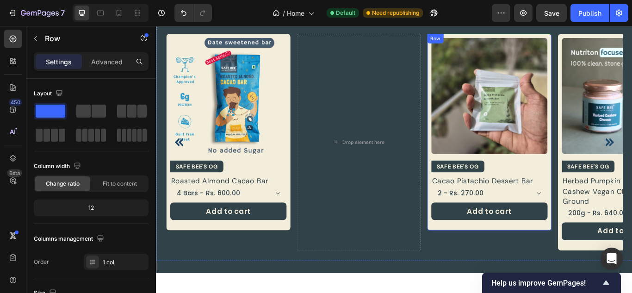
click at [473, 58] on div "Product Images SAFE BEE'S OG Text Block Cacao Pistachio Dessert Bar Product Tit…" at bounding box center [544, 149] width 145 height 229
click at [527, 43] on icon at bounding box center [528, 44] width 7 height 7
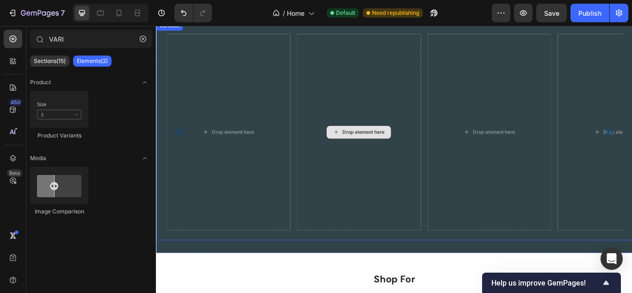
click at [331, 186] on div "Drop element here" at bounding box center [392, 149] width 145 height 229
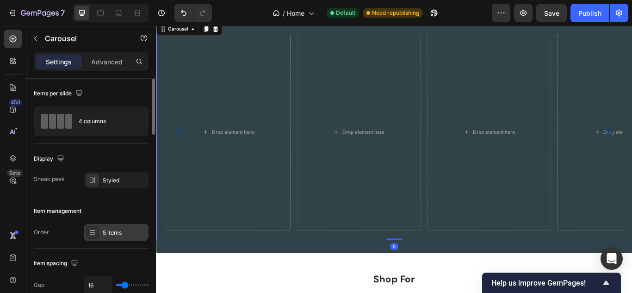
click at [113, 236] on div "5 items" at bounding box center [124, 233] width 43 height 8
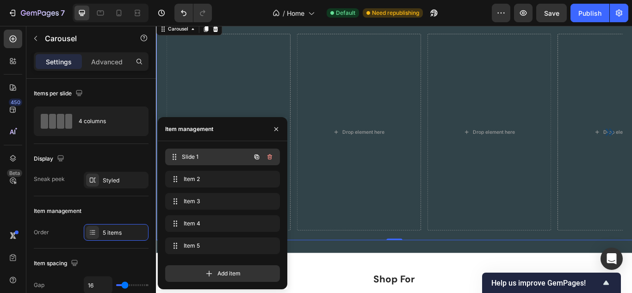
click at [191, 157] on span "Slide 1" at bounding box center [216, 157] width 68 height 8
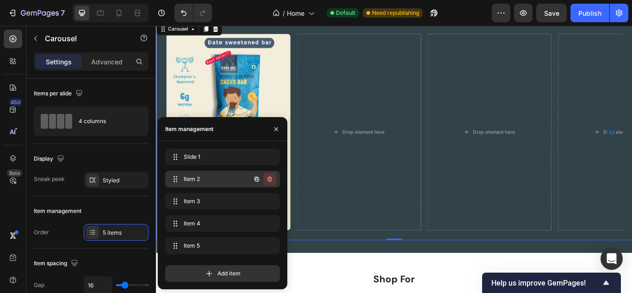
click at [268, 176] on icon "button" at bounding box center [269, 178] width 7 height 7
click at [268, 176] on div "Delete" at bounding box center [263, 179] width 17 height 8
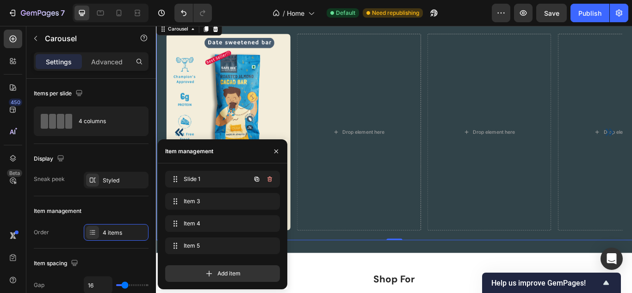
click at [267, 176] on icon "button" at bounding box center [269, 178] width 7 height 7
click at [262, 202] on button "button" at bounding box center [256, 201] width 13 height 13
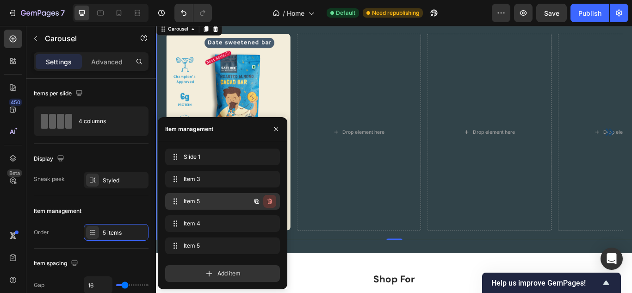
click at [266, 197] on button "button" at bounding box center [269, 201] width 13 height 13
click at [266, 197] on div "Delete" at bounding box center [263, 201] width 17 height 8
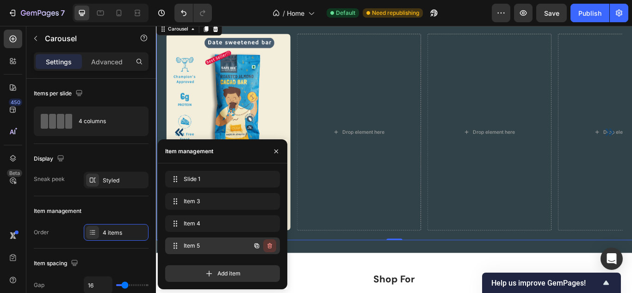
click at [271, 244] on icon "button" at bounding box center [269, 246] width 5 height 6
click at [271, 244] on div "Delete" at bounding box center [263, 246] width 17 height 8
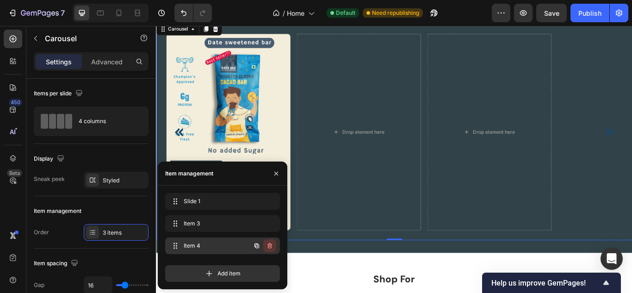
click at [270, 244] on icon "button" at bounding box center [269, 246] width 5 height 6
click at [270, 244] on div "Delete" at bounding box center [263, 246] width 17 height 8
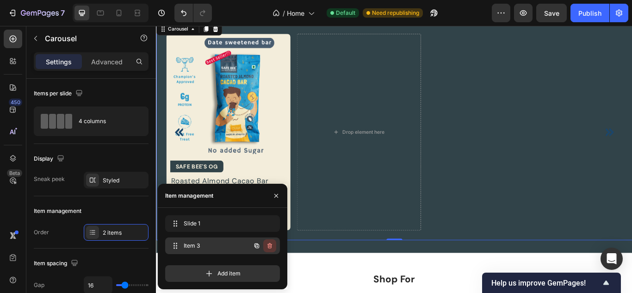
click at [270, 244] on icon "button" at bounding box center [269, 246] width 5 height 6
click at [270, 244] on div "Delete" at bounding box center [263, 246] width 17 height 8
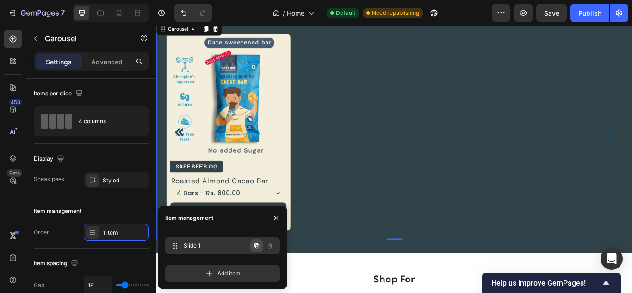
click at [257, 244] on icon "button" at bounding box center [256, 245] width 5 height 5
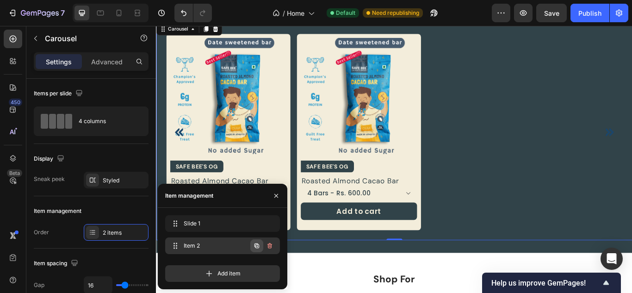
click at [256, 243] on icon "button" at bounding box center [256, 245] width 7 height 7
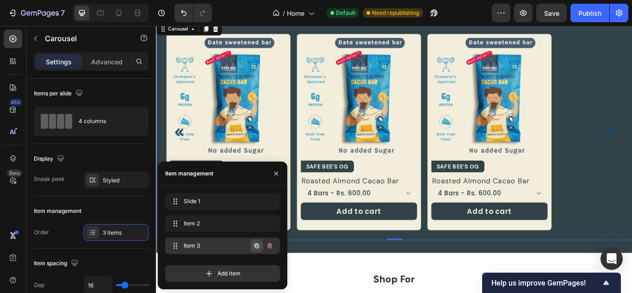
click at [255, 244] on icon "button" at bounding box center [256, 245] width 7 height 7
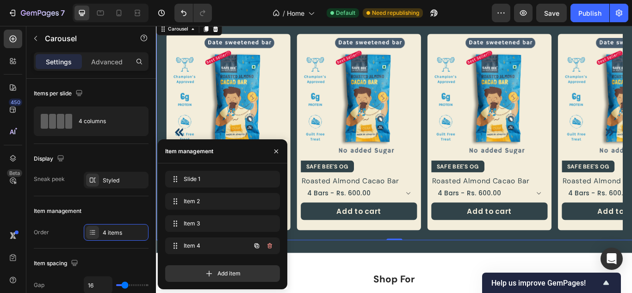
click at [255, 244] on icon "button" at bounding box center [256, 245] width 7 height 7
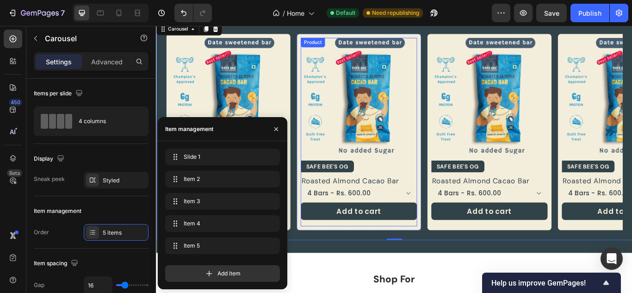
click at [408, 179] on div "Product Images" at bounding box center [392, 111] width 136 height 143
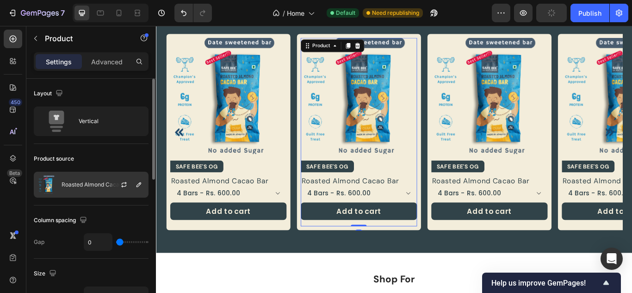
click at [100, 190] on div "Roasted Almond Cacao Bar" at bounding box center [91, 185] width 115 height 26
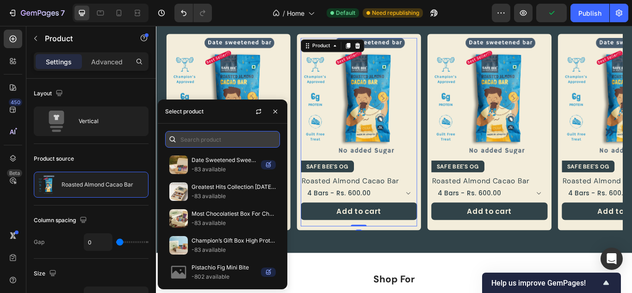
click at [215, 142] on input "text" at bounding box center [222, 139] width 115 height 17
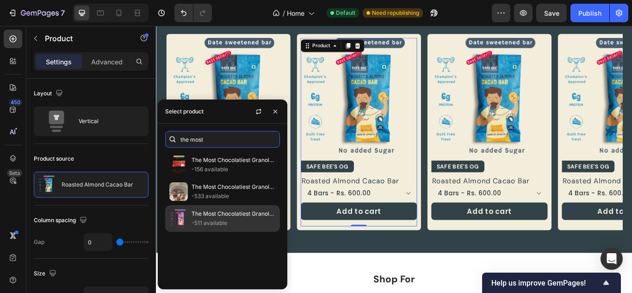
type input "the most"
click at [232, 211] on p "The Most Chocolatiest Granola Bar With Hazelnuts" at bounding box center [234, 213] width 84 height 9
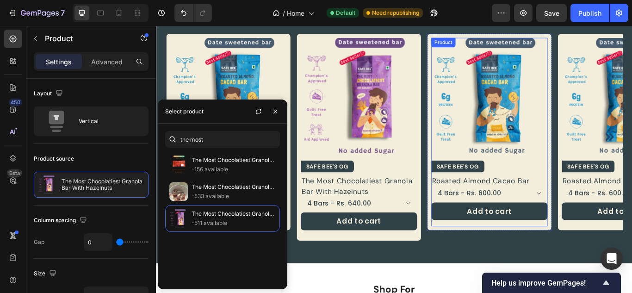
click at [576, 179] on div "Product Images" at bounding box center [545, 111] width 136 height 143
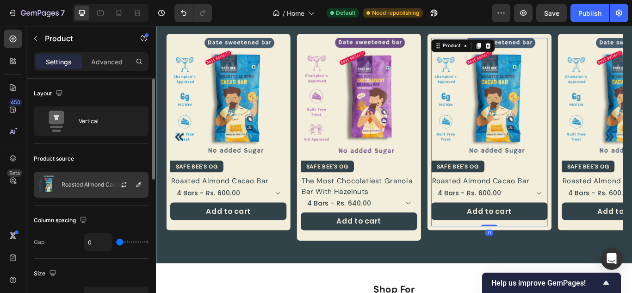
click at [87, 194] on div "Roasted Almond Cacao Bar" at bounding box center [91, 185] width 115 height 26
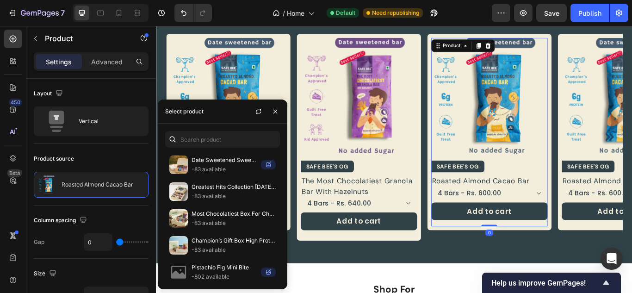
click at [221, 129] on div "Date Sweetened Sweet Box -83 available Greatest Hits Collection [DATE] Edit ‘25…" at bounding box center [223, 207] width 130 height 166
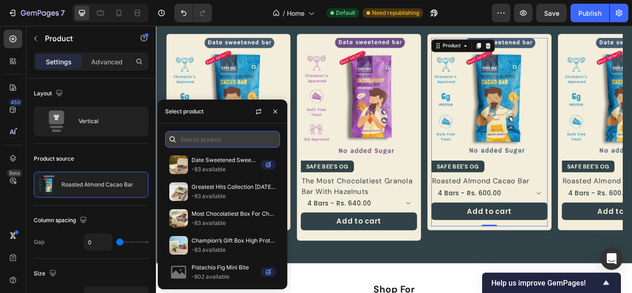
click at [221, 131] on input "text" at bounding box center [222, 139] width 115 height 17
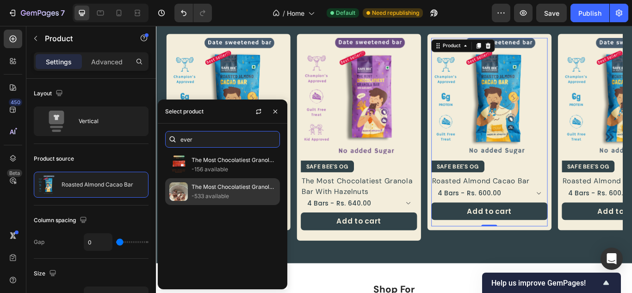
type input "ever"
click at [221, 186] on p "The Most Chocolatiest Granola Ever" at bounding box center [234, 186] width 84 height 9
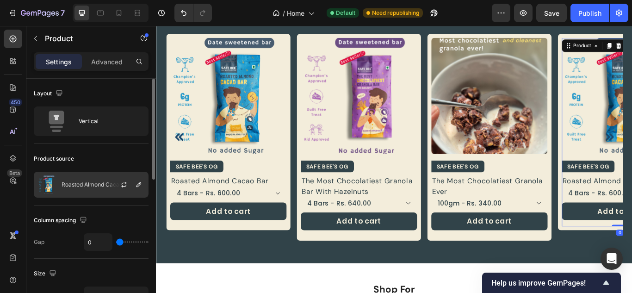
click at [73, 183] on p "Roasted Almond Cacao Bar" at bounding box center [98, 184] width 72 height 6
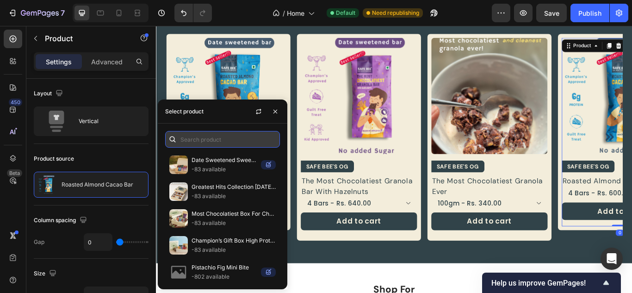
click at [222, 145] on input "text" at bounding box center [222, 139] width 115 height 17
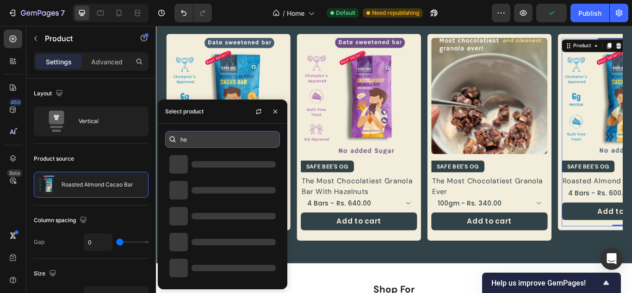
type input "h"
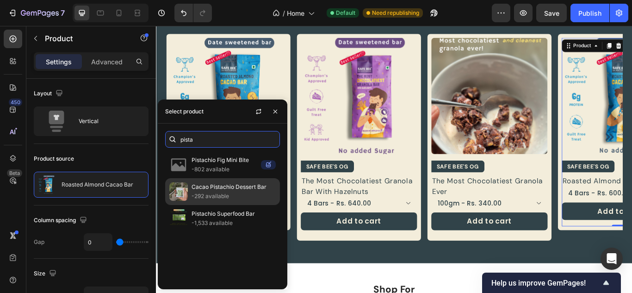
type input "pista"
click at [197, 192] on p "-292 available" at bounding box center [234, 196] width 84 height 9
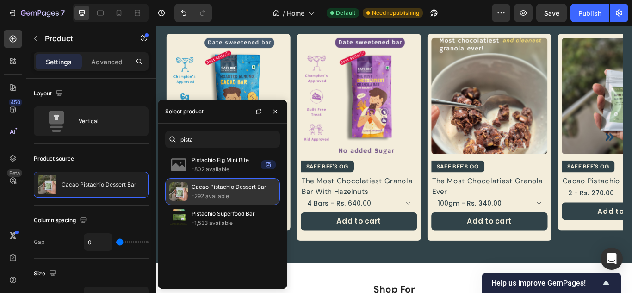
click at [217, 192] on p "-292 available" at bounding box center [234, 196] width 84 height 9
click at [186, 190] on img at bounding box center [178, 191] width 19 height 19
click at [235, 189] on p "Cacao Pistachio Dessert Bar" at bounding box center [234, 186] width 84 height 9
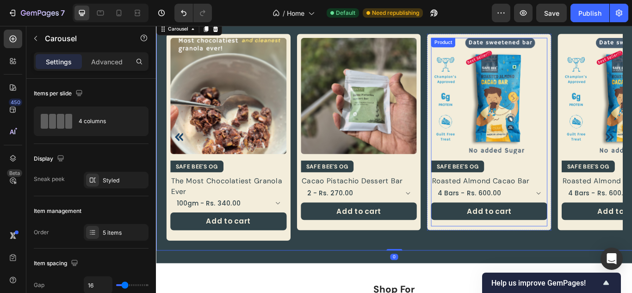
click at [584, 179] on div "Product Images" at bounding box center [545, 111] width 136 height 143
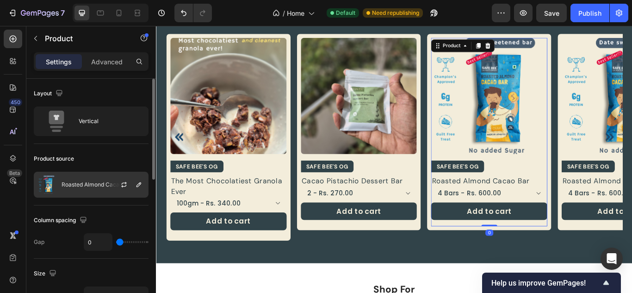
click at [83, 186] on p "Roasted Almond Cacao Bar" at bounding box center [98, 184] width 72 height 6
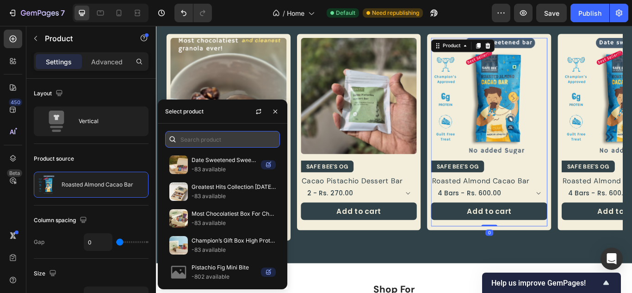
click at [189, 143] on input "text" at bounding box center [222, 139] width 115 height 17
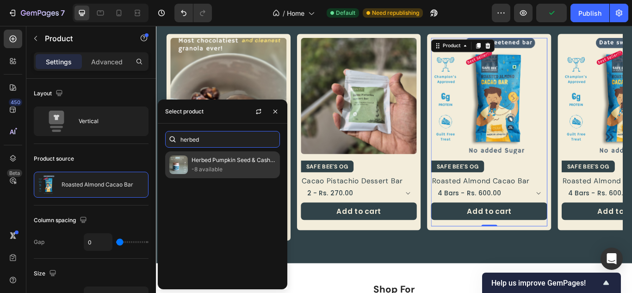
type input "herbed"
click at [207, 163] on p "Herbed Pumpkin Seed & Cashew Vegan Cheese | Stone Ground" at bounding box center [234, 159] width 84 height 9
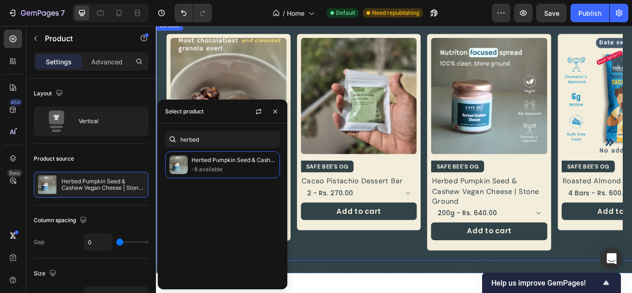
click at [410, 280] on div "Product Images SAFE BEE'S OG Text Block Cacao Pistachio Dessert Bar Product Tit…" at bounding box center [392, 161] width 145 height 253
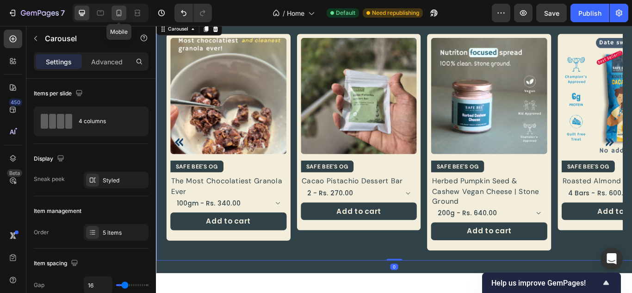
click at [120, 13] on icon at bounding box center [118, 12] width 9 height 9
type input "100%"
type input "24"
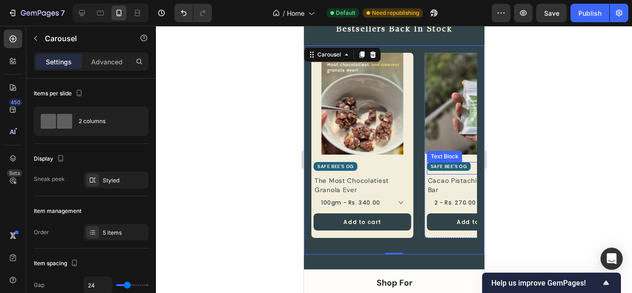
scroll to position [706, 0]
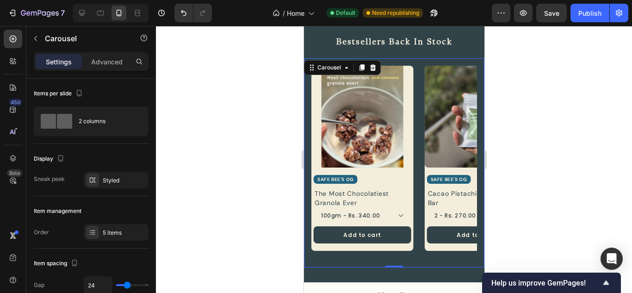
click at [416, 210] on div "Product Images SAFE BEE'S OG Text Block Roasted Almond Cacao Bar Product Title …" at bounding box center [394, 163] width 166 height 194
click at [104, 56] on div "Advanced" at bounding box center [107, 61] width 46 height 15
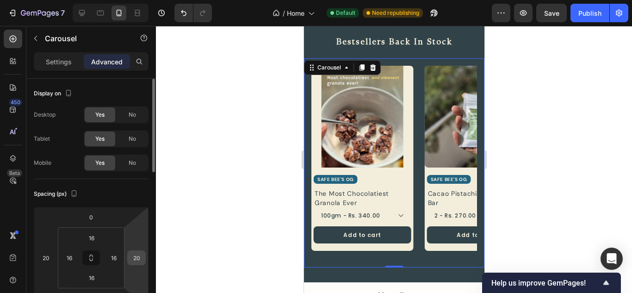
click at [140, 259] on input "20" at bounding box center [137, 258] width 14 height 14
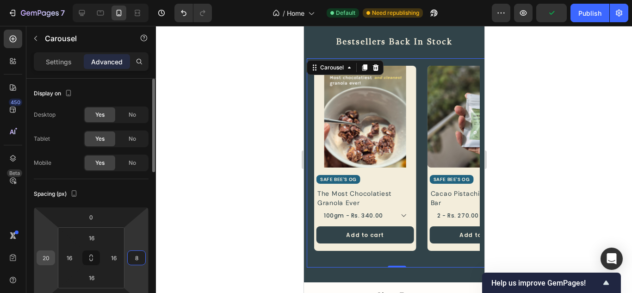
type input "8"
click at [51, 257] on input "20" at bounding box center [46, 258] width 14 height 14
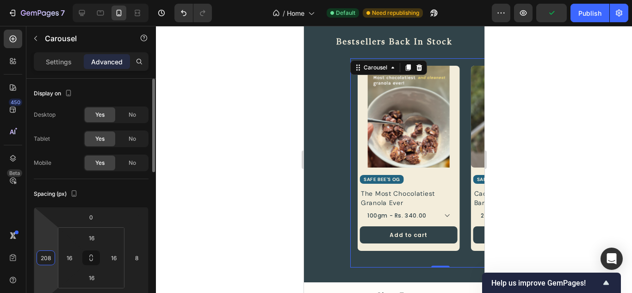
click at [54, 256] on div "208" at bounding box center [46, 257] width 19 height 15
click at [40, 260] on input "208" at bounding box center [46, 258] width 14 height 14
click at [41, 260] on input "208" at bounding box center [46, 258] width 14 height 14
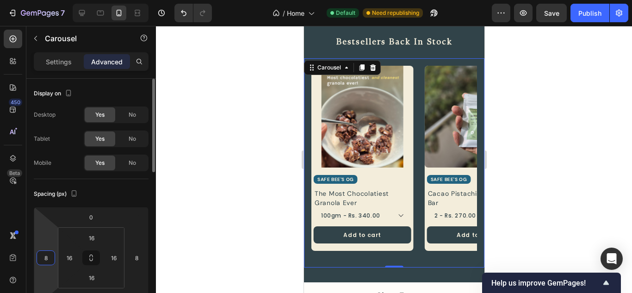
type input "8"
click at [107, 190] on div "Spacing (px)" at bounding box center [91, 193] width 115 height 15
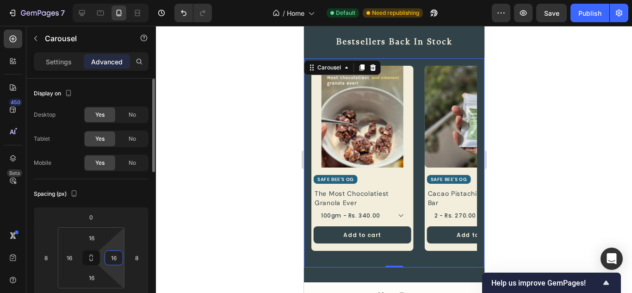
click at [117, 256] on input "16" at bounding box center [114, 258] width 14 height 14
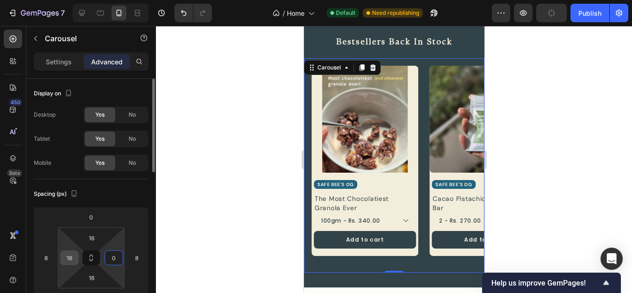
type input "0"
click at [65, 263] on input "16" at bounding box center [69, 258] width 14 height 14
click at [70, 260] on input "016" at bounding box center [69, 258] width 14 height 14
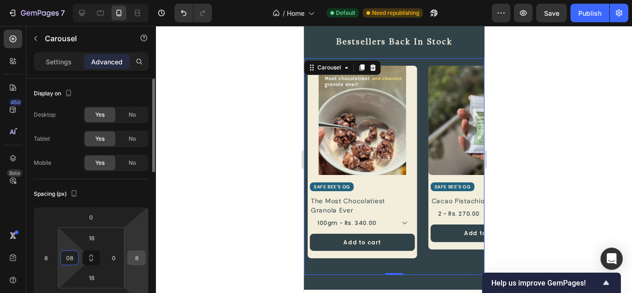
type input "8"
click at [136, 260] on input "8" at bounding box center [137, 258] width 14 height 14
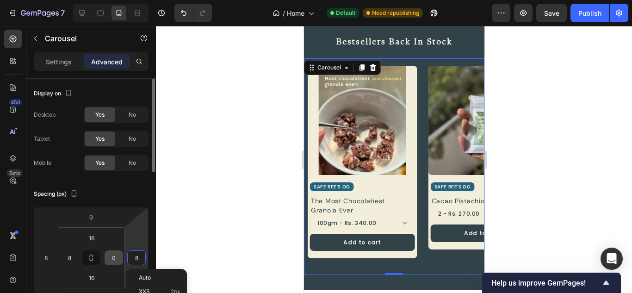
click at [107, 257] on input "0" at bounding box center [114, 258] width 14 height 14
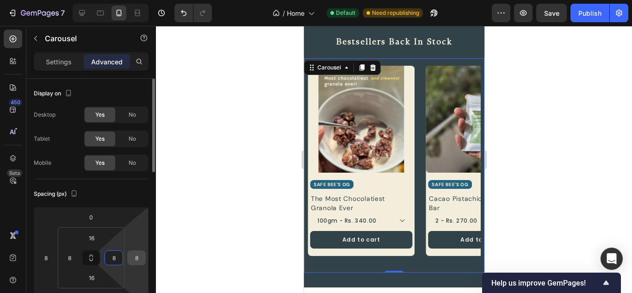
type input "8"
click at [129, 256] on div "8" at bounding box center [136, 257] width 19 height 15
click at [134, 256] on input "8" at bounding box center [137, 258] width 14 height 14
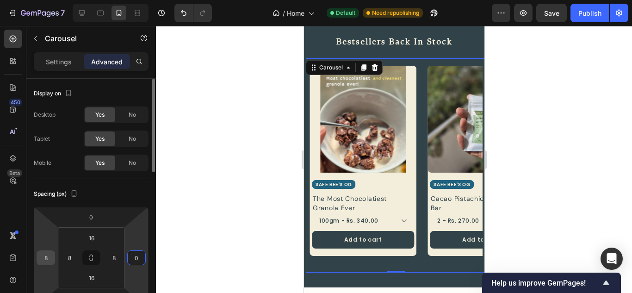
type input "0"
click at [46, 260] on input "8" at bounding box center [46, 258] width 14 height 14
type input "80"
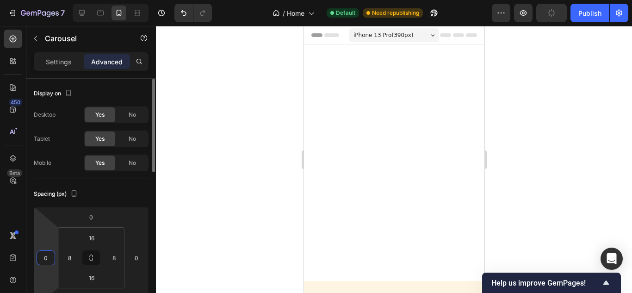
scroll to position [706, 0]
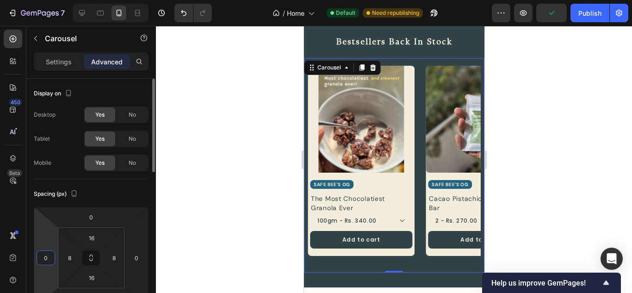
type input "0"
click at [110, 197] on div "Spacing (px)" at bounding box center [91, 193] width 115 height 15
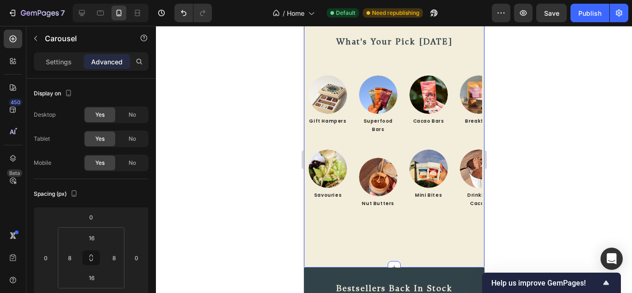
scroll to position [429, 0]
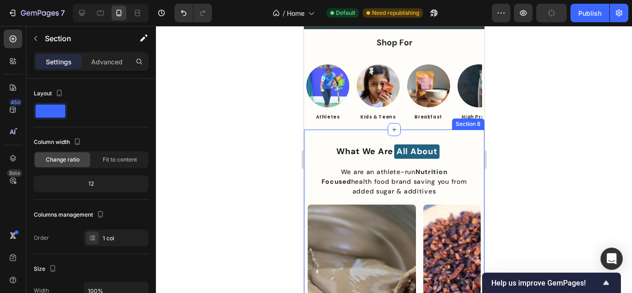
scroll to position [845, 0]
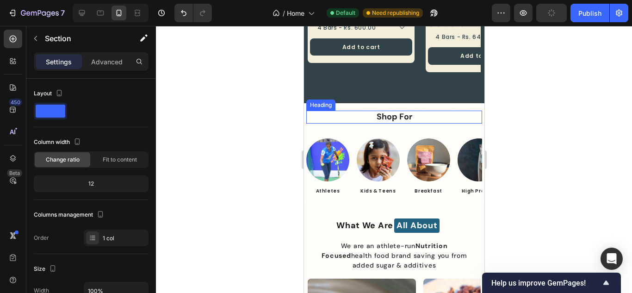
click at [378, 117] on h2 "shop for" at bounding box center [394, 117] width 176 height 12
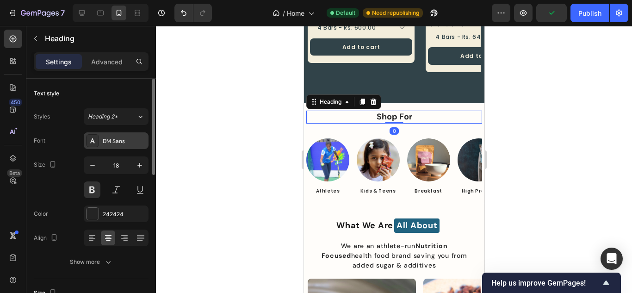
click at [110, 139] on div "DM Sans" at bounding box center [124, 141] width 43 height 8
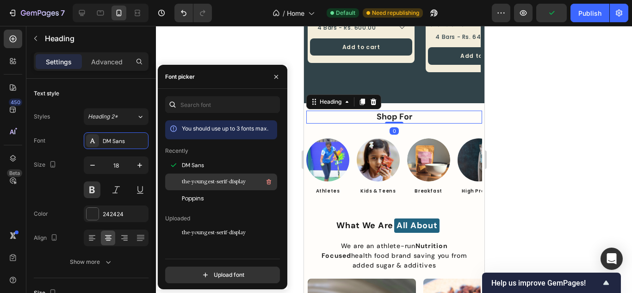
click at [206, 184] on span "the-youngest-serif-display" at bounding box center [214, 182] width 64 height 8
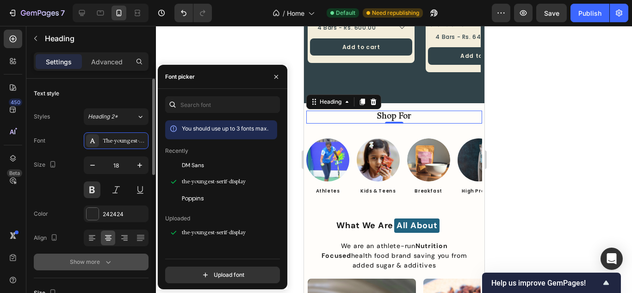
click at [113, 262] on button "Show more" at bounding box center [91, 262] width 115 height 17
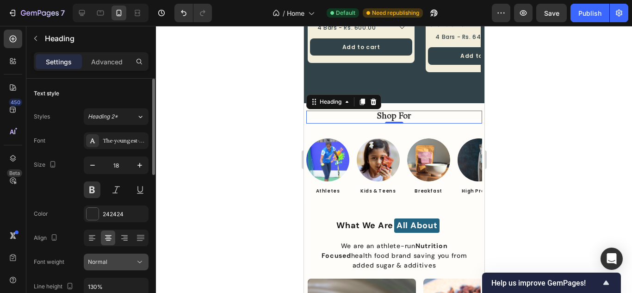
scroll to position [46, 0]
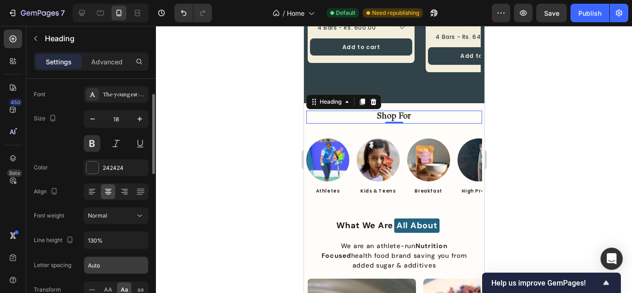
click at [105, 264] on input "Auto" at bounding box center [116, 265] width 64 height 17
type input "2"
click at [99, 162] on div "242424" at bounding box center [116, 167] width 65 height 17
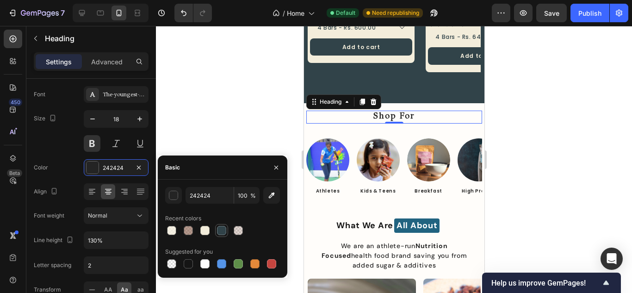
click at [223, 227] on div at bounding box center [221, 230] width 9 height 9
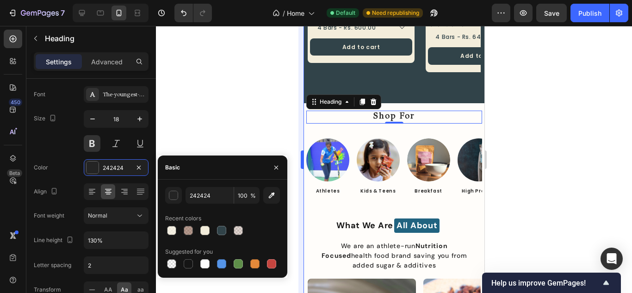
type input "314349"
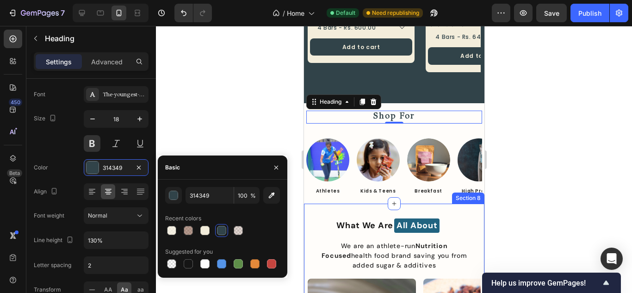
click at [444, 230] on div "all about" at bounding box center [433, 225] width 79 height 14
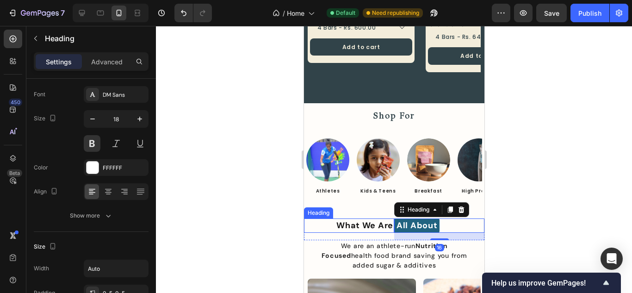
click at [350, 225] on h2 "what we are" at bounding box center [354, 225] width 79 height 14
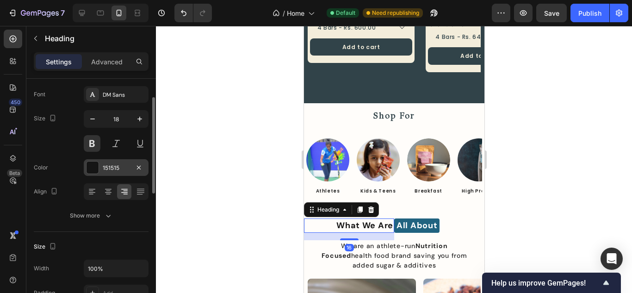
click at [92, 167] on div at bounding box center [93, 167] width 12 height 12
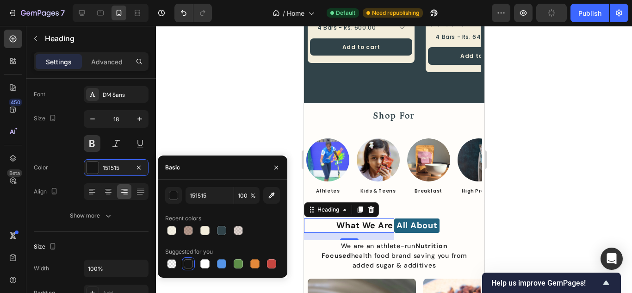
click at [225, 231] on div at bounding box center [221, 230] width 9 height 9
type input "314349"
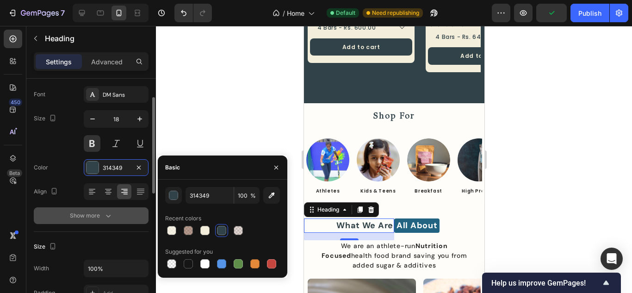
click at [115, 217] on button "Show more" at bounding box center [91, 215] width 115 height 17
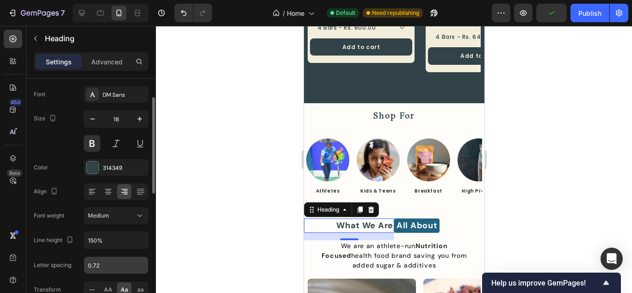
click at [112, 261] on input "0.72" at bounding box center [116, 265] width 64 height 17
type input "2"
click at [79, 254] on div "Font DM Sans Size 18 Color 314349 Align Font weight Medium Line height 150% Let…" at bounding box center [91, 216] width 115 height 260
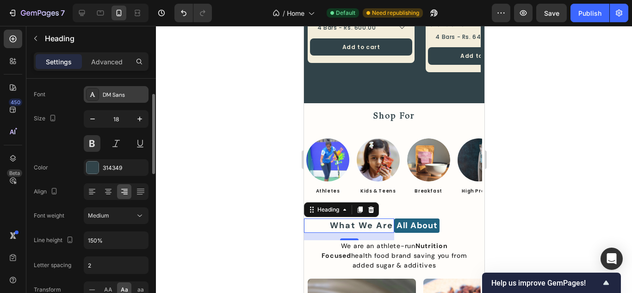
click at [114, 91] on div "DM Sans" at bounding box center [124, 95] width 43 height 8
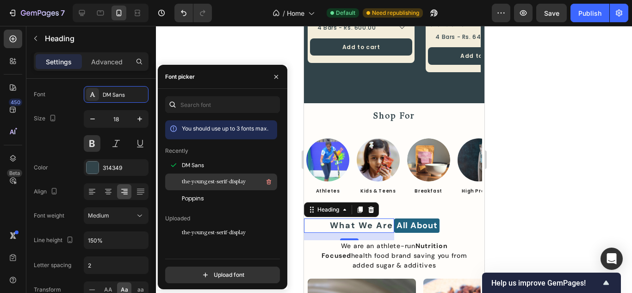
click at [212, 184] on span "the-youngest-serif-display" at bounding box center [214, 182] width 64 height 8
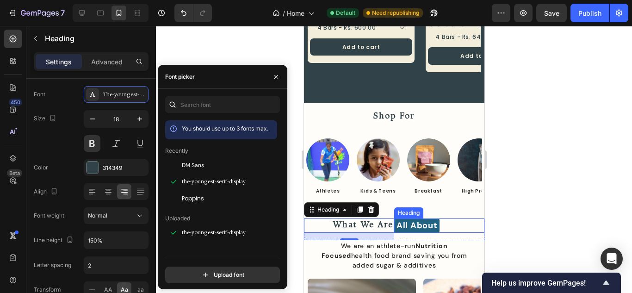
click at [407, 221] on h2 "all about" at bounding box center [416, 225] width 45 height 14
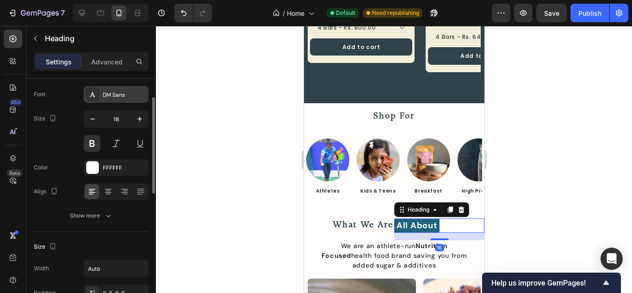
click at [106, 87] on div "DM Sans" at bounding box center [116, 94] width 65 height 17
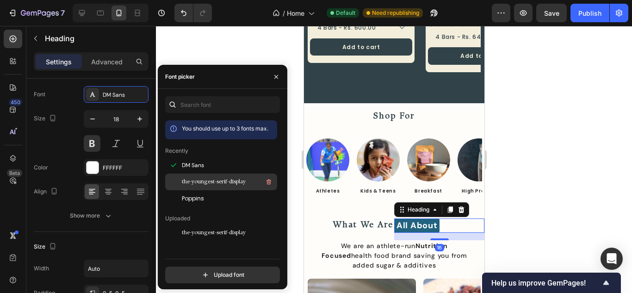
drag, startPoint x: 257, startPoint y: 177, endPoint x: 238, endPoint y: 180, distance: 18.7
click at [256, 178] on div "the-youngest-serif-display" at bounding box center [228, 181] width 93 height 11
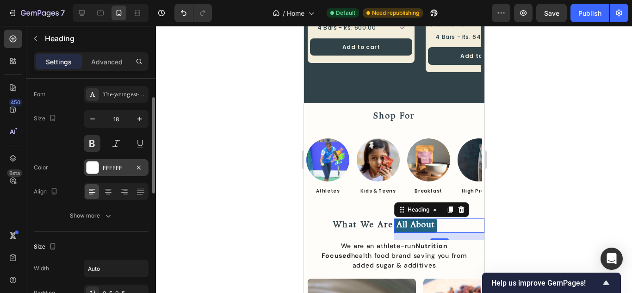
click at [90, 166] on div at bounding box center [93, 167] width 12 height 12
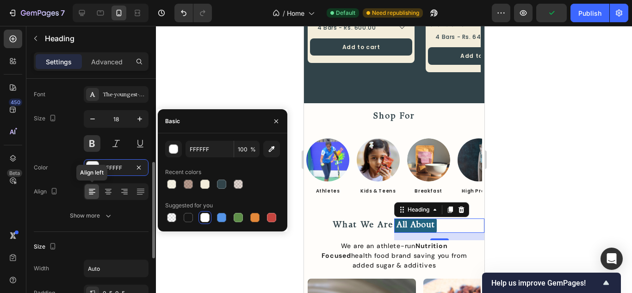
scroll to position [139, 0]
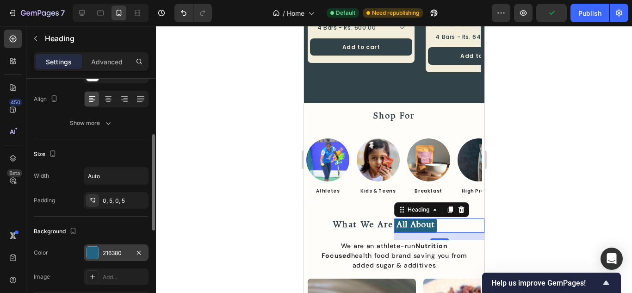
click at [93, 251] on div at bounding box center [93, 253] width 12 height 12
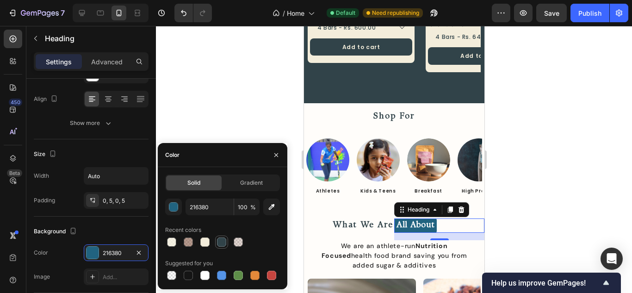
click at [223, 239] on div at bounding box center [221, 241] width 9 height 9
type input "314349"
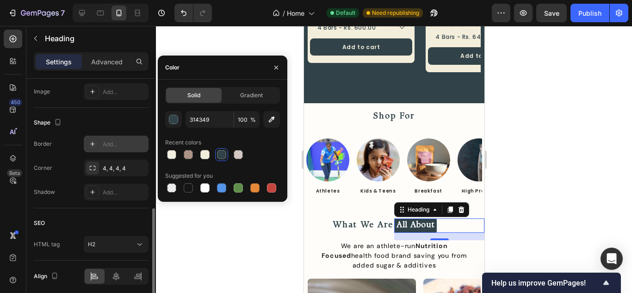
scroll to position [93, 0]
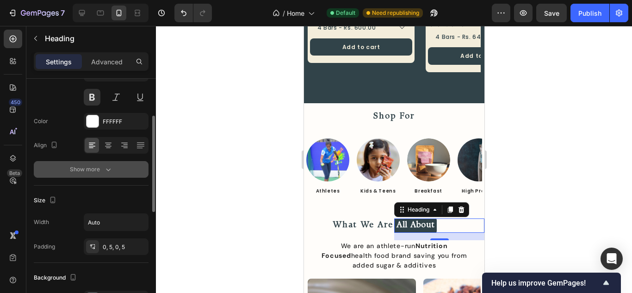
click at [94, 172] on div "Show more" at bounding box center [91, 169] width 43 height 9
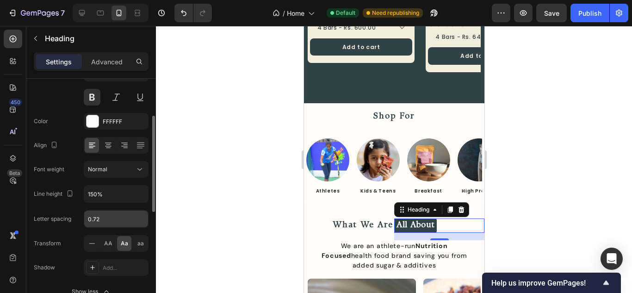
click at [104, 222] on input "0.72" at bounding box center [116, 219] width 64 height 17
type input "2"
drag, startPoint x: 63, startPoint y: 228, endPoint x: 136, endPoint y: 239, distance: 73.9
click at [63, 228] on div "Font The-youngest-serif-display Size 18 Color FFFFFF Align Font weight Normal L…" at bounding box center [91, 170] width 115 height 260
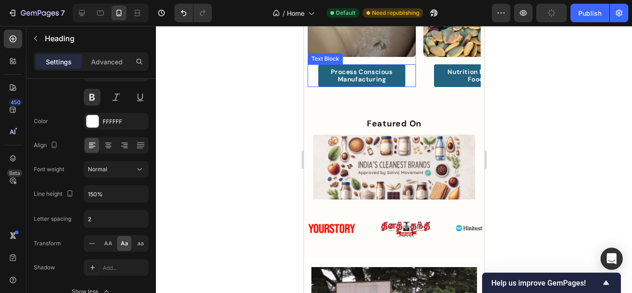
scroll to position [1215, 0]
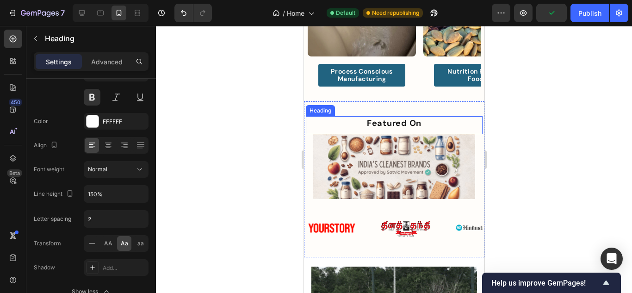
click at [406, 124] on h2 "featured on" at bounding box center [393, 123] width 177 height 14
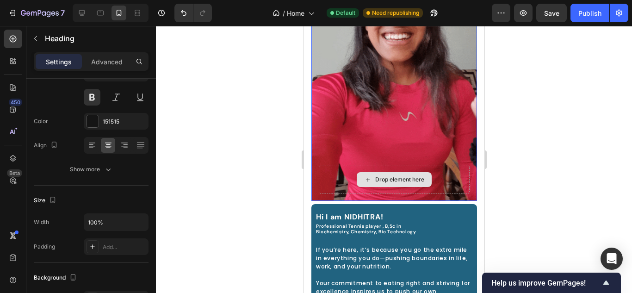
scroll to position [1632, 0]
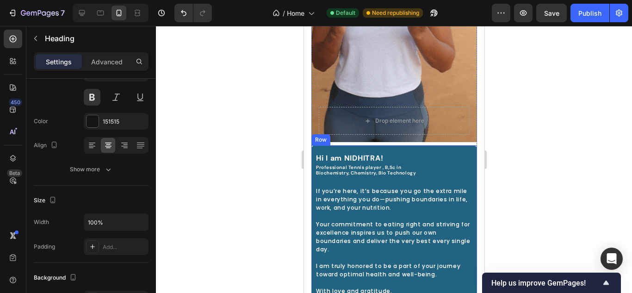
click at [408, 149] on div "Hi I am NIDHITRA! Heading Professional Tennis player , B,Sc in Biochemistry, Ch…" at bounding box center [394, 226] width 158 height 155
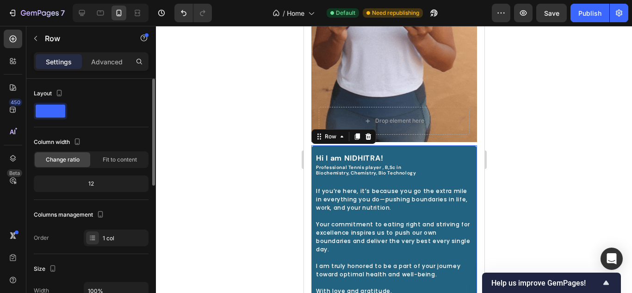
scroll to position [139, 0]
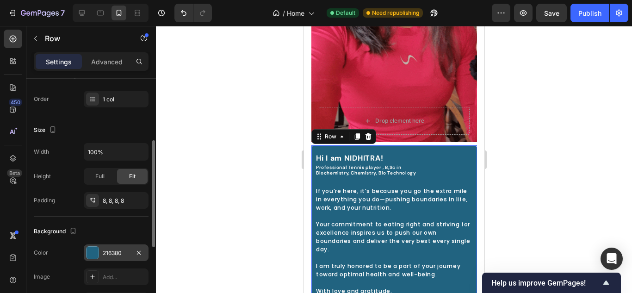
click at [96, 255] on div at bounding box center [93, 253] width 12 height 12
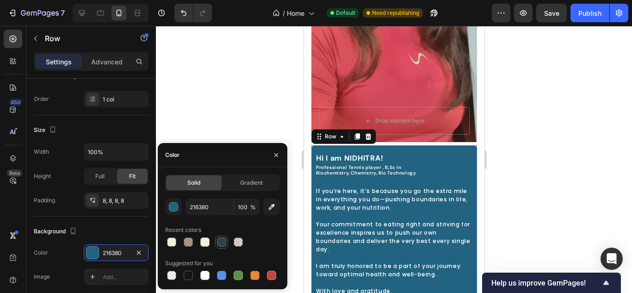
click at [223, 244] on div at bounding box center [221, 241] width 9 height 9
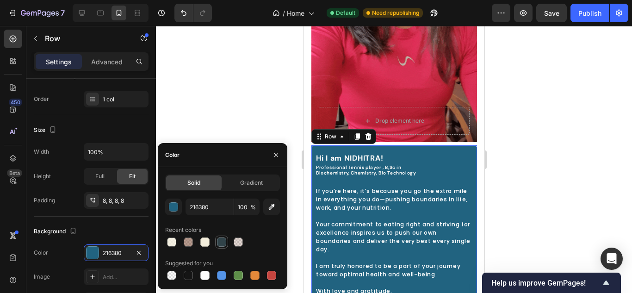
type input "314349"
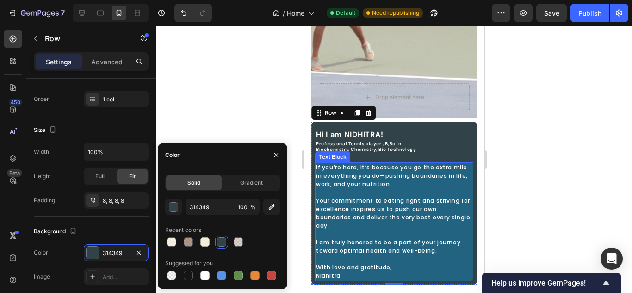
scroll to position [1678, 0]
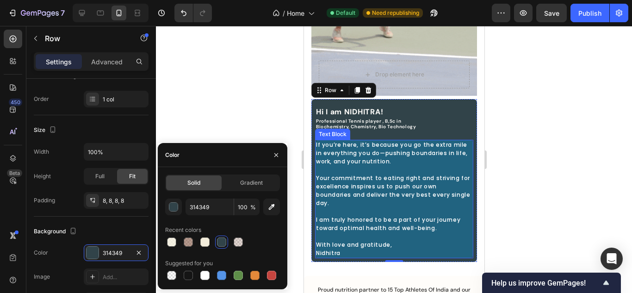
click at [423, 174] on p "Your commitment to eating right and striving for excellence inspires us to push…" at bounding box center [394, 190] width 156 height 33
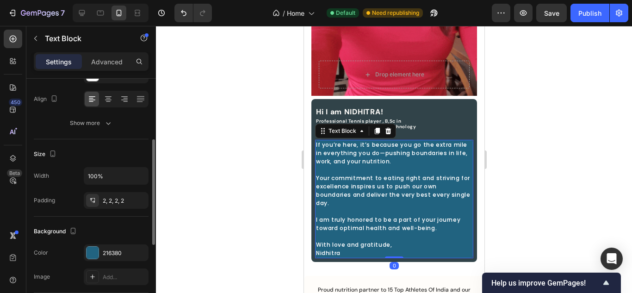
scroll to position [308, 0]
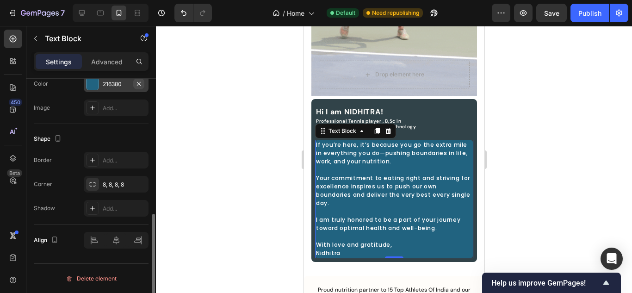
click at [136, 84] on icon "button" at bounding box center [138, 83] width 7 height 7
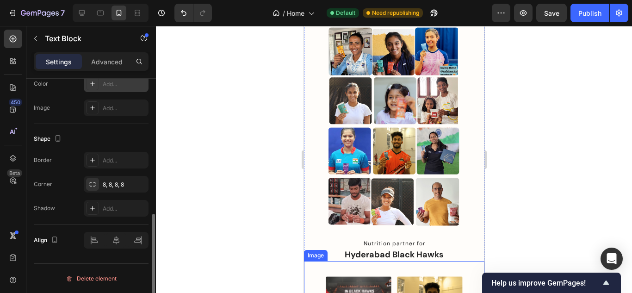
scroll to position [2094, 0]
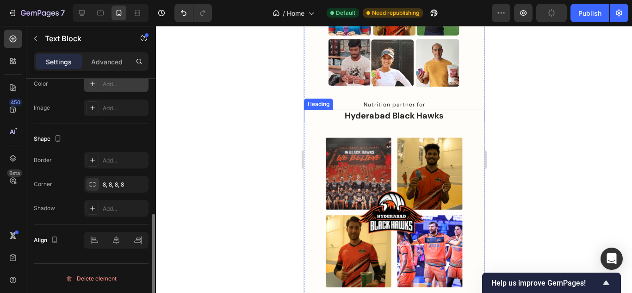
click at [417, 110] on h2 "hyderabad black hawks" at bounding box center [393, 116] width 180 height 12
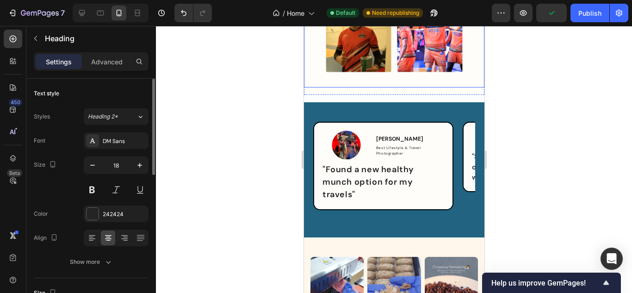
scroll to position [2372, 0]
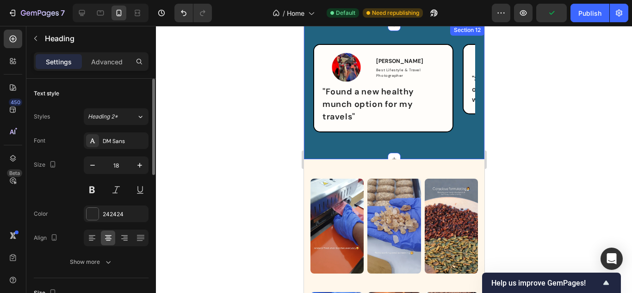
click at [401, 144] on div "Image Pankaj Anand Text block Best Lifestyle & Travel Photographer Text Block R…" at bounding box center [393, 92] width 180 height 135
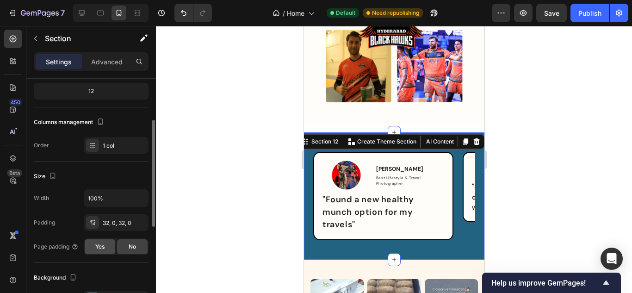
scroll to position [231, 0]
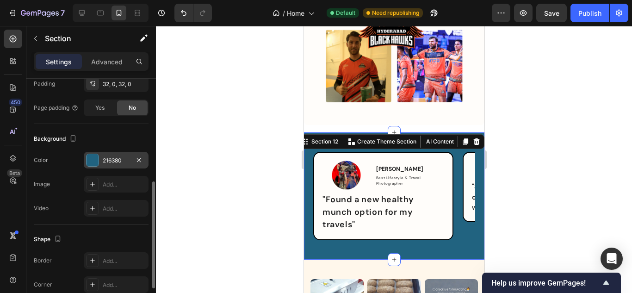
click at [94, 159] on div at bounding box center [93, 160] width 12 height 12
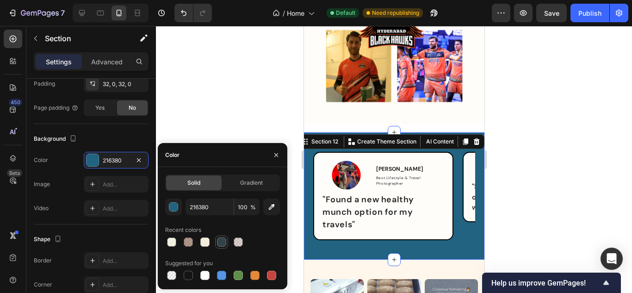
click at [216, 244] on div at bounding box center [221, 241] width 11 height 11
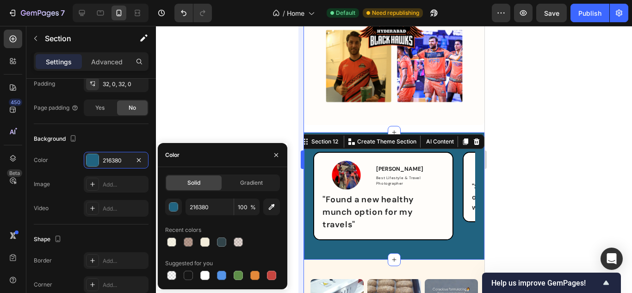
type input "314349"
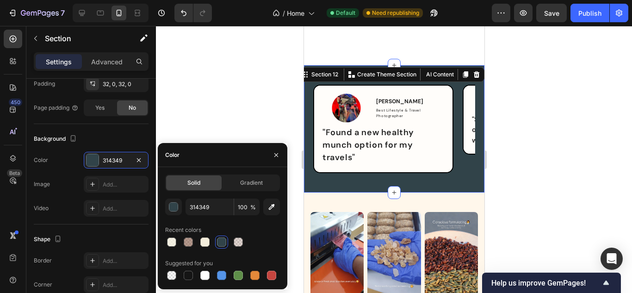
scroll to position [2372, 0]
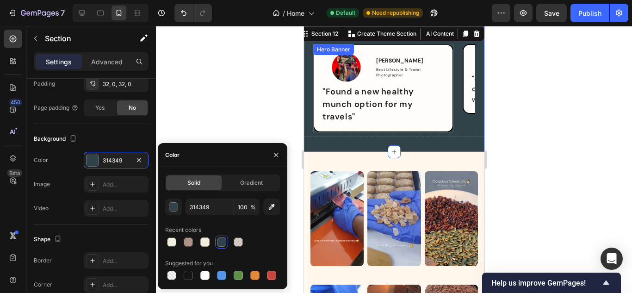
click at [373, 113] on p ""Found a new healthy munch option for my travels"" at bounding box center [383, 104] width 122 height 37
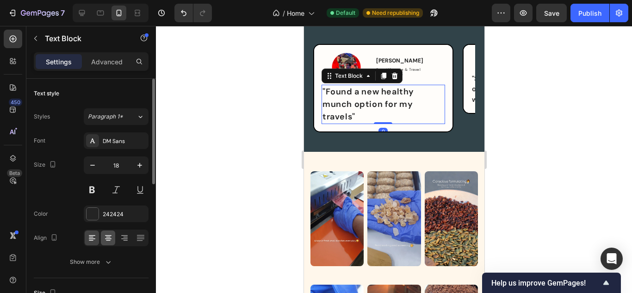
scroll to position [46, 0]
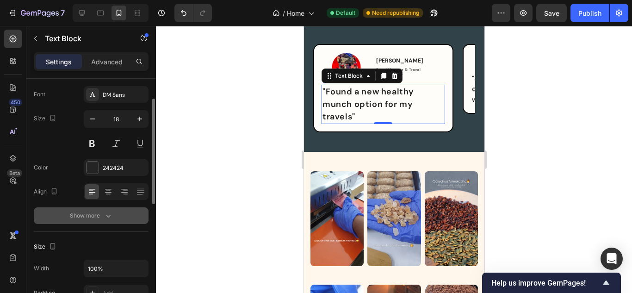
click at [111, 223] on button "Show more" at bounding box center [91, 215] width 115 height 17
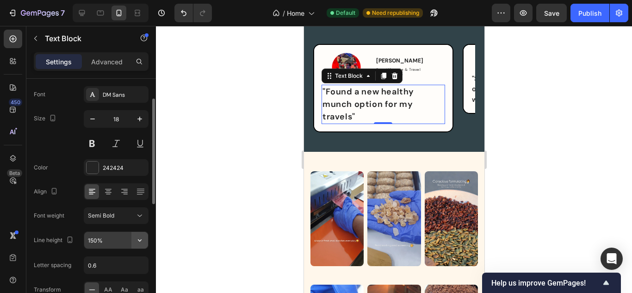
click at [140, 240] on icon "button" at bounding box center [139, 239] width 9 height 9
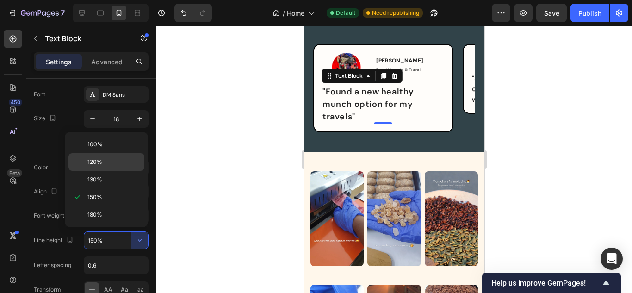
click at [106, 167] on div "120%" at bounding box center [106, 162] width 76 height 18
type input "120%"
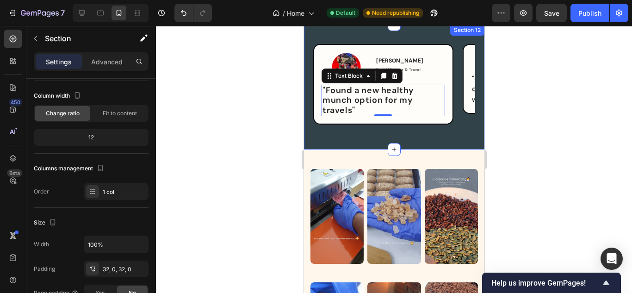
click at [452, 136] on div "Image Pankaj Anand Text block Best Lifestyle & Travel Photographer Text Block R…" at bounding box center [393, 87] width 180 height 125
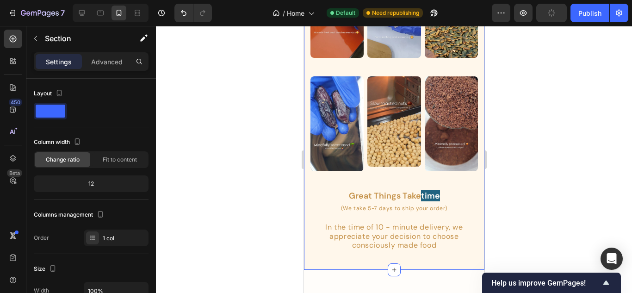
scroll to position [2603, 0]
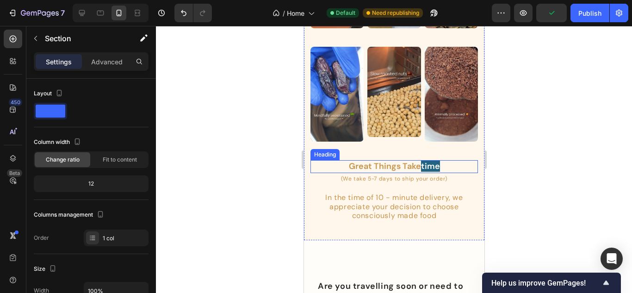
click at [392, 160] on h2 "great things take time" at bounding box center [393, 166] width 167 height 12
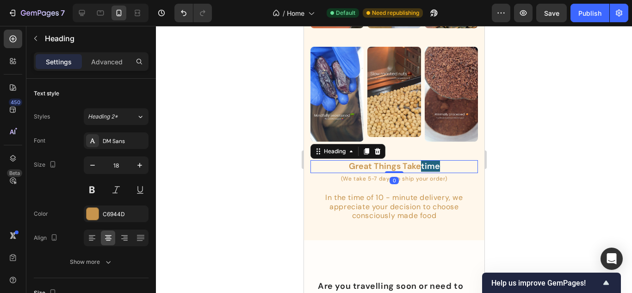
click at [397, 160] on h2 "great things take time" at bounding box center [393, 166] width 167 height 12
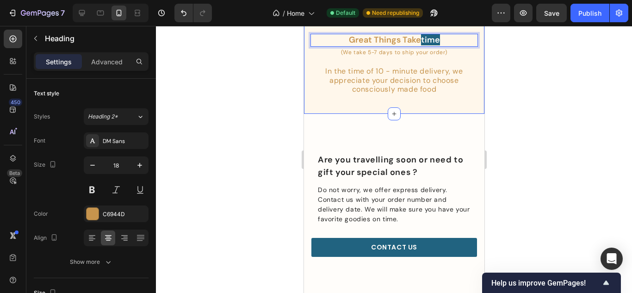
scroll to position [2742, 0]
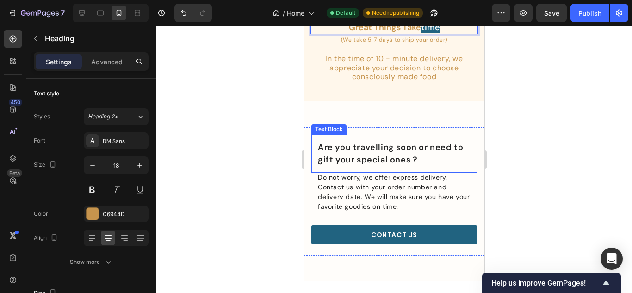
click at [409, 148] on p "Are you travelling soon or need to gift your special ones ?" at bounding box center [393, 153] width 153 height 25
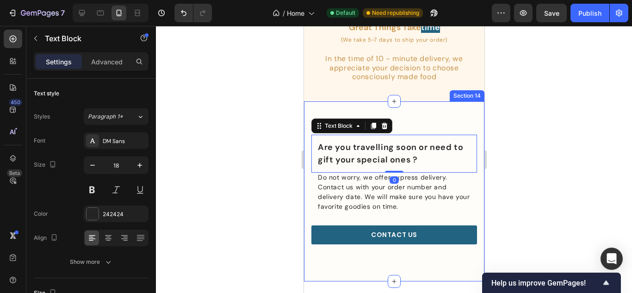
click at [435, 116] on div "Are you travelling soon or need to gift your special ones ? Text Block 0 Do not…" at bounding box center [393, 191] width 180 height 150
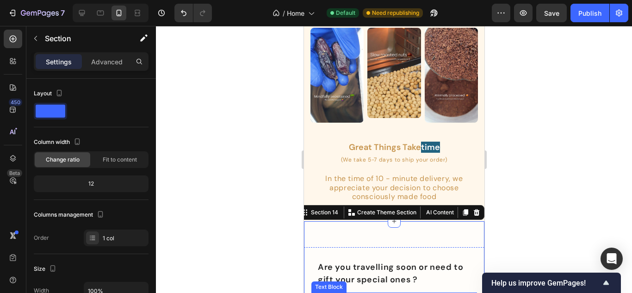
scroll to position [2557, 0]
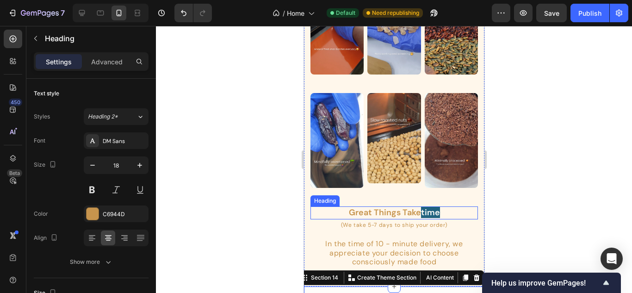
click at [390, 207] on p "great things take time" at bounding box center [394, 212] width 166 height 11
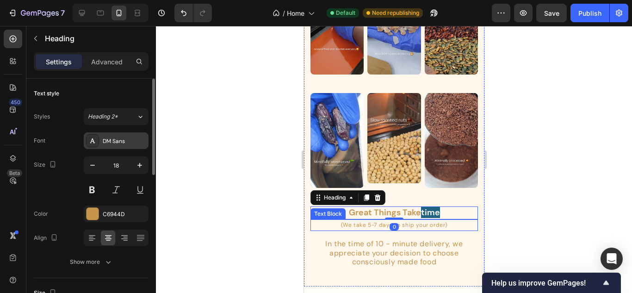
click at [104, 140] on div "DM Sans" at bounding box center [124, 141] width 43 height 8
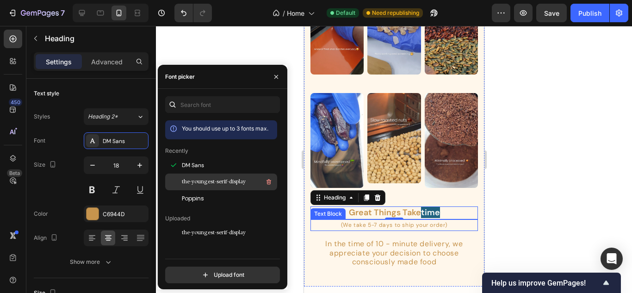
click at [228, 185] on span "the-youngest-serif-display" at bounding box center [214, 182] width 64 height 8
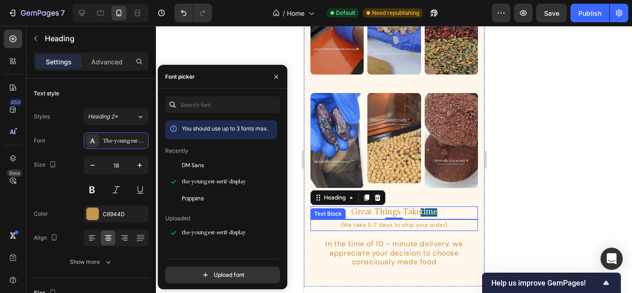
click at [369, 220] on p "(We take 5-7 days to ship your order)" at bounding box center [394, 225] width 166 height 10
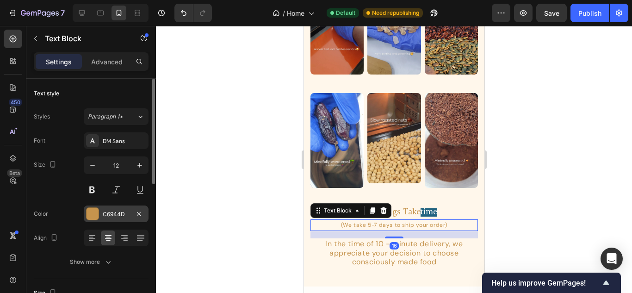
click at [100, 211] on div "C6944D" at bounding box center [116, 213] width 65 height 17
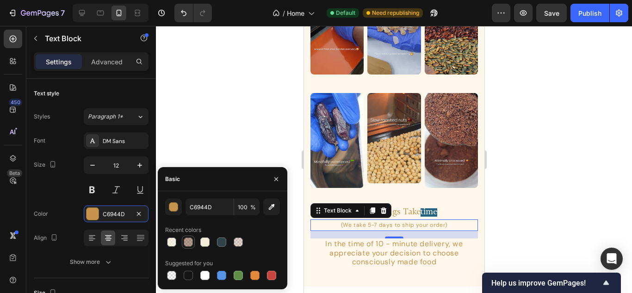
click at [187, 242] on div at bounding box center [188, 241] width 9 height 9
type input "6D3820"
click at [245, 208] on input "50" at bounding box center [246, 206] width 25 height 17
type input "100"
click at [227, 221] on div "6D3820 100 % Recent colors Suggested for you" at bounding box center [222, 239] width 115 height 83
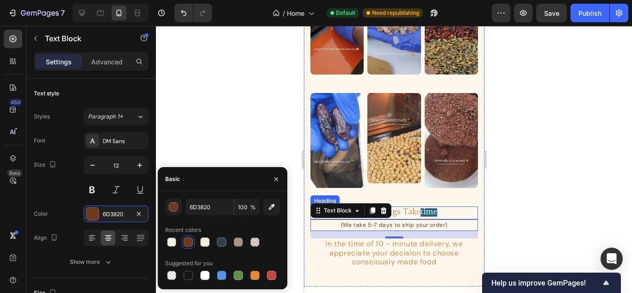
click at [403, 207] on p "great things take time" at bounding box center [394, 212] width 166 height 11
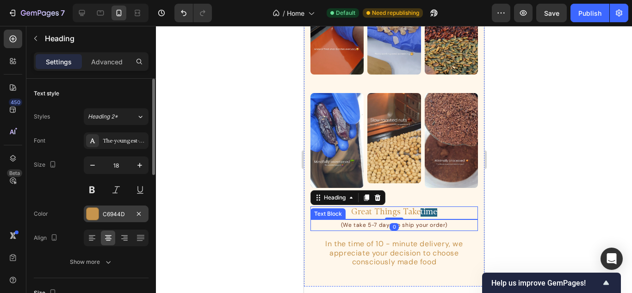
click at [91, 215] on div at bounding box center [93, 214] width 12 height 12
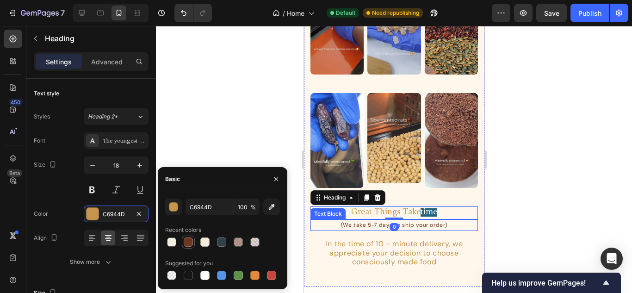
click at [189, 239] on div at bounding box center [188, 241] width 9 height 9
type input "6D3820"
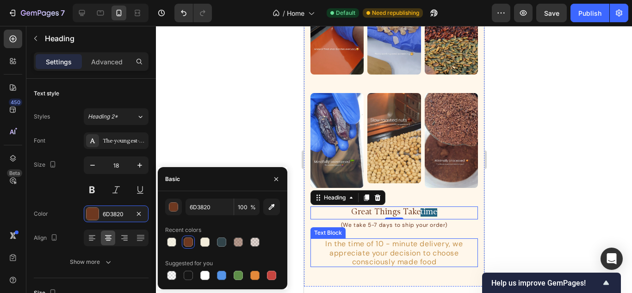
click at [379, 240] on p "In the time of 10 - minute delivery, we appreciate your decision to choose cons…" at bounding box center [394, 252] width 158 height 27
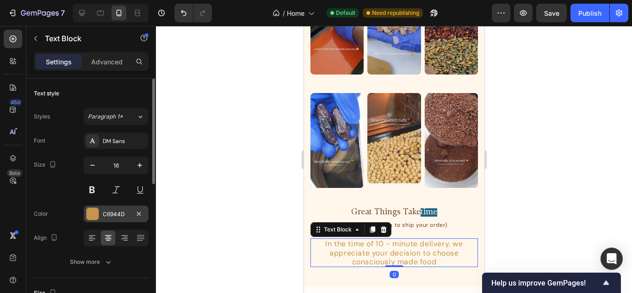
click at [90, 212] on div at bounding box center [93, 214] width 12 height 12
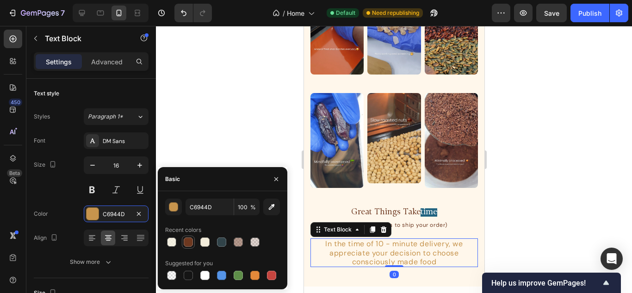
click at [187, 241] on div at bounding box center [188, 241] width 9 height 9
type input "6D3820"
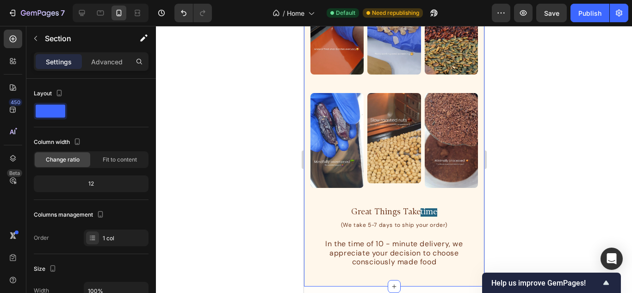
click at [447, 265] on div "Image Image Image Image Image Image Row great things take time Heading (We take…" at bounding box center [393, 123] width 180 height 326
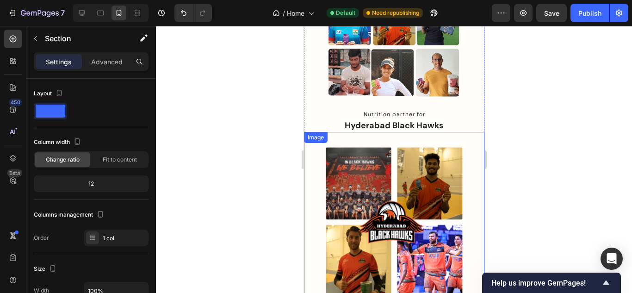
scroll to position [2048, 0]
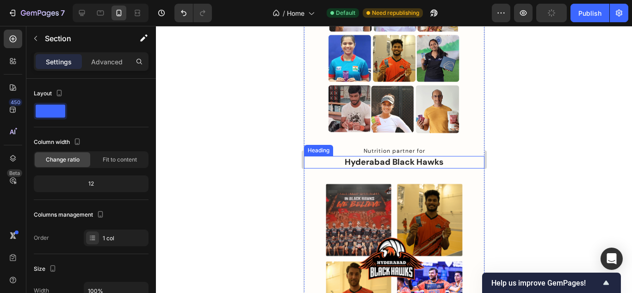
click at [401, 156] on h2 "hyderabad black hawks" at bounding box center [393, 162] width 180 height 12
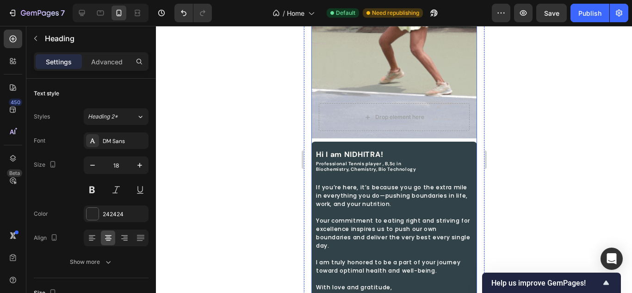
scroll to position [1632, 0]
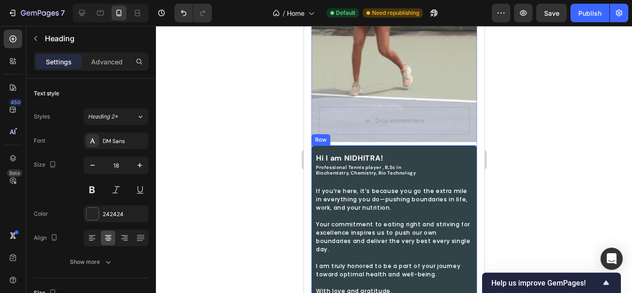
click at [370, 149] on div "Hi I am NIDHITRA! Heading Professional Tennis player , B,Sc in Biochemistry, Ch…" at bounding box center [394, 226] width 158 height 155
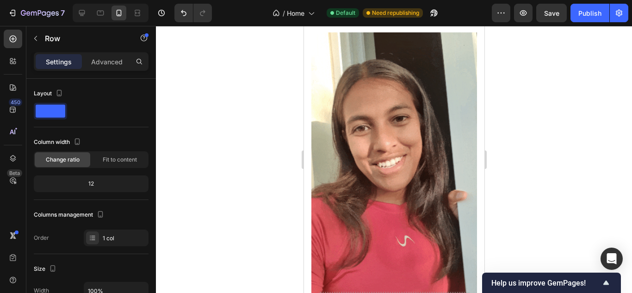
scroll to position [1262, 0]
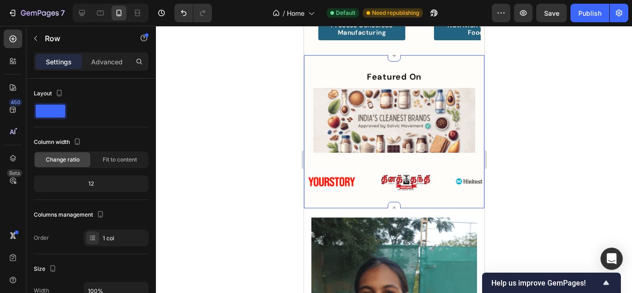
click at [387, 75] on h2 "featured on" at bounding box center [393, 77] width 177 height 14
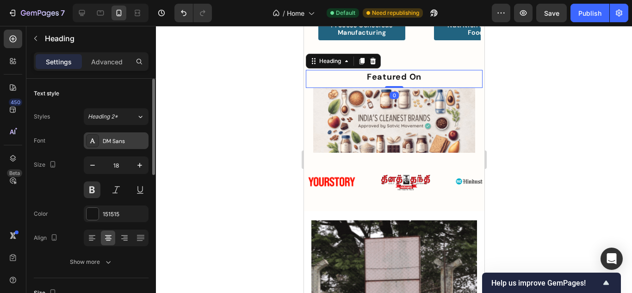
click at [123, 141] on div "DM Sans" at bounding box center [124, 141] width 43 height 8
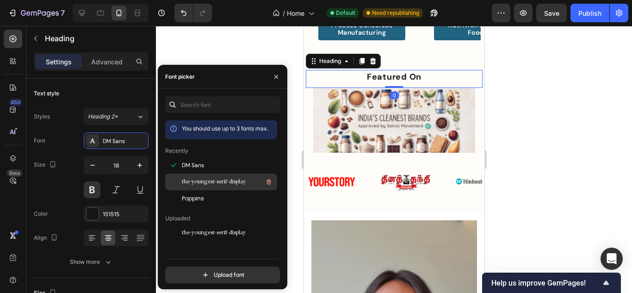
click at [198, 174] on div "the-youngest-serif-display" at bounding box center [221, 181] width 112 height 17
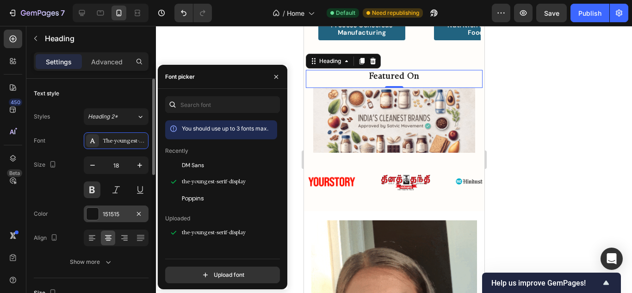
click at [90, 209] on div at bounding box center [93, 214] width 12 height 12
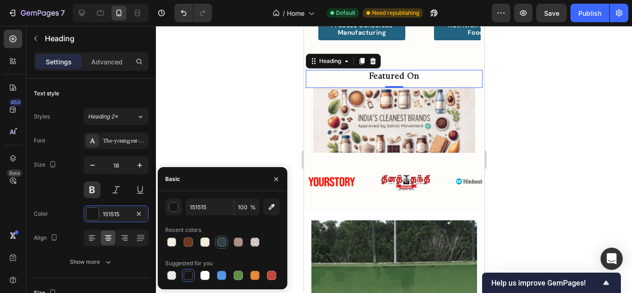
click at [227, 242] on div at bounding box center [221, 241] width 11 height 11
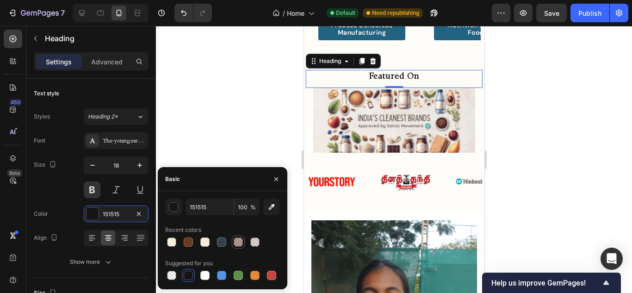
type input "314349"
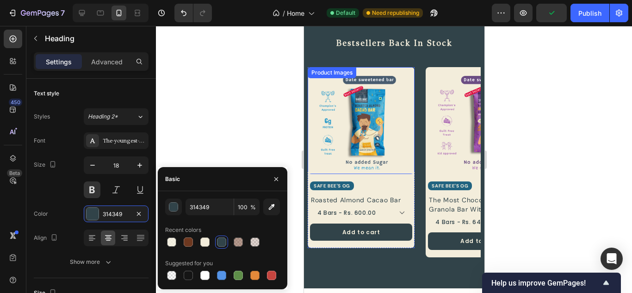
scroll to position [568, 0]
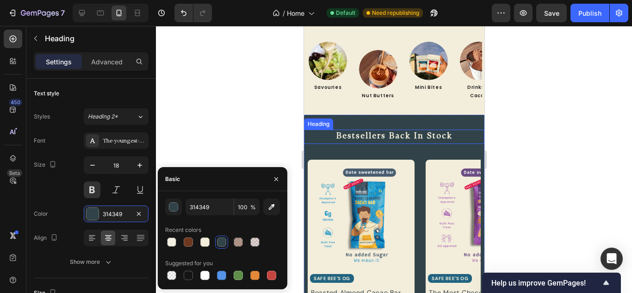
click at [402, 137] on h2 "bestsellers back in stock" at bounding box center [393, 137] width 180 height 14
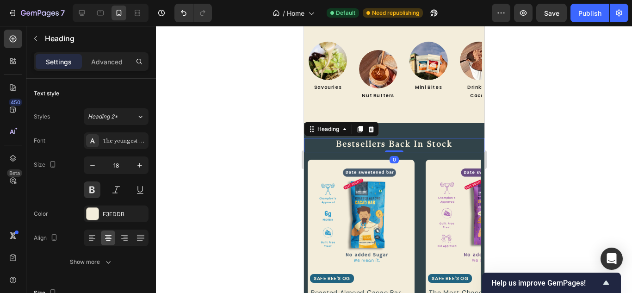
drag, startPoint x: 395, startPoint y: 150, endPoint x: 398, endPoint y: 130, distance: 19.6
click at [398, 138] on div "bestsellers back in stock Heading 0" at bounding box center [393, 145] width 180 height 14
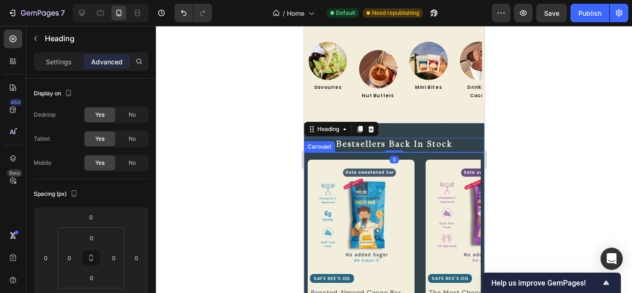
click at [423, 160] on div "Product Images SAFE BEE'S OG Text Block Roasted Almond Cacao Bar Product Title …" at bounding box center [393, 259] width 173 height 199
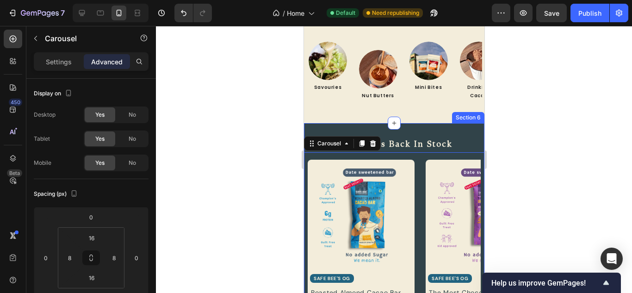
click at [435, 123] on div "bestsellers back in stock Heading Product Images SAFE BEE'S OG Text Block Roast…" at bounding box center [393, 252] width 180 height 258
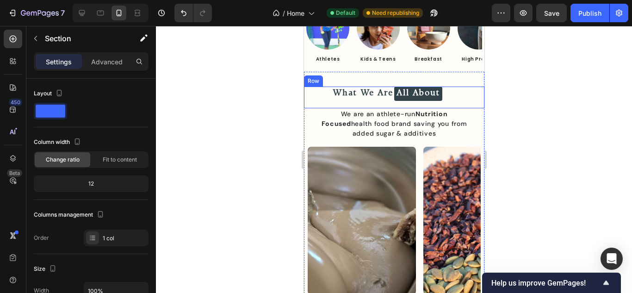
scroll to position [984, 0]
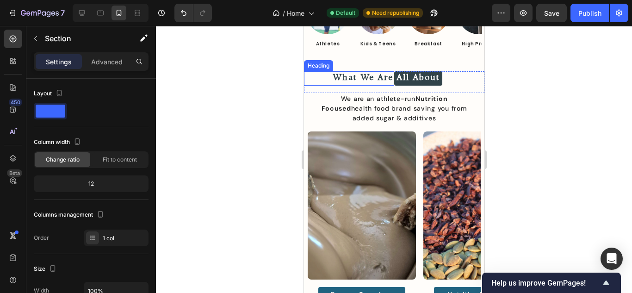
click at [366, 76] on h2 "what we are" at bounding box center [354, 78] width 79 height 14
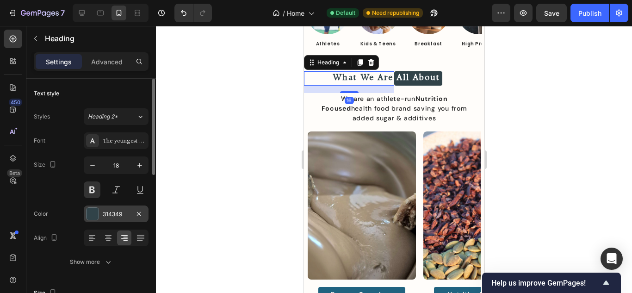
click at [96, 218] on div at bounding box center [93, 214] width 12 height 12
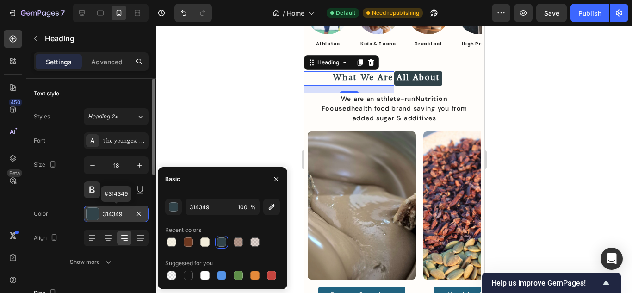
click at [96, 218] on div at bounding box center [93, 214] width 12 height 12
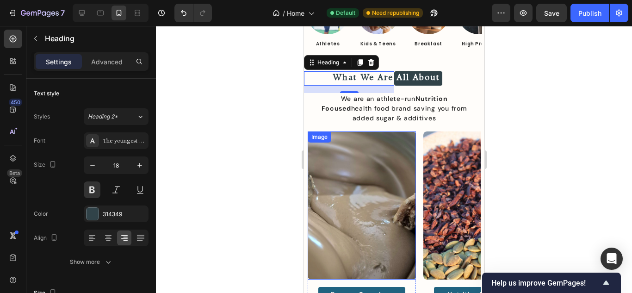
scroll to position [1123, 0]
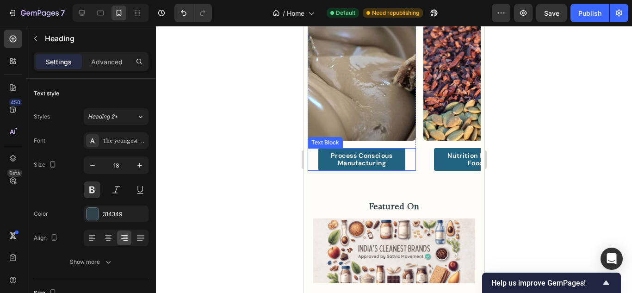
click at [399, 156] on p "Process Conscious Manufacturing" at bounding box center [361, 160] width 85 height 16
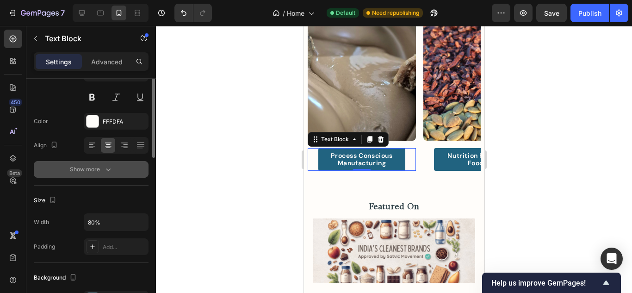
scroll to position [185, 0]
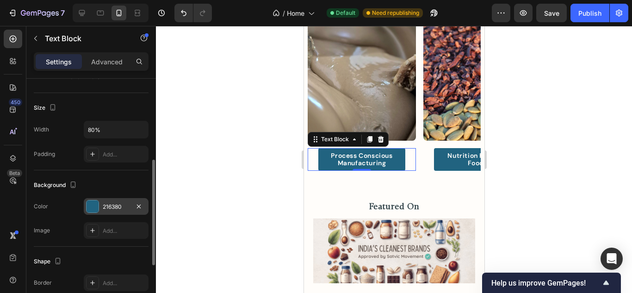
click at [97, 205] on div at bounding box center [93, 206] width 12 height 12
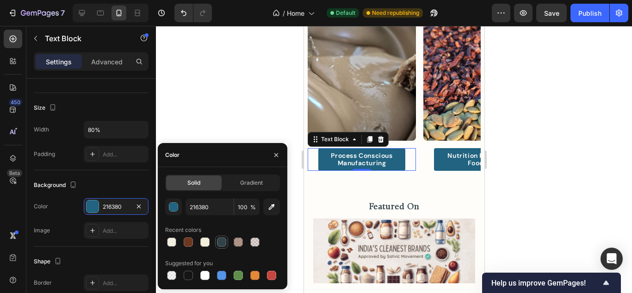
click at [224, 245] on div at bounding box center [221, 241] width 9 height 9
type input "314349"
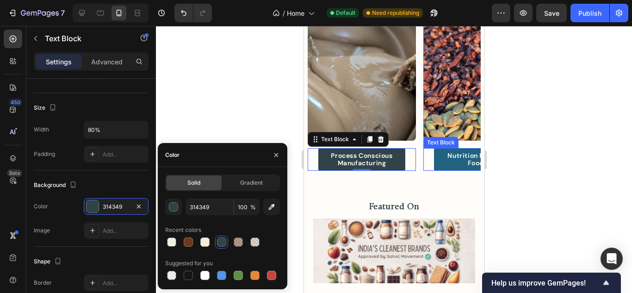
click at [436, 158] on p "Nutrition Focused" at bounding box center [476, 156] width 85 height 8
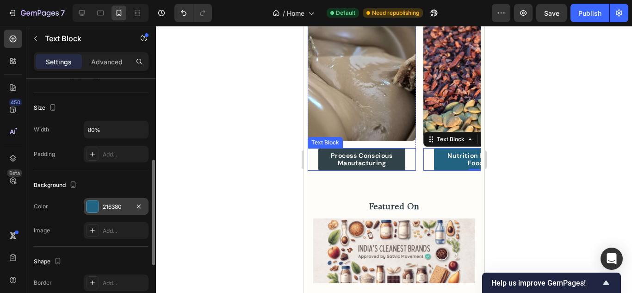
click at [94, 206] on div at bounding box center [93, 206] width 12 height 12
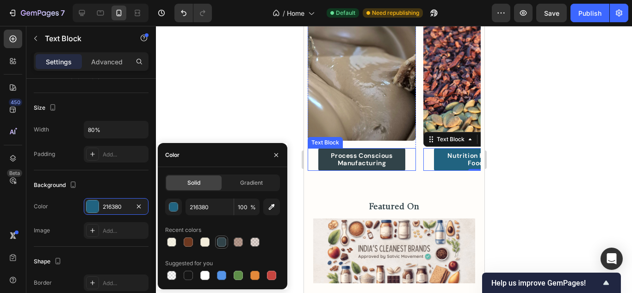
click at [219, 238] on div at bounding box center [221, 241] width 9 height 9
type input "314349"
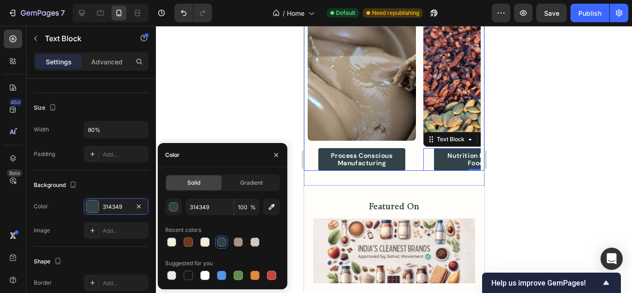
scroll to position [1030, 0]
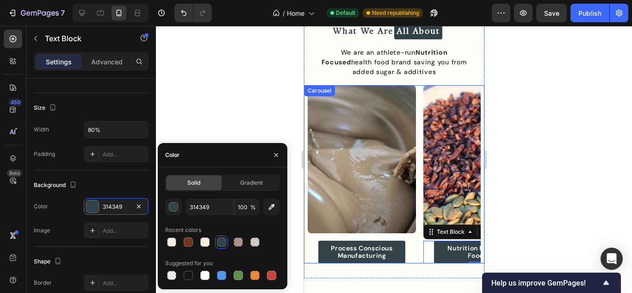
click at [421, 139] on div "Image Process Conscious Manufacturing Text Block Row Image Nutrition Focused Fo…" at bounding box center [393, 174] width 173 height 179
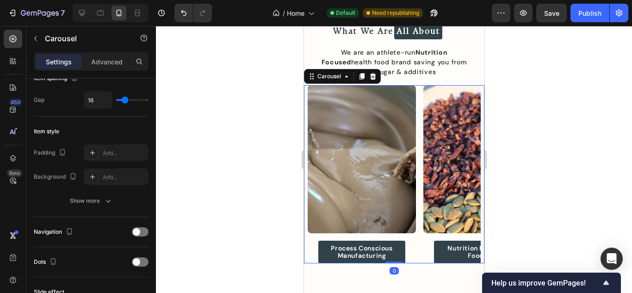
scroll to position [0, 0]
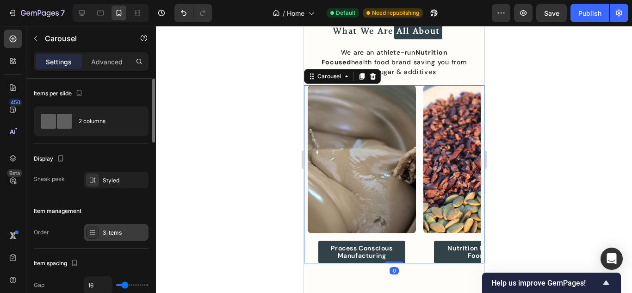
click at [114, 237] on div "3 items" at bounding box center [116, 232] width 65 height 17
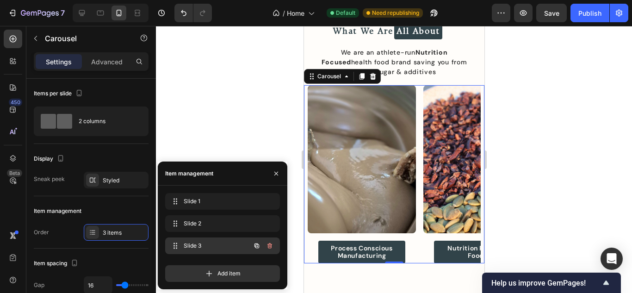
click at [211, 243] on span "Slide 3" at bounding box center [210, 246] width 52 height 8
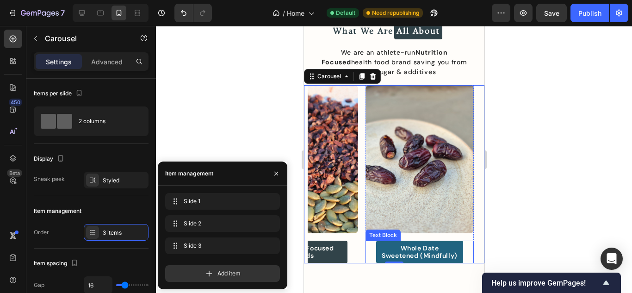
click at [381, 247] on p "Whole Date" at bounding box center [419, 248] width 85 height 8
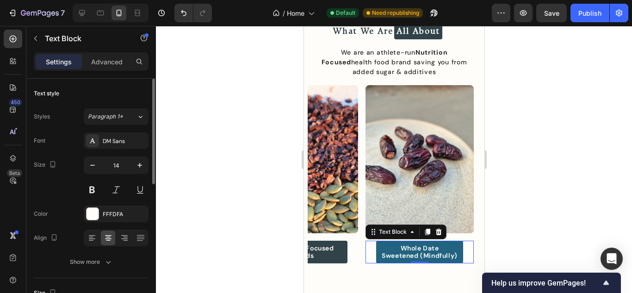
scroll to position [185, 0]
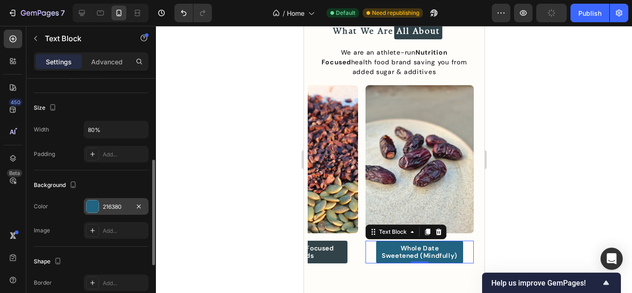
click at [94, 213] on div "216380" at bounding box center [116, 206] width 65 height 17
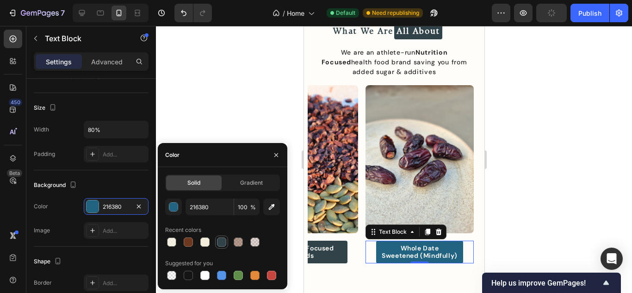
click at [223, 244] on div at bounding box center [221, 241] width 9 height 9
type input "314349"
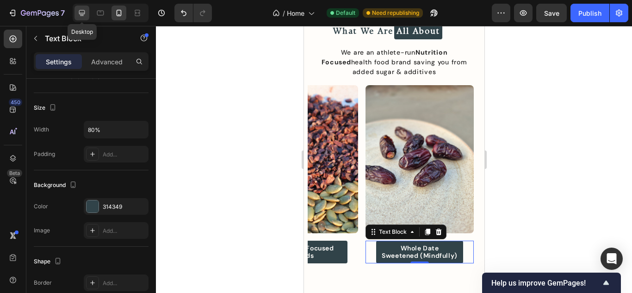
click at [82, 15] on icon at bounding box center [82, 13] width 6 height 6
type input "18"
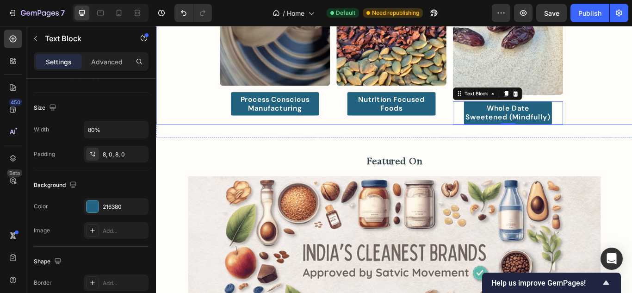
scroll to position [1233, 0]
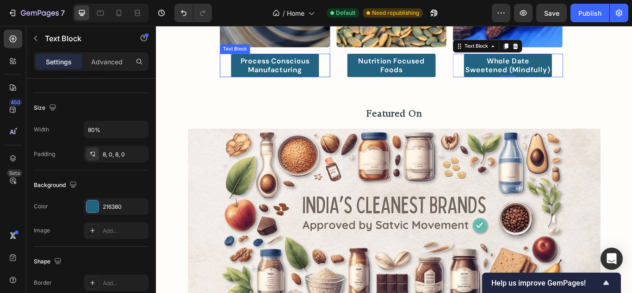
click at [285, 84] on div "Process Conscious Manufacturing Text Block" at bounding box center [294, 71] width 129 height 27
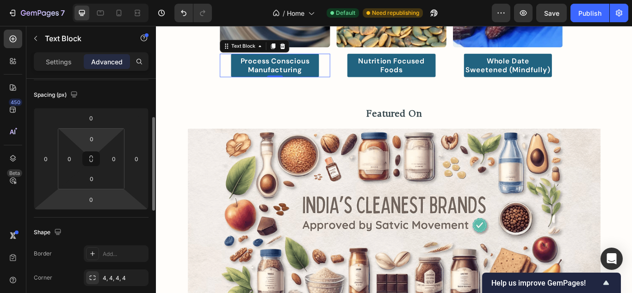
scroll to position [0, 0]
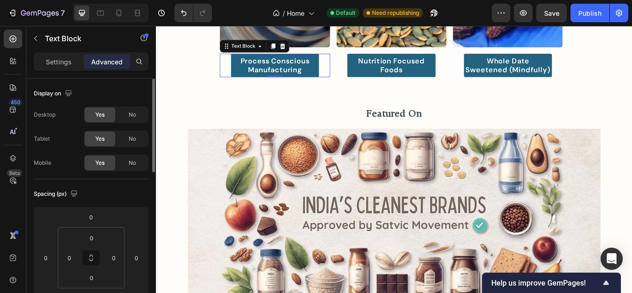
click at [57, 66] on p "Settings" at bounding box center [59, 62] width 26 height 10
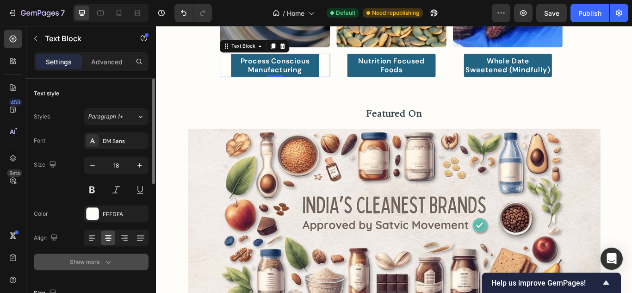
scroll to position [185, 0]
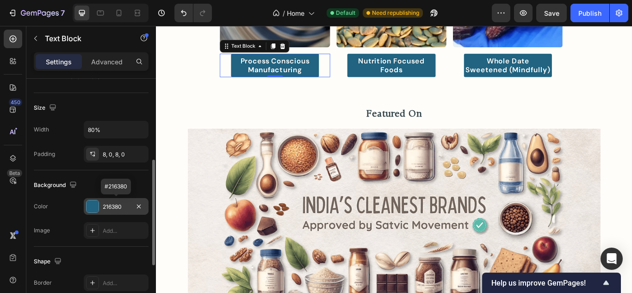
click at [95, 207] on div at bounding box center [93, 206] width 12 height 12
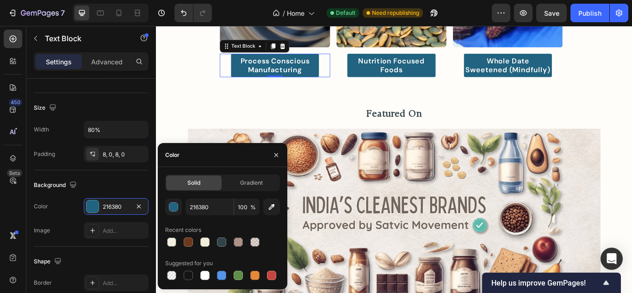
click at [213, 243] on div at bounding box center [222, 241] width 115 height 13
click at [221, 244] on div at bounding box center [221, 241] width 9 height 9
type input "314349"
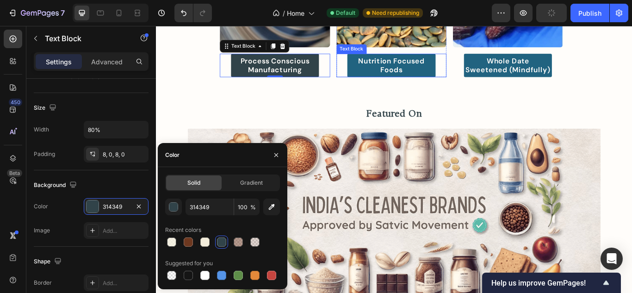
click at [388, 63] on p "Nutrition Focused" at bounding box center [429, 67] width 101 height 10
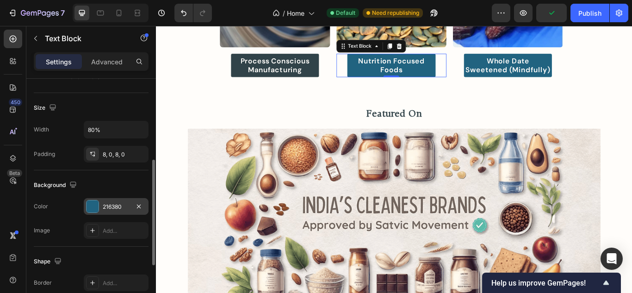
click at [92, 206] on div at bounding box center [93, 206] width 12 height 12
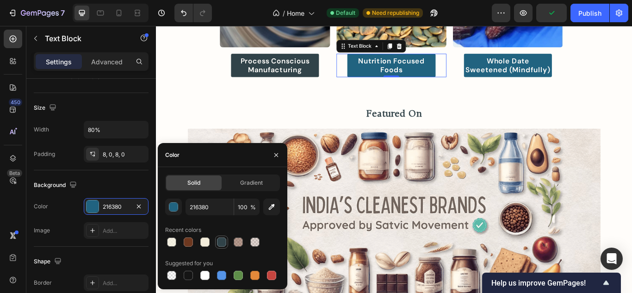
drag, startPoint x: 227, startPoint y: 242, endPoint x: 240, endPoint y: 235, distance: 14.3
click at [227, 242] on div at bounding box center [221, 241] width 13 height 13
type input "314349"
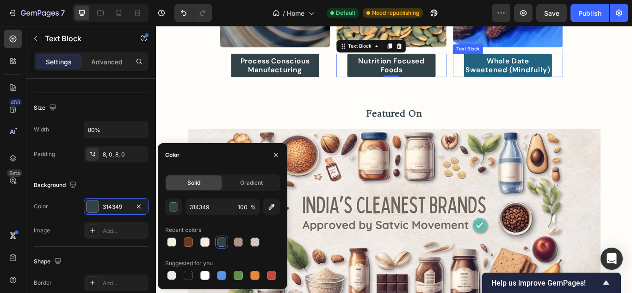
click at [523, 85] on div "Whole Date Sweetened (Mindfully)" at bounding box center [565, 71] width 103 height 27
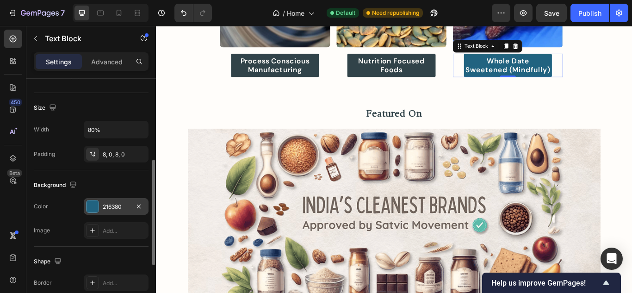
click at [91, 202] on div at bounding box center [93, 206] width 12 height 12
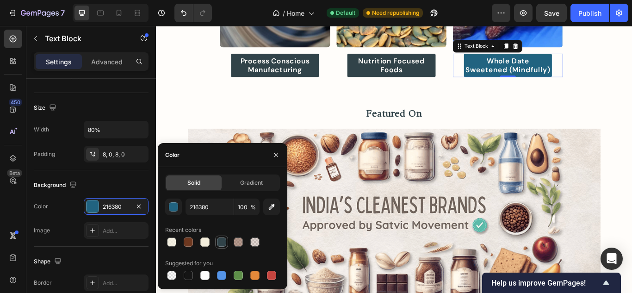
click at [219, 243] on div at bounding box center [221, 241] width 9 height 9
type input "314349"
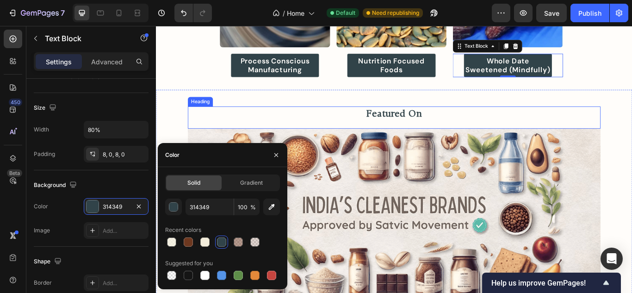
click at [460, 125] on h2 "featured on" at bounding box center [433, 129] width 259 height 19
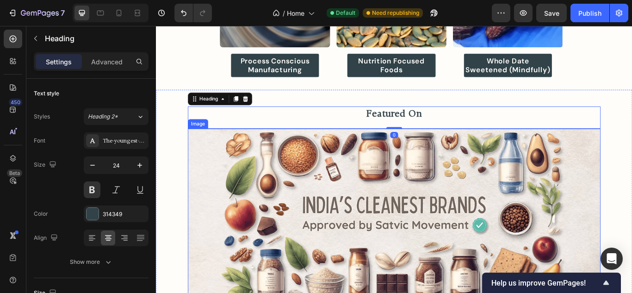
scroll to position [1002, 0]
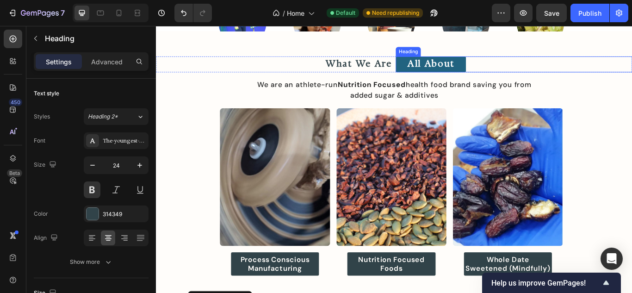
click at [444, 67] on h2 "all about" at bounding box center [476, 71] width 82 height 19
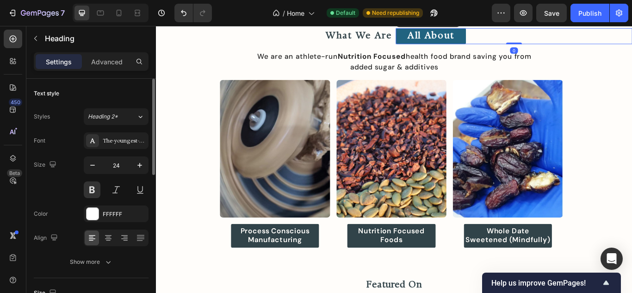
scroll to position [139, 0]
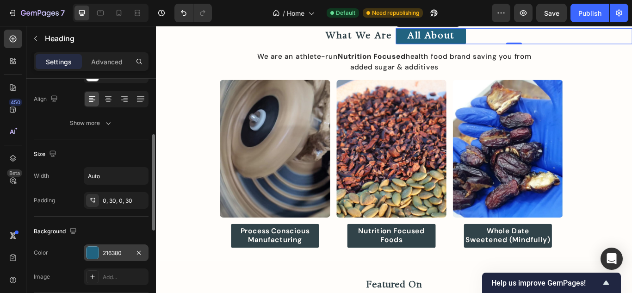
click at [91, 256] on div at bounding box center [93, 253] width 12 height 12
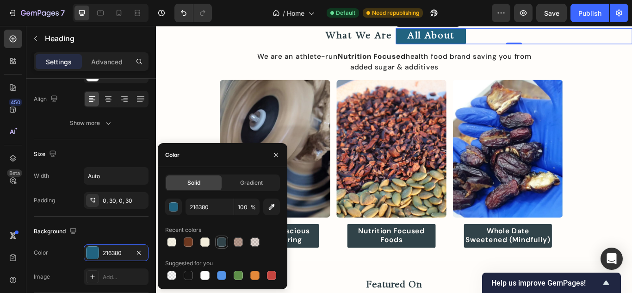
click at [216, 238] on div at bounding box center [221, 241] width 13 height 13
type input "314349"
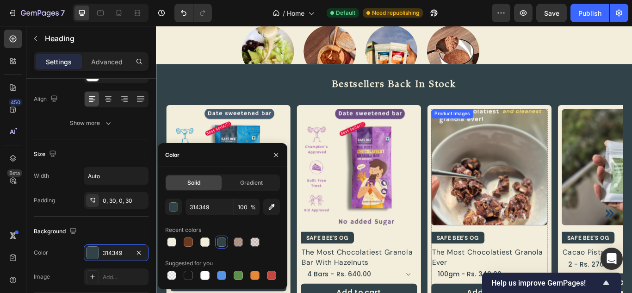
scroll to position [447, 0]
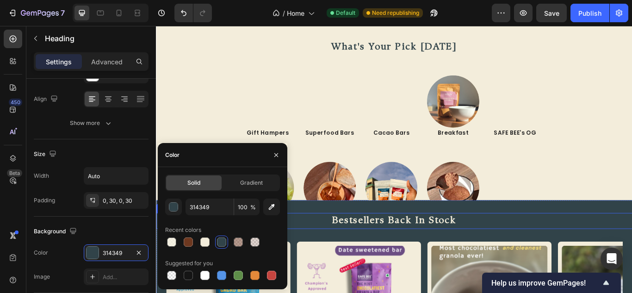
click at [501, 245] on h2 "bestsellers back in stock" at bounding box center [433, 253] width 555 height 19
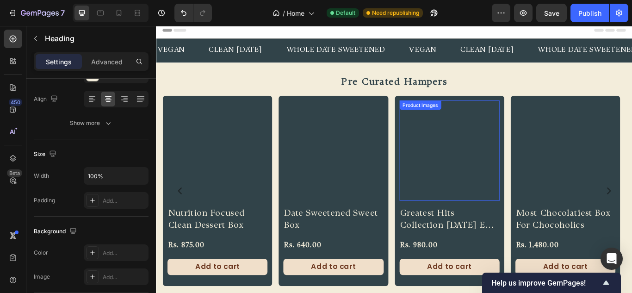
scroll to position [0, 0]
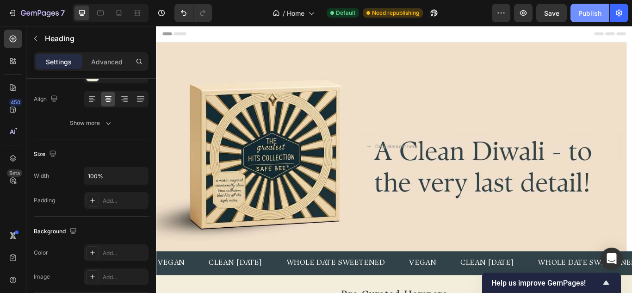
click at [578, 16] on div "Publish" at bounding box center [589, 13] width 23 height 10
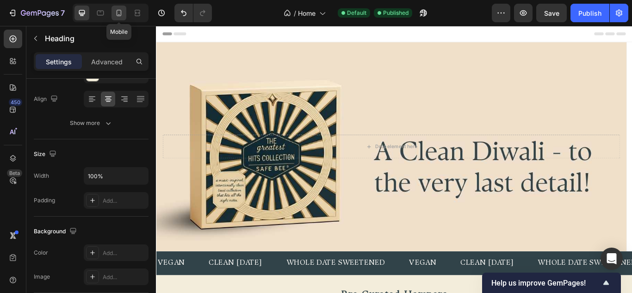
click at [114, 9] on icon at bounding box center [118, 12] width 9 height 9
type input "18"
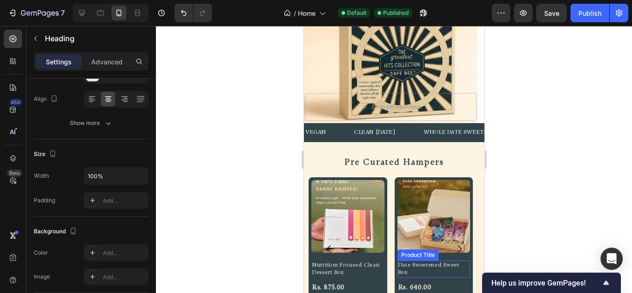
scroll to position [370, 0]
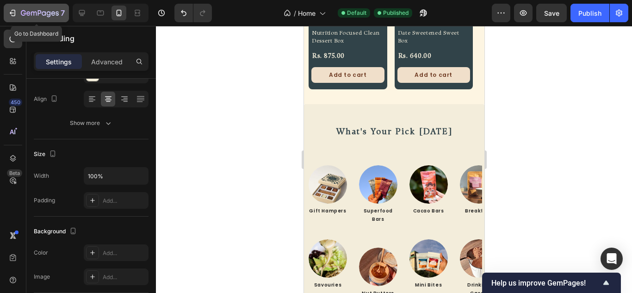
click at [12, 13] on icon "button" at bounding box center [12, 13] width 4 height 3
